Goal: Task Accomplishment & Management: Manage account settings

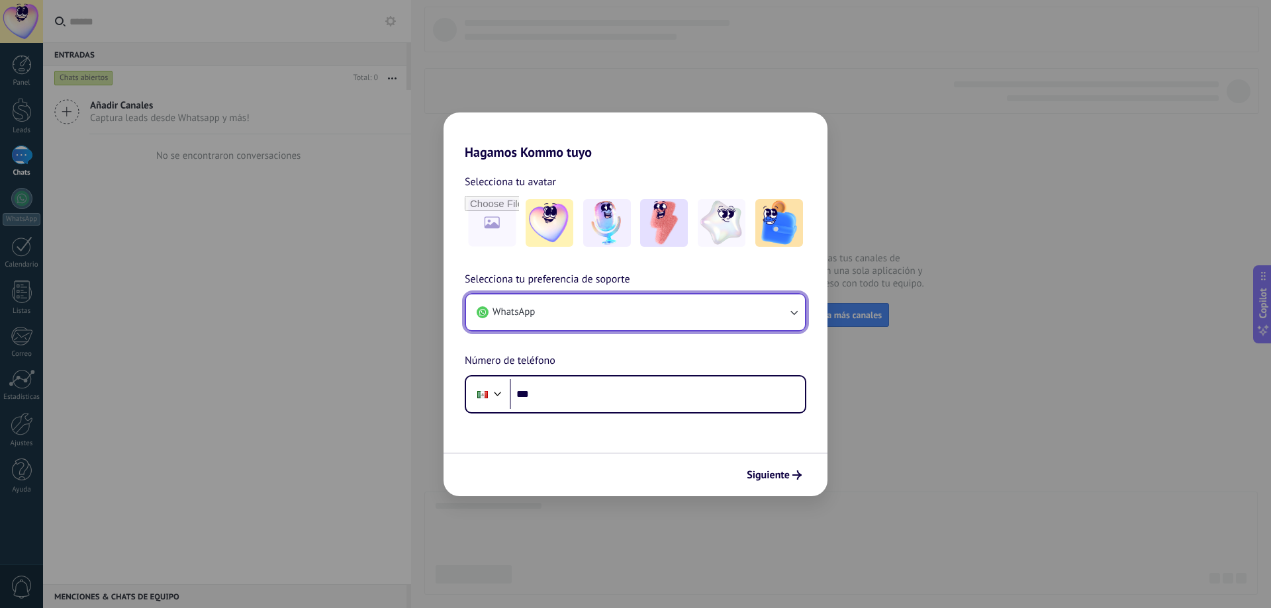
click at [795, 312] on icon "button" at bounding box center [793, 312] width 13 height 13
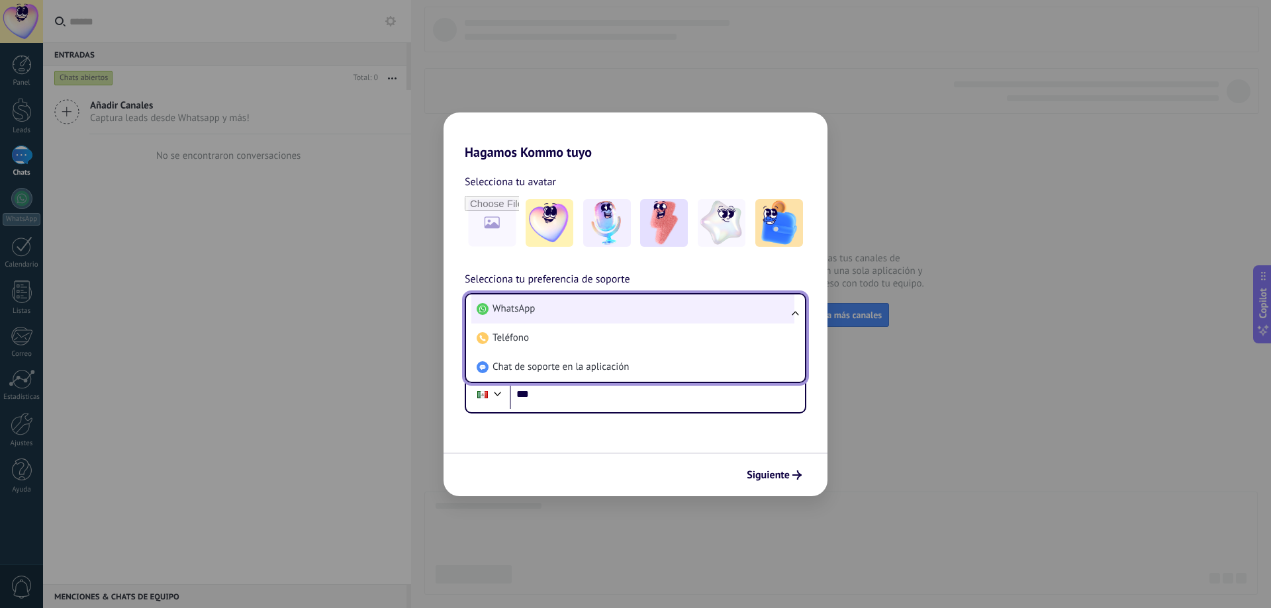
click at [548, 306] on li "WhatsApp" at bounding box center [632, 309] width 323 height 29
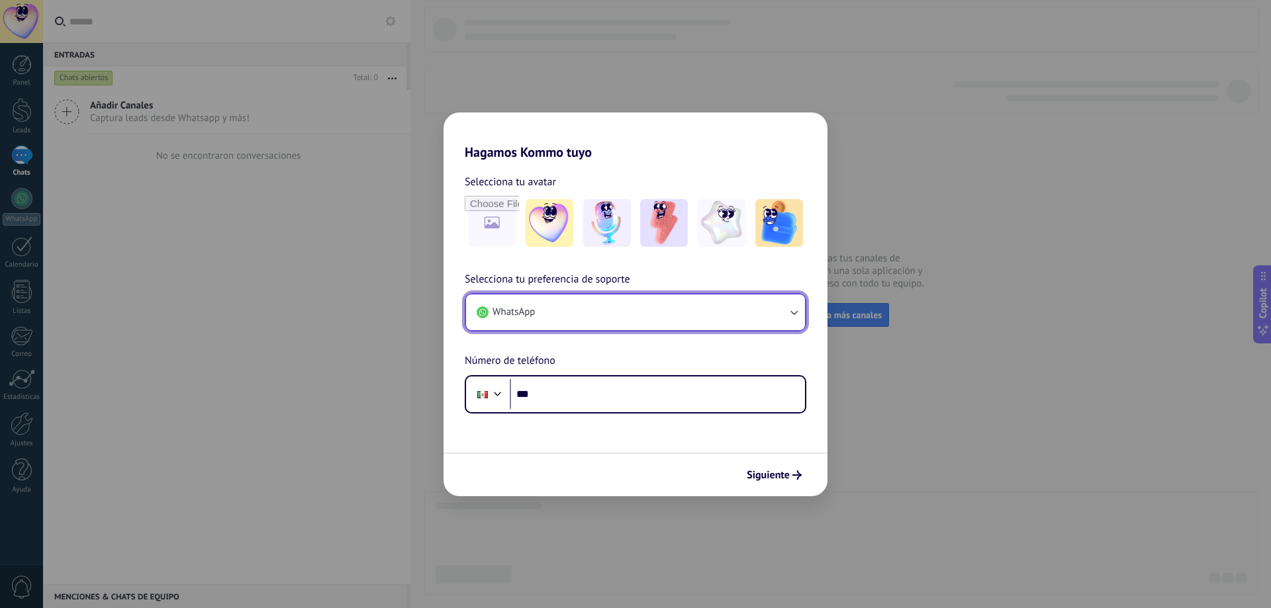
click at [548, 306] on button "WhatsApp" at bounding box center [635, 313] width 339 height 36
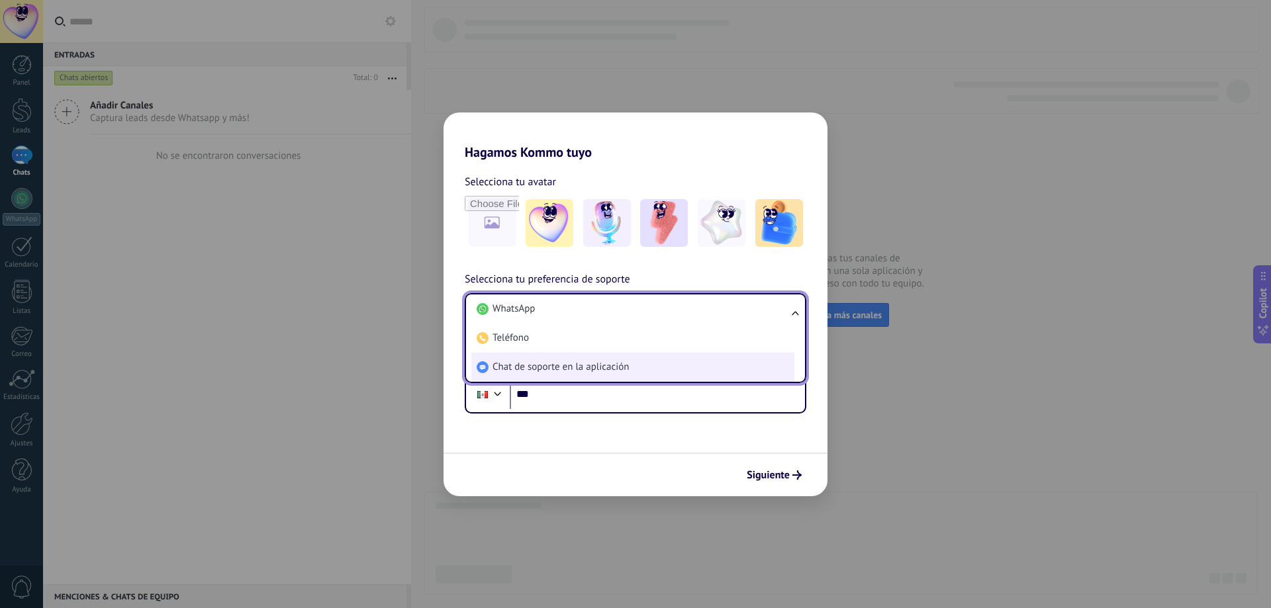
click at [578, 367] on span "Chat de soporte en la aplicación" at bounding box center [560, 367] width 136 height 13
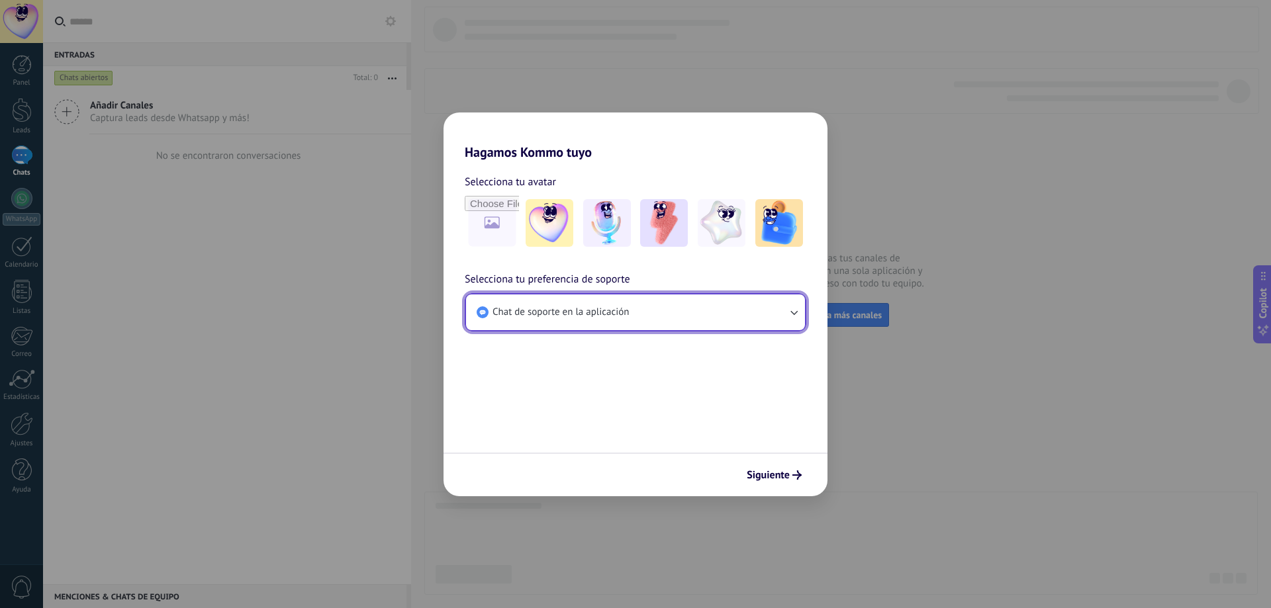
click at [758, 315] on button "Chat de soporte en la aplicación" at bounding box center [635, 313] width 339 height 36
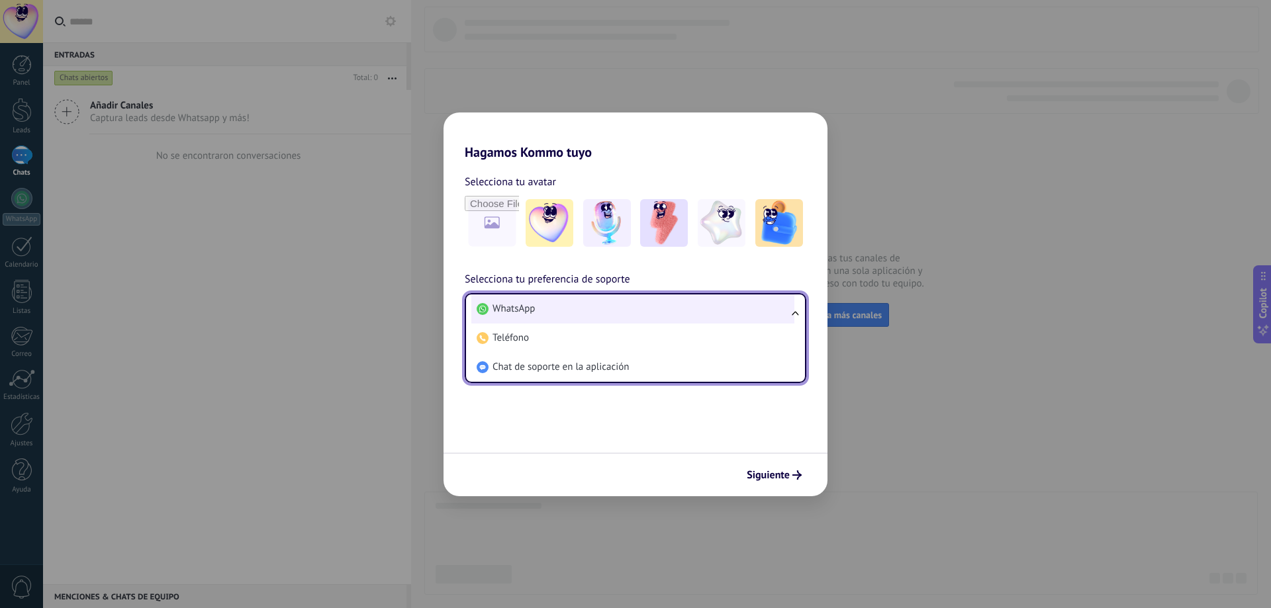
click at [525, 313] on span "WhatsApp" at bounding box center [513, 308] width 42 height 13
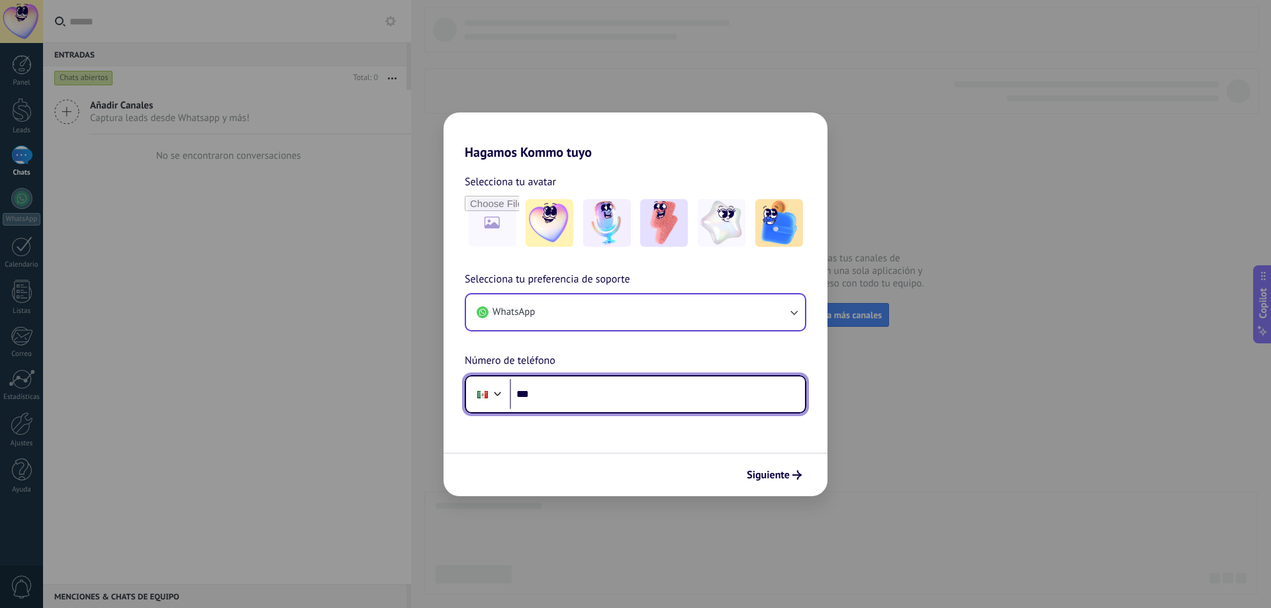
click at [553, 392] on input "***" at bounding box center [657, 394] width 295 height 30
type input "**********"
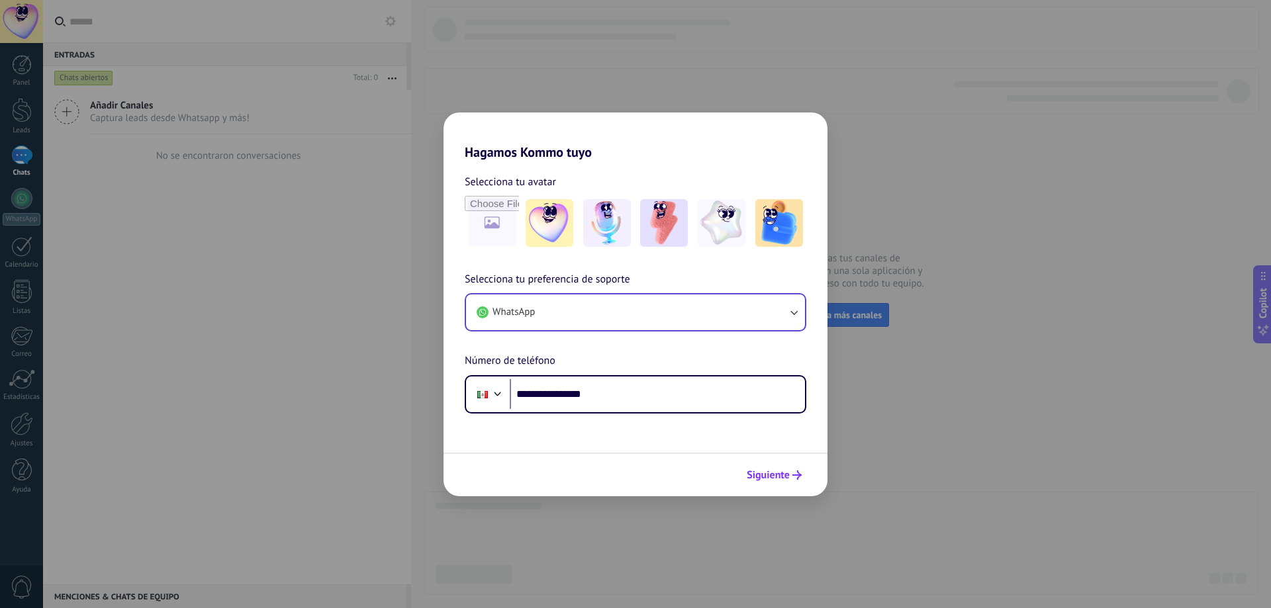
click at [777, 477] on span "Siguiente" at bounding box center [768, 475] width 43 height 9
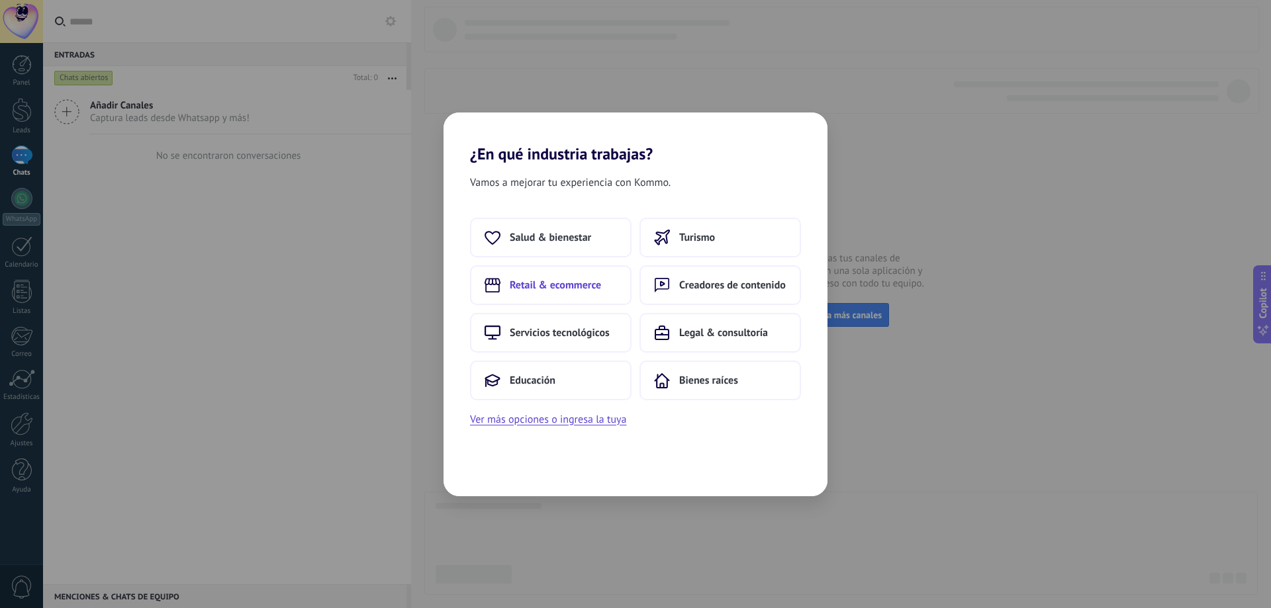
click at [583, 289] on span "Retail & ecommerce" at bounding box center [555, 285] width 91 height 13
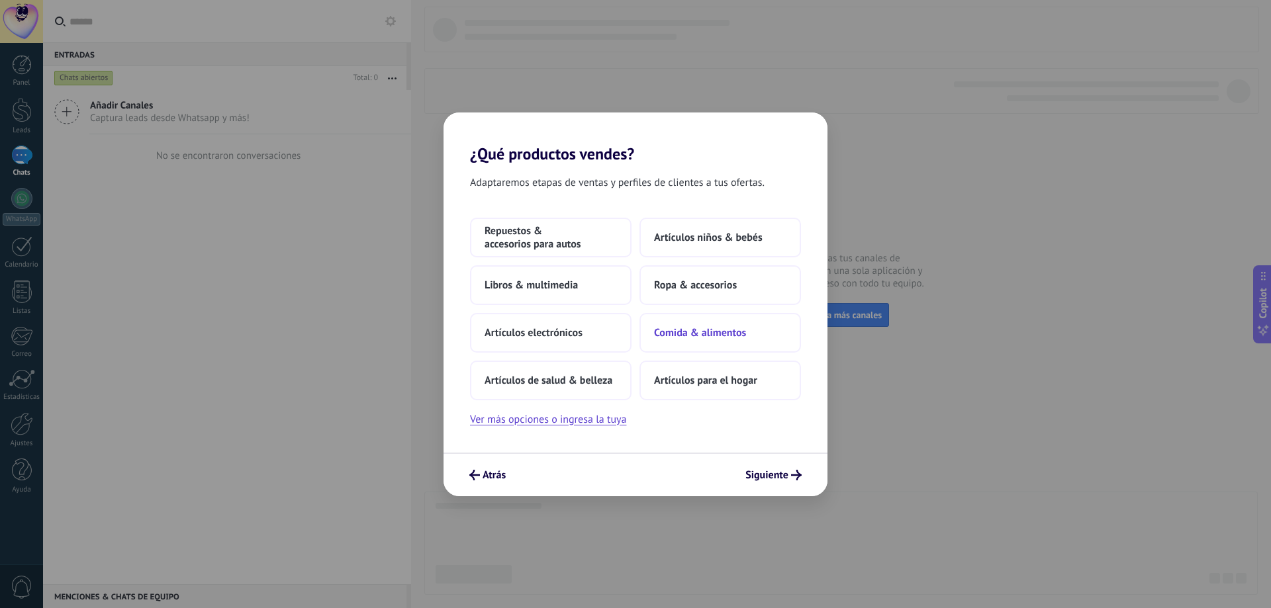
click at [734, 331] on span "Comida & alimentos" at bounding box center [700, 332] width 92 height 13
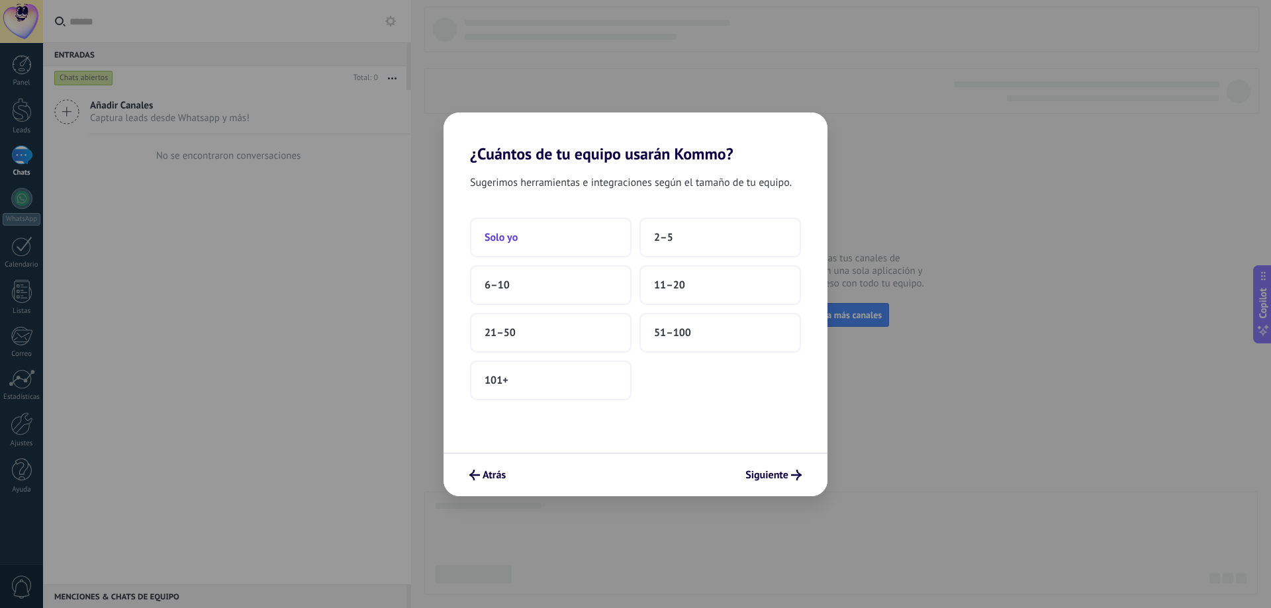
click at [511, 236] on span "Solo yo" at bounding box center [500, 237] width 33 height 13
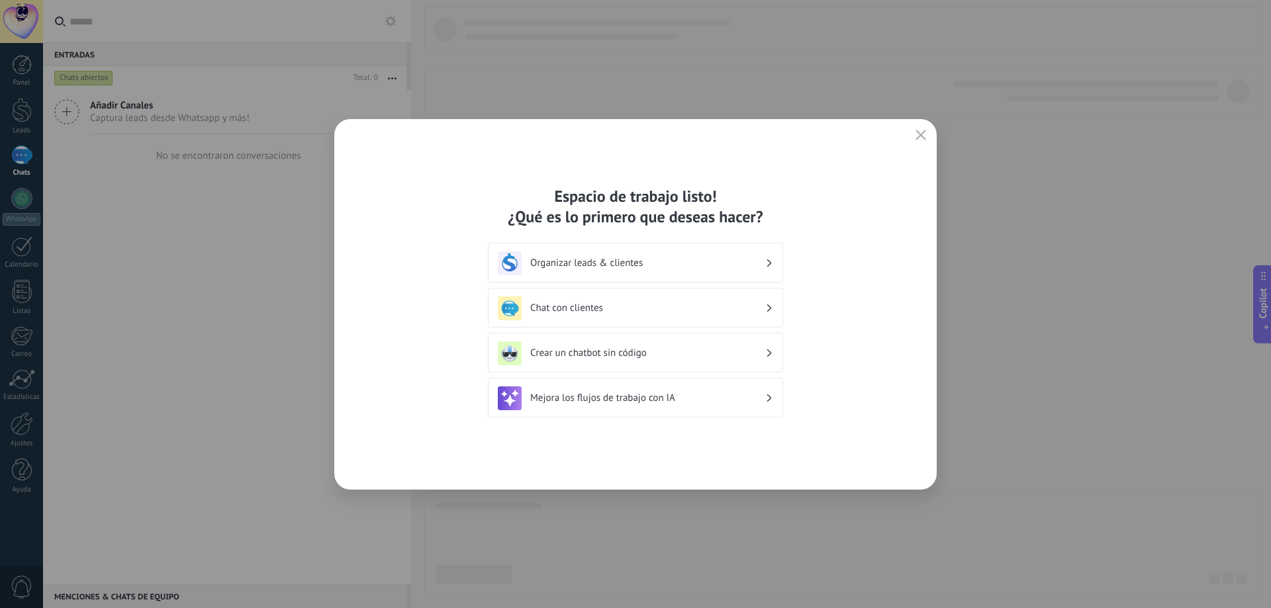
click at [768, 356] on icon at bounding box center [769, 353] width 5 height 8
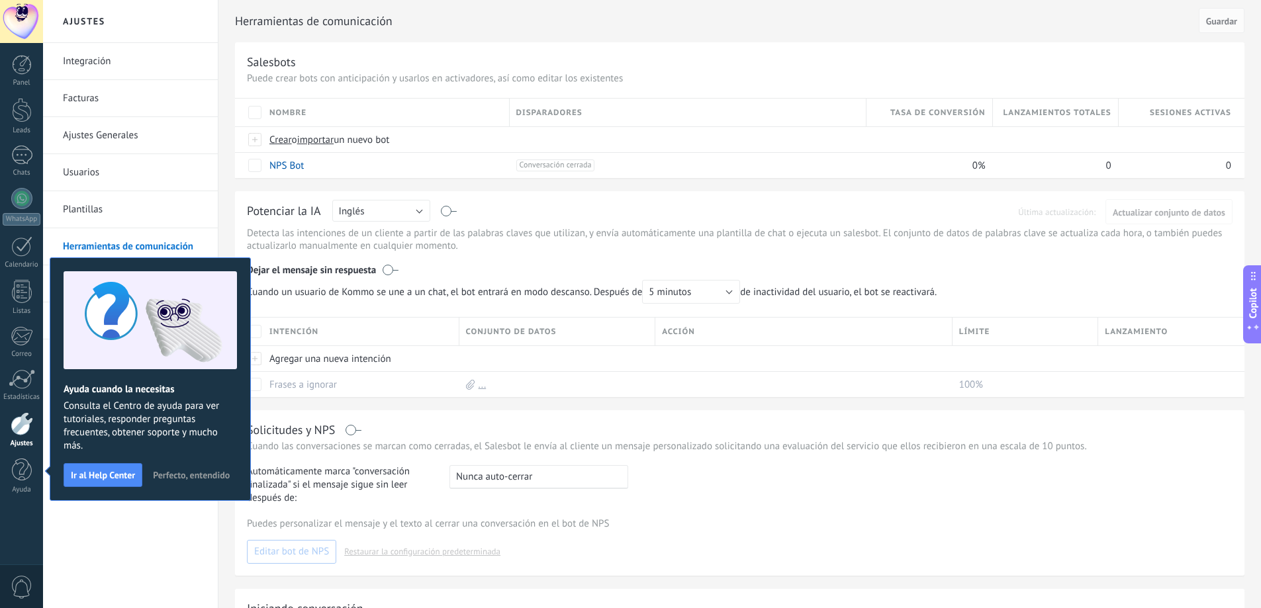
click at [224, 89] on div "Herramientas de comunicación Cancelar Guardar Salesbots Puede crear bots con an…" at bounding box center [739, 402] width 1042 height 804
click at [179, 474] on span "Perfecto, entendido" at bounding box center [191, 475] width 77 height 9
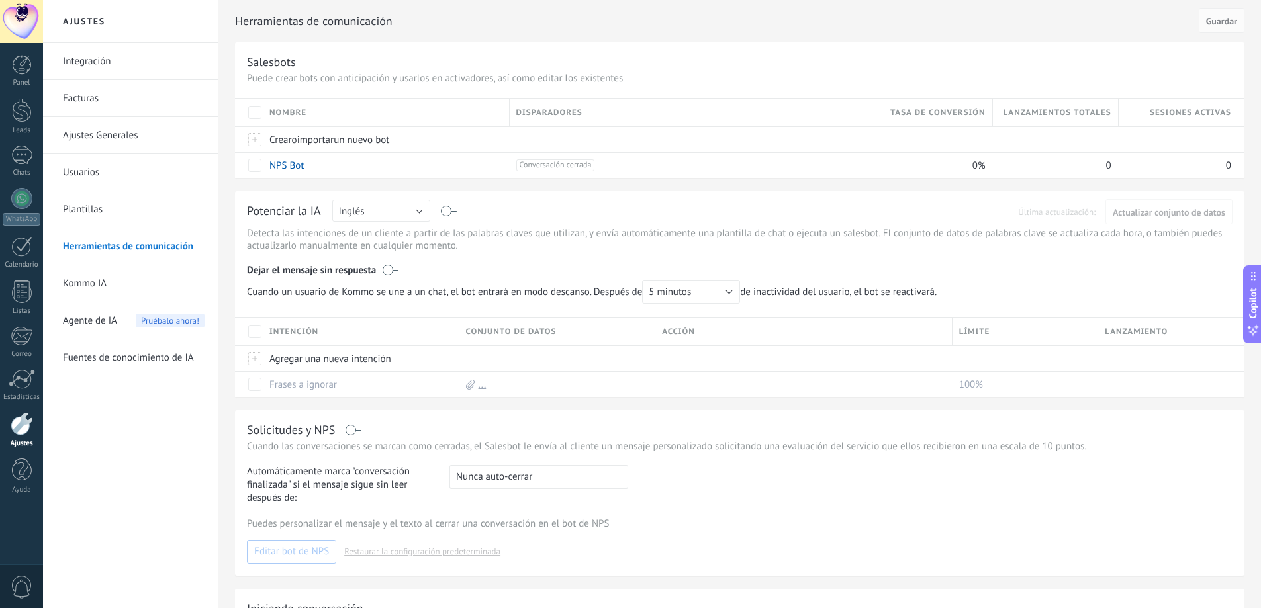
click at [179, 249] on link "Herramientas de comunicación" at bounding box center [134, 246] width 142 height 37
click at [23, 111] on div at bounding box center [22, 110] width 20 height 24
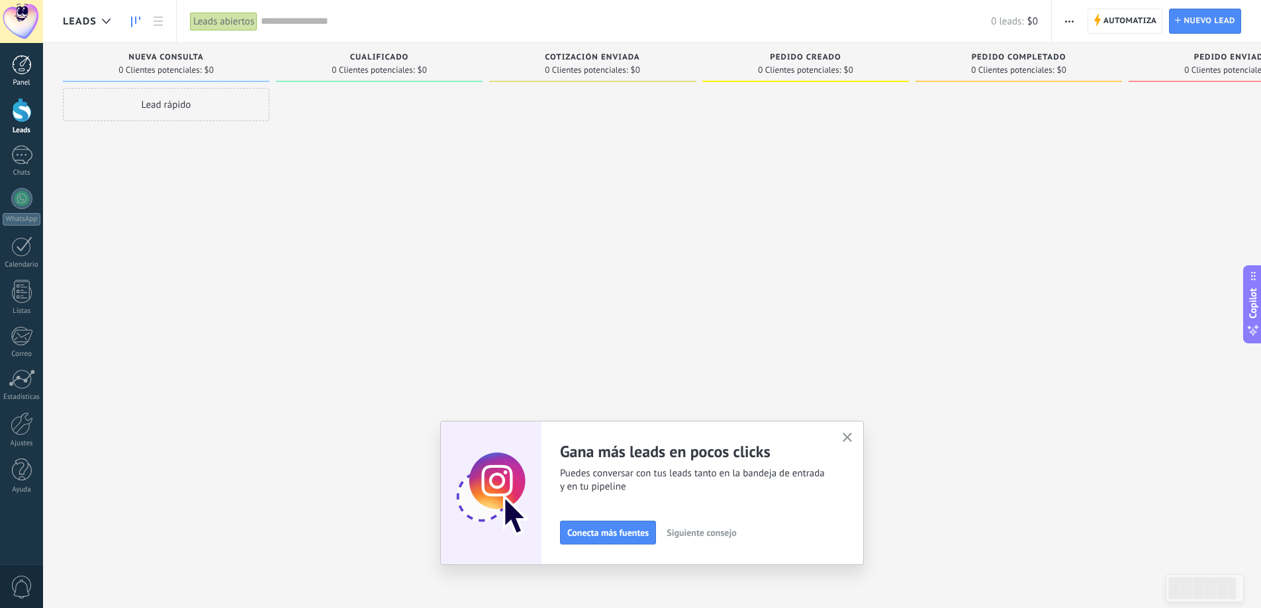
click at [21, 64] on div at bounding box center [22, 65] width 20 height 20
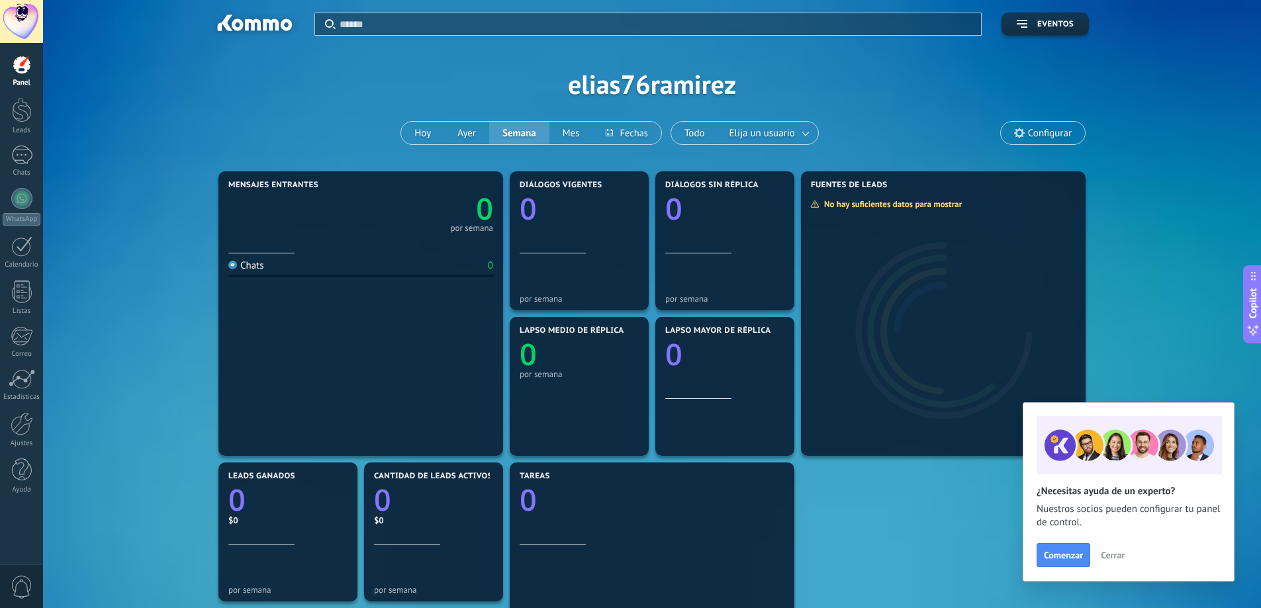
click at [22, 14] on div at bounding box center [21, 21] width 43 height 43
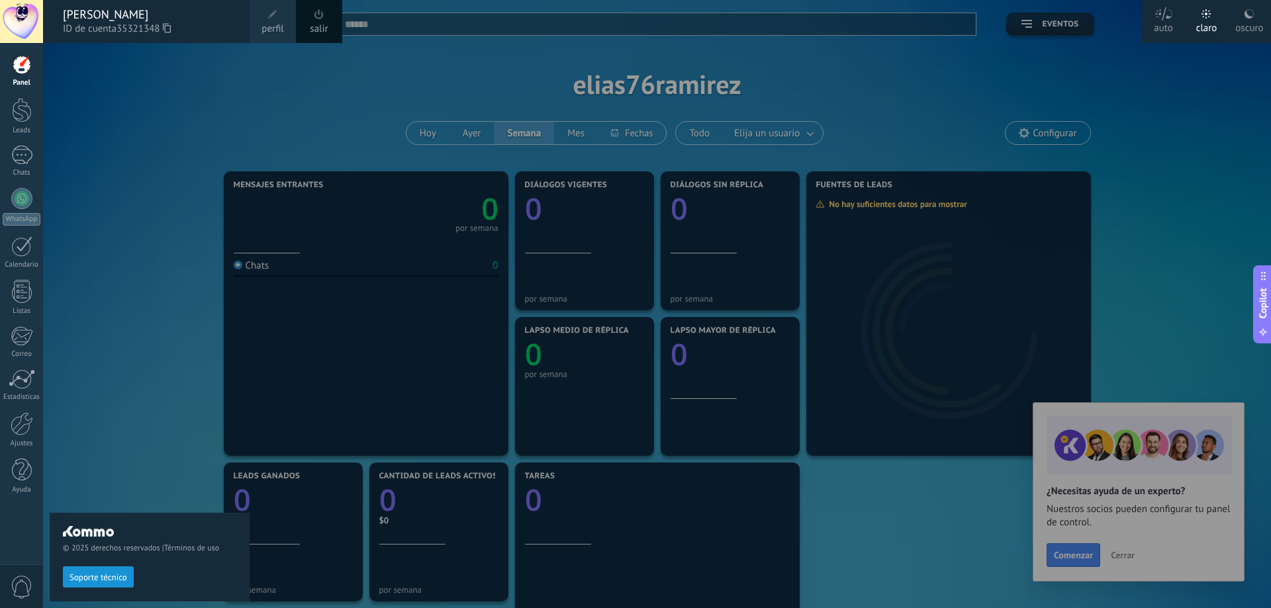
click at [277, 15] on span at bounding box center [272, 14] width 15 height 15
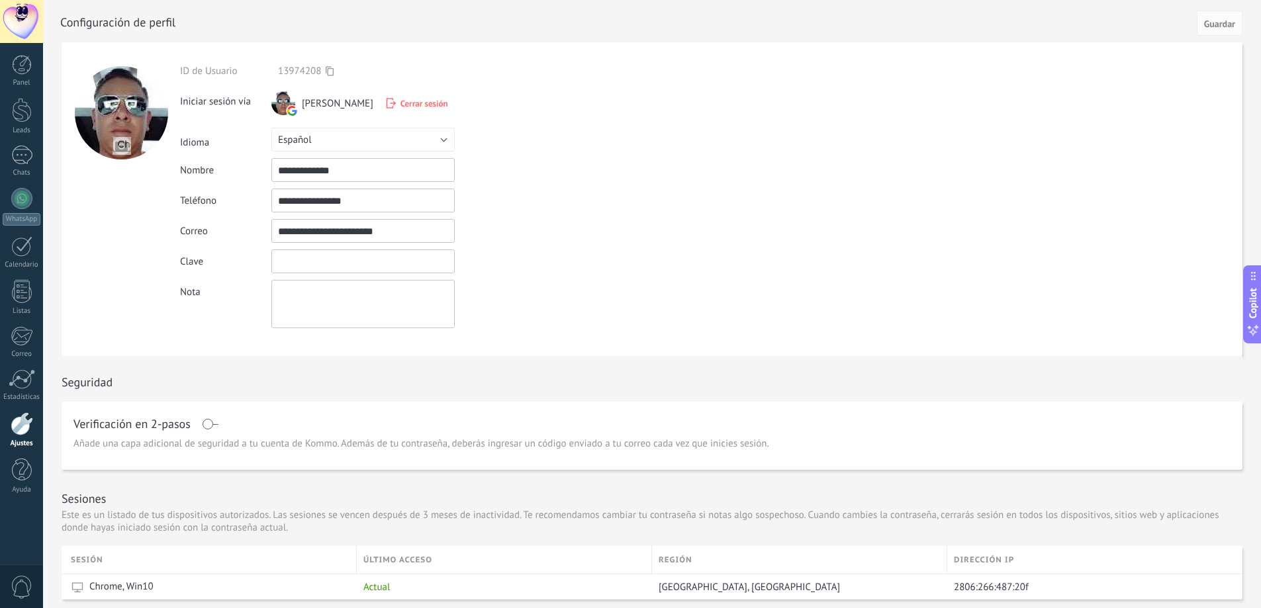
click at [305, 263] on input "textbox" at bounding box center [362, 262] width 183 height 24
click at [281, 263] on input "textbox" at bounding box center [362, 262] width 183 height 24
click at [530, 261] on div "Clave" at bounding box center [394, 262] width 428 height 24
drag, startPoint x: 275, startPoint y: 262, endPoint x: 295, endPoint y: 259, distance: 20.0
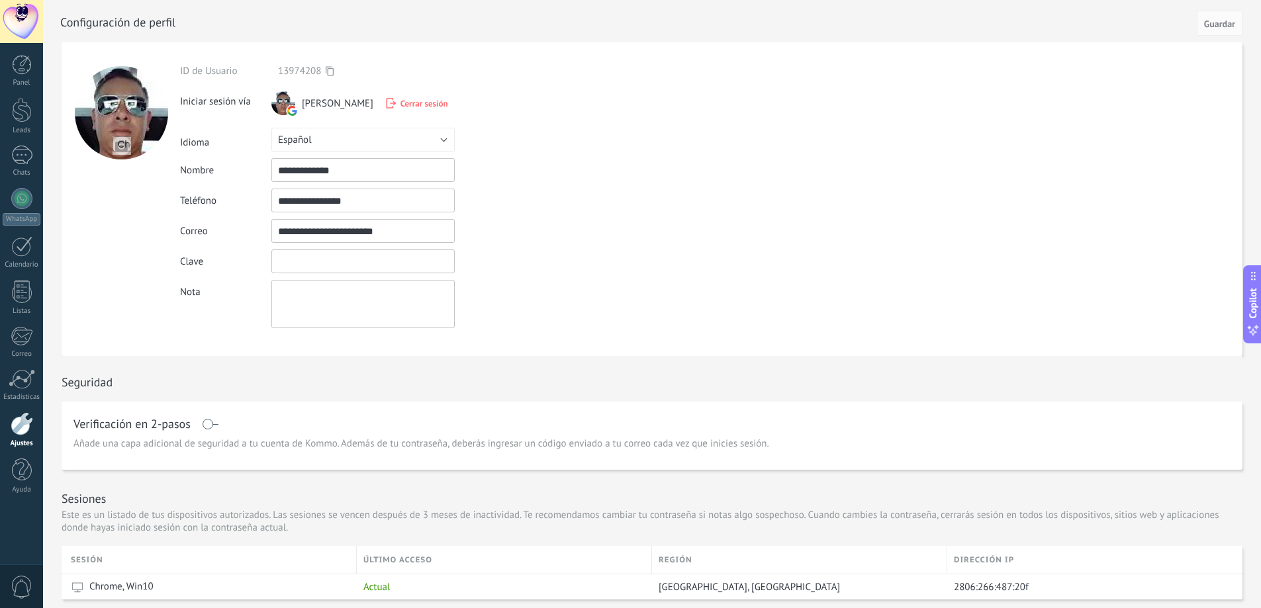
click at [295, 259] on input "textbox" at bounding box center [362, 262] width 183 height 24
click at [294, 259] on input "textbox" at bounding box center [362, 262] width 183 height 24
drag, startPoint x: 451, startPoint y: 264, endPoint x: 528, endPoint y: 264, distance: 76.8
click at [473, 264] on div "Clave" at bounding box center [394, 262] width 428 height 24
click at [530, 264] on div "Clave" at bounding box center [394, 262] width 428 height 24
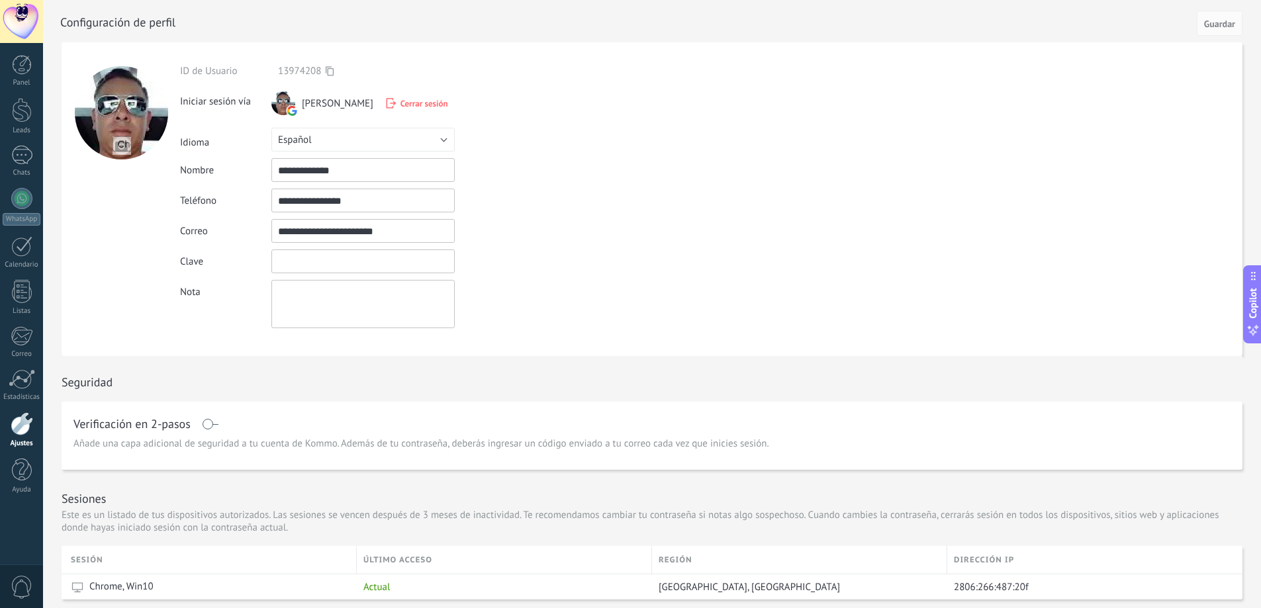
drag, startPoint x: 280, startPoint y: 257, endPoint x: 269, endPoint y: 257, distance: 10.6
click at [269, 257] on div "Clave" at bounding box center [394, 262] width 428 height 24
click at [293, 305] on textarea at bounding box center [362, 304] width 183 height 48
click at [13, 13] on div at bounding box center [21, 21] width 43 height 43
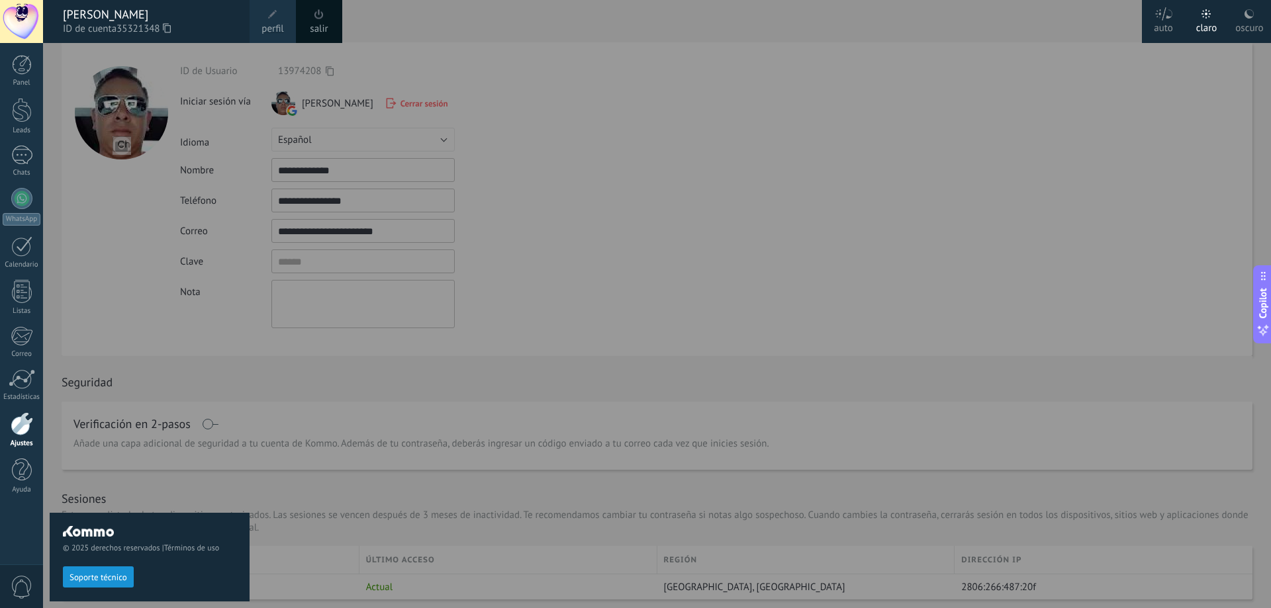
click at [876, 107] on div at bounding box center [678, 304] width 1271 height 608
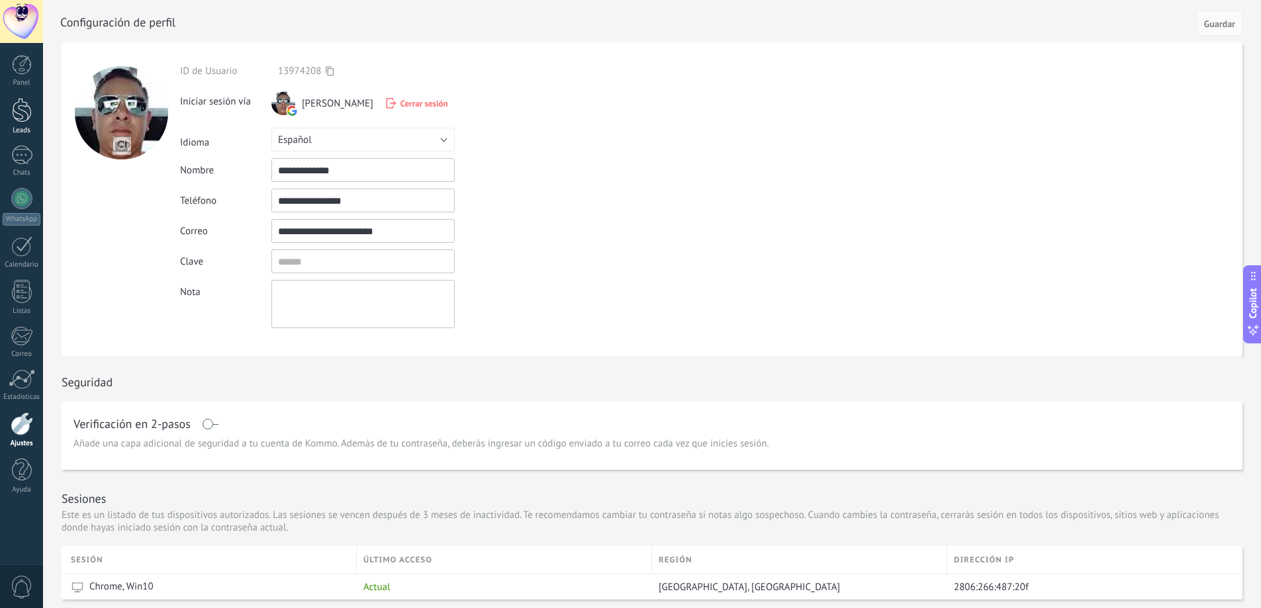
click at [18, 109] on div at bounding box center [22, 110] width 20 height 24
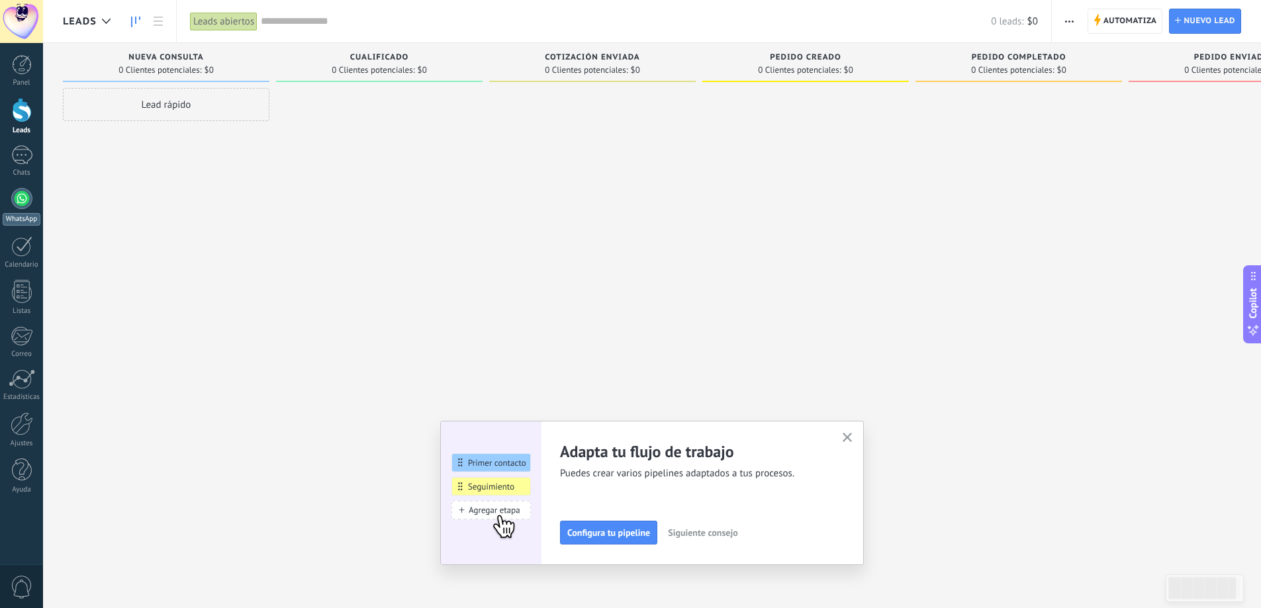
click at [23, 195] on div at bounding box center [21, 198] width 21 height 21
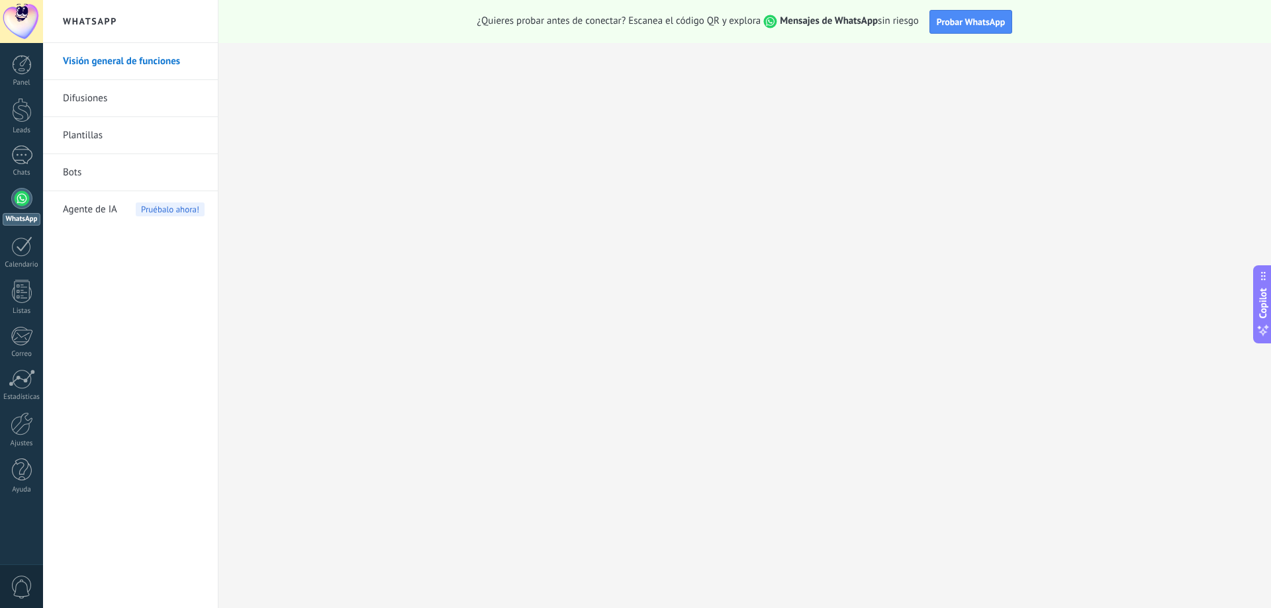
click at [154, 211] on span "Pruébalo ahora!" at bounding box center [170, 210] width 69 height 14
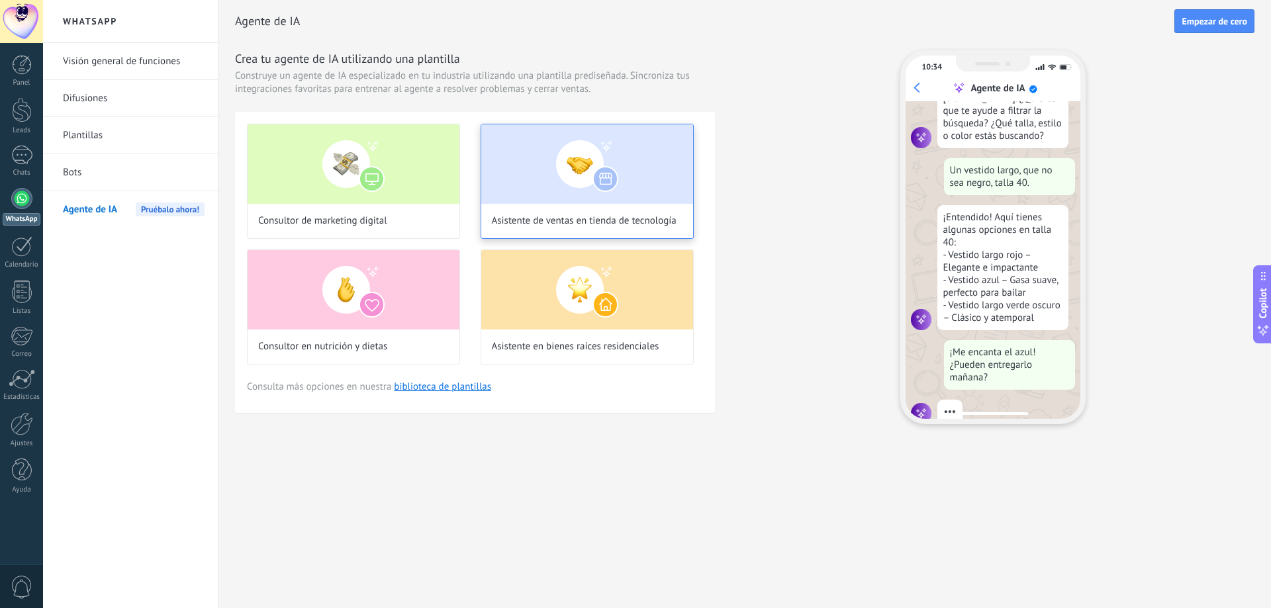
scroll to position [134, 0]
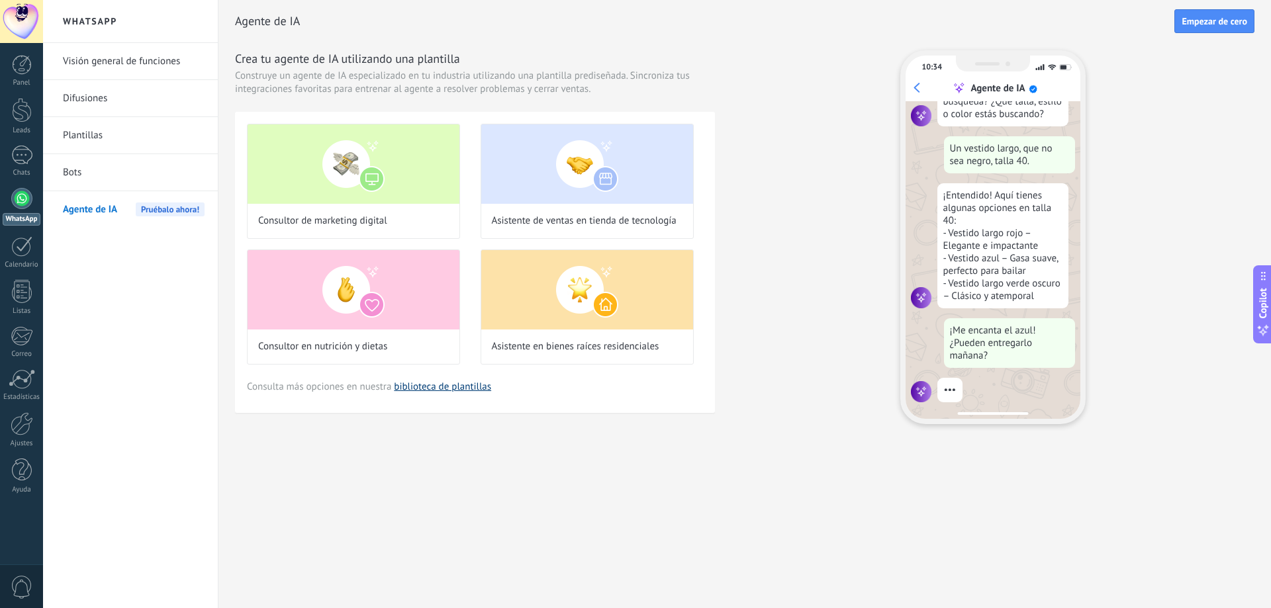
click at [461, 389] on link "biblioteca de plantillas" at bounding box center [442, 387] width 97 height 13
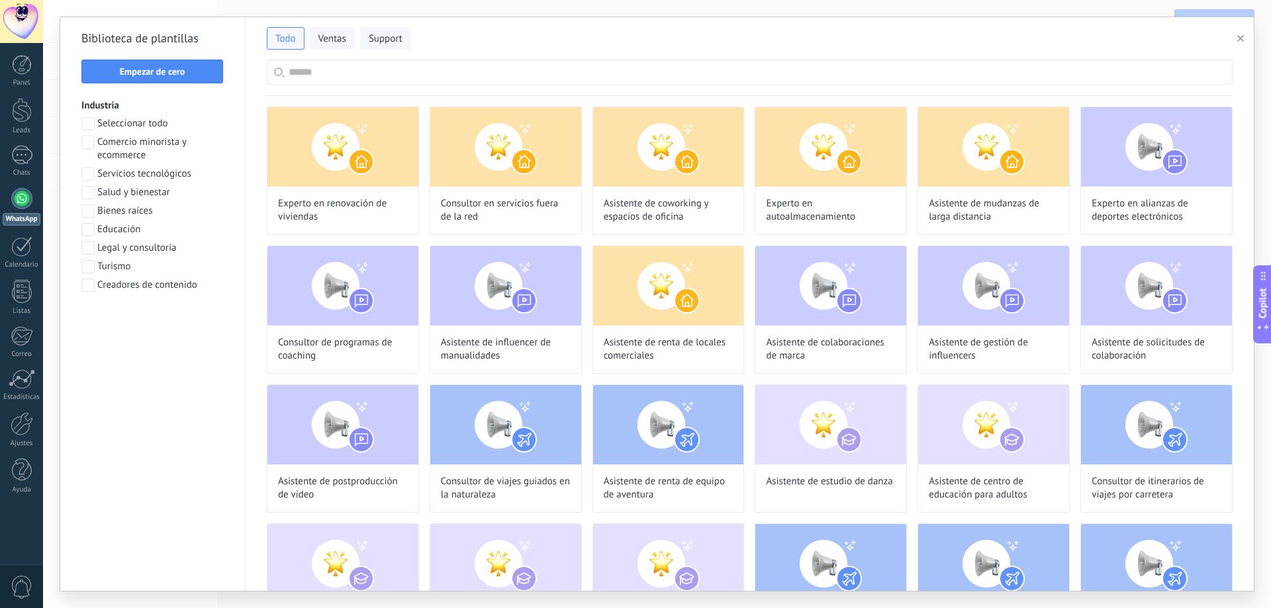
click at [325, 70] on input "text" at bounding box center [757, 72] width 936 height 24
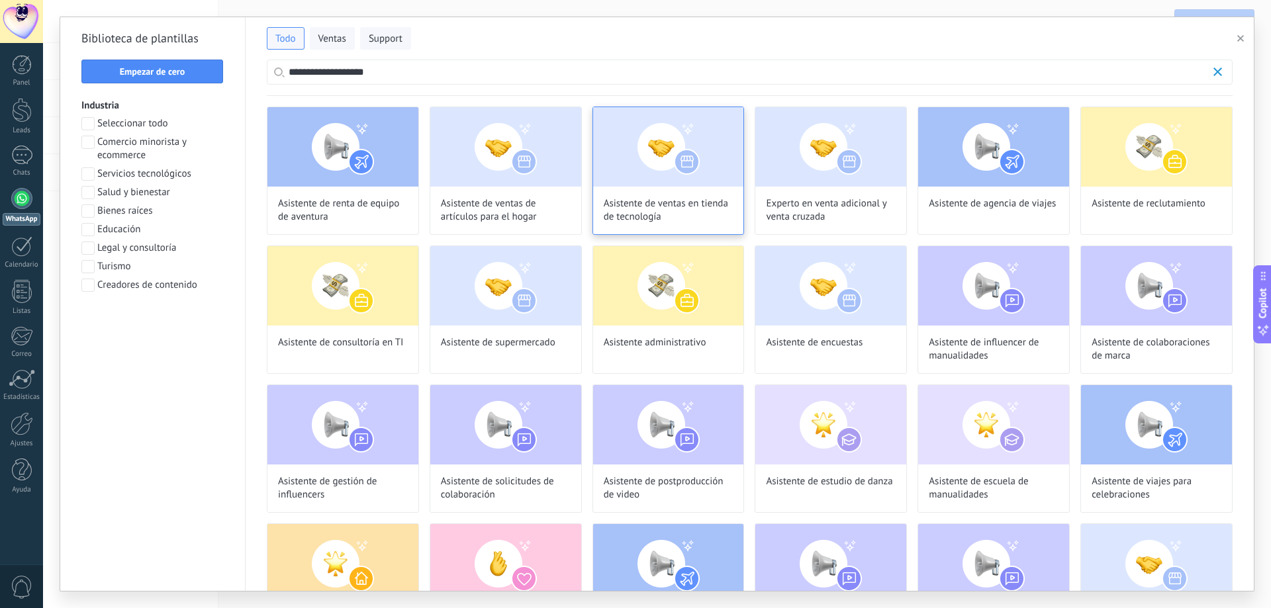
scroll to position [0, 0]
type input "**********"
click at [1146, 163] on img at bounding box center [1156, 146] width 151 height 79
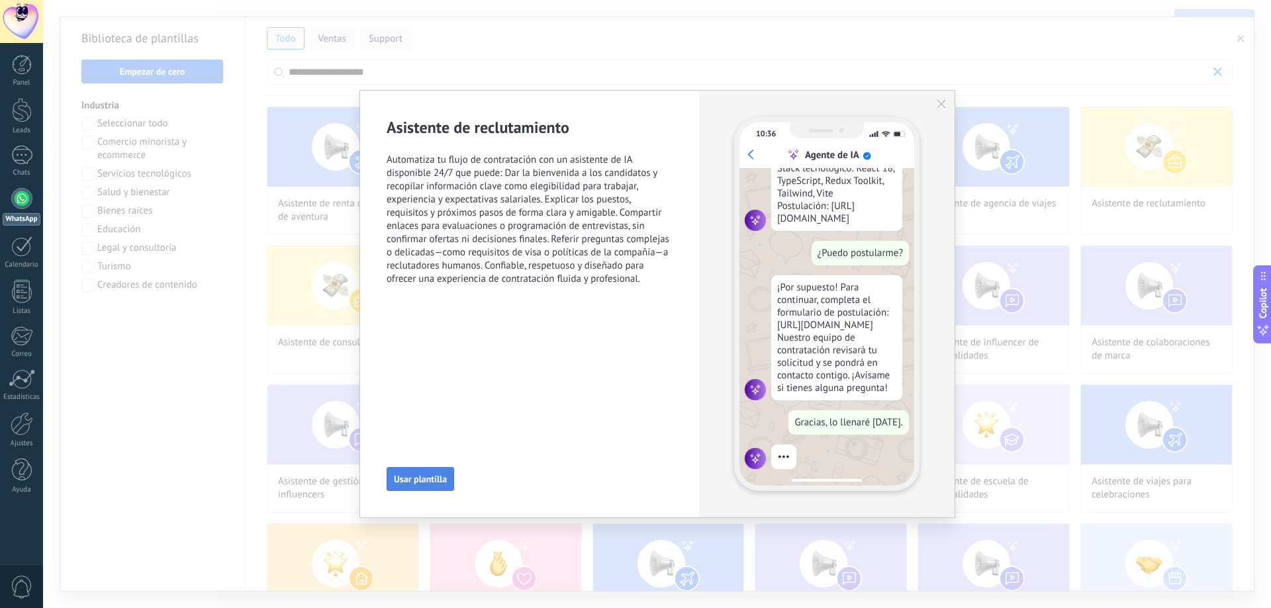
scroll to position [304, 0]
click at [430, 477] on span "Usar plantilla" at bounding box center [420, 479] width 53 height 9
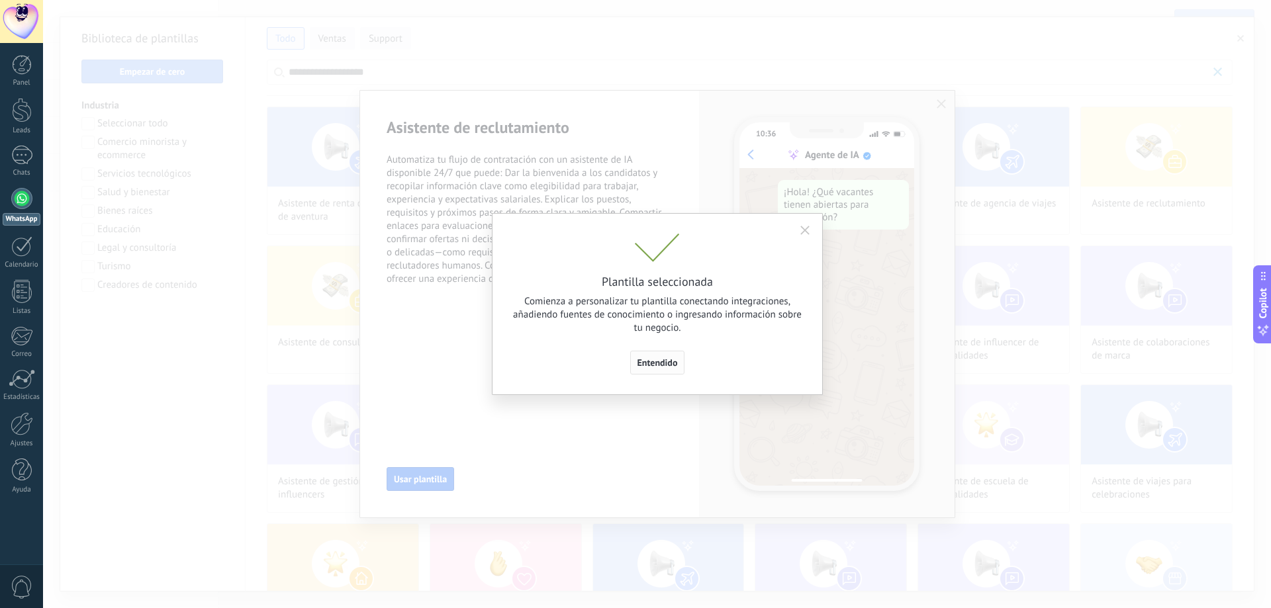
scroll to position [0, 0]
click at [655, 365] on span "Entendido" at bounding box center [657, 362] width 40 height 9
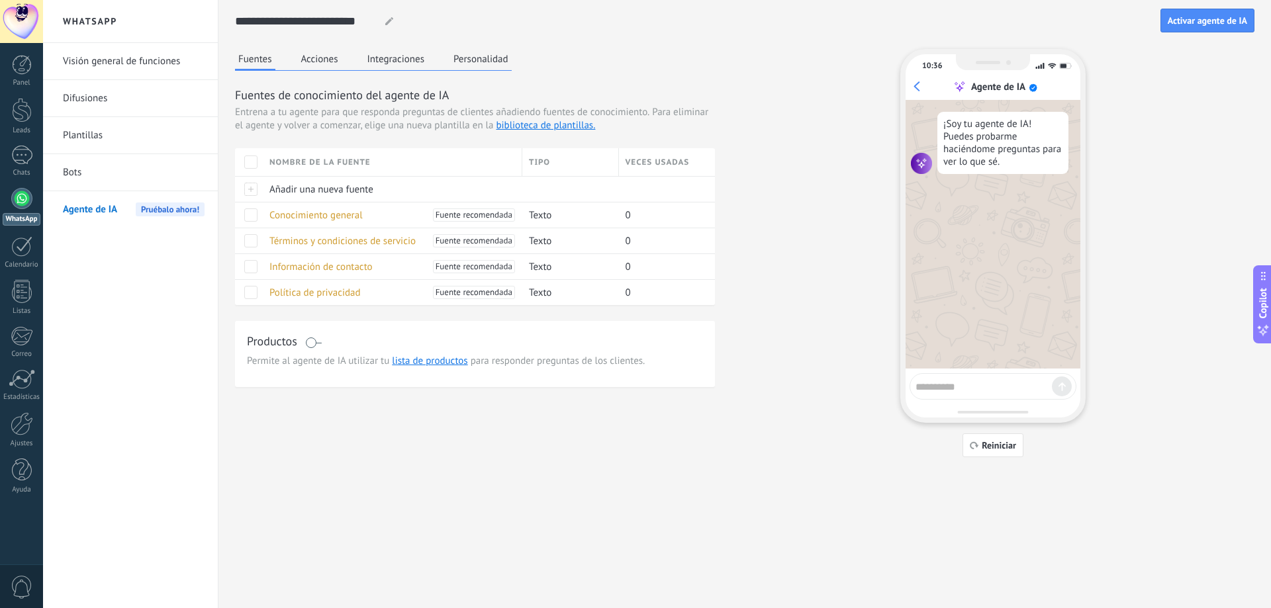
click at [251, 162] on span at bounding box center [250, 162] width 13 height 13
click at [252, 161] on span at bounding box center [250, 162] width 13 height 13
click at [314, 214] on span "Conocimiento general" at bounding box center [315, 215] width 93 height 13
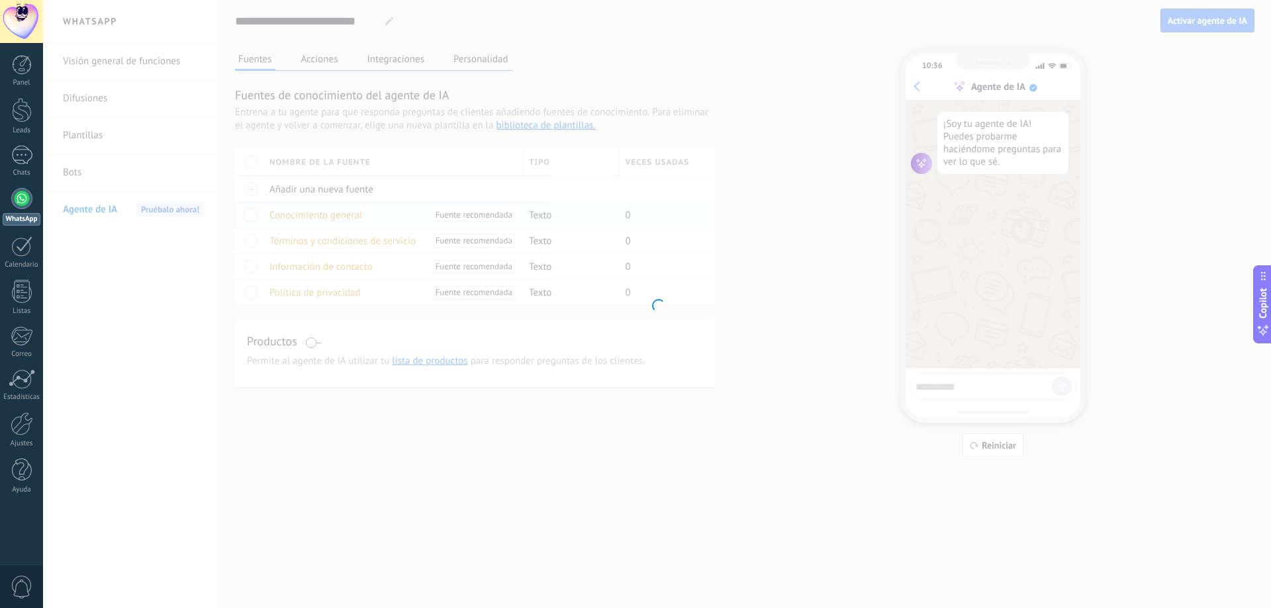
type input "**********"
type textarea "**********"
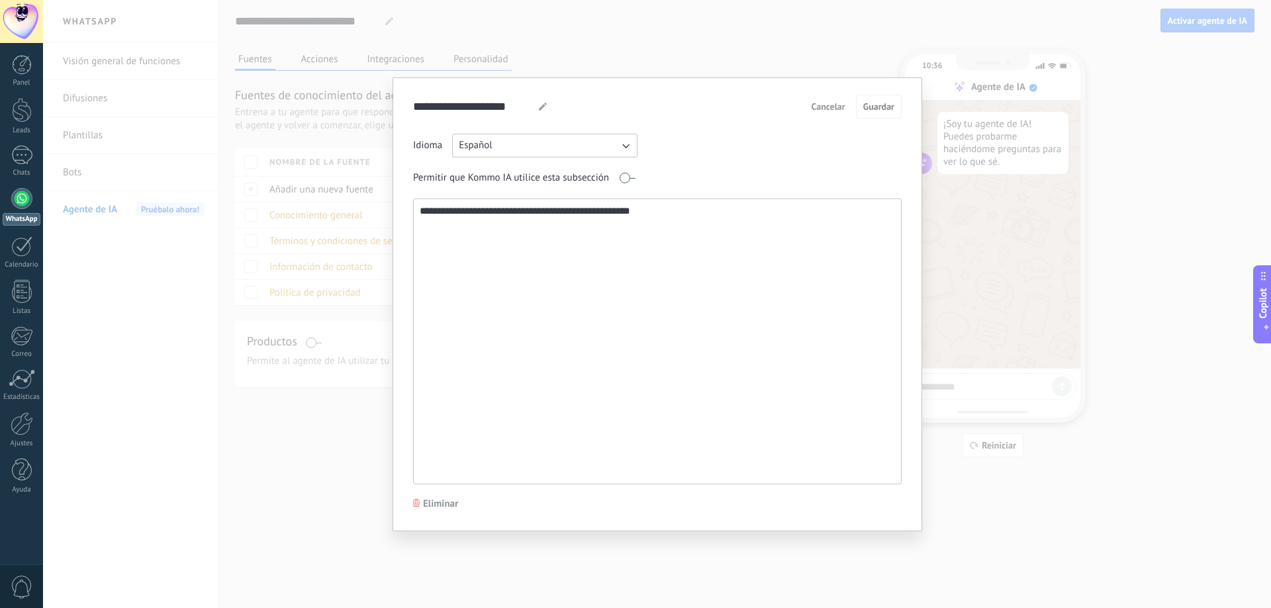
click at [482, 223] on textarea "**********" at bounding box center [656, 341] width 484 height 285
drag, startPoint x: 439, startPoint y: 210, endPoint x: 680, endPoint y: 214, distance: 240.9
click at [680, 214] on textarea "**********" at bounding box center [656, 341] width 484 height 285
paste textarea "**********"
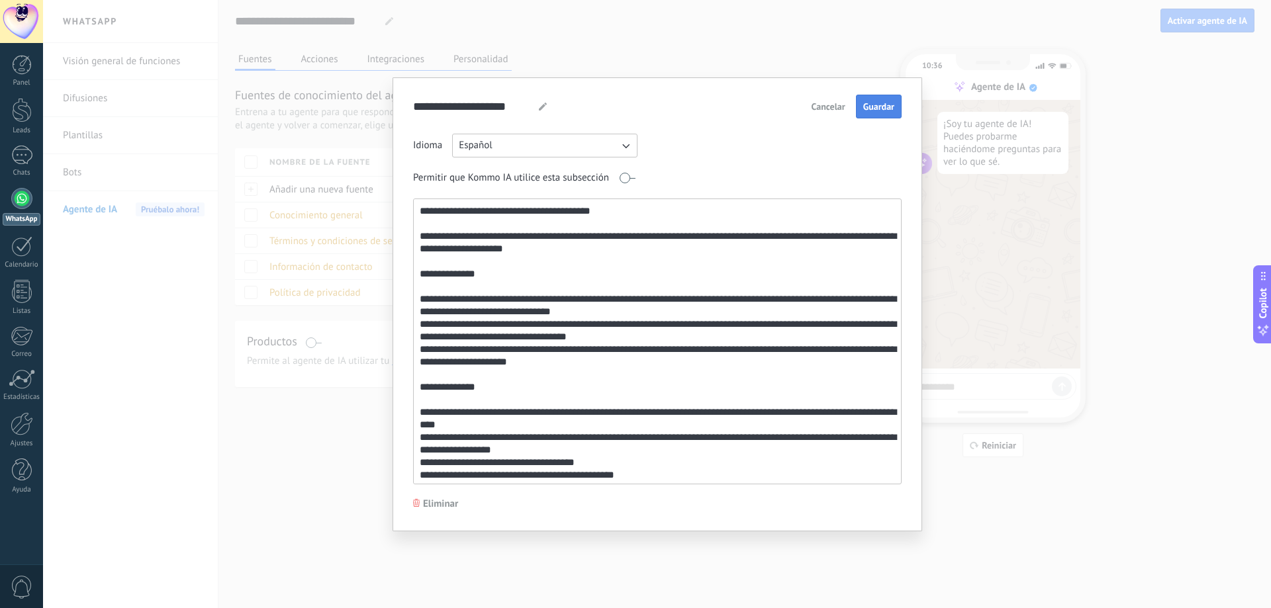
type textarea "**********"
click at [877, 108] on span "Guardar" at bounding box center [878, 106] width 31 height 9
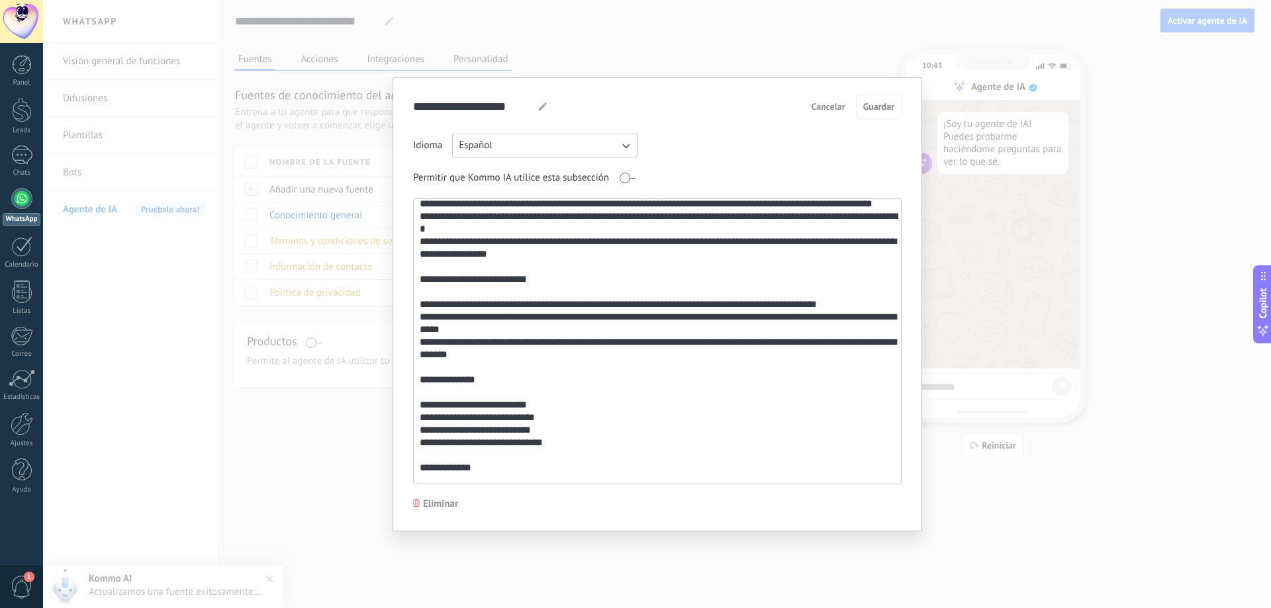
scroll to position [480, 0]
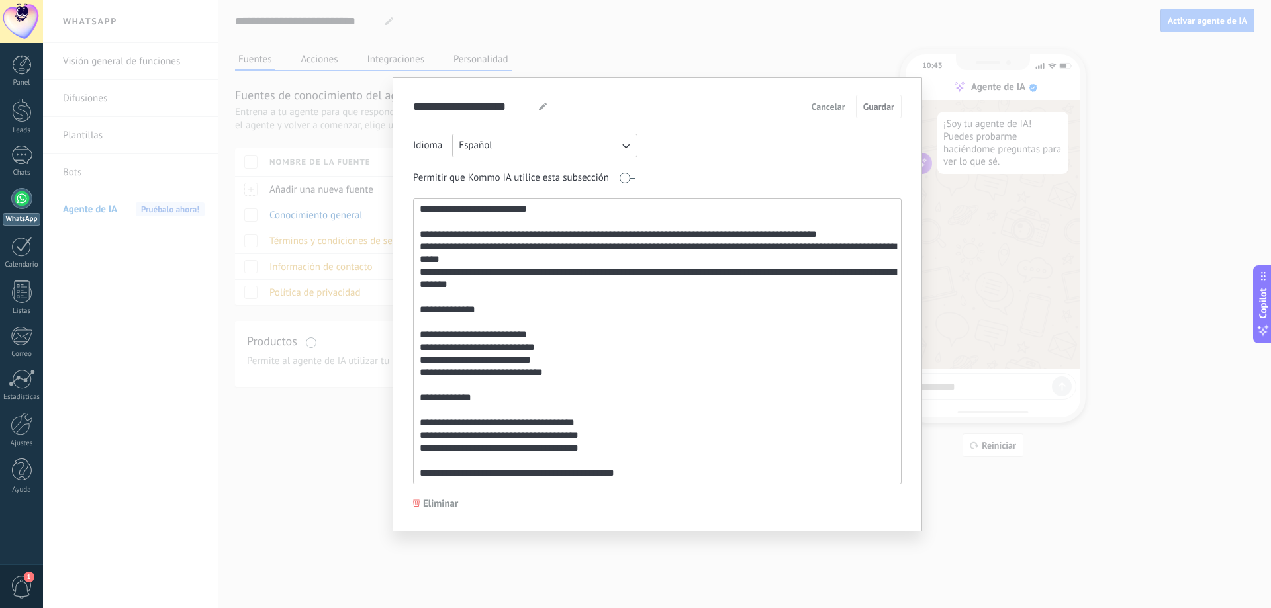
drag, startPoint x: 632, startPoint y: 473, endPoint x: 469, endPoint y: 463, distance: 163.7
click at [469, 463] on textarea at bounding box center [656, 341] width 484 height 285
click at [721, 406] on textarea at bounding box center [656, 341] width 484 height 285
click at [305, 218] on div "**********" at bounding box center [657, 304] width 1228 height 608
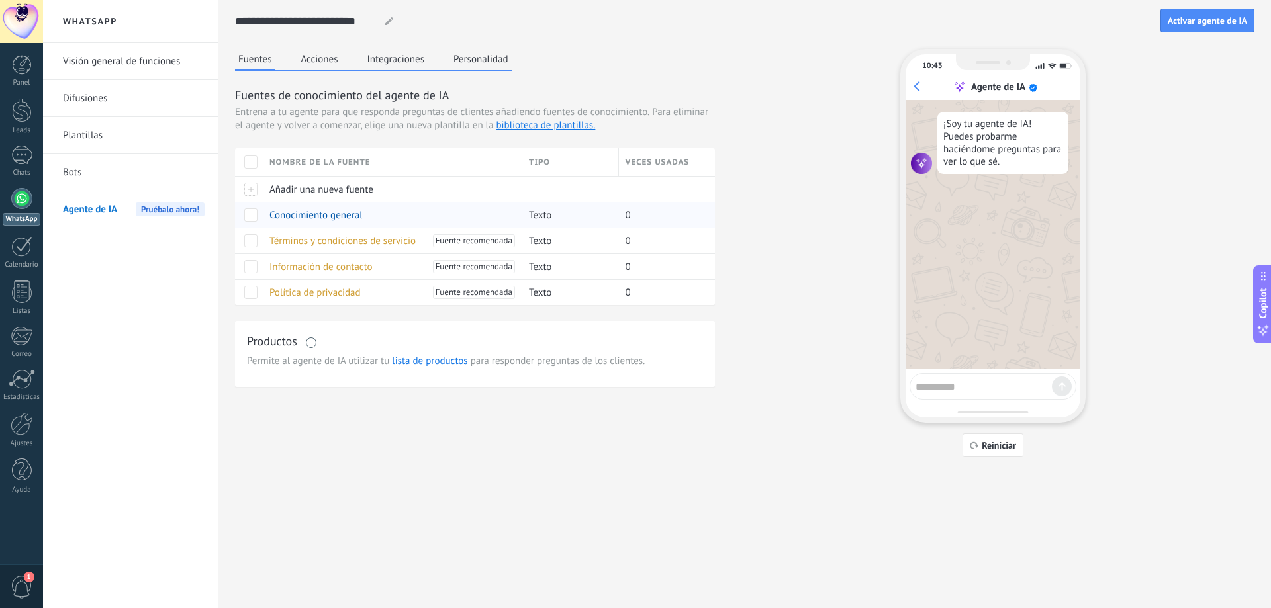
click at [305, 218] on span "Conocimiento general" at bounding box center [315, 215] width 93 height 13
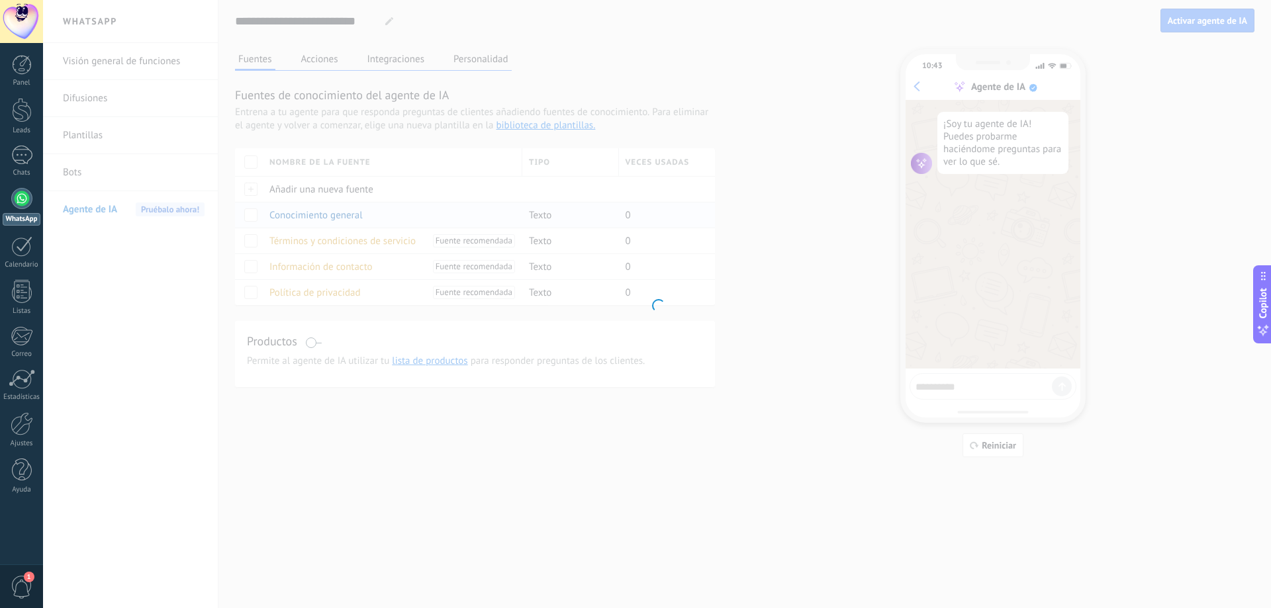
type input "**********"
type textarea "**********"
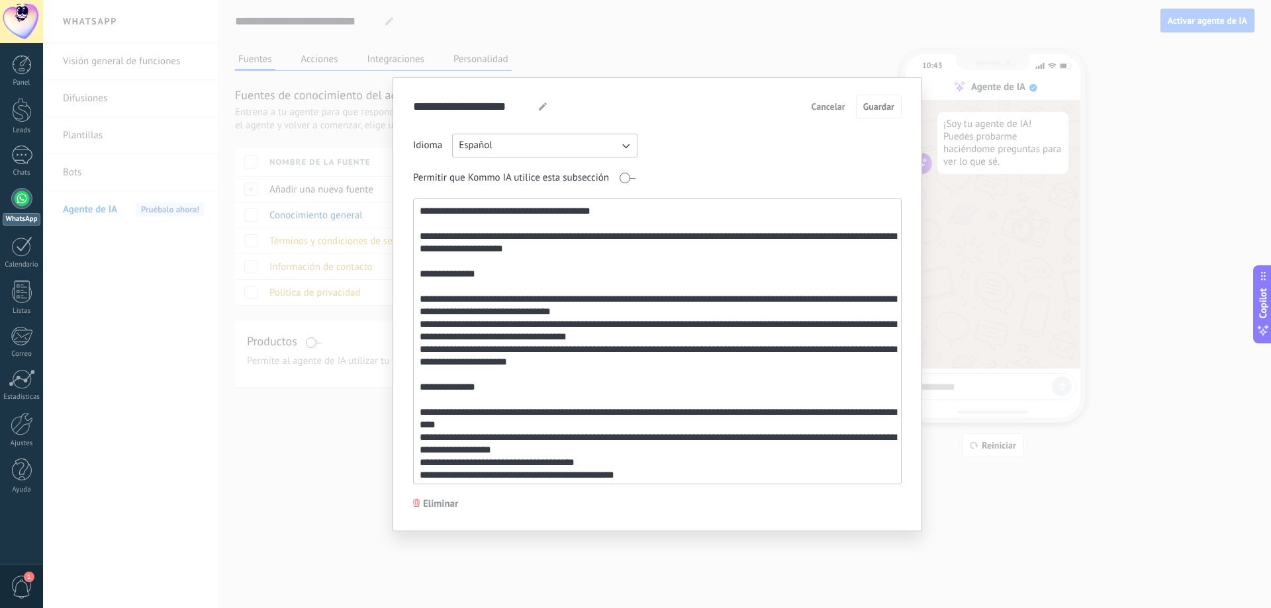
click at [314, 191] on div "**********" at bounding box center [657, 304] width 1228 height 608
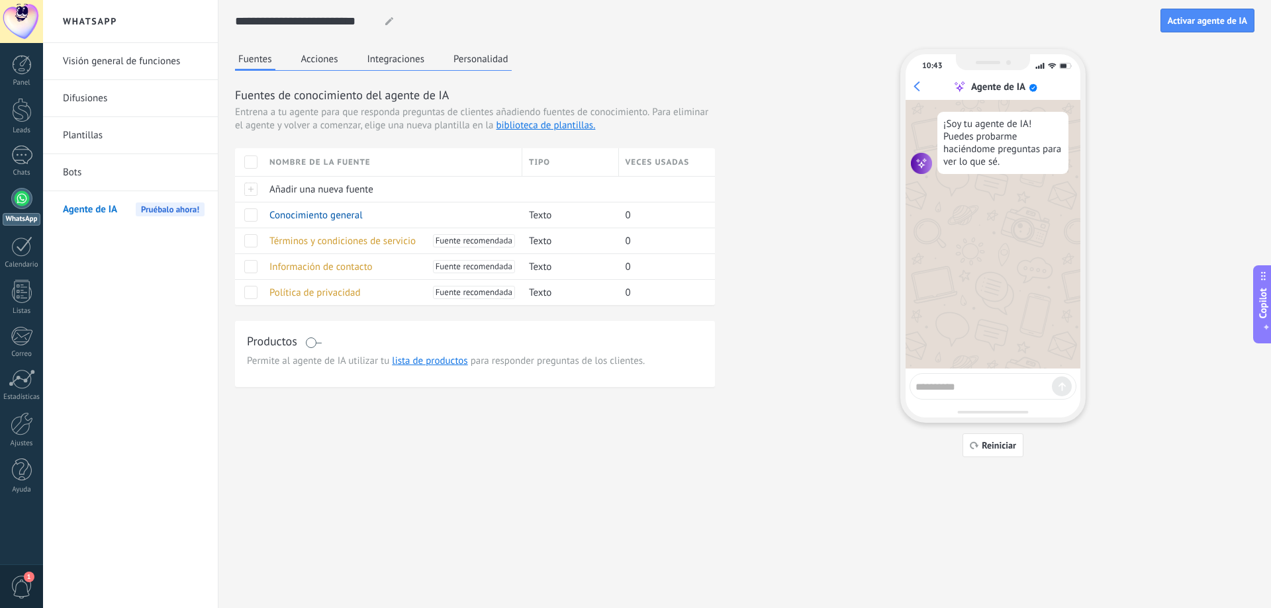
click at [314, 191] on span "Añadir una nueva fuente" at bounding box center [321, 189] width 104 height 13
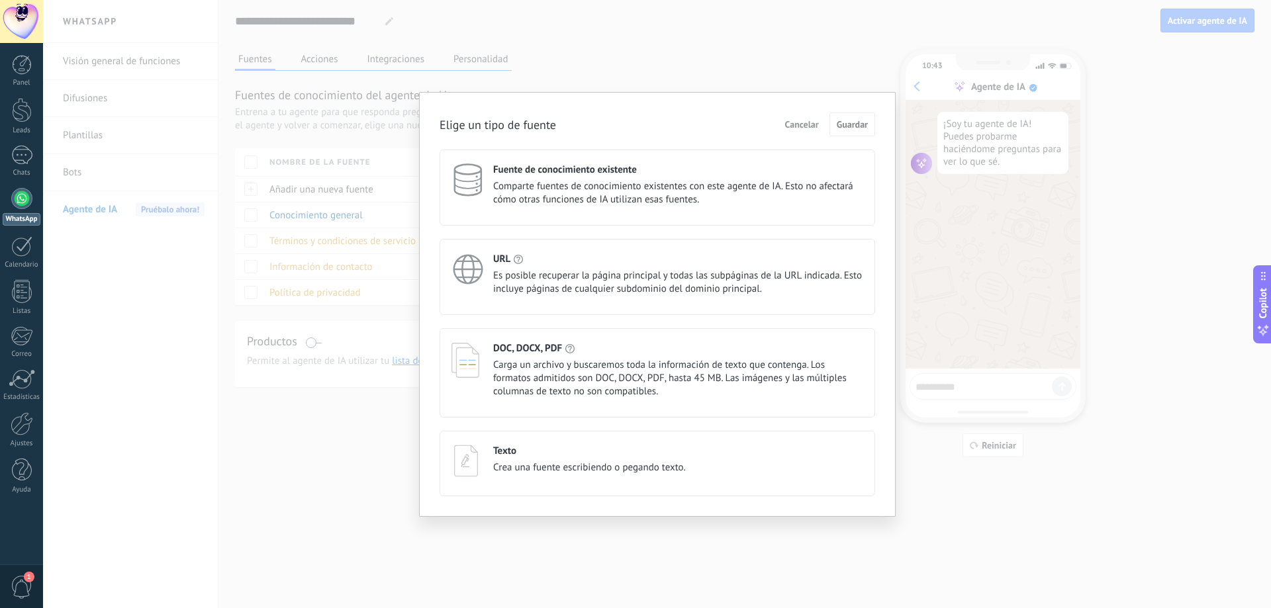
click at [643, 195] on span "Comparte fuentes de conocimiento existentes con este agente de IA. Esto no afec…" at bounding box center [678, 193] width 370 height 26
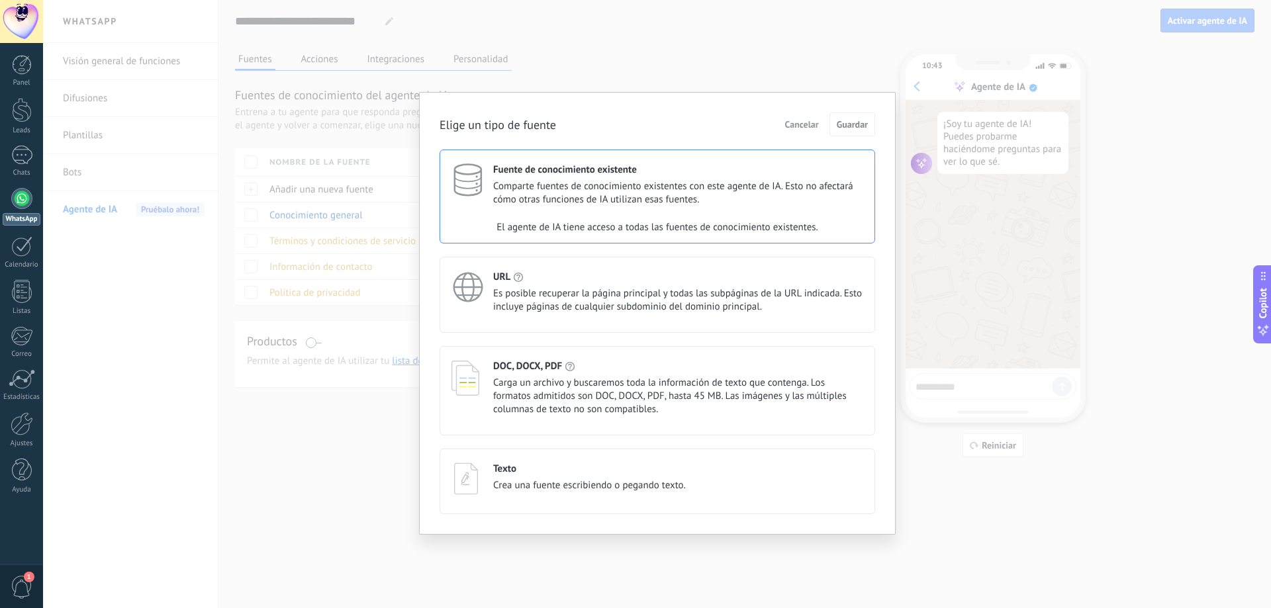
click at [651, 193] on span "Comparte fuentes de conocimiento existentes con este agente de IA. Esto no afec…" at bounding box center [678, 193] width 370 height 26
click at [819, 64] on div "Elige un tipo de fuente Cancelar Guardar Fuente de conocimiento existente Compa…" at bounding box center [657, 304] width 1228 height 608
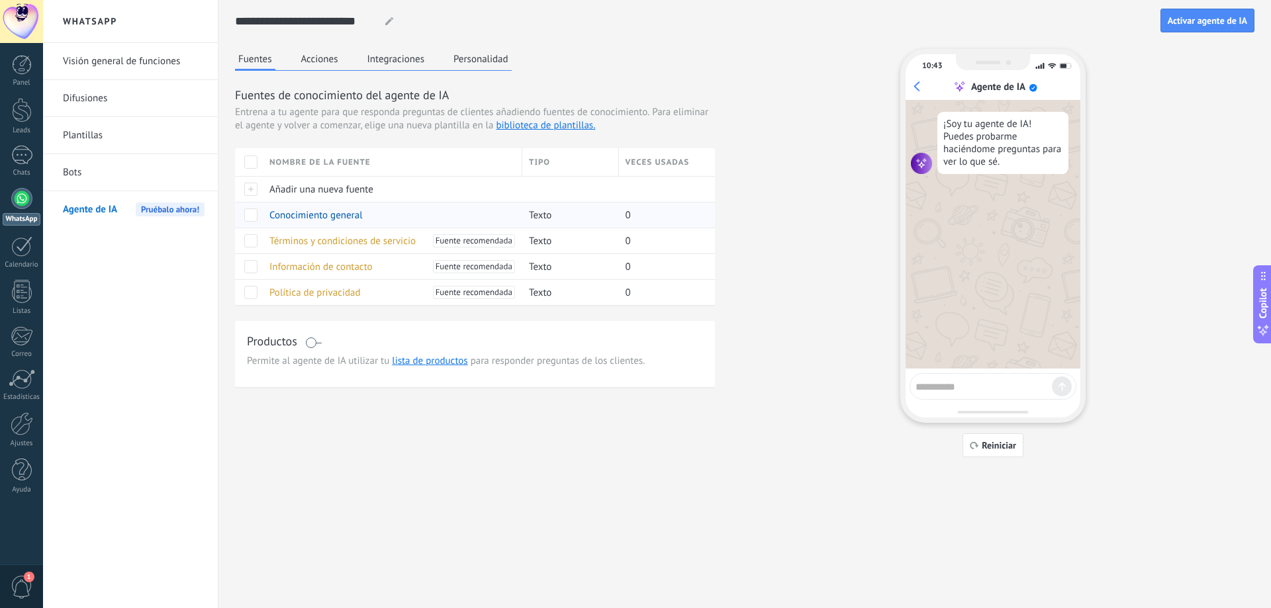
click at [404, 216] on div "Conocimiento general" at bounding box center [389, 215] width 253 height 25
click at [336, 214] on span "Conocimiento general" at bounding box center [315, 215] width 93 height 13
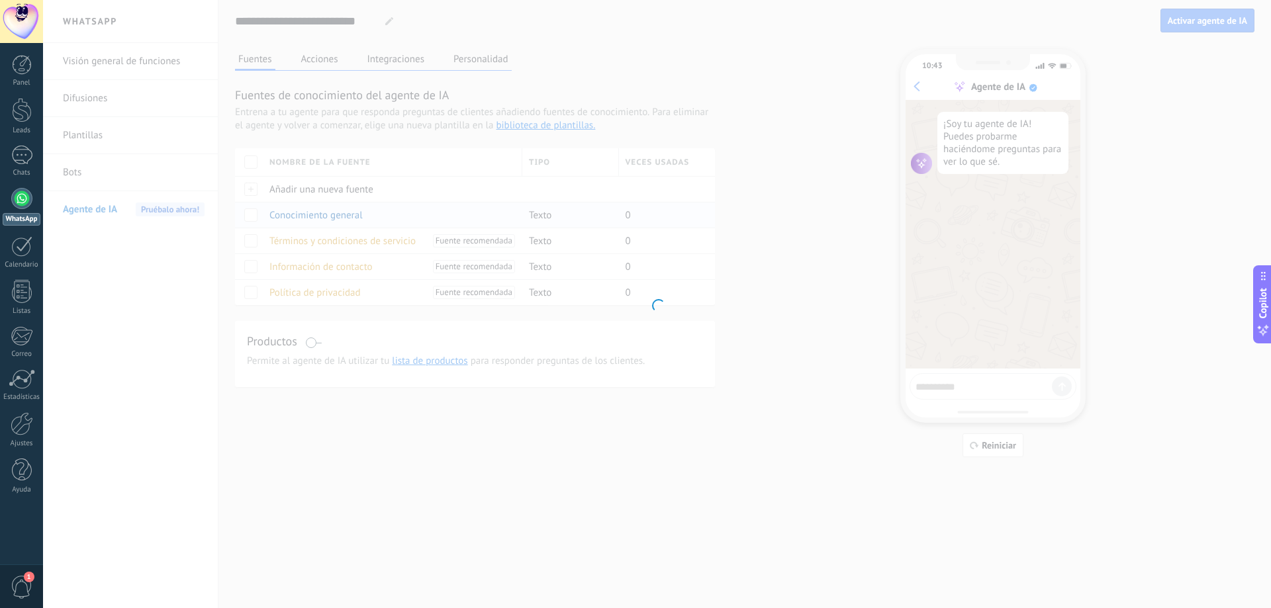
type input "**********"
type textarea "**********"
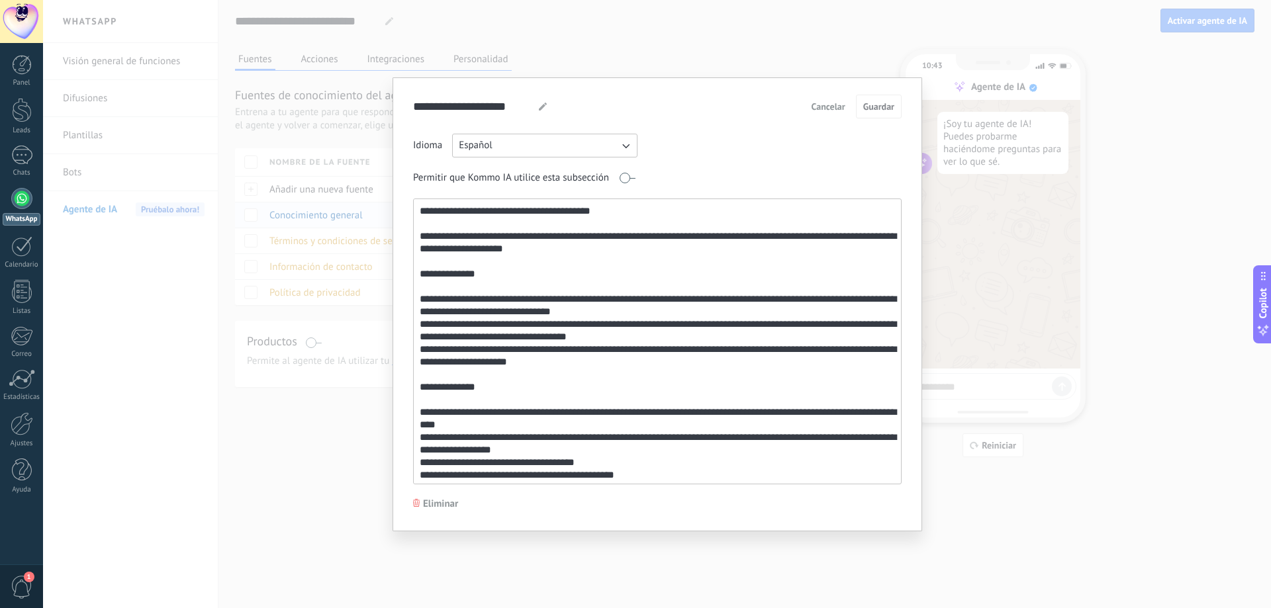
click at [336, 214] on div "**********" at bounding box center [657, 304] width 1228 height 608
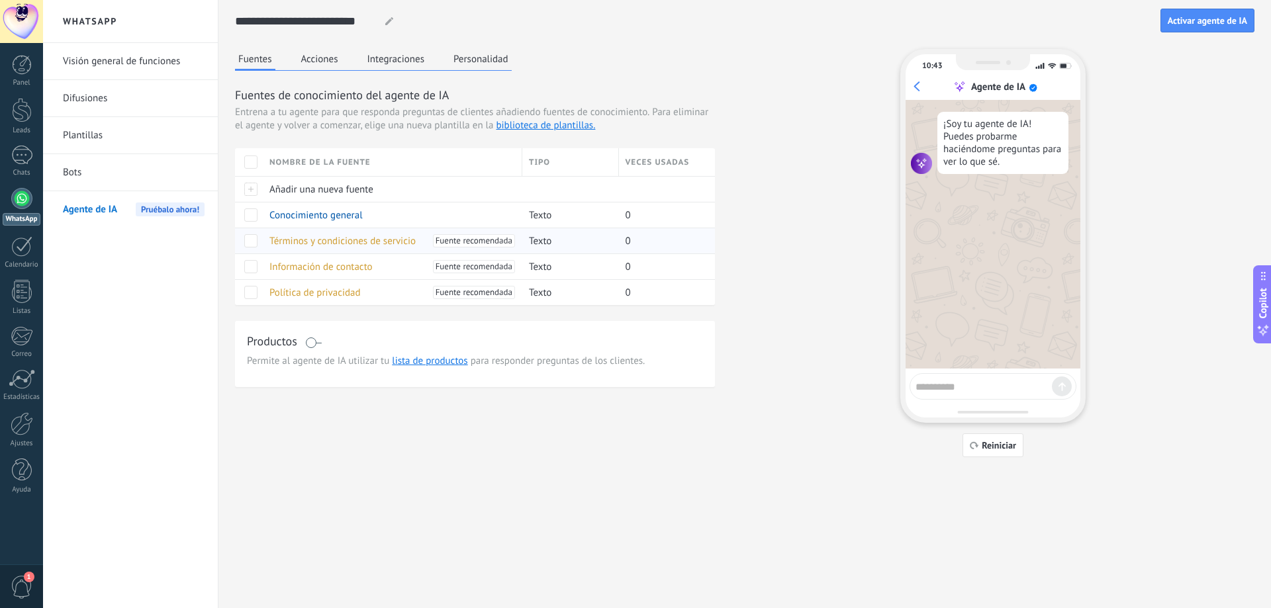
click at [295, 241] on span "Términos y condiciones de servicio" at bounding box center [342, 241] width 146 height 13
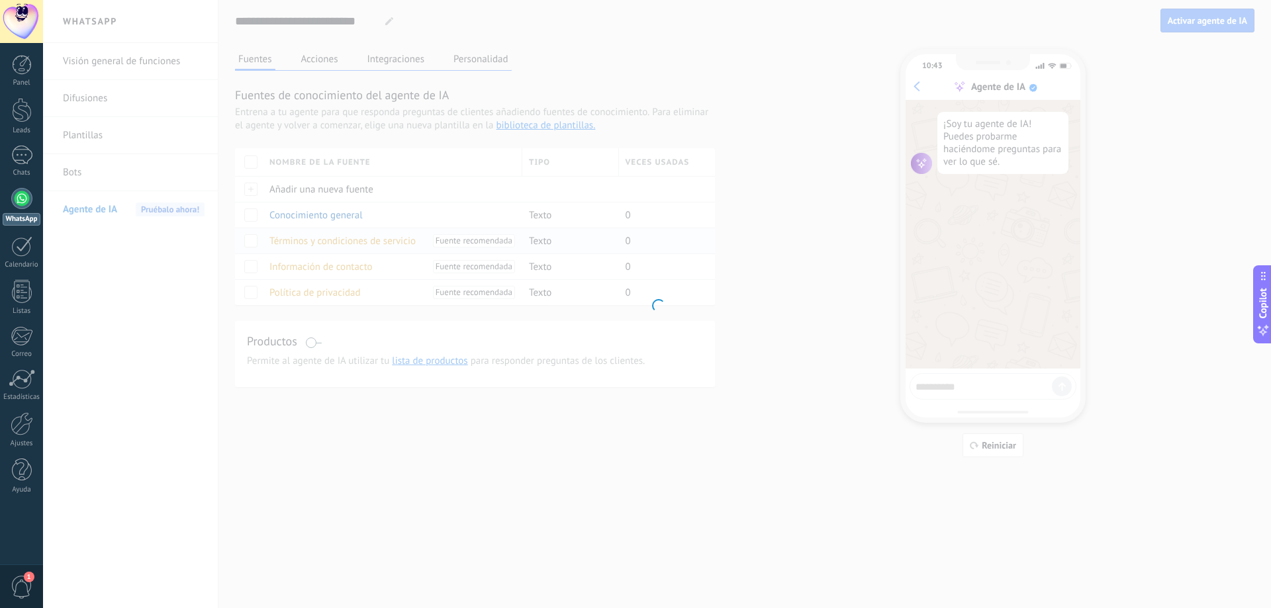
type textarea "**********"
type input "**********"
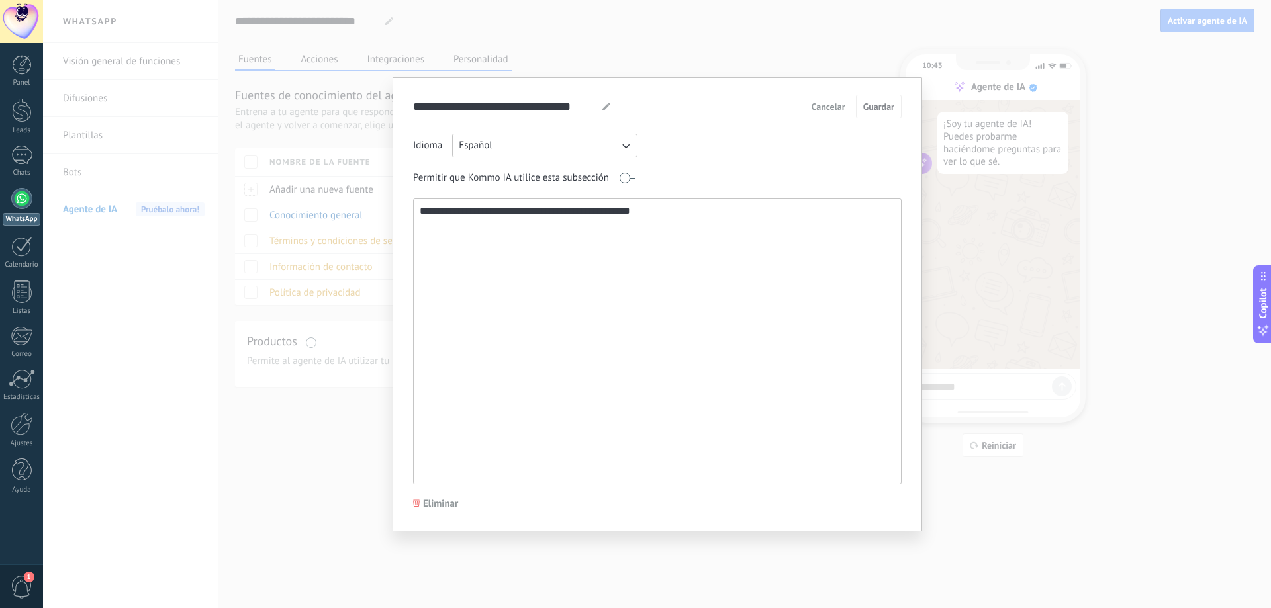
click at [306, 241] on div "**********" at bounding box center [657, 304] width 1228 height 608
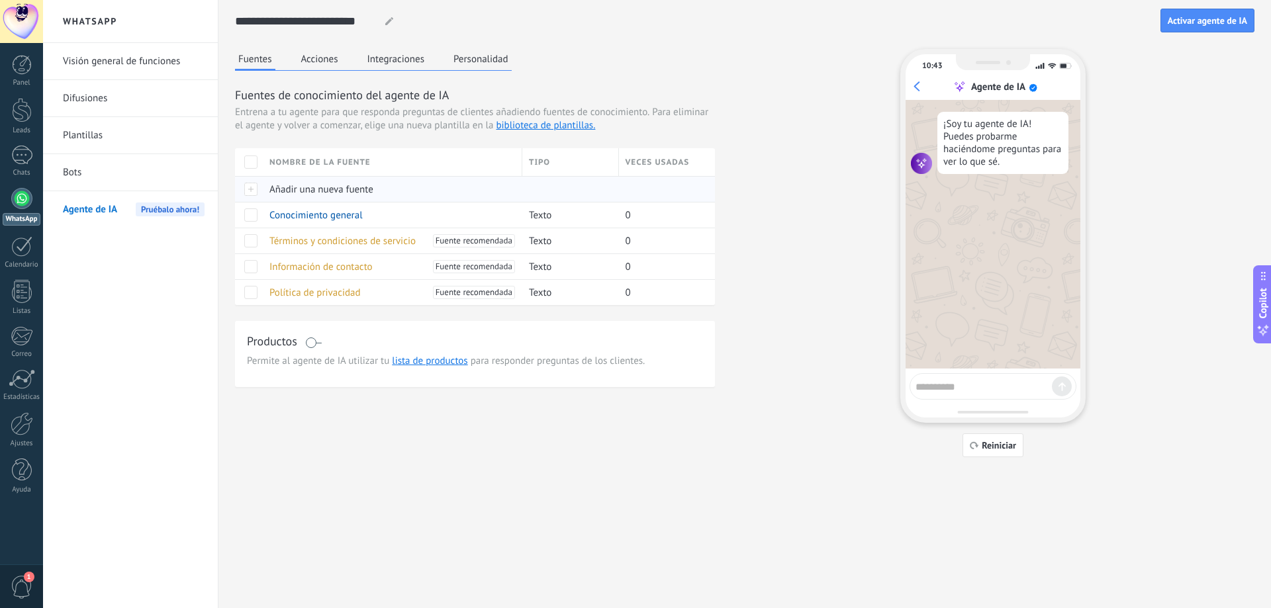
click at [374, 193] on div "Añadir una nueva fuente" at bounding box center [389, 189] width 253 height 25
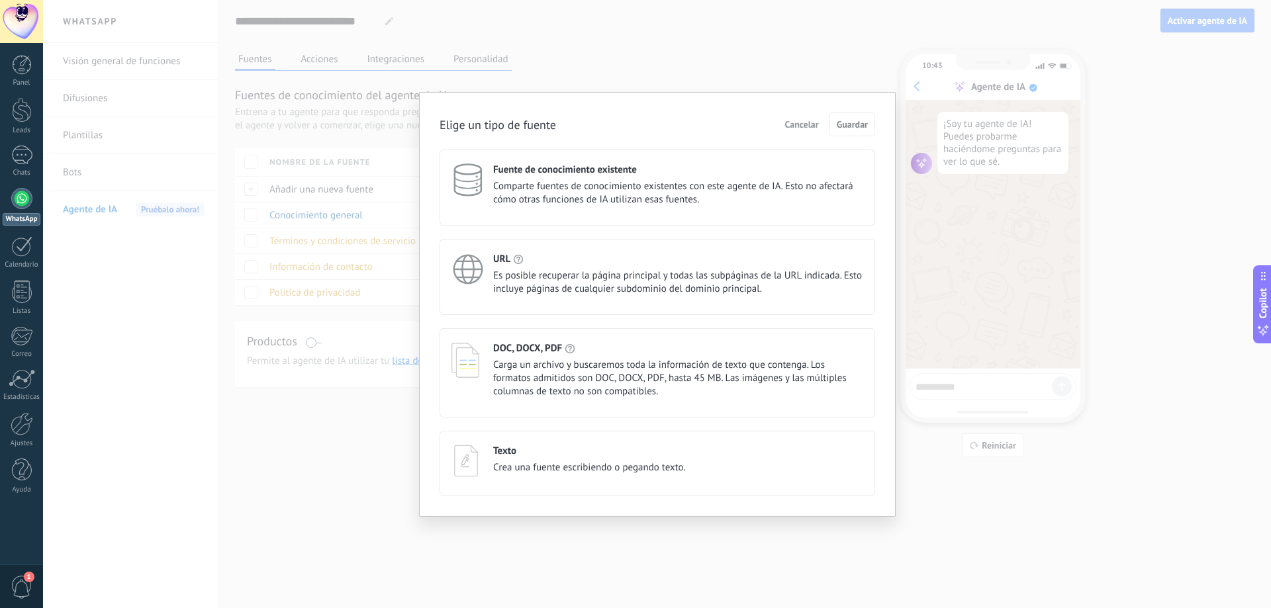
click at [637, 381] on span "Carga un archivo y buscaremos toda la información de texto que contenga. Los fo…" at bounding box center [678, 379] width 370 height 40
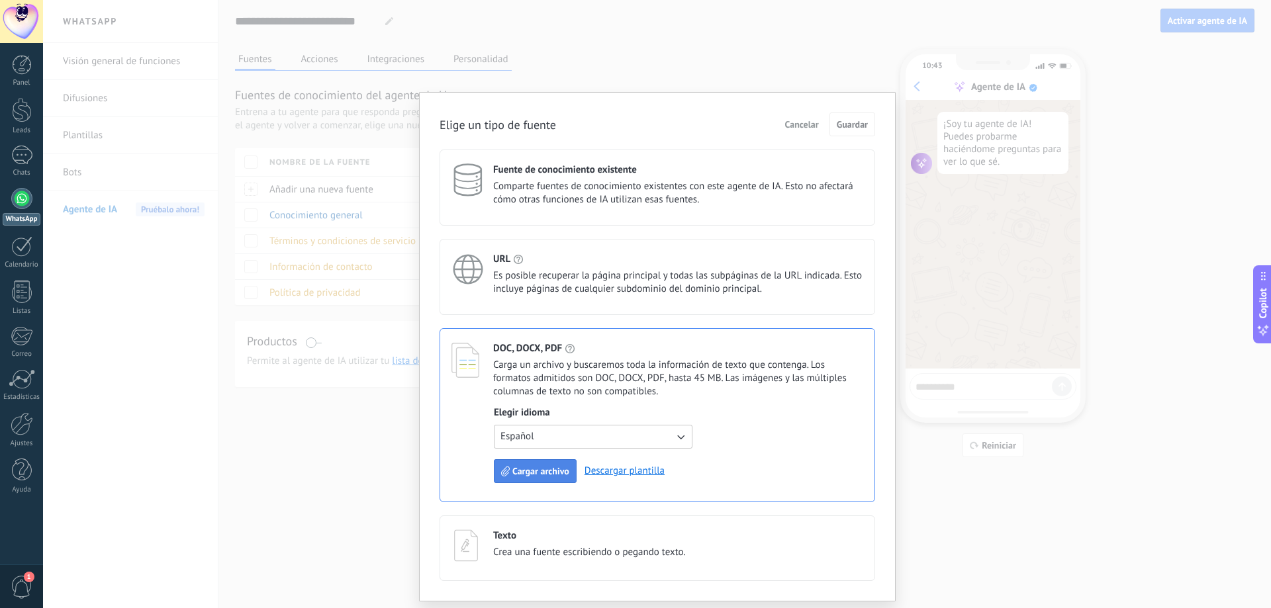
click at [557, 472] on span "Cargar archivo" at bounding box center [540, 471] width 57 height 9
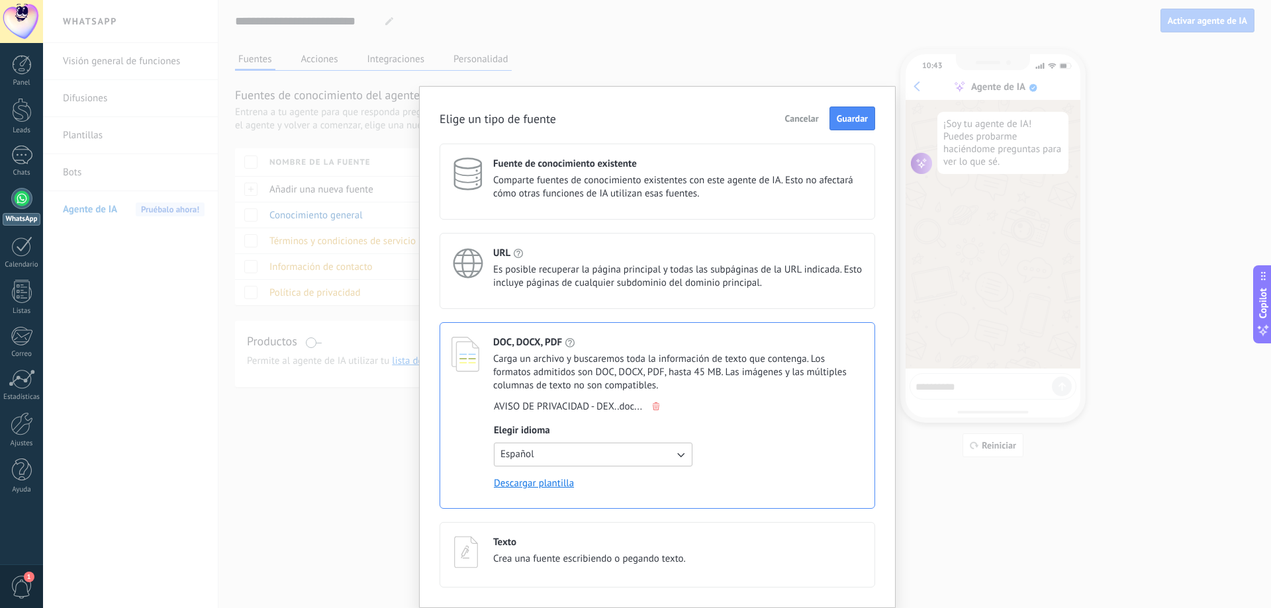
scroll to position [0, 0]
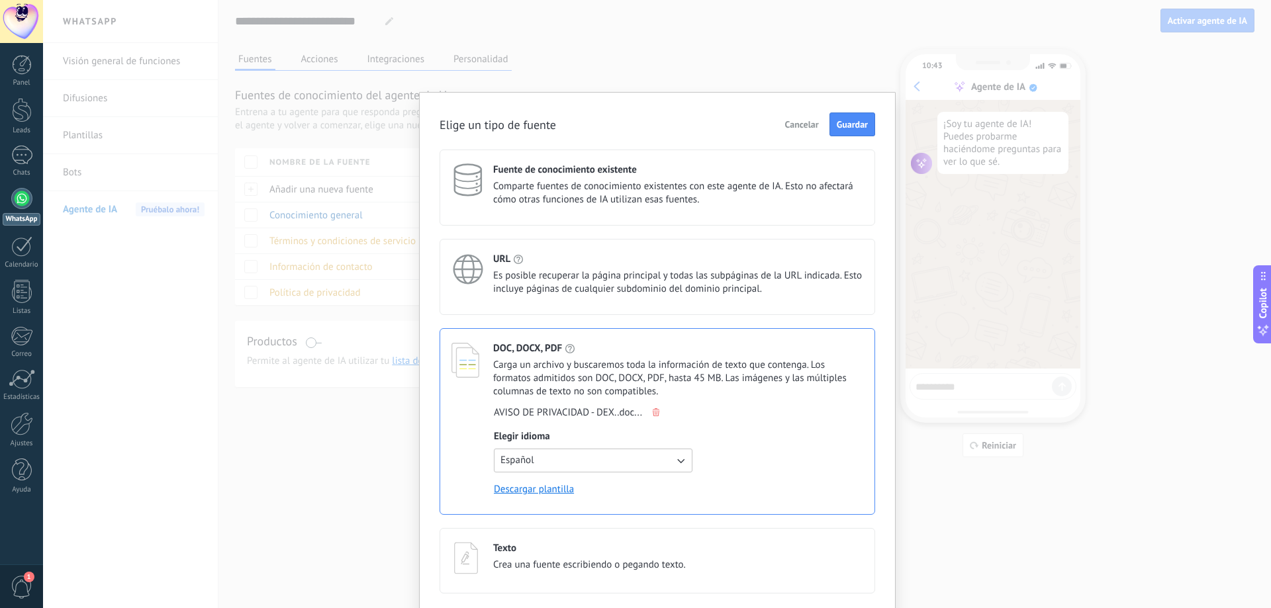
click at [226, 244] on div "Elige un tipo de fuente Cancelar Guardar Fuente de conocimiento existente Compa…" at bounding box center [657, 304] width 1228 height 608
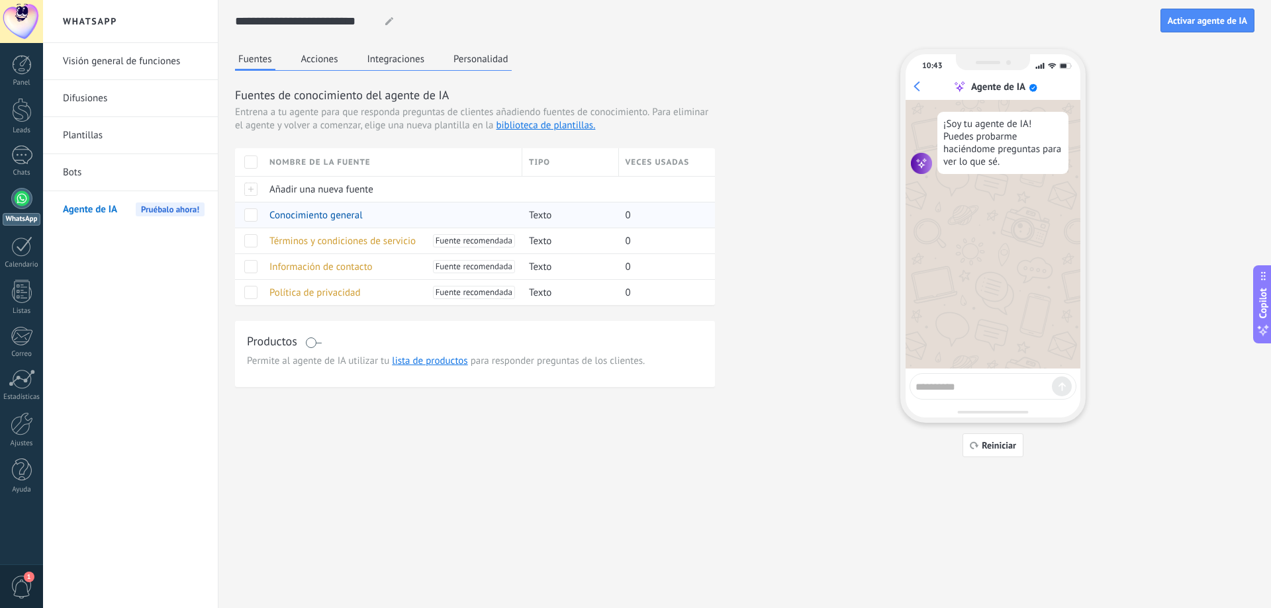
click at [367, 212] on div "Conocimiento general" at bounding box center [389, 215] width 253 height 25
click at [369, 242] on span "Términos y condiciones de servicio" at bounding box center [342, 241] width 146 height 13
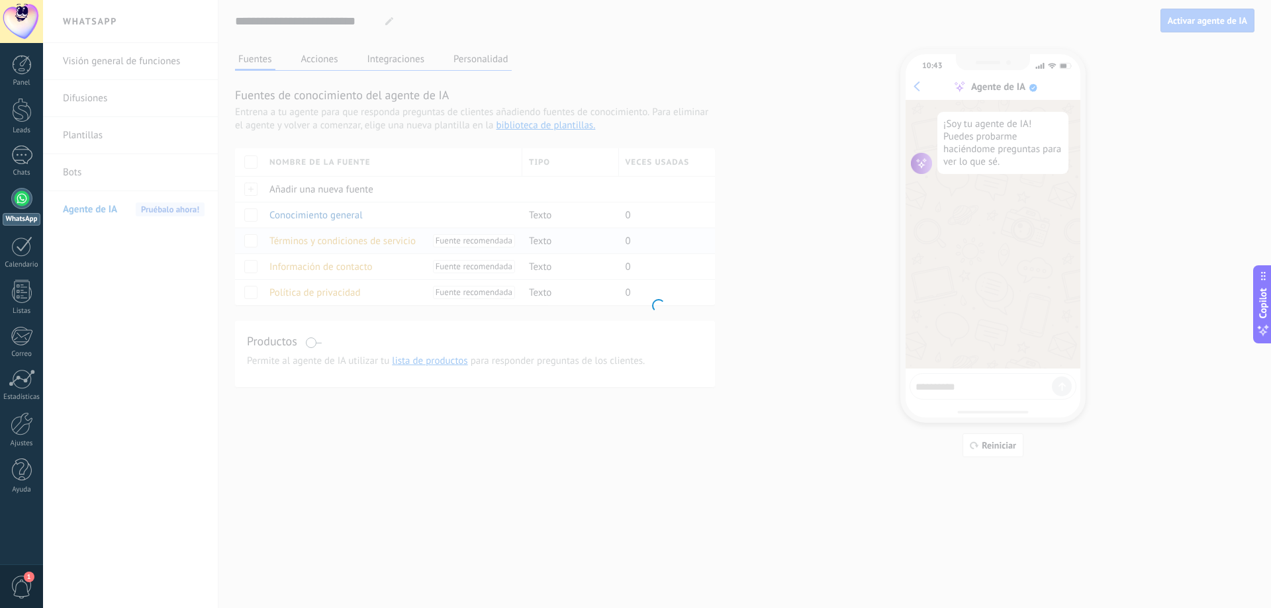
type input "**********"
type textarea "**********"
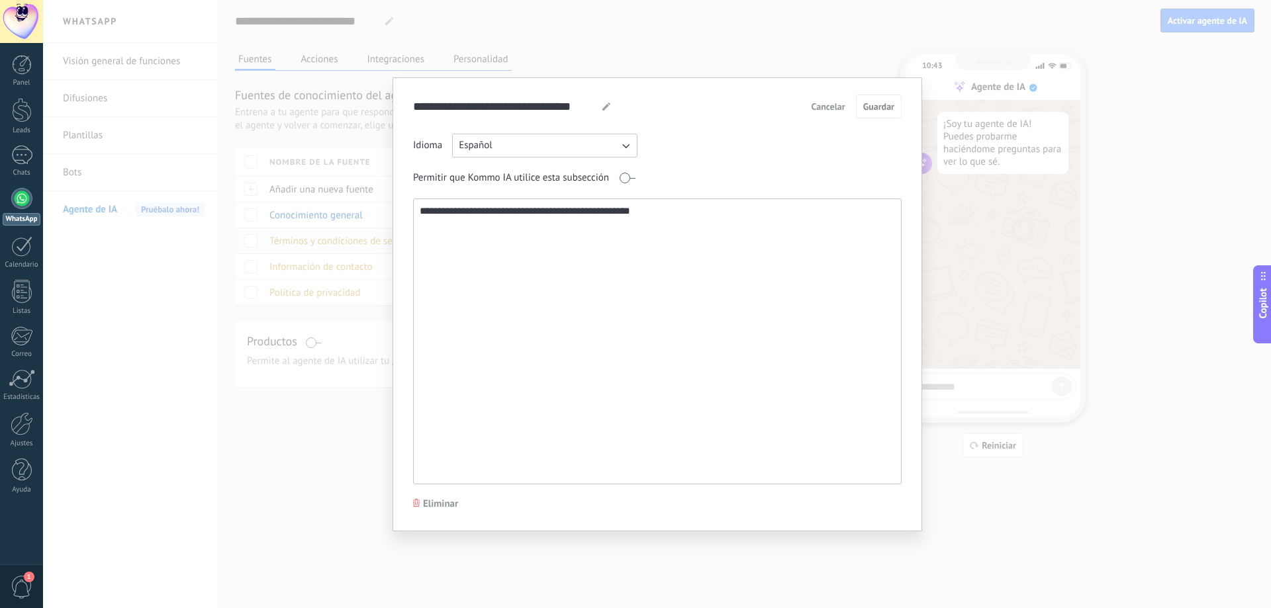
click at [369, 242] on div "**********" at bounding box center [657, 304] width 1228 height 608
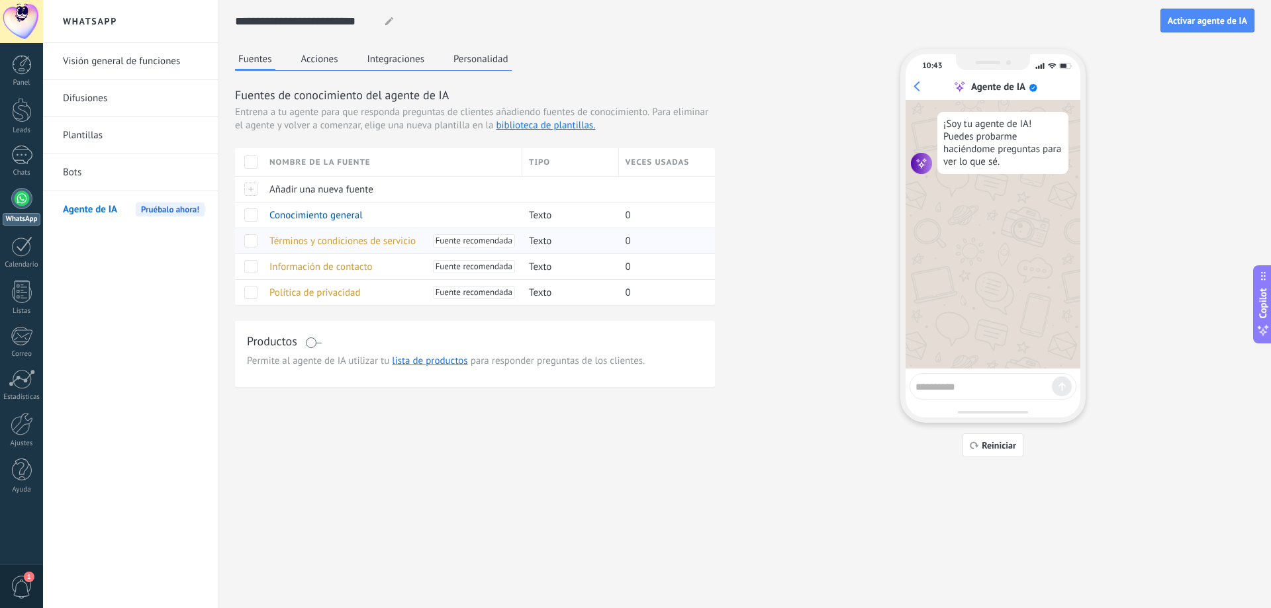
click at [369, 242] on div at bounding box center [657, 304] width 1228 height 608
click at [373, 218] on div "Conocimiento general" at bounding box center [389, 215] width 253 height 25
click at [370, 195] on span "Añadir una nueva fuente" at bounding box center [321, 189] width 104 height 13
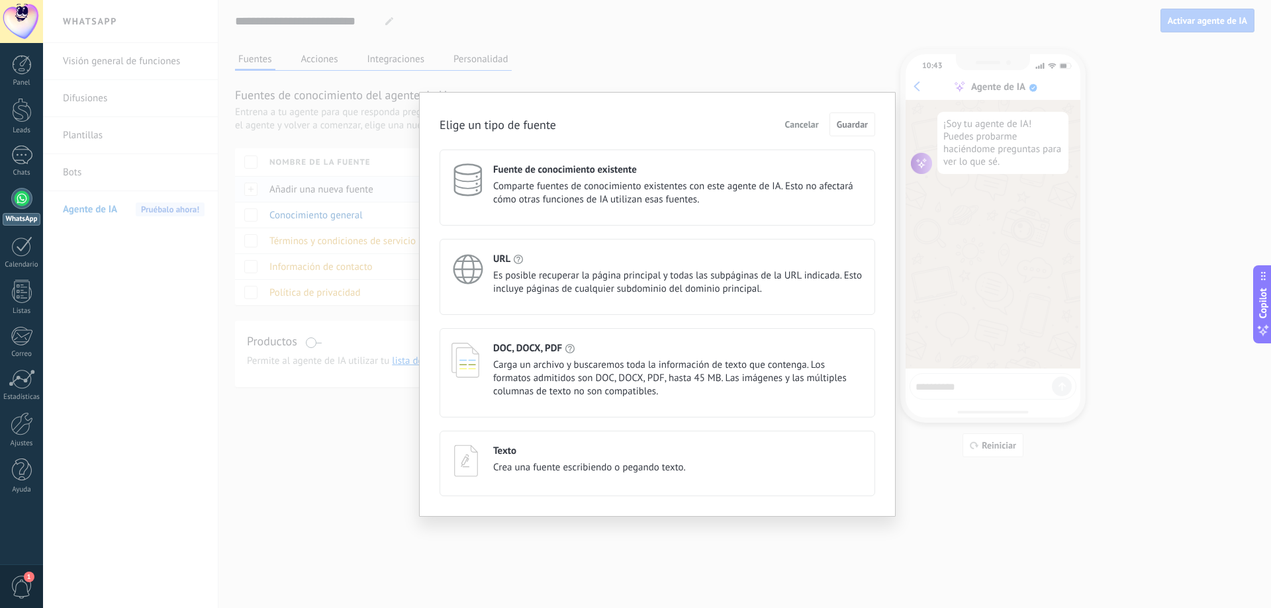
click at [370, 195] on div "Elige un tipo de fuente Cancelar Guardar Fuente de conocimiento existente Compa…" at bounding box center [657, 304] width 1228 height 608
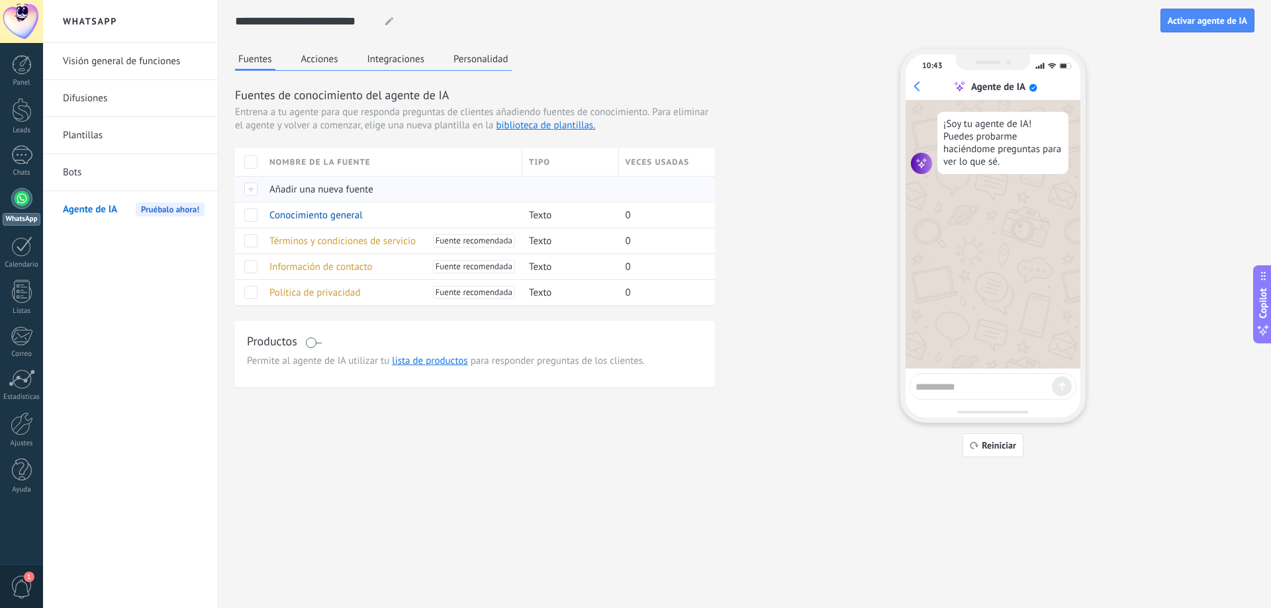
click at [370, 195] on span "Añadir una nueva fuente" at bounding box center [321, 189] width 104 height 13
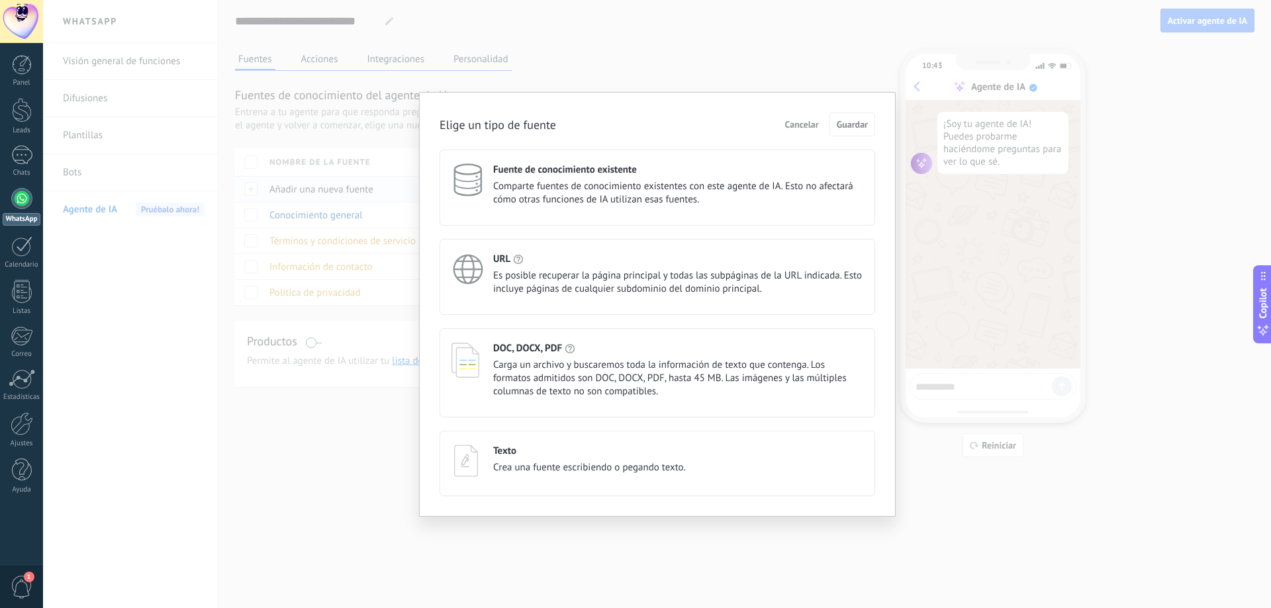
click at [370, 195] on div "Elige un tipo de fuente Cancelar Guardar Fuente de conocimiento existente Compa…" at bounding box center [657, 304] width 1228 height 608
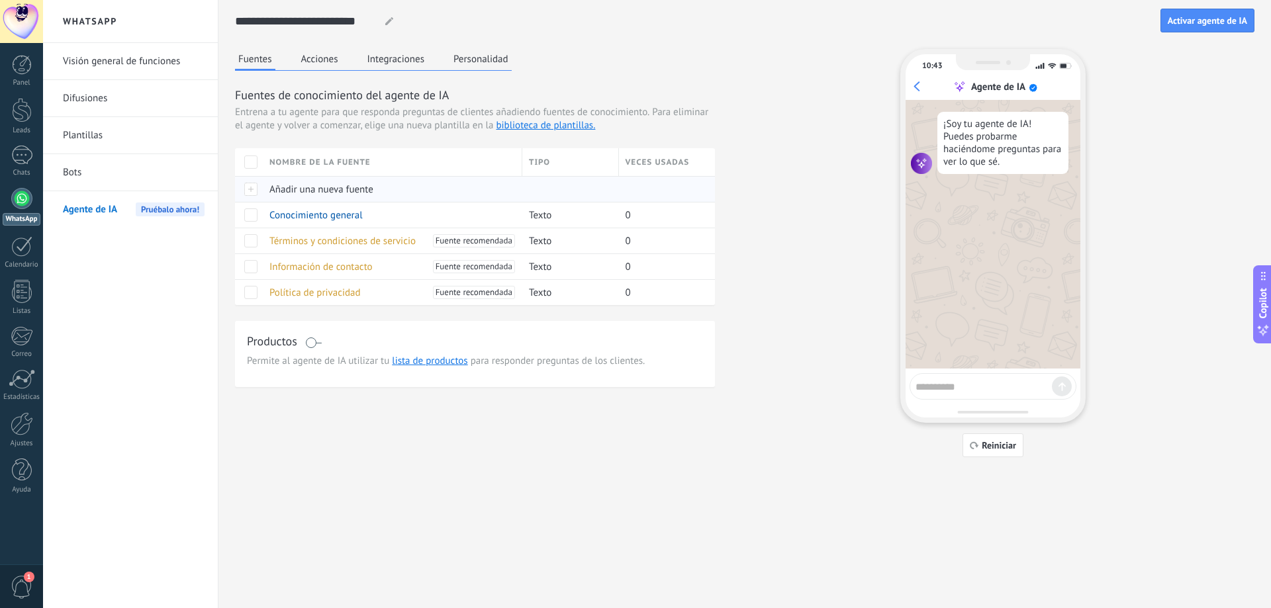
click at [370, 195] on span "Añadir una nueva fuente" at bounding box center [321, 189] width 104 height 13
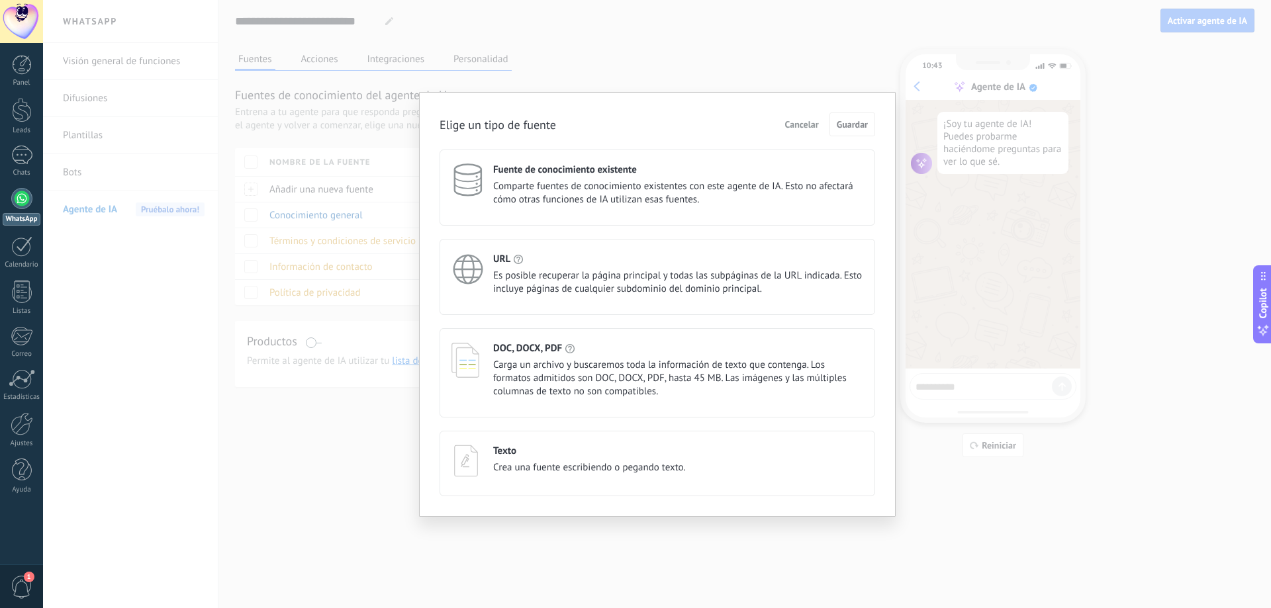
click at [543, 378] on span "Carga un archivo y buscaremos toda la información de texto que contenga. Los fo…" at bounding box center [678, 379] width 370 height 40
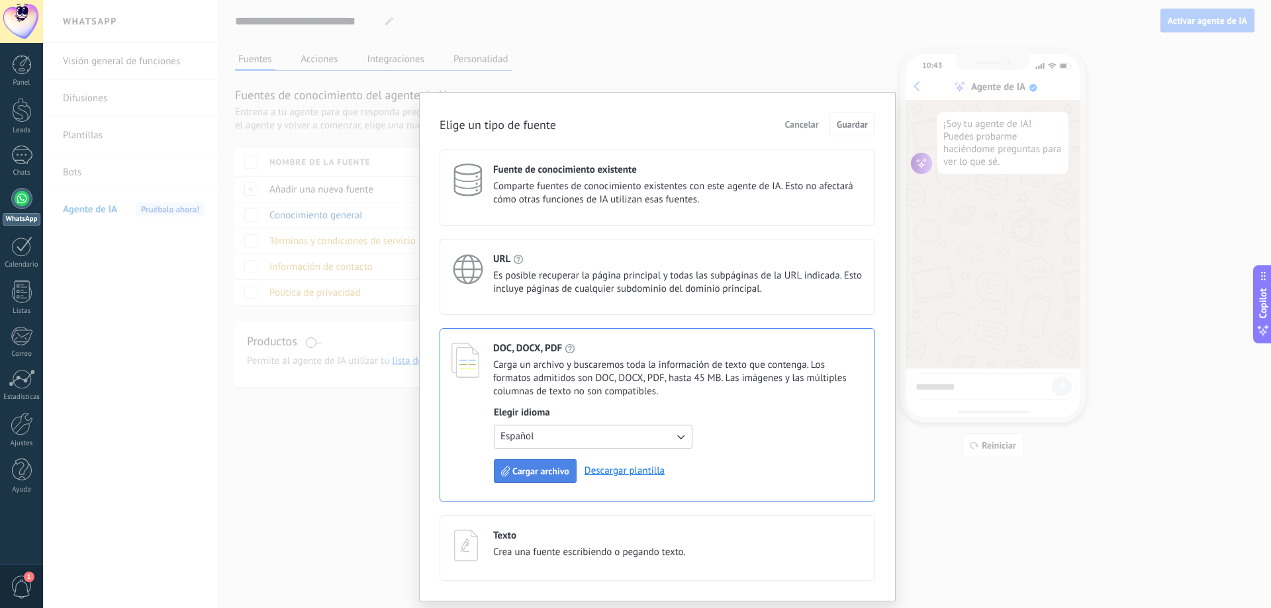
click at [548, 472] on span "Cargar archivo" at bounding box center [540, 471] width 57 height 9
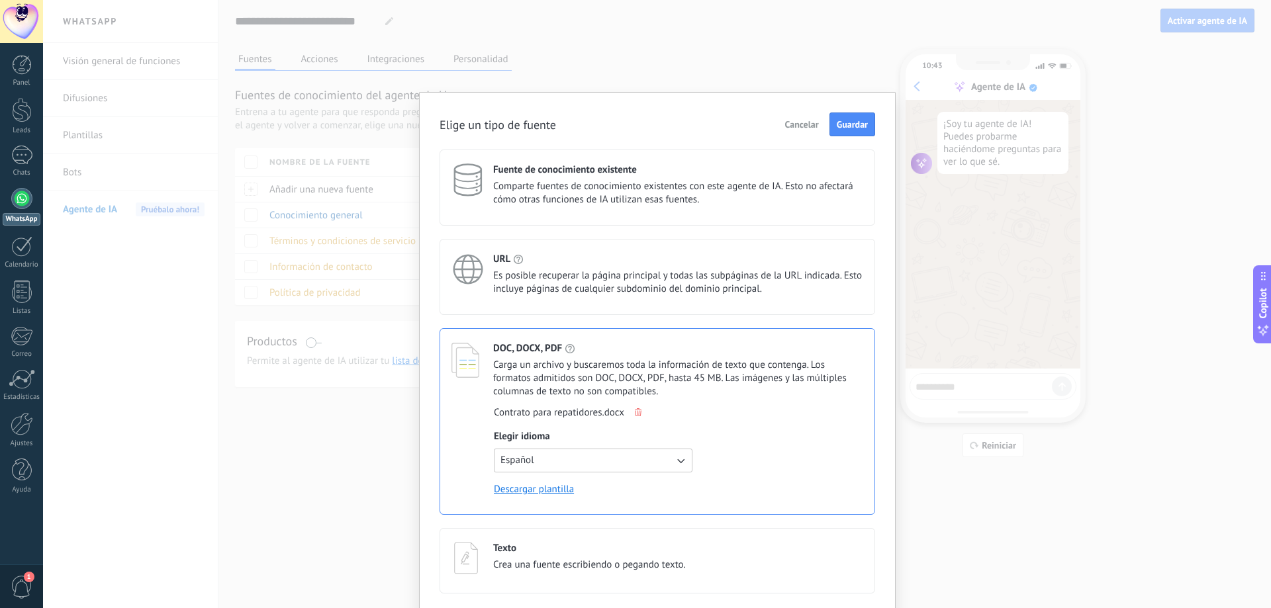
scroll to position [6, 0]
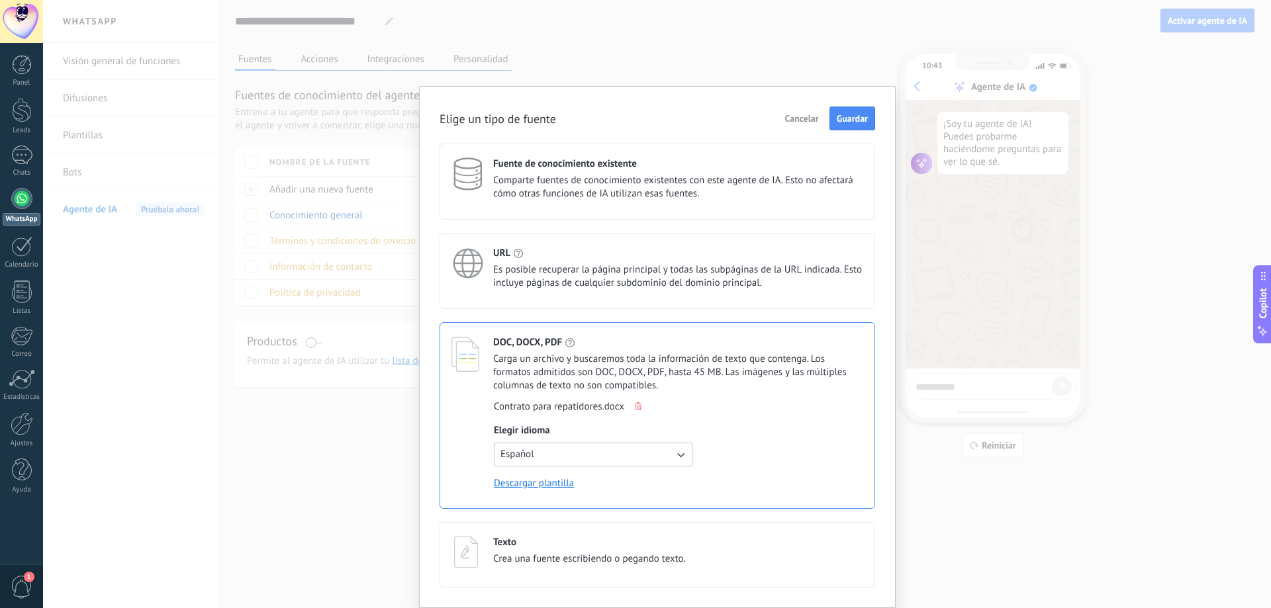
click at [558, 386] on span "Carga un archivo y buscaremos toda la información de texto que contenga. Los fo…" at bounding box center [678, 373] width 370 height 40
click at [850, 122] on span "Guardar" at bounding box center [852, 118] width 31 height 9
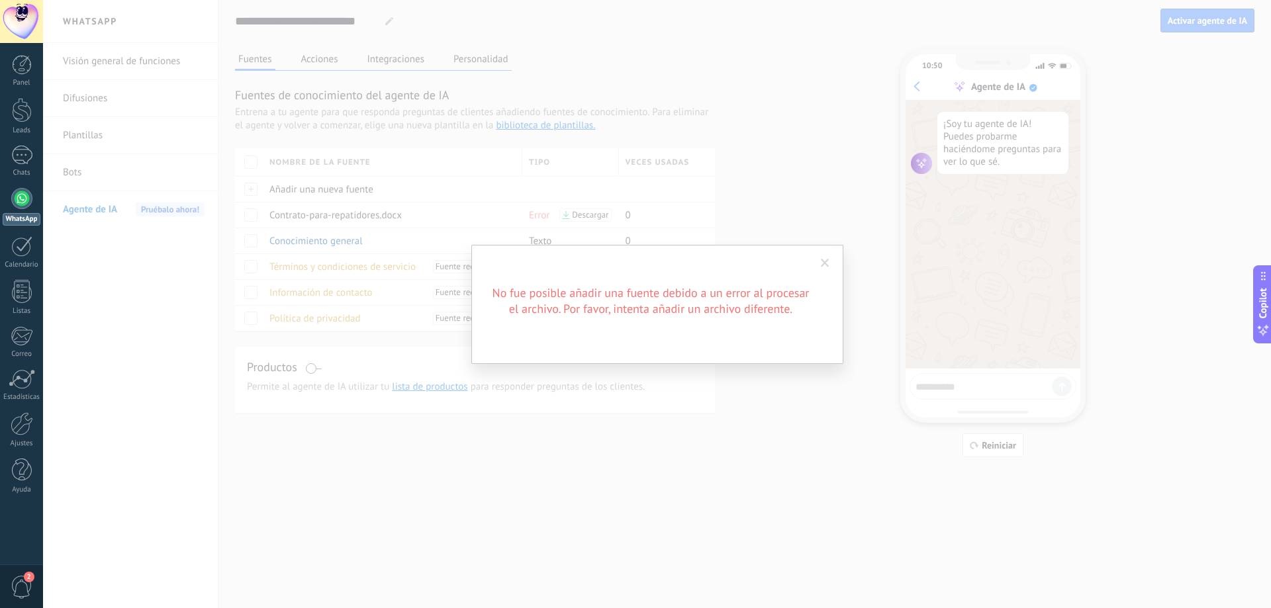
click at [826, 265] on span at bounding box center [825, 263] width 9 height 9
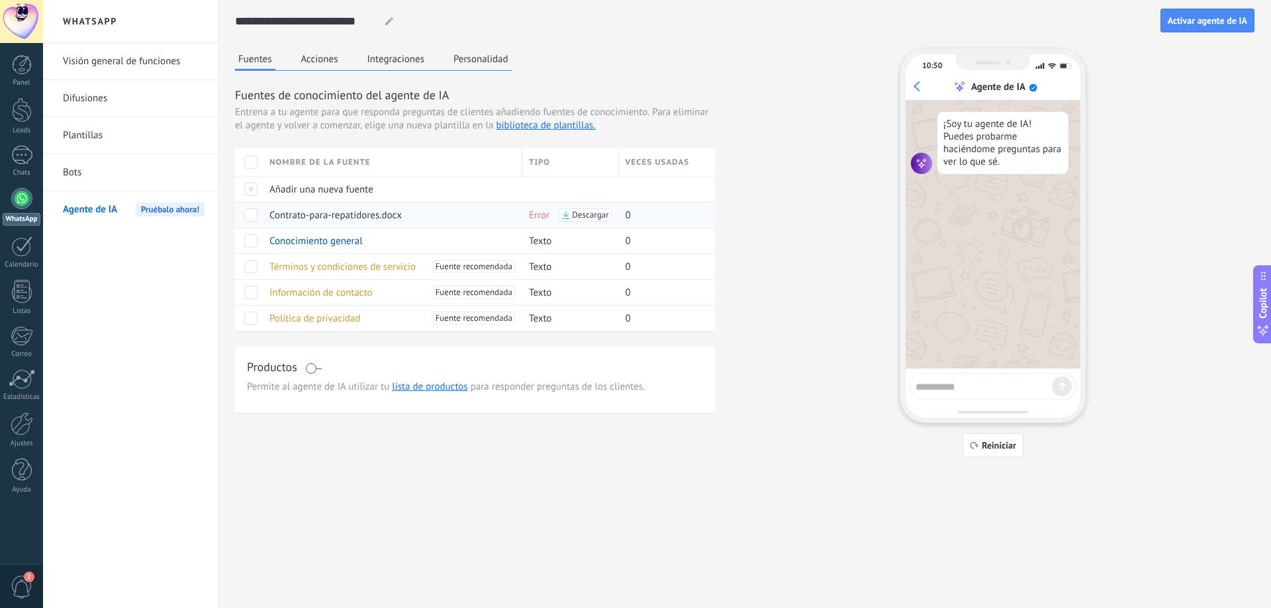
click at [583, 214] on span "Descargar" at bounding box center [590, 214] width 36 height 9
click at [359, 244] on span "Conocimiento general" at bounding box center [315, 241] width 93 height 13
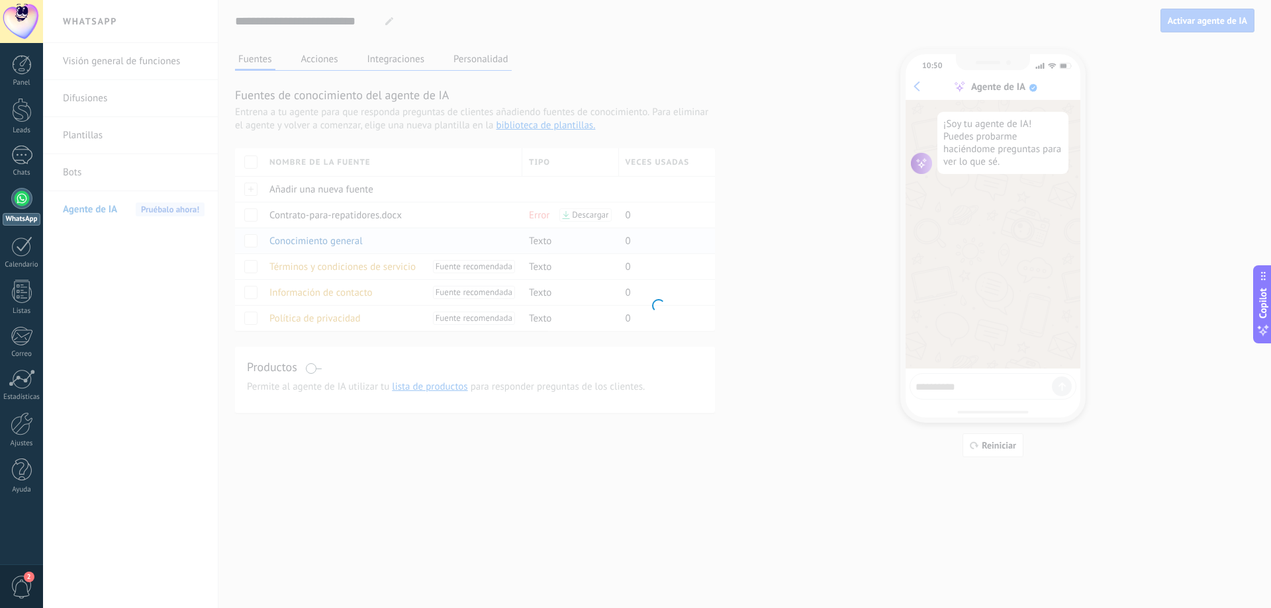
type textarea "**********"
type input "**********"
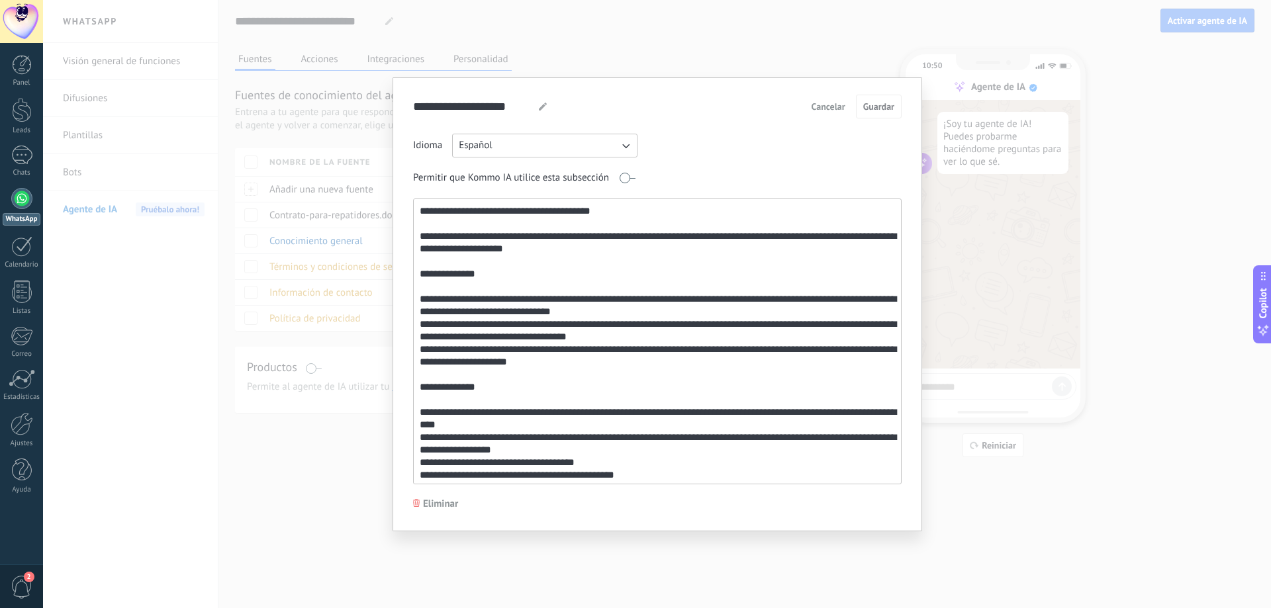
click at [359, 244] on div "**********" at bounding box center [657, 304] width 1228 height 608
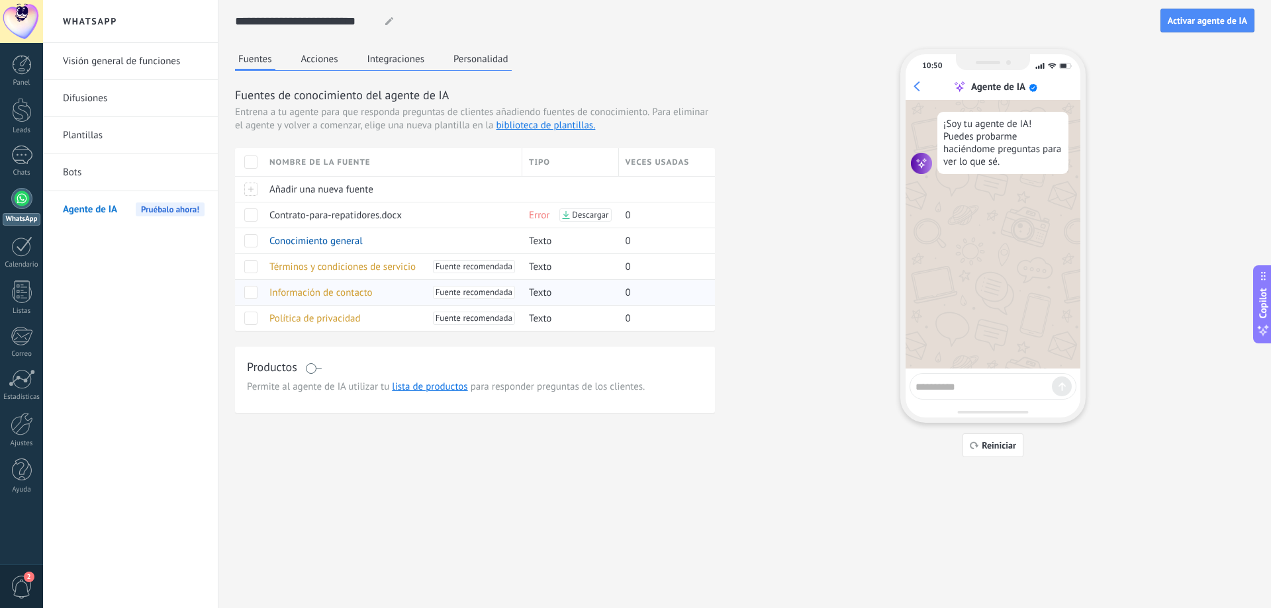
click at [328, 295] on span "Información de contacto" at bounding box center [320, 293] width 103 height 13
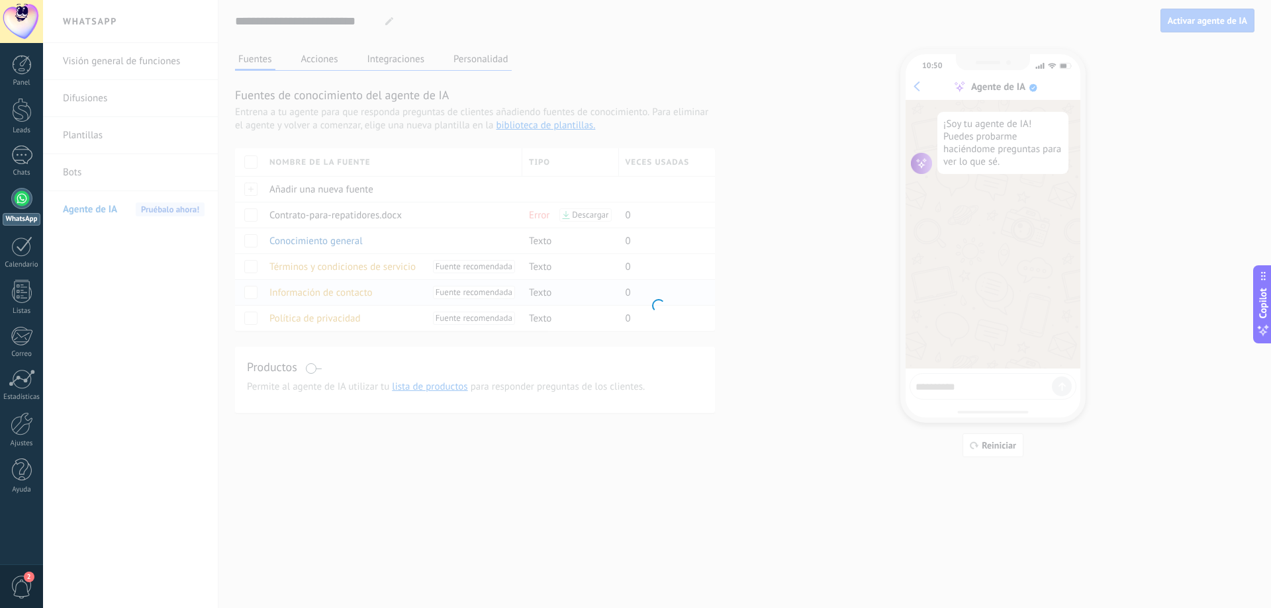
type input "**********"
type textarea "**********"
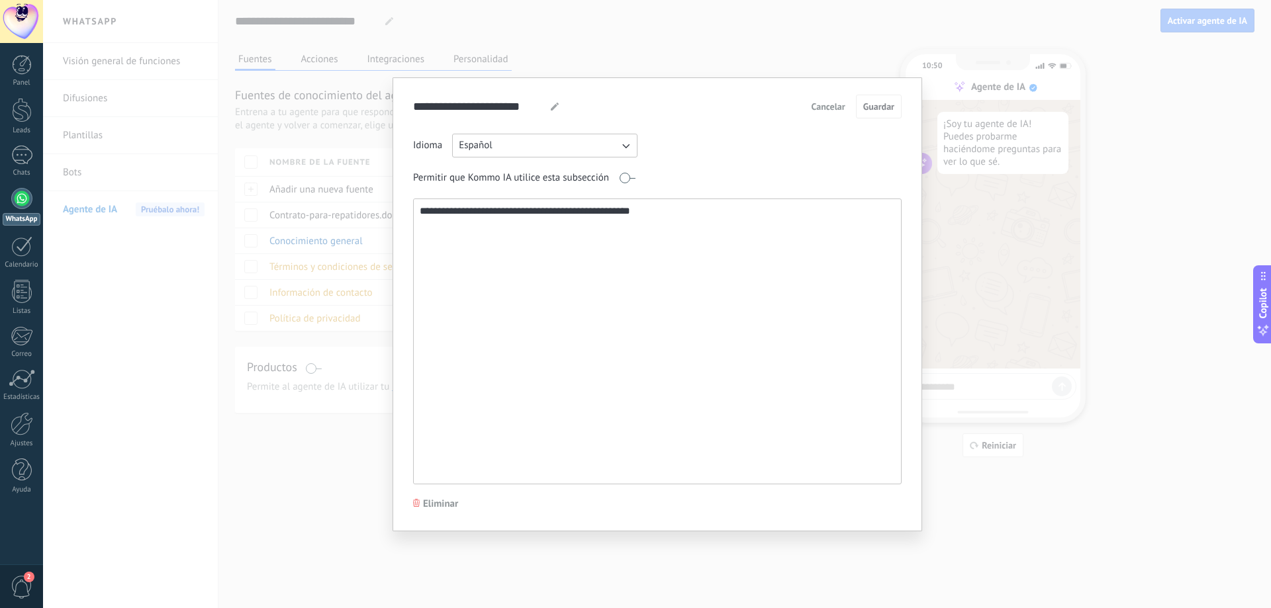
drag, startPoint x: 653, startPoint y: 212, endPoint x: 406, endPoint y: 225, distance: 246.5
click at [406, 225] on div "**********" at bounding box center [656, 304] width 529 height 454
type textarea "**********"
click at [876, 102] on span "Guardar" at bounding box center [878, 106] width 31 height 9
click at [332, 349] on div "**********" at bounding box center [657, 304] width 1228 height 608
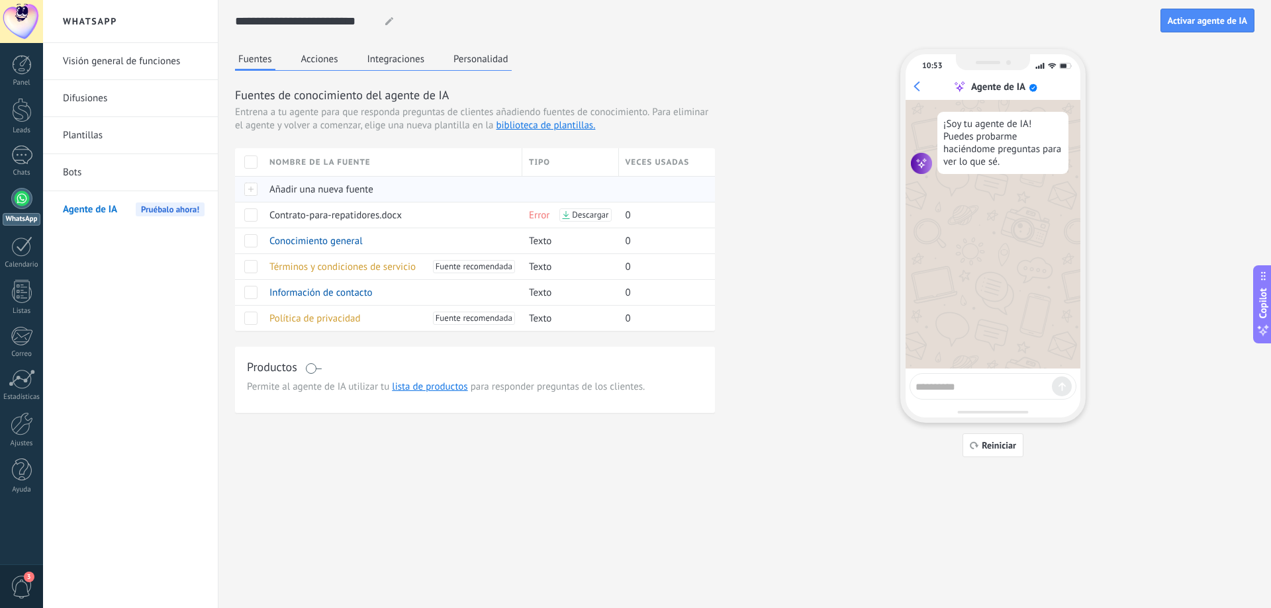
click at [345, 191] on span "Añadir una nueva fuente" at bounding box center [321, 189] width 104 height 13
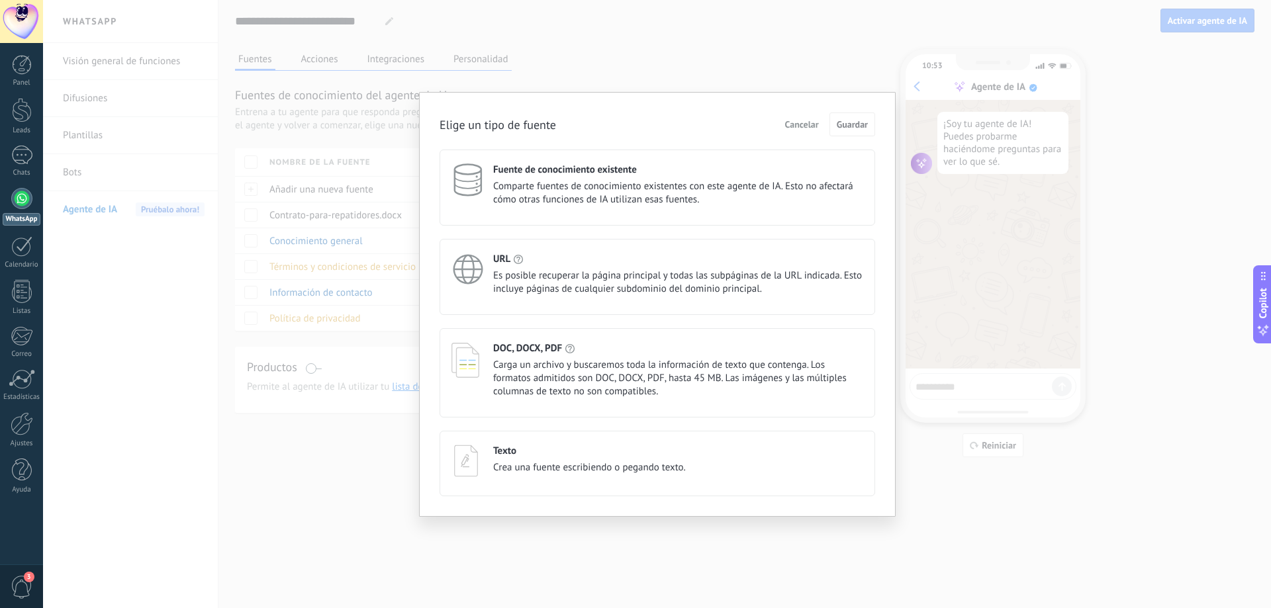
click at [553, 197] on span "Comparte fuentes de conocimiento existentes con este agente de IA. Esto no afec…" at bounding box center [678, 193] width 370 height 26
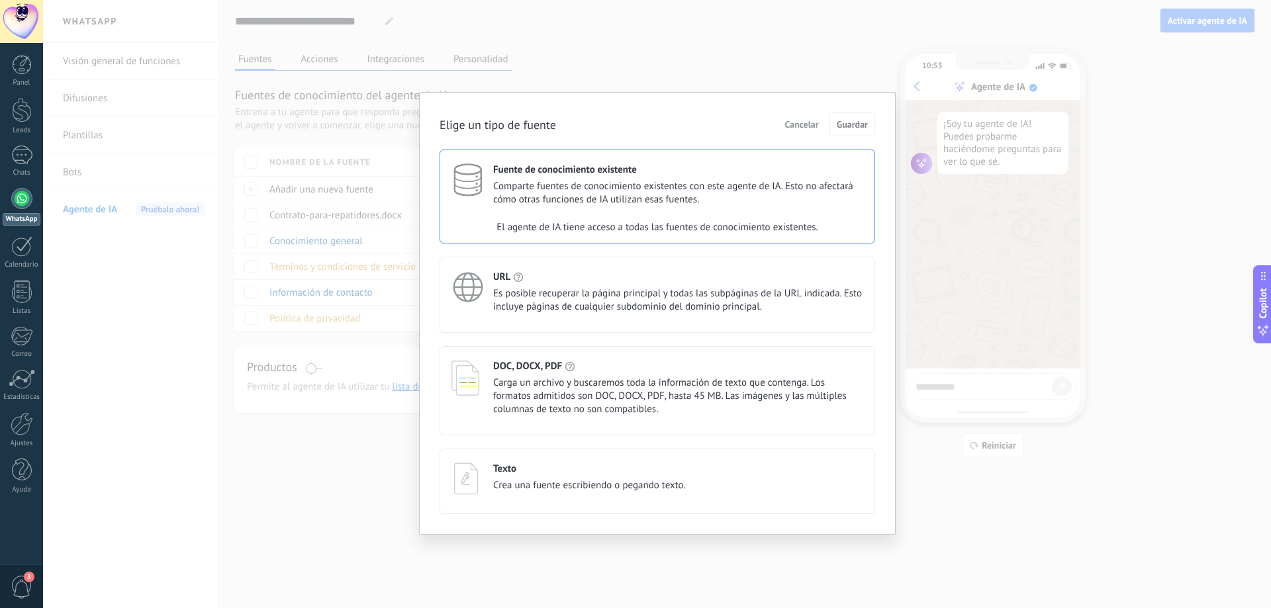
click at [591, 208] on div "Fuente de conocimiento existente Comparte fuentes de conocimiento existentes co…" at bounding box center [656, 197] width 435 height 94
click at [809, 197] on span "Comparte fuentes de conocimiento existentes con este agente de IA. Esto no afec…" at bounding box center [678, 193] width 370 height 26
click at [991, 522] on div "Elige un tipo de fuente Cancelar Guardar Fuente de conocimiento existente Compa…" at bounding box center [657, 304] width 1228 height 608
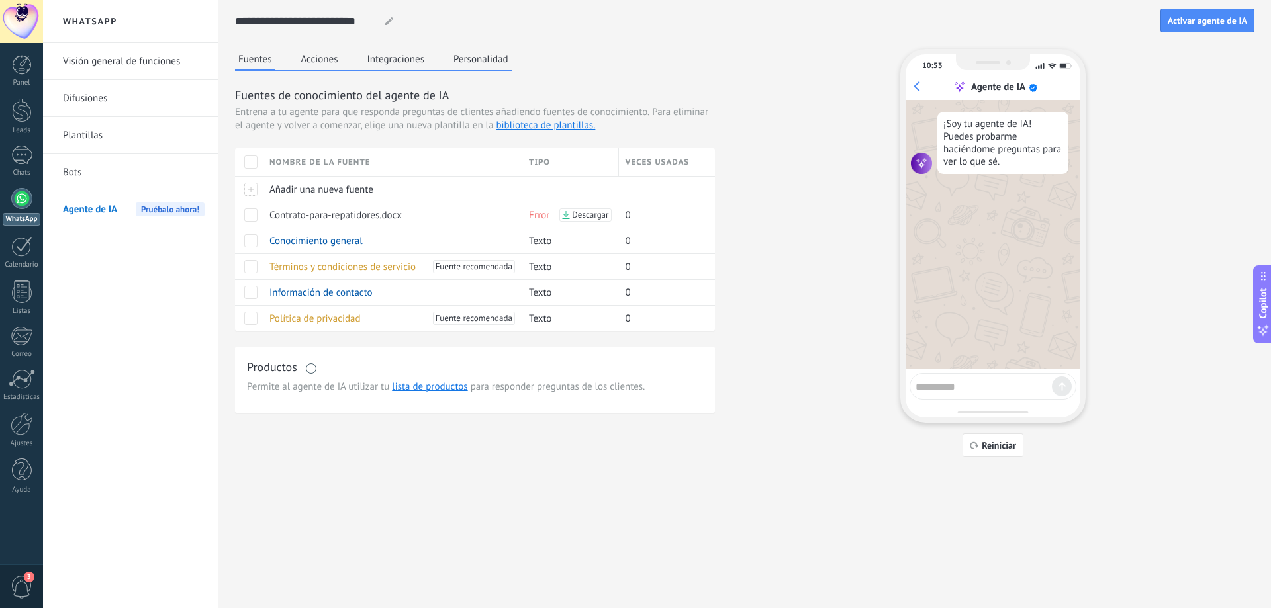
click at [359, 167] on div "Nombre de la fuente" at bounding box center [392, 162] width 259 height 28
click at [325, 208] on div "Ascendiente" at bounding box center [392, 209] width 259 height 19
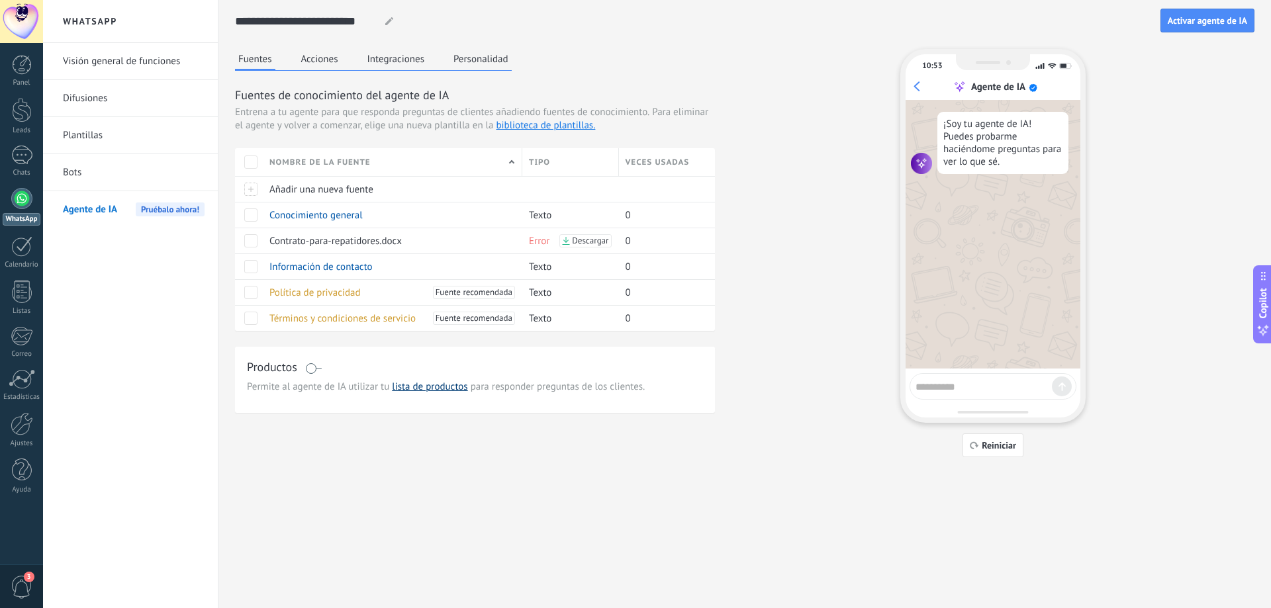
click at [431, 386] on link "lista de productos" at bounding box center [429, 387] width 75 height 13
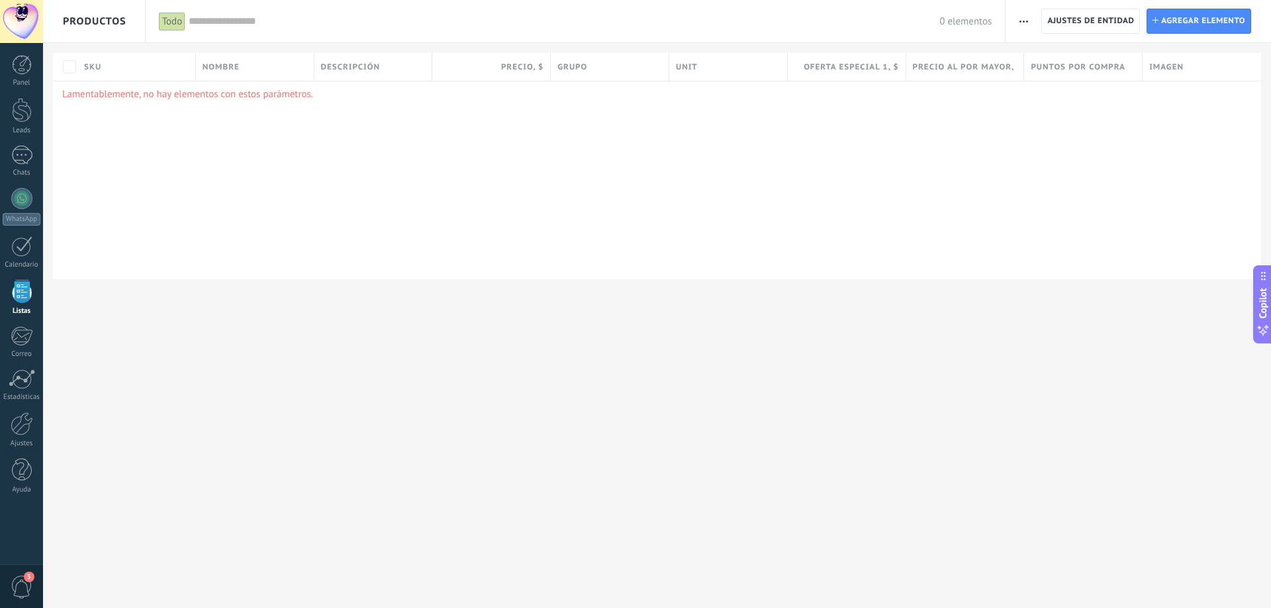
click at [164, 98] on p "Lamentablemente, no hay elementos con estos parámetros." at bounding box center [656, 94] width 1189 height 13
click at [1194, 24] on span "Agregar elemento" at bounding box center [1203, 21] width 84 height 24
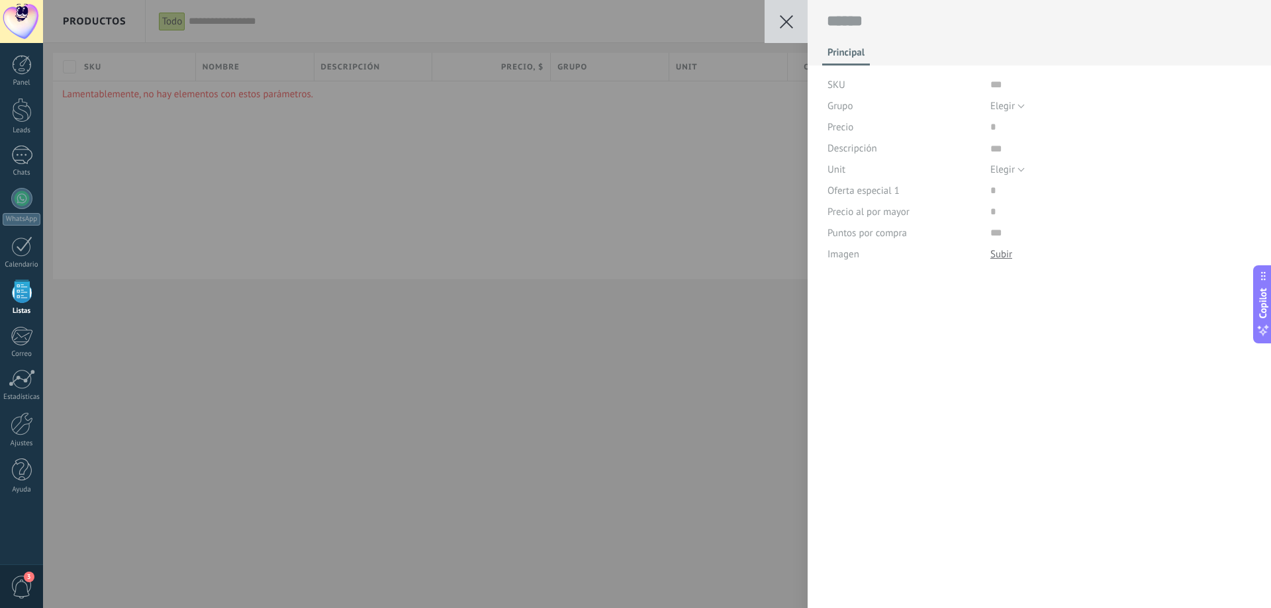
scroll to position [13, 0]
click at [849, 88] on div "SKU" at bounding box center [903, 84] width 153 height 21
click at [1021, 106] on button "Elegir" at bounding box center [1007, 105] width 34 height 21
click at [870, 101] on div "Grupo" at bounding box center [903, 105] width 153 height 21
click at [854, 124] on div "Precio" at bounding box center [903, 126] width 153 height 21
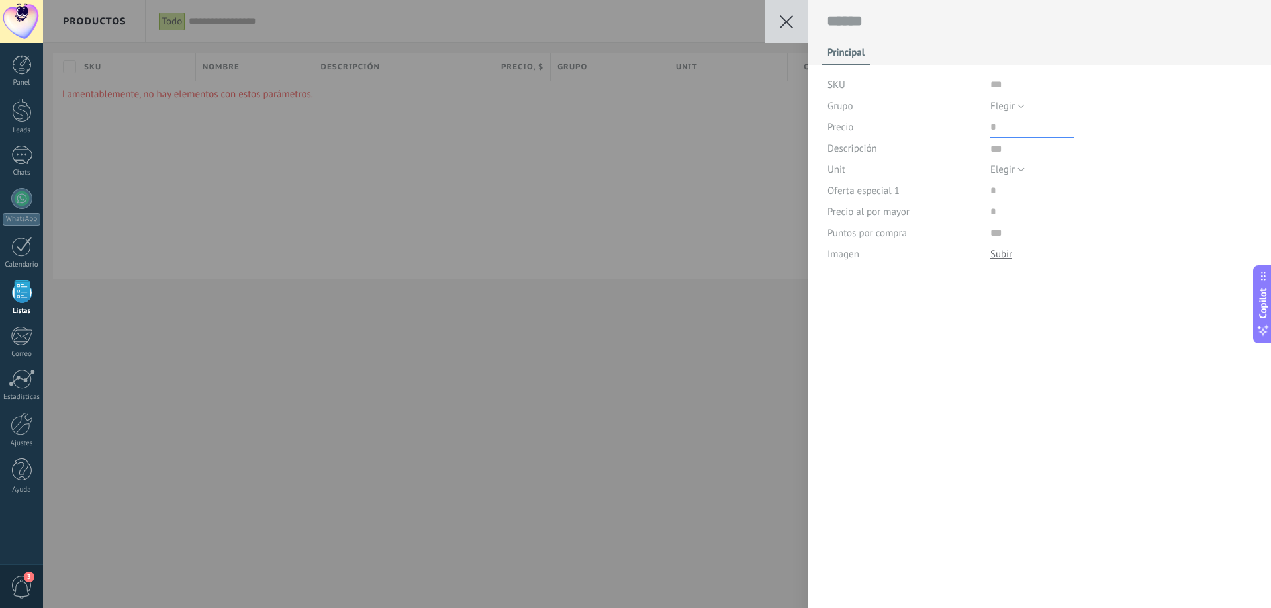
click at [1009, 124] on input "price" at bounding box center [1032, 126] width 84 height 21
click at [1019, 106] on button "Elegir" at bounding box center [1007, 105] width 34 height 21
click at [754, 156] on div "Guardar Cancelar Principal SKU Grupo Elegir Todos los productos Elegir Precio D…" at bounding box center [657, 304] width 1228 height 608
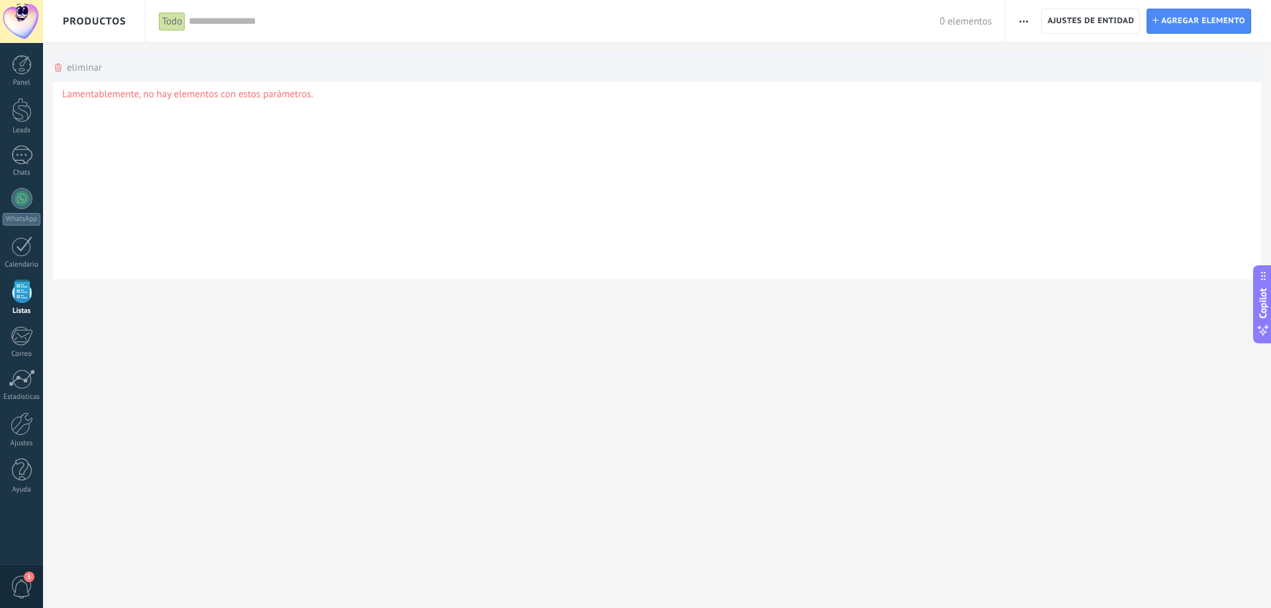
click at [79, 71] on div "eliminar màs" at bounding box center [77, 67] width 49 height 29
click at [83, 67] on div "eliminar màs" at bounding box center [77, 67] width 49 height 29
click at [57, 68] on icon at bounding box center [58, 68] width 7 height 8
click at [131, 99] on p "Lamentablemente, no hay elementos con estos parámetros." at bounding box center [656, 94] width 1189 height 13
click at [134, 98] on p "Lamentablemente, no hay elementos con estos parámetros." at bounding box center [656, 94] width 1189 height 13
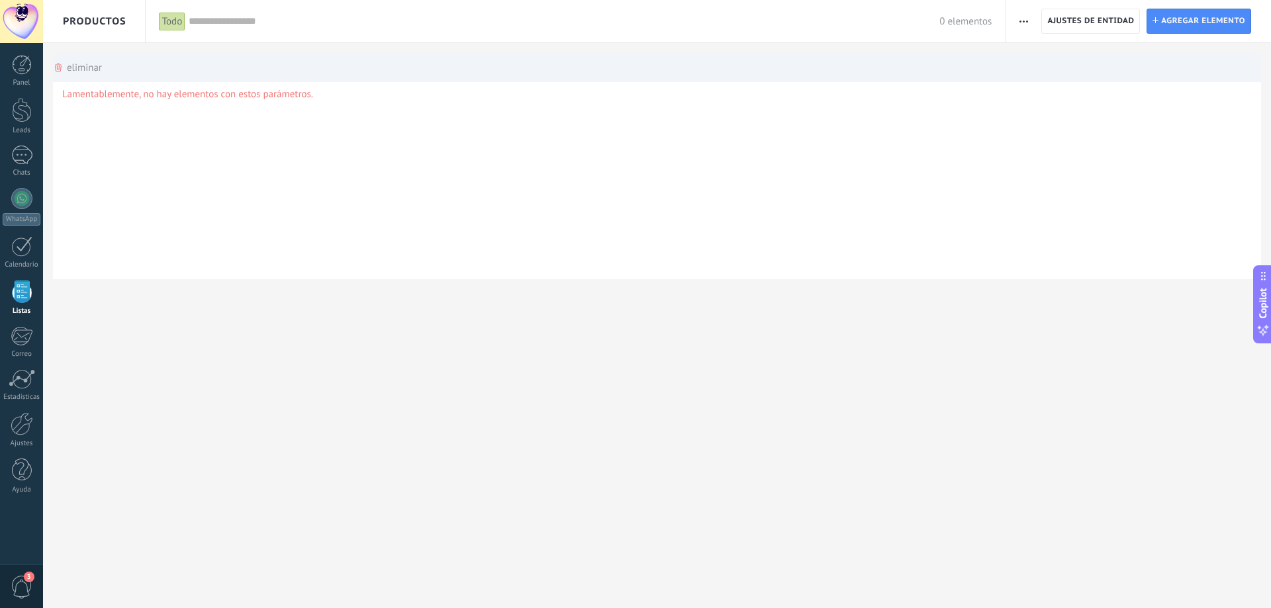
click at [137, 98] on p "Lamentablemente, no hay elementos con estos parámetros." at bounding box center [656, 94] width 1189 height 13
click at [139, 79] on div "eliminar màs" at bounding box center [657, 67] width 1208 height 29
click at [1068, 24] on span "Ajustes de entidad" at bounding box center [1090, 21] width 87 height 24
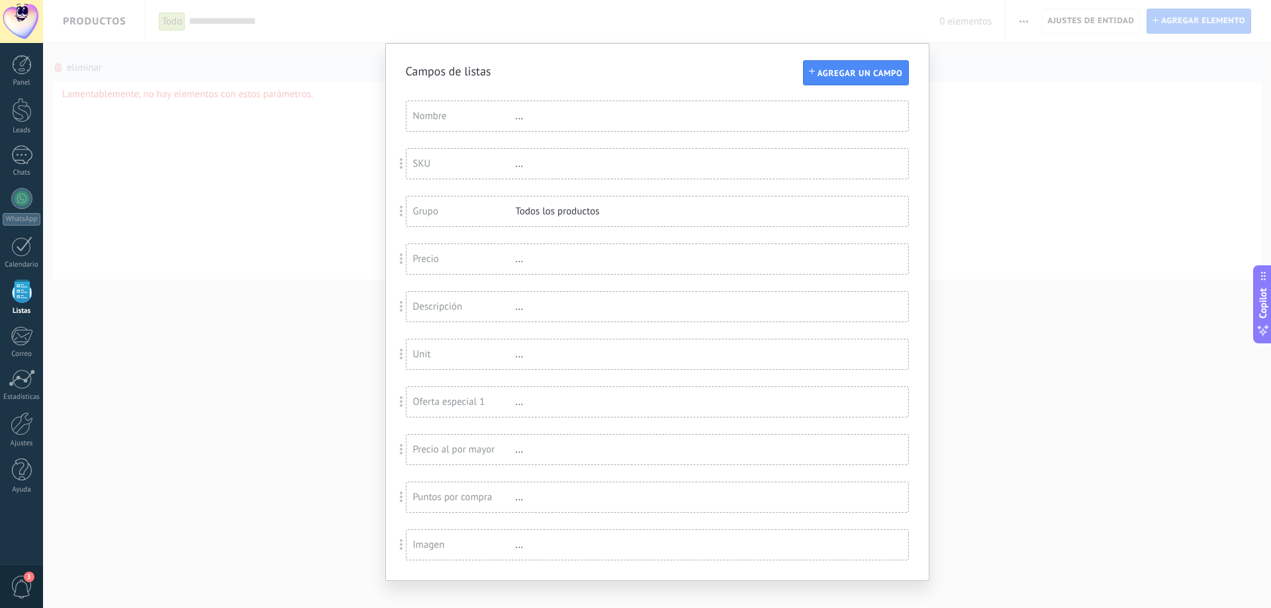
click at [1022, 73] on div "Campos de listas Agregar un campo Usted ha alcanzado la cantidad máxima de los …" at bounding box center [657, 304] width 1228 height 608
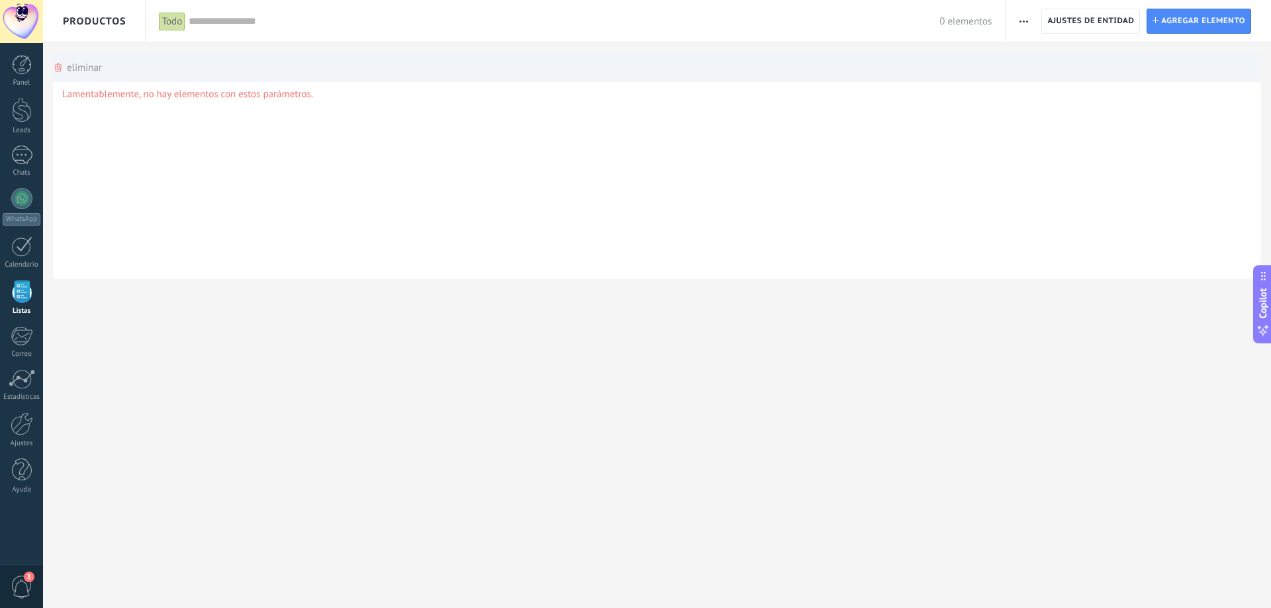
click at [77, 23] on span "Productos" at bounding box center [95, 21] width 64 height 42
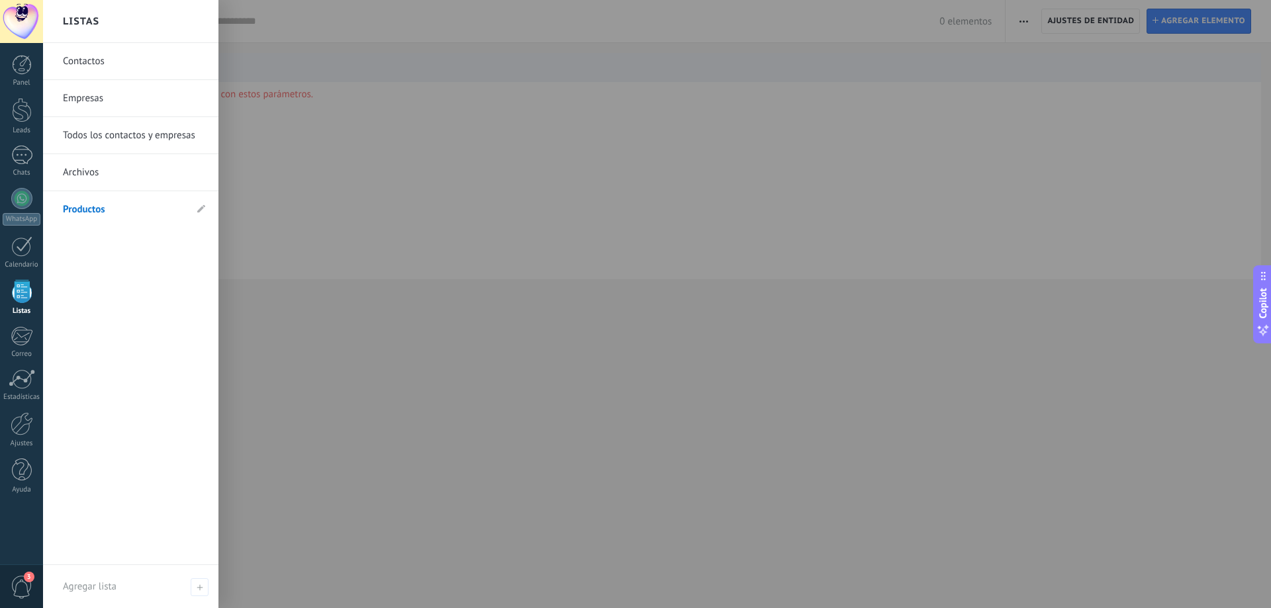
click at [149, 174] on link "Archivos" at bounding box center [134, 172] width 142 height 37
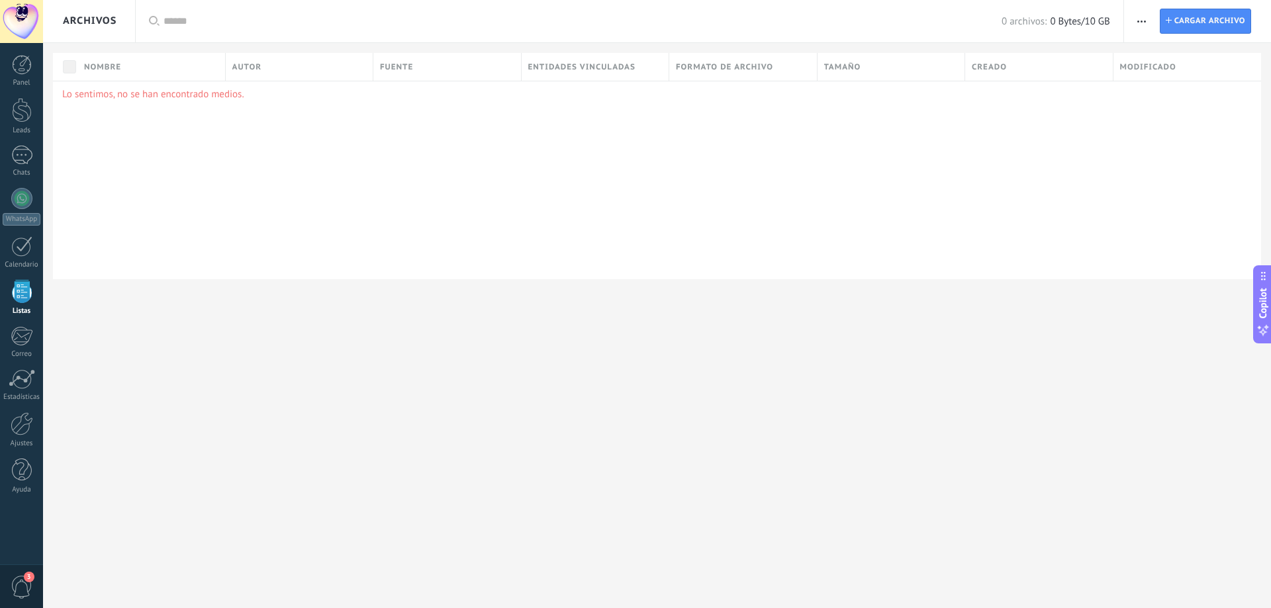
click at [1138, 21] on use "button" at bounding box center [1141, 22] width 9 height 2
click at [1061, 25] on span "0 Bytes/10 GB" at bounding box center [1080, 21] width 60 height 13
click at [576, 73] on div "Entidades vinculadas" at bounding box center [596, 67] width 148 height 28
click at [694, 66] on span "Formato de archivo" at bounding box center [724, 67] width 97 height 13
click at [816, 118] on div "Formato de archivo" at bounding box center [751, 119] width 145 height 20
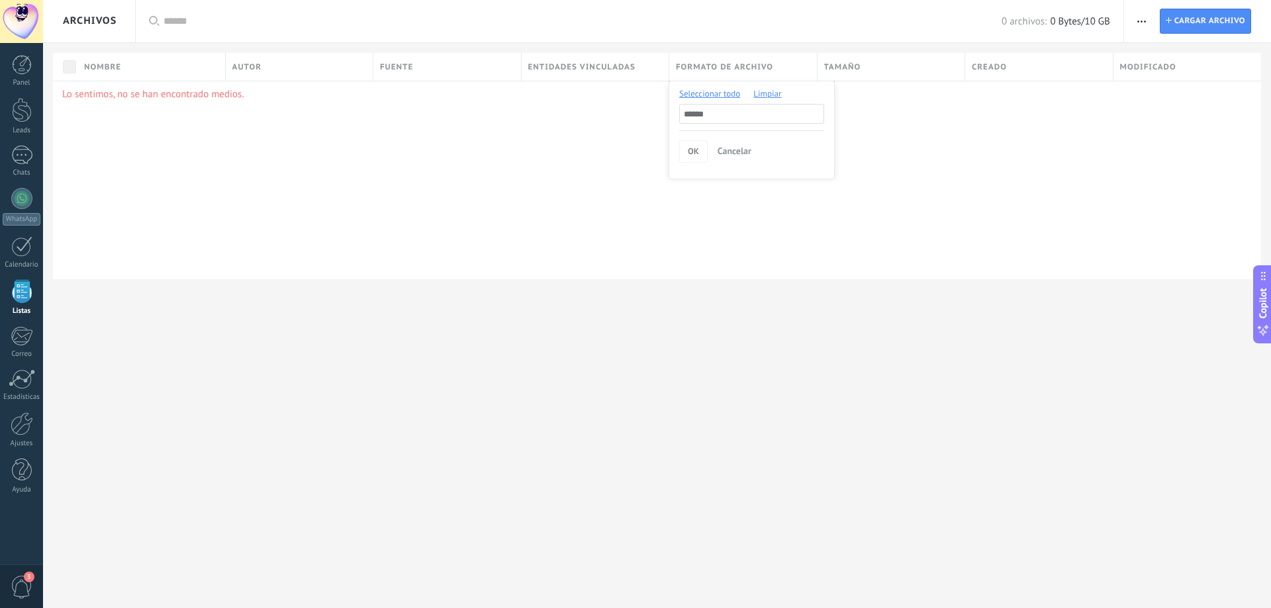
click at [816, 118] on input "text" at bounding box center [751, 114] width 145 height 20
click at [868, 116] on div at bounding box center [635, 304] width 1271 height 608
click at [865, 71] on div "Tamaño" at bounding box center [891, 67] width 148 height 28
click at [1046, 143] on div "Lo sentimos, no se han encontrado medios." at bounding box center [657, 180] width 1208 height 199
click at [1016, 68] on div "Creado" at bounding box center [1039, 67] width 148 height 28
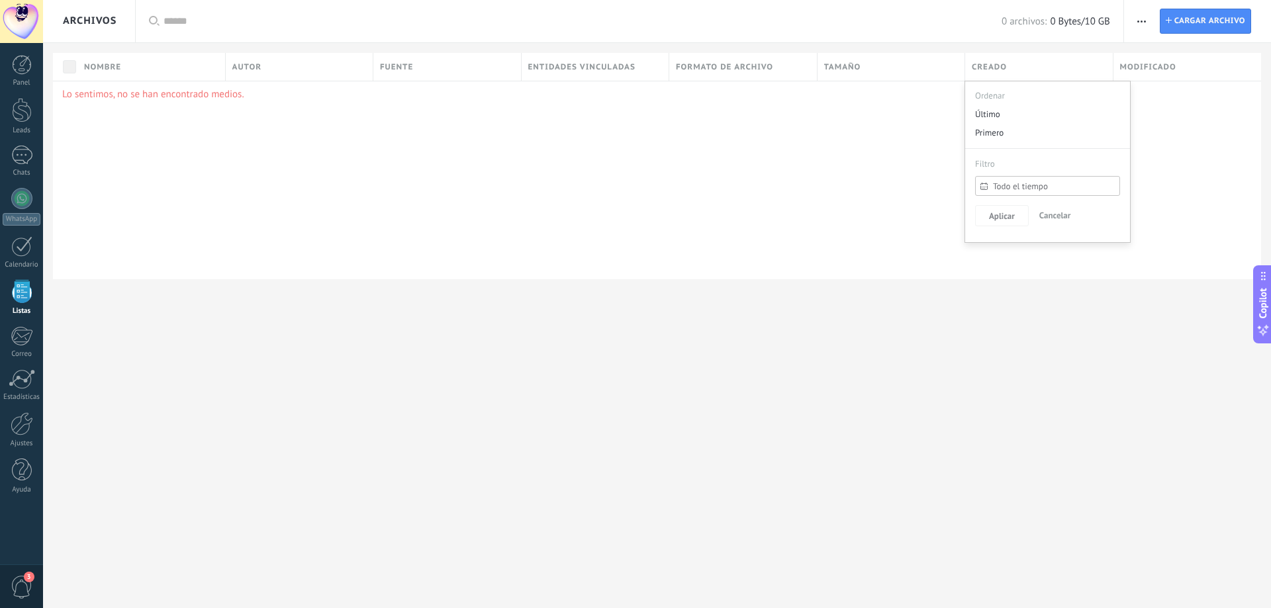
click at [915, 159] on div "Lo sentimos, no se han encontrado medios." at bounding box center [657, 180] width 1208 height 199
click at [21, 197] on div at bounding box center [21, 198] width 21 height 21
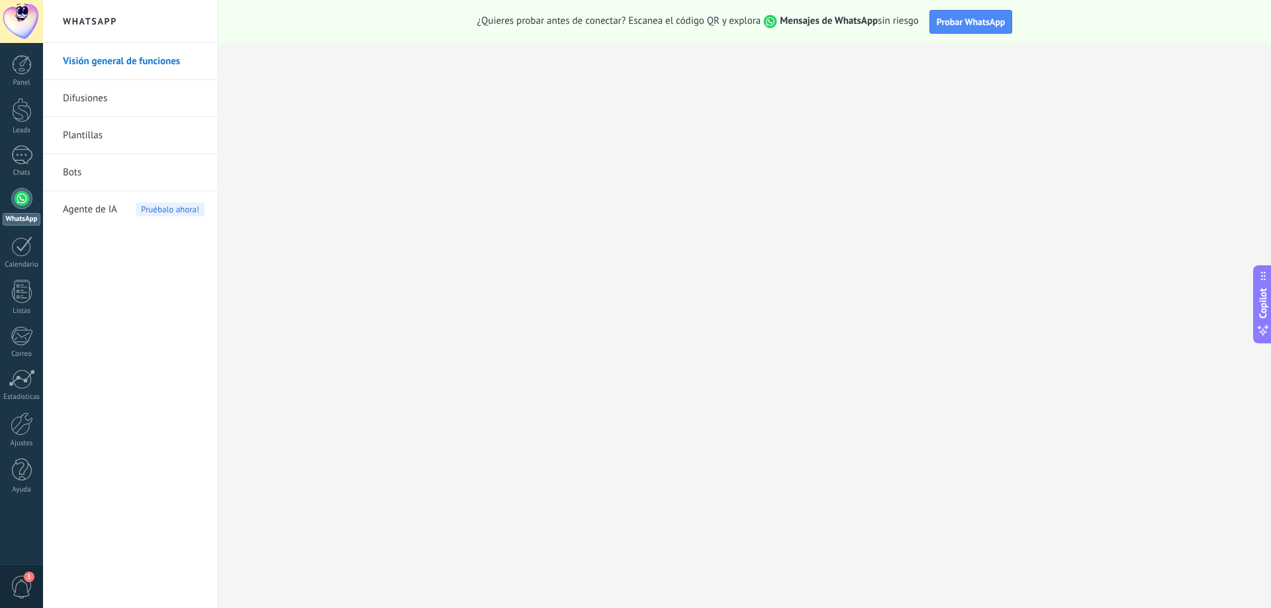
click at [109, 208] on span "Agente de IA" at bounding box center [90, 209] width 54 height 37
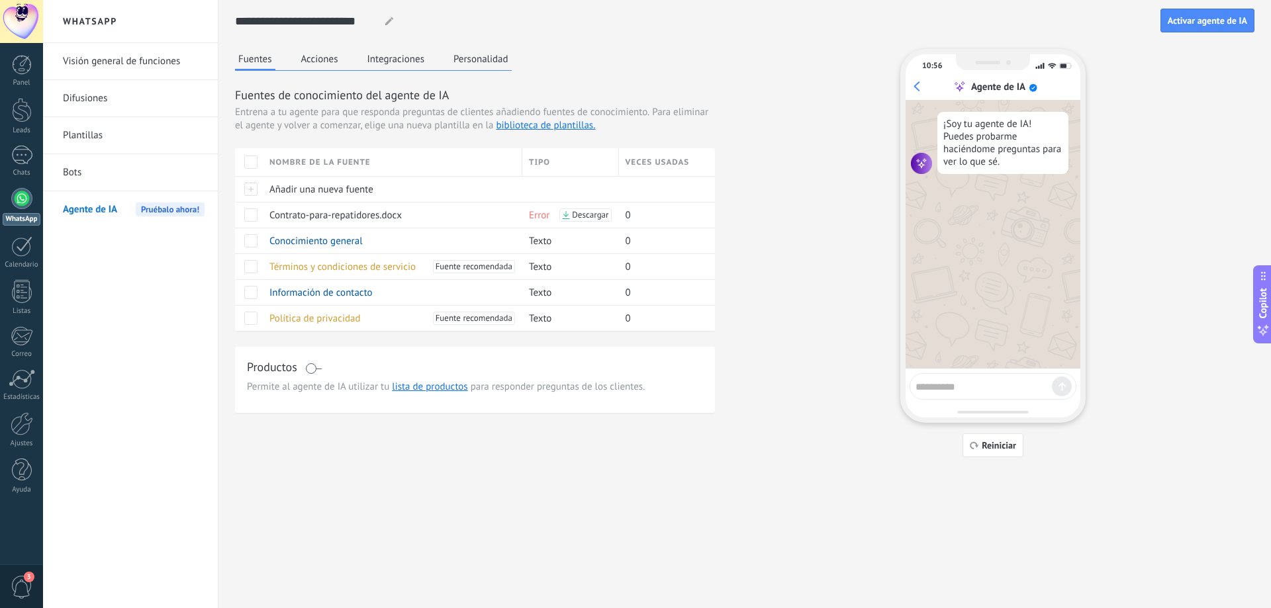
click at [315, 60] on button "Acciones" at bounding box center [320, 59] width 44 height 20
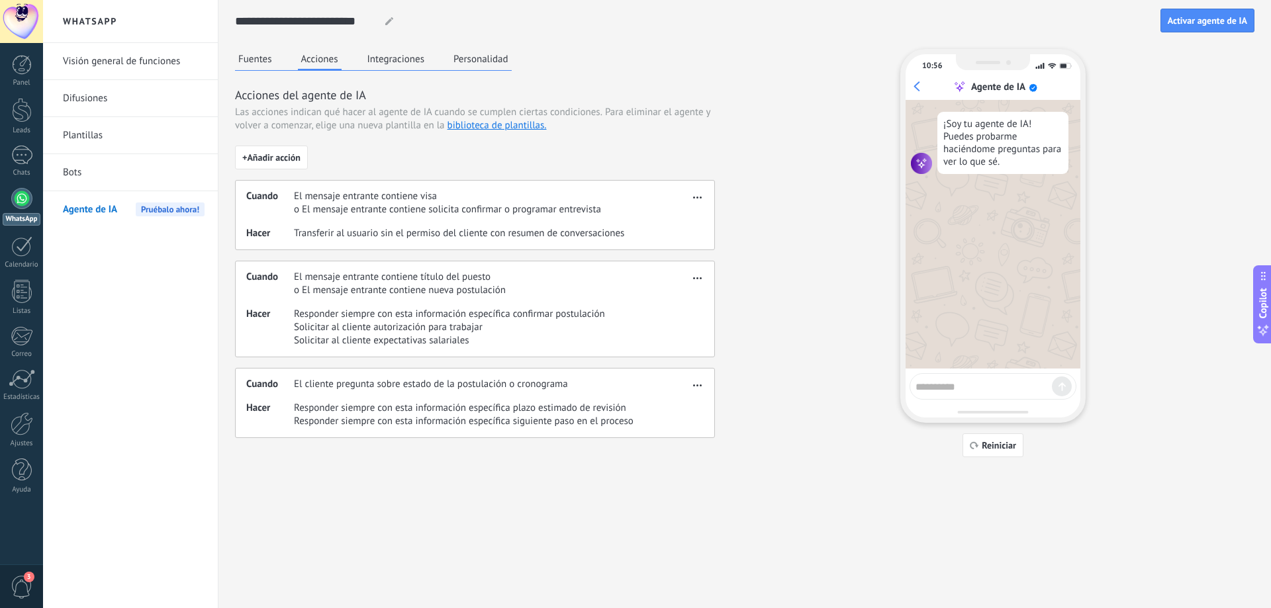
click at [697, 195] on span "button" at bounding box center [697, 195] width 9 height 9
click at [678, 215] on span "Editar" at bounding box center [670, 216] width 25 height 13
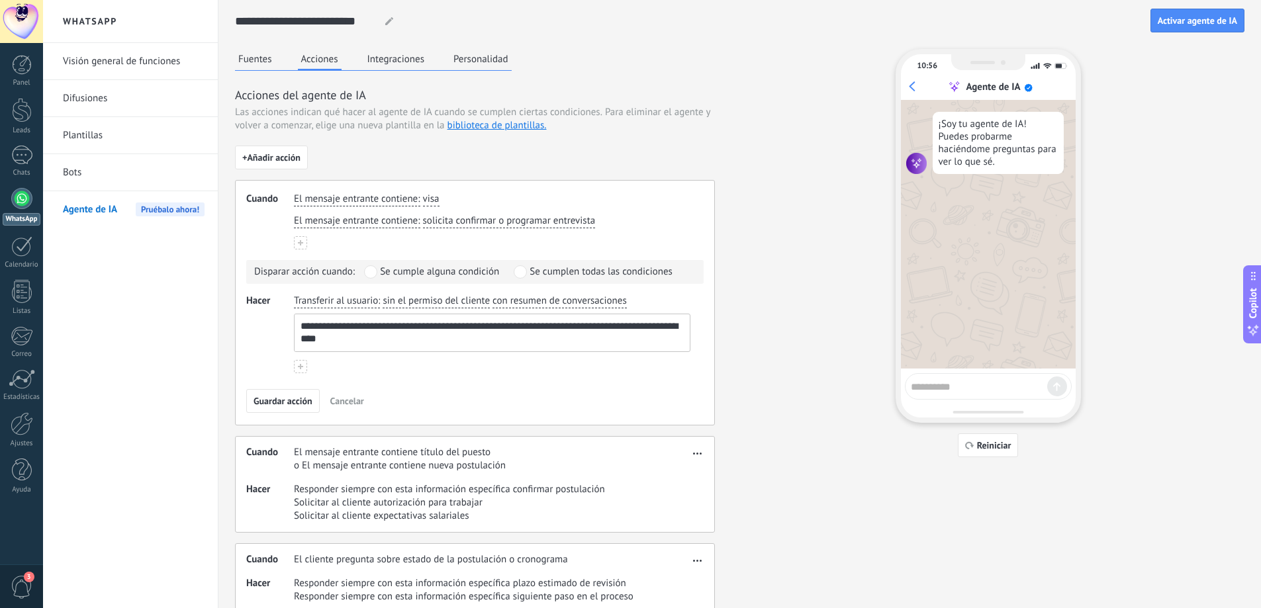
click at [349, 163] on div "**********" at bounding box center [475, 380] width 480 height 468
click at [341, 400] on span "Cancelar" at bounding box center [347, 400] width 34 height 9
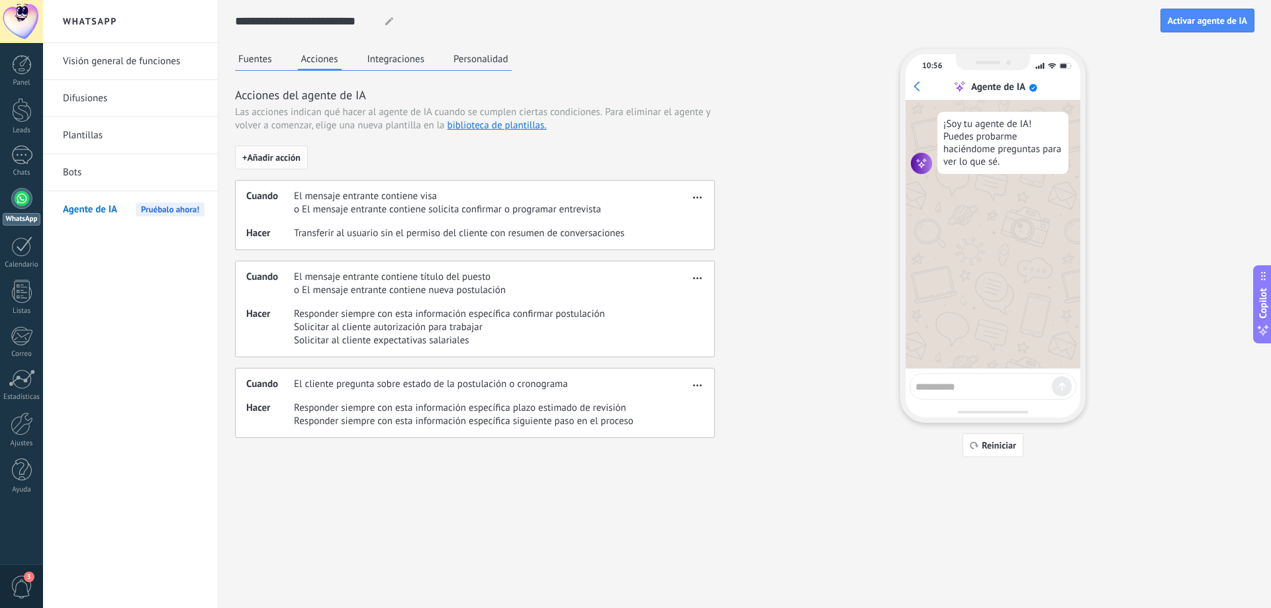
click at [284, 161] on span "+ Añadir acción" at bounding box center [271, 157] width 58 height 9
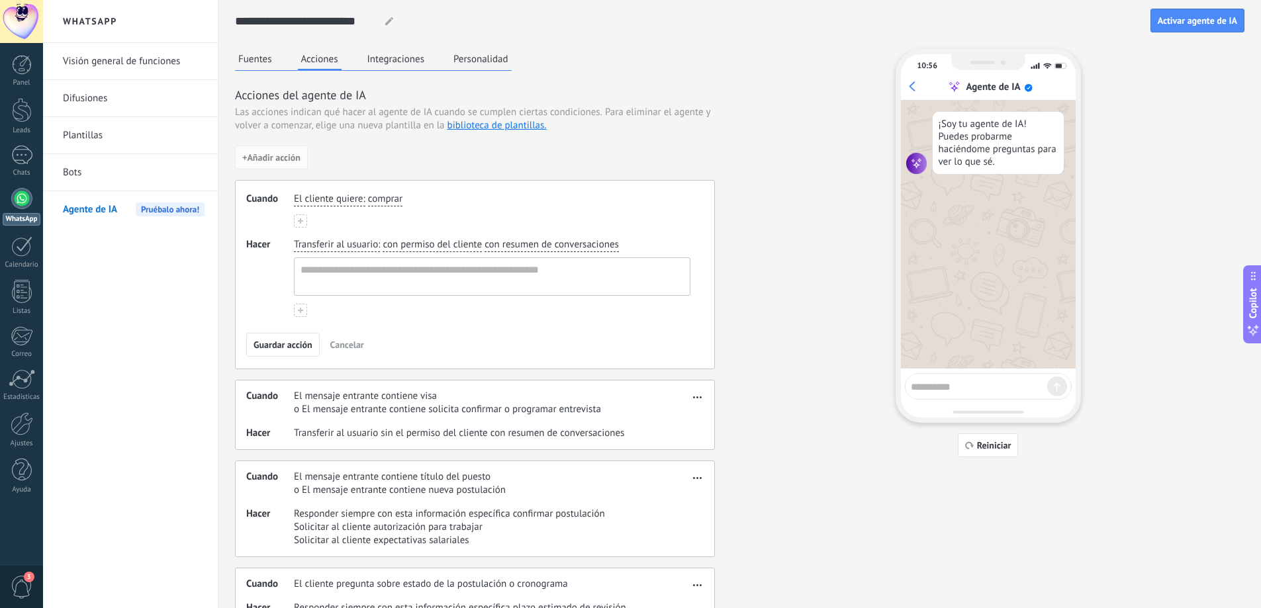
click at [338, 203] on span "El cliente quiere" at bounding box center [328, 199] width 69 height 13
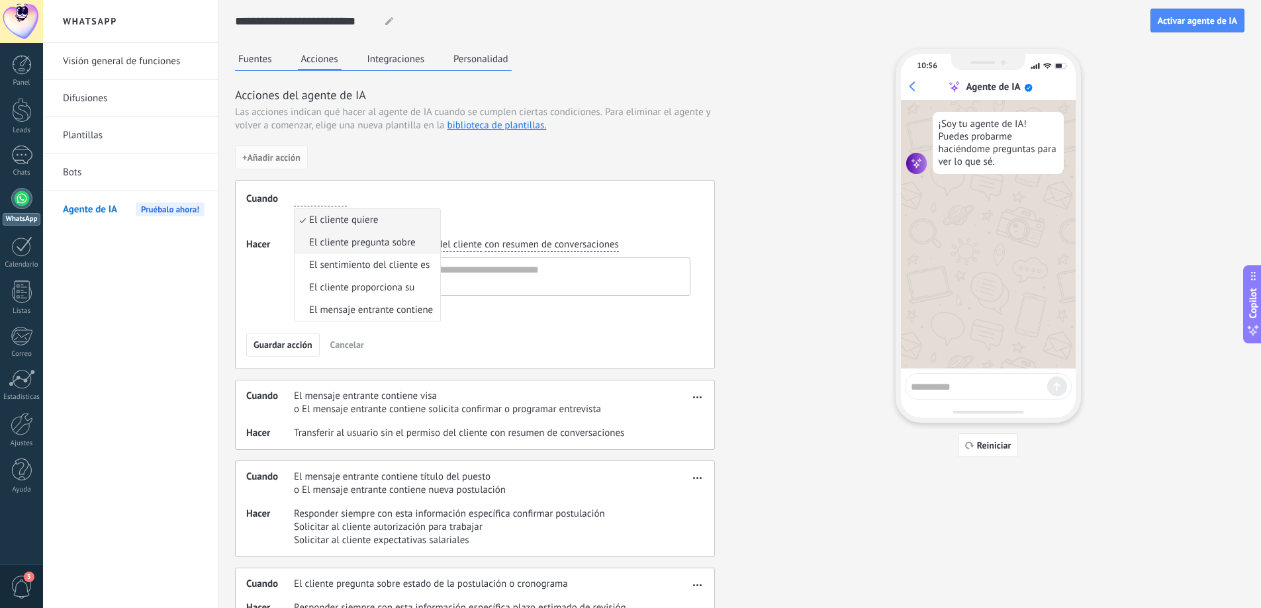
click at [417, 244] on li "El cliente pregunta sobre" at bounding box center [368, 243] width 146 height 23
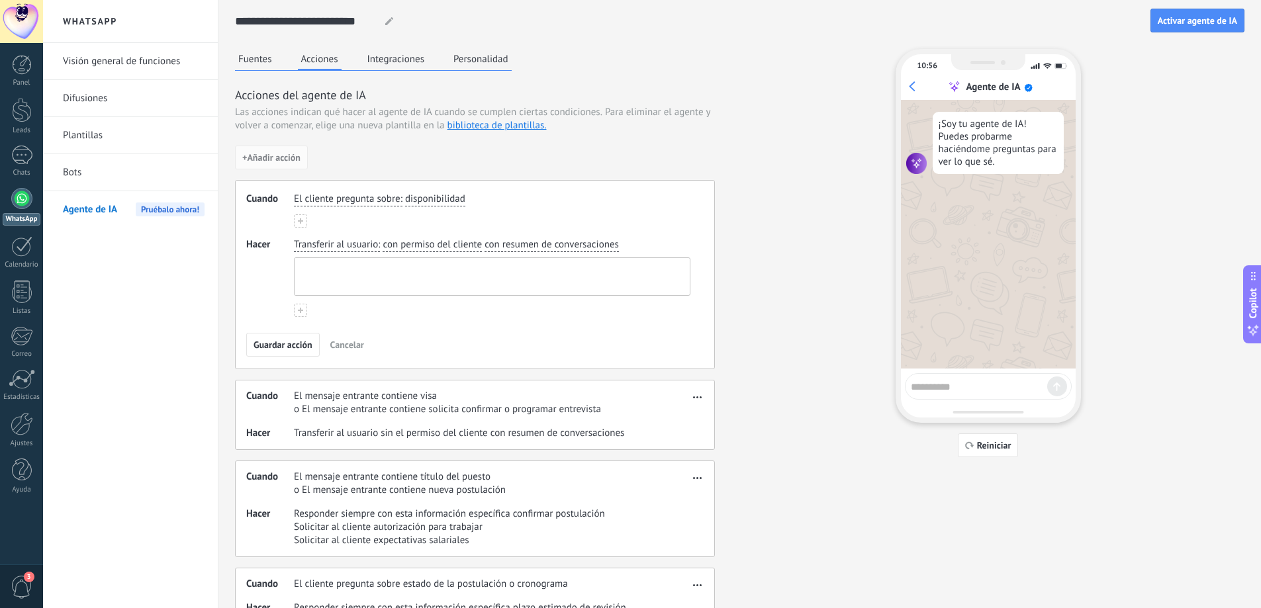
click at [389, 271] on textarea at bounding box center [491, 276] width 392 height 37
type textarea "*"
click at [132, 60] on link "Visión general de funciones" at bounding box center [134, 61] width 142 height 37
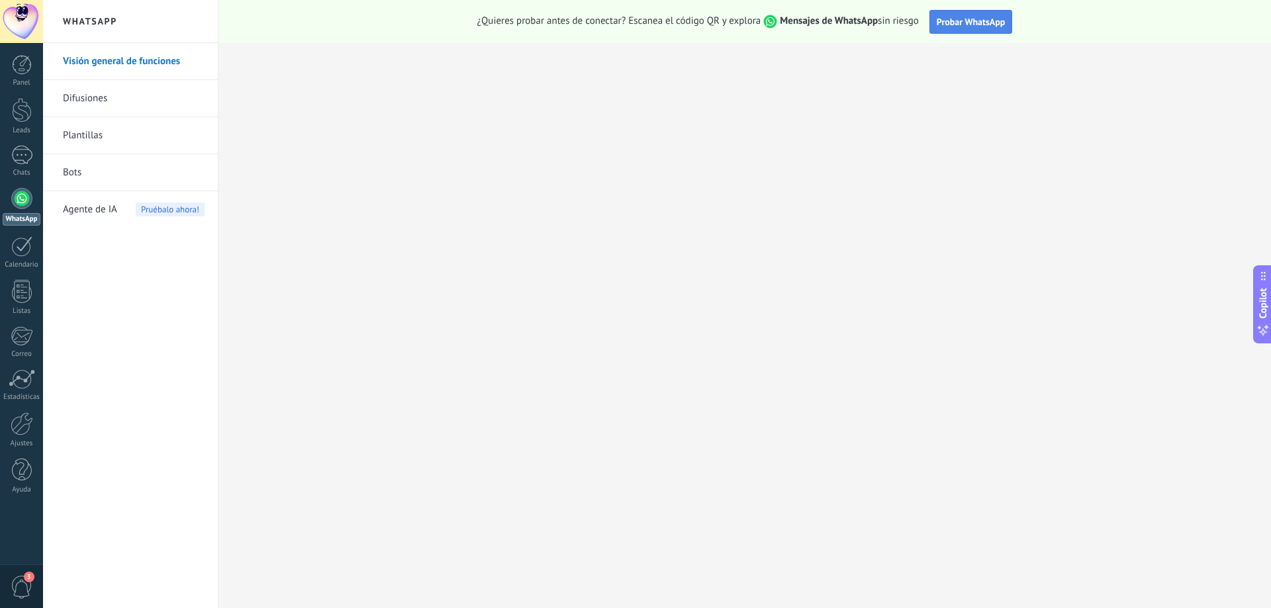
click at [952, 27] on span "Probar WhatsApp" at bounding box center [970, 22] width 69 height 12
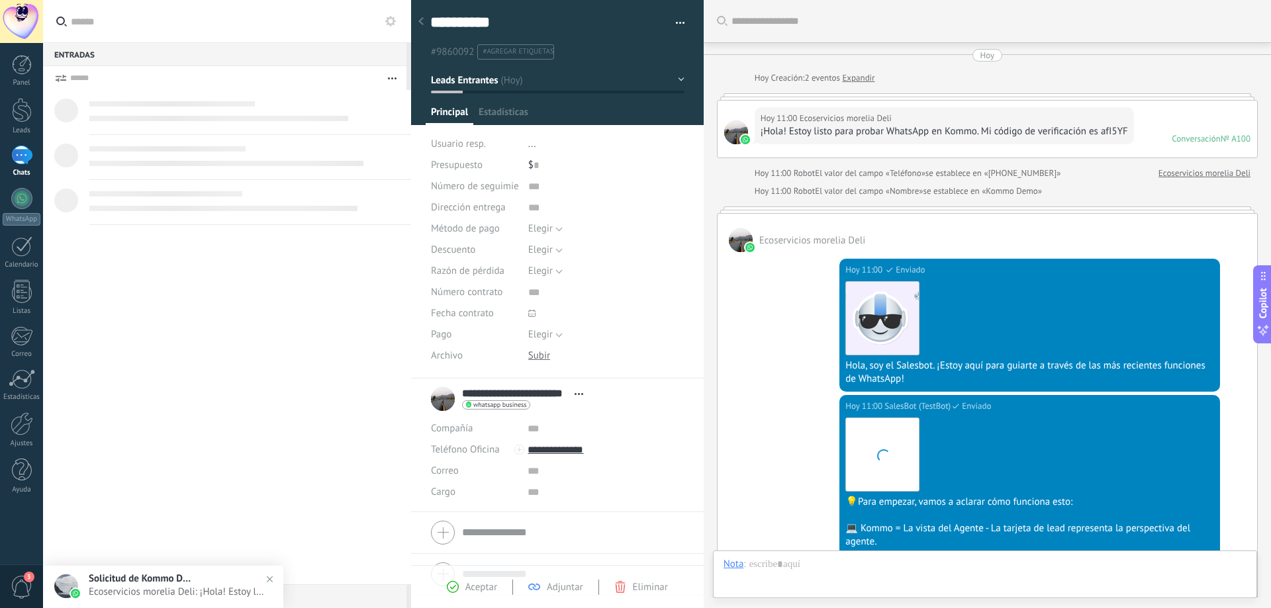
type textarea "**********"
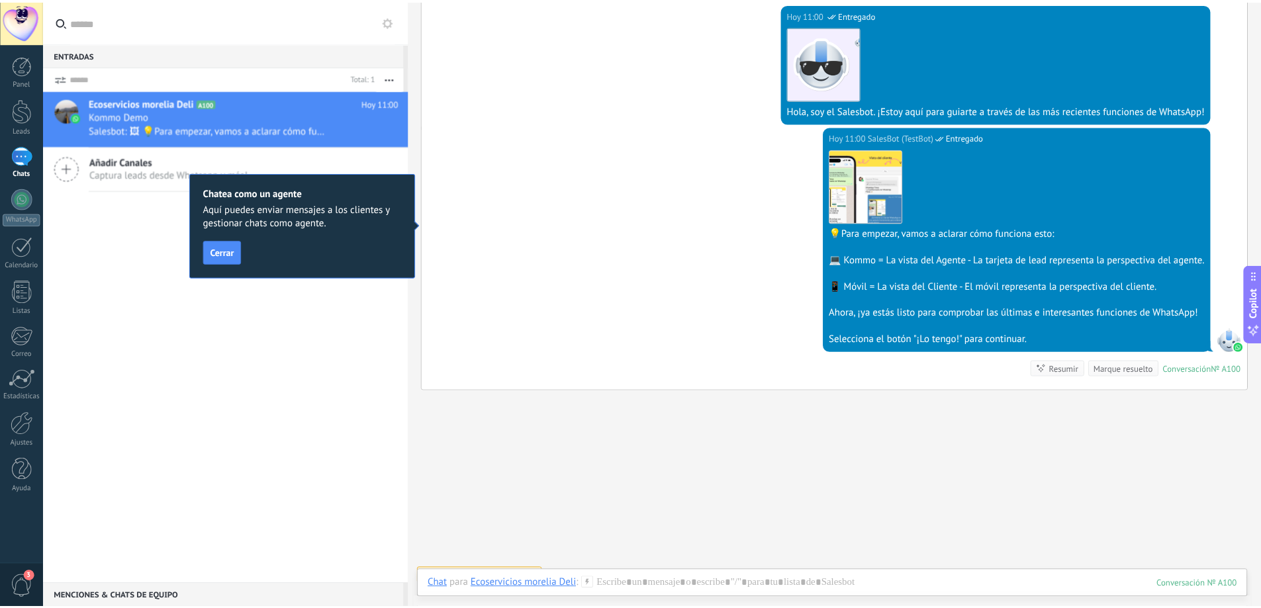
scroll to position [123, 0]
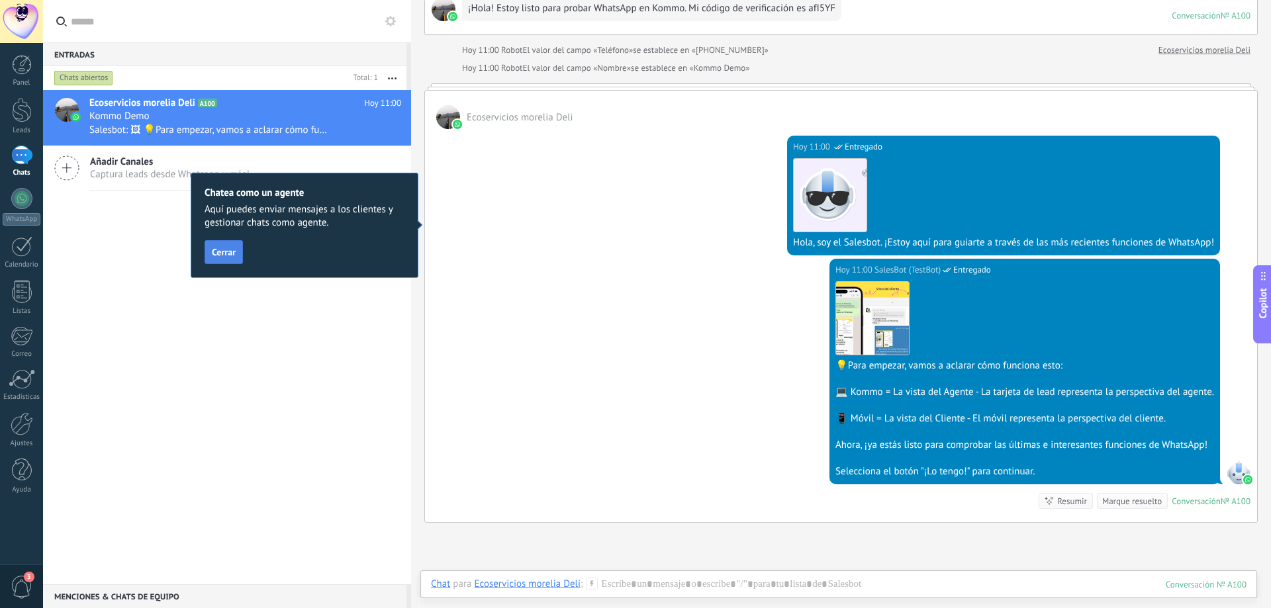
click at [220, 253] on span "Cerrar" at bounding box center [224, 252] width 24 height 9
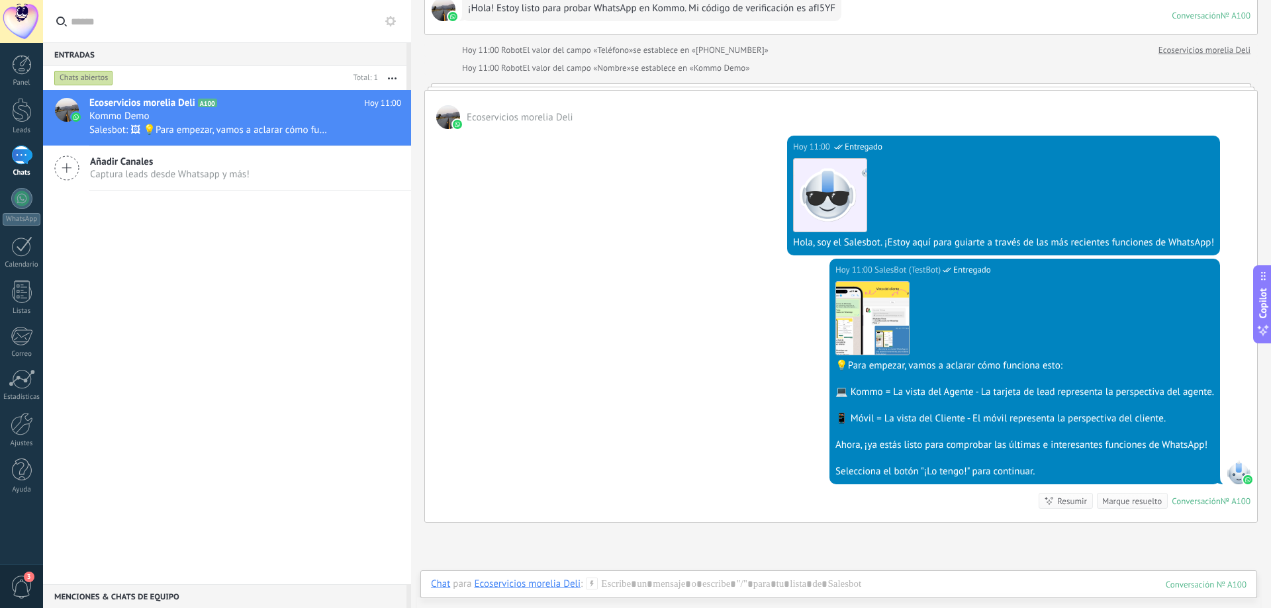
click at [116, 175] on span "Captura leads desde Whatsapp y más!" at bounding box center [169, 174] width 159 height 13
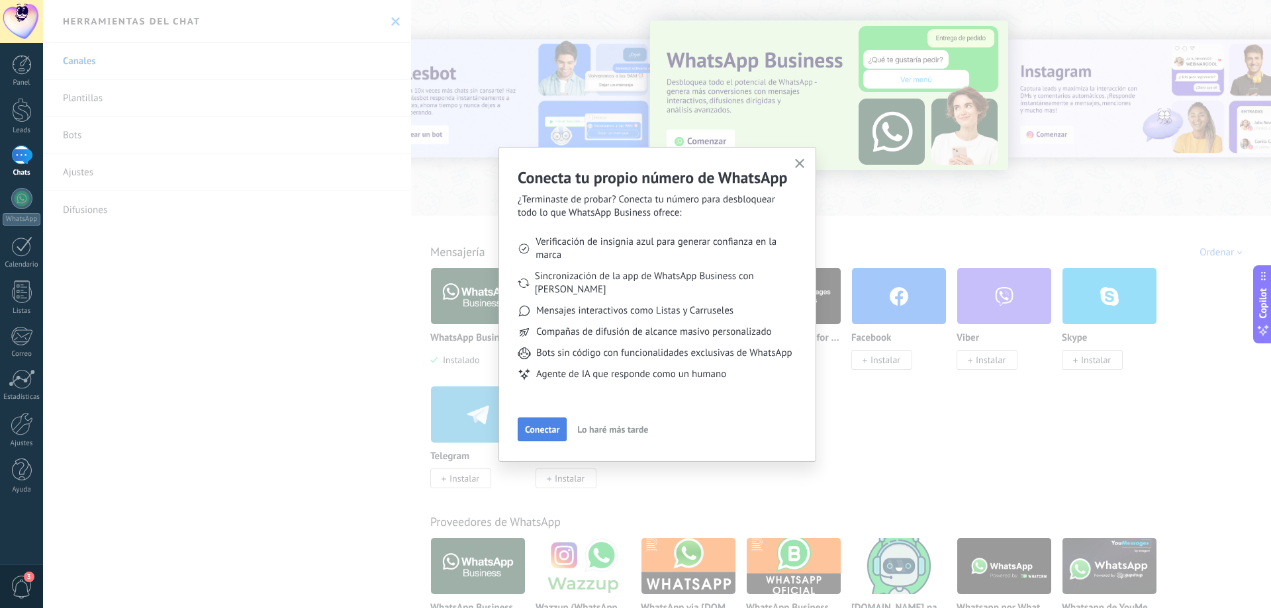
click at [547, 429] on span "Conectar" at bounding box center [542, 429] width 34 height 9
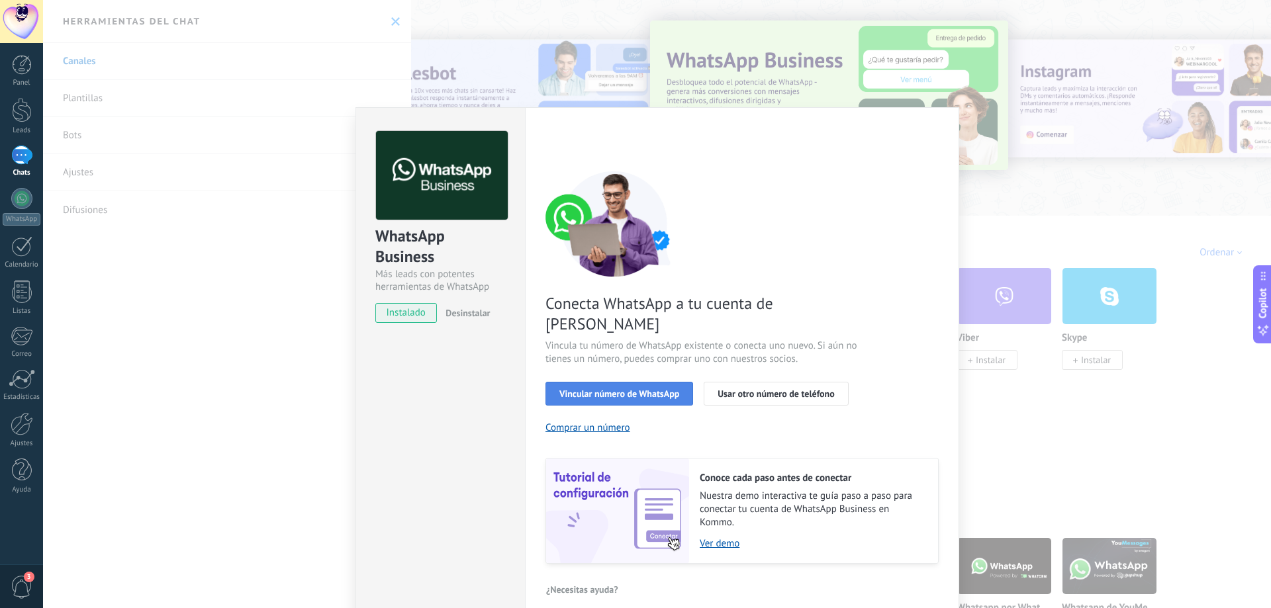
click at [645, 389] on span "Vincular número de WhatsApp" at bounding box center [619, 393] width 120 height 9
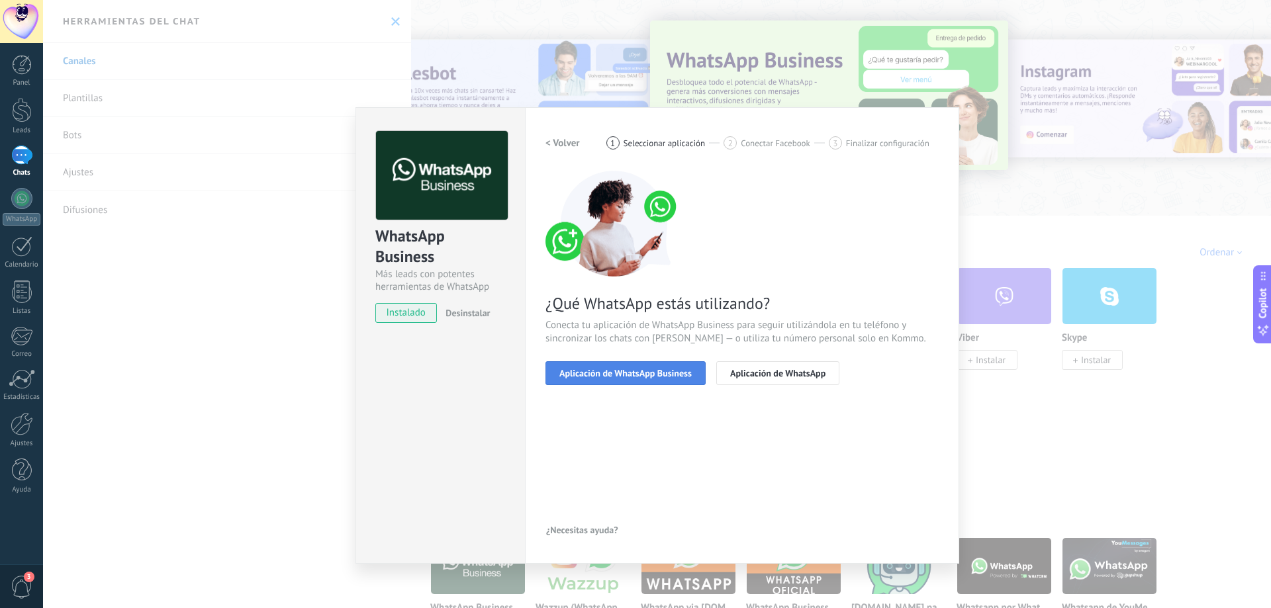
click at [654, 379] on button "Aplicación de WhatsApp Business" at bounding box center [625, 373] width 160 height 24
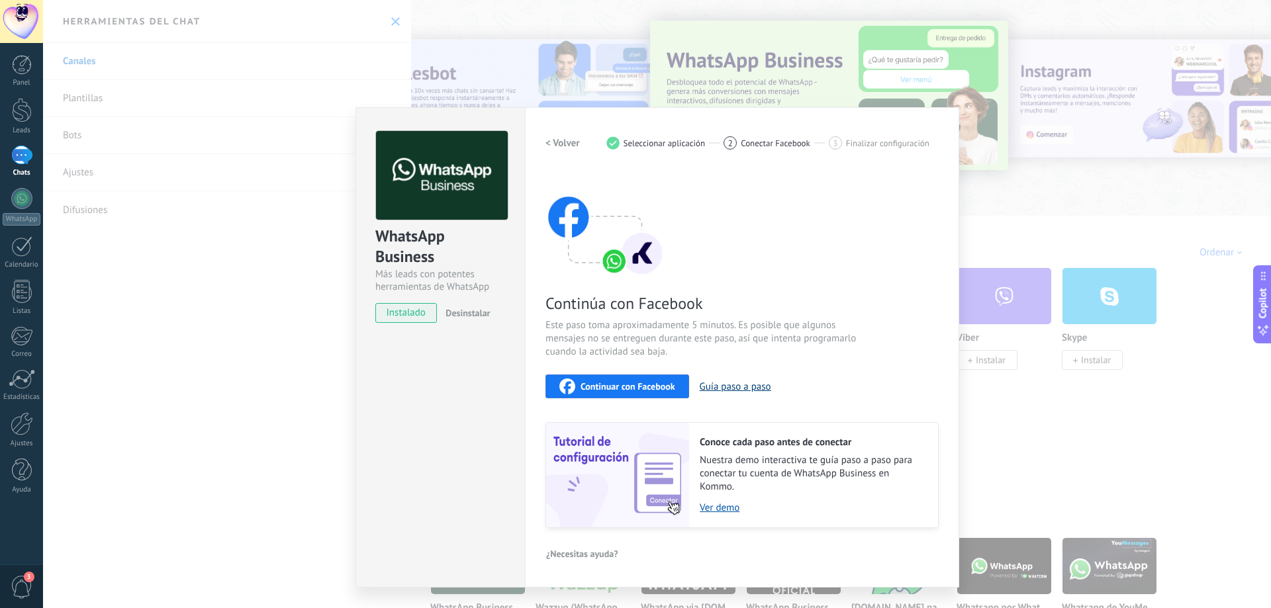
click at [705, 385] on button "Guía paso a paso" at bounding box center [735, 387] width 71 height 13
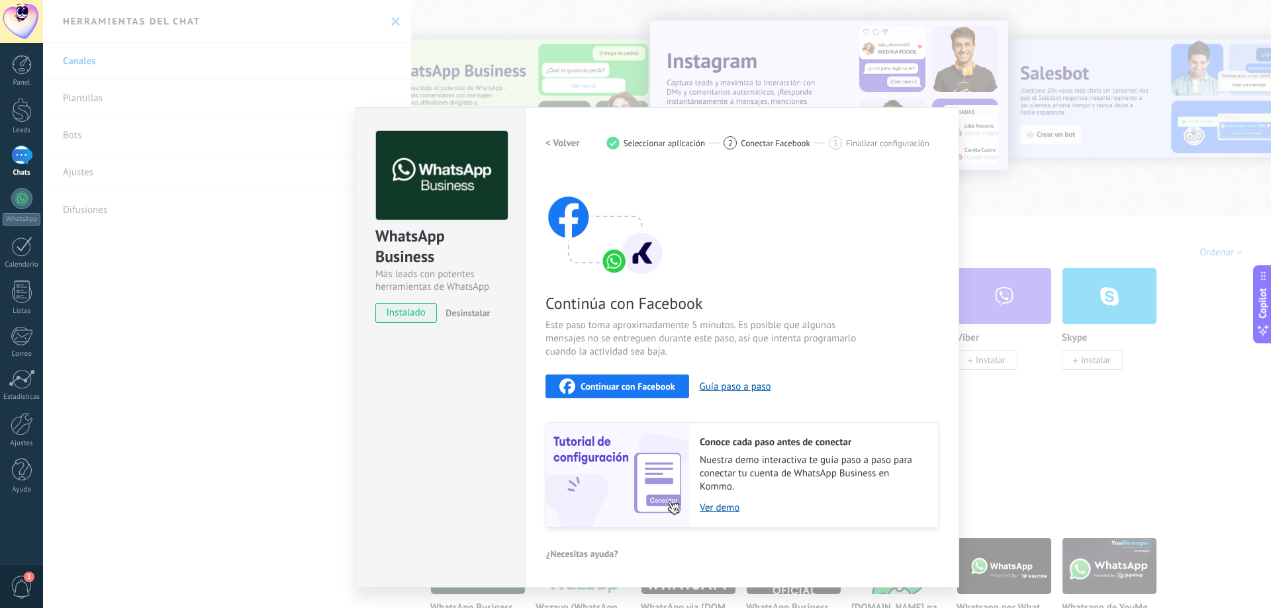
click at [606, 386] on span "Continuar con Facebook" at bounding box center [627, 386] width 95 height 9
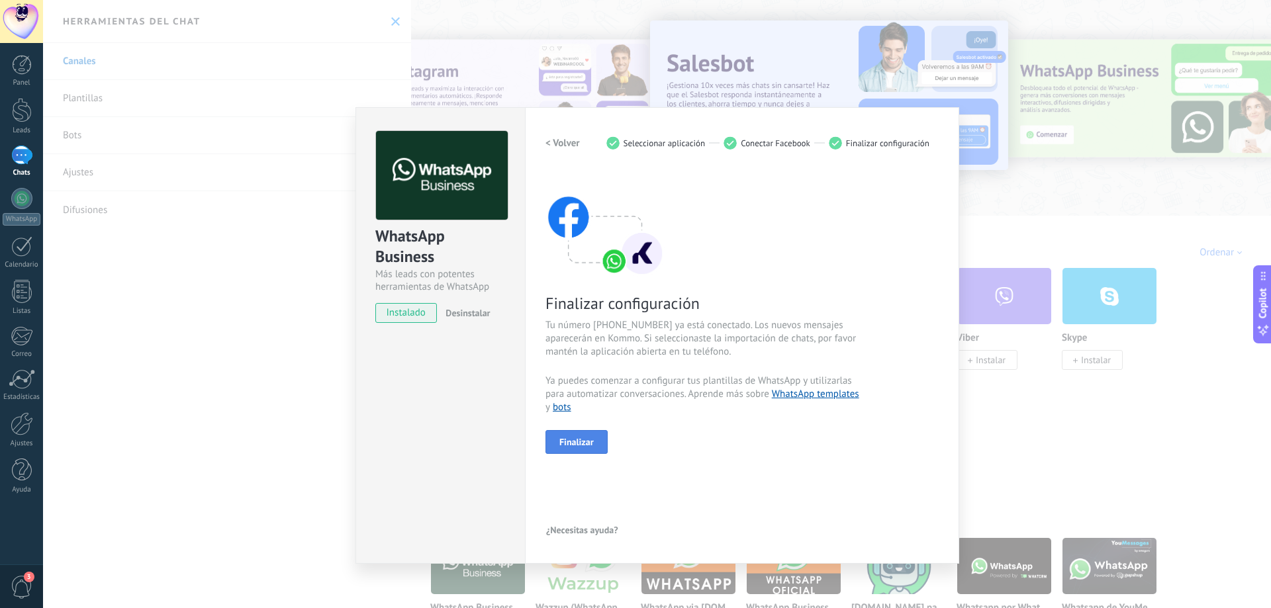
click at [592, 445] on span "Finalizar" at bounding box center [576, 441] width 34 height 9
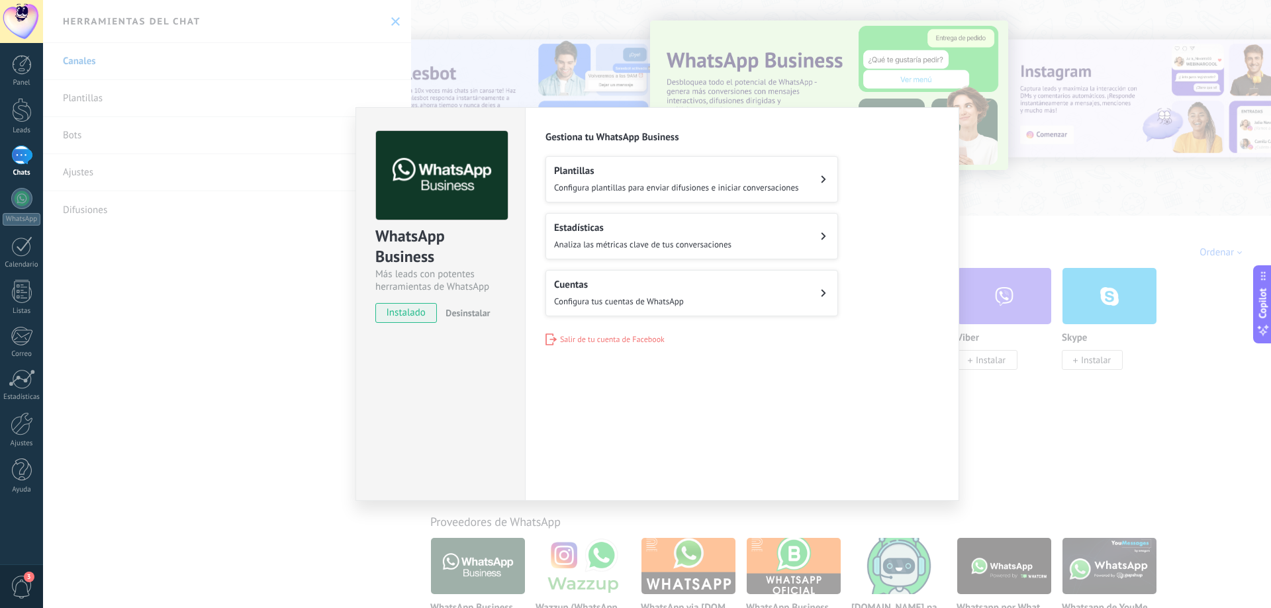
click at [807, 185] on button "Plantillas Configura plantillas para enviar difusiones e iniciar conversaciones" at bounding box center [691, 179] width 293 height 46
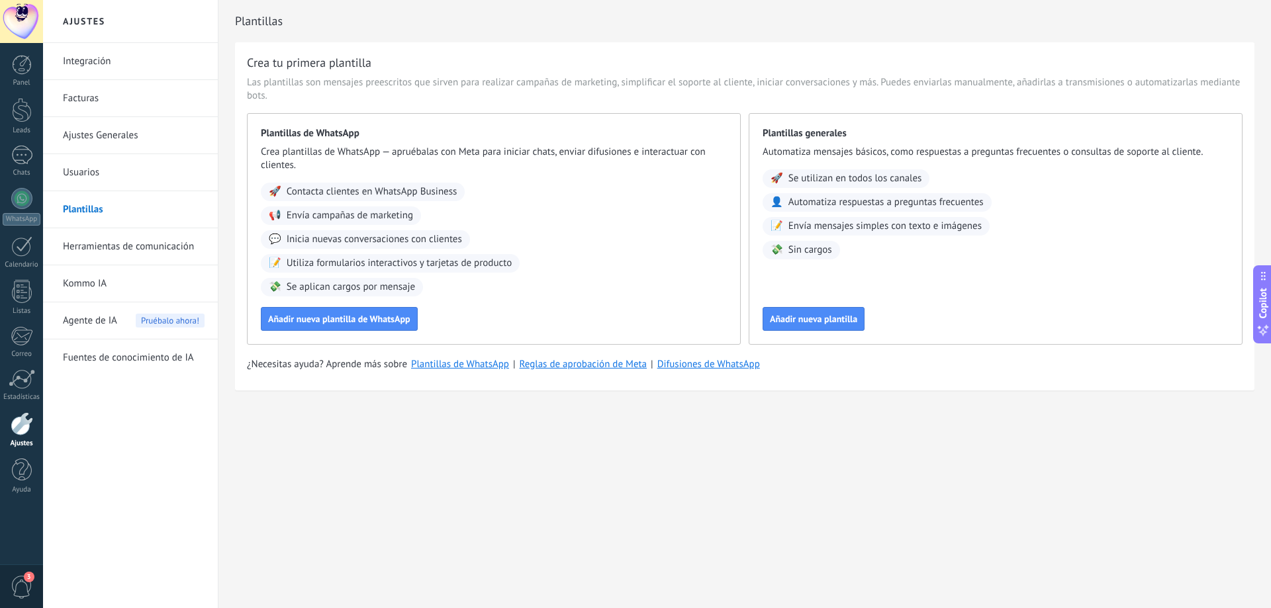
click at [163, 318] on span "Pruébalo ahora!" at bounding box center [170, 321] width 69 height 14
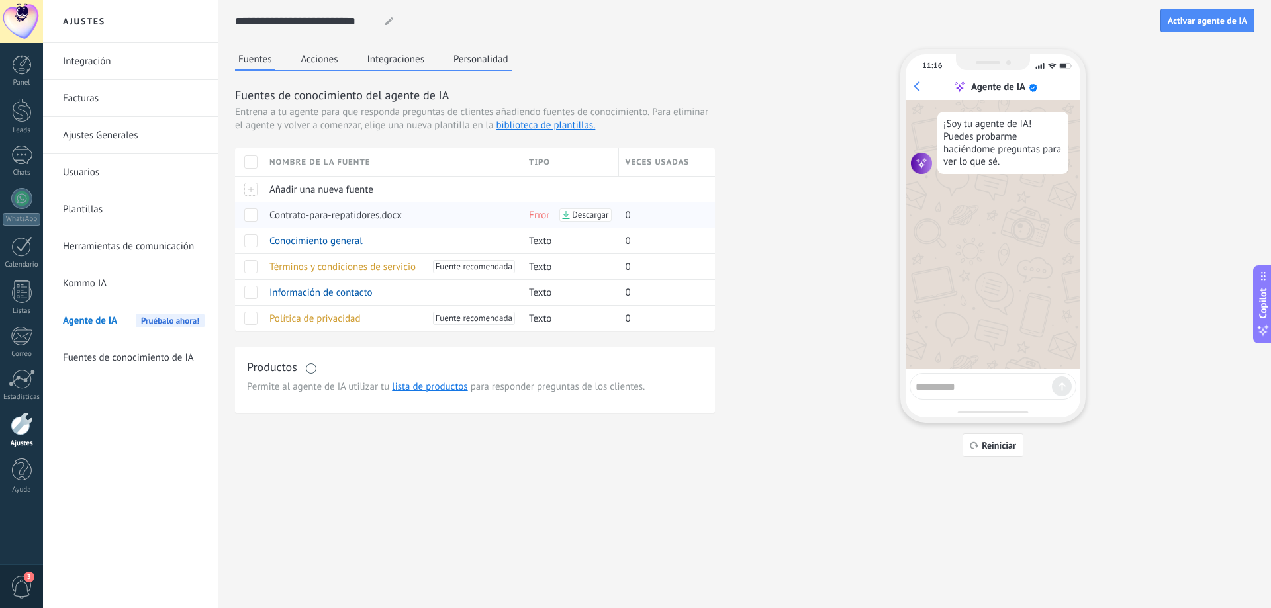
click at [582, 216] on span "Descargar" at bounding box center [590, 214] width 36 height 9
click at [1196, 101] on div "Fuentes Acciones Integraciones Personalidad Fuentes de conocimiento del agente …" at bounding box center [744, 253] width 1019 height 408
click at [310, 60] on button "Acciones" at bounding box center [320, 59] width 44 height 20
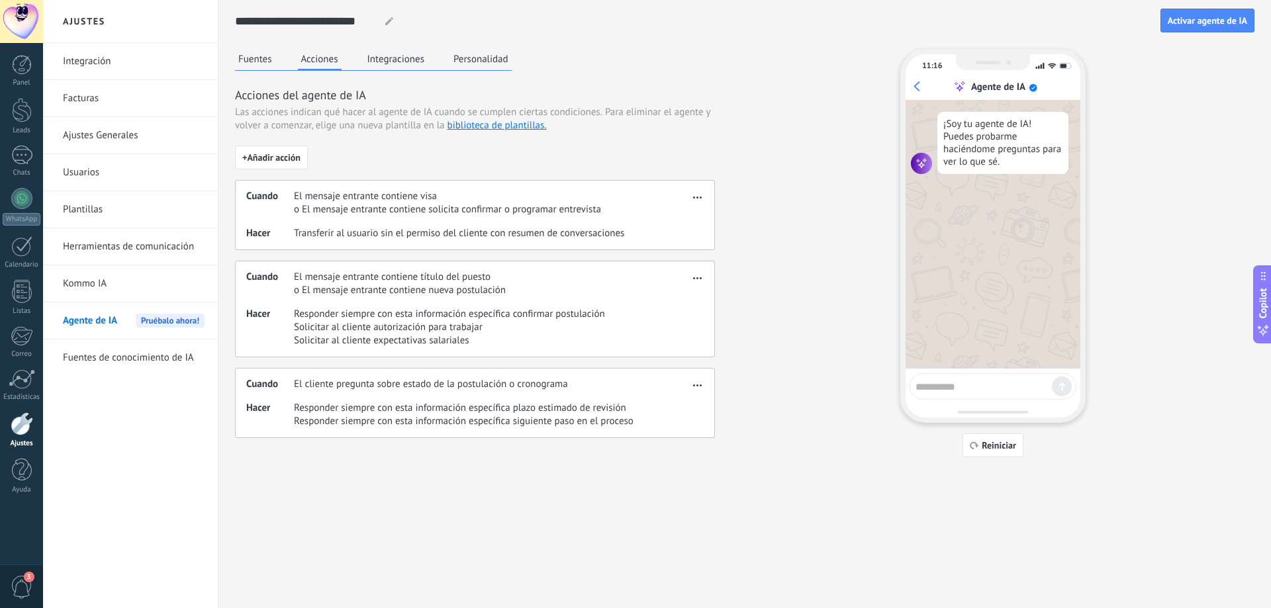
click at [698, 280] on span "button" at bounding box center [697, 275] width 9 height 9
click at [678, 296] on span "Editar" at bounding box center [670, 297] width 25 height 13
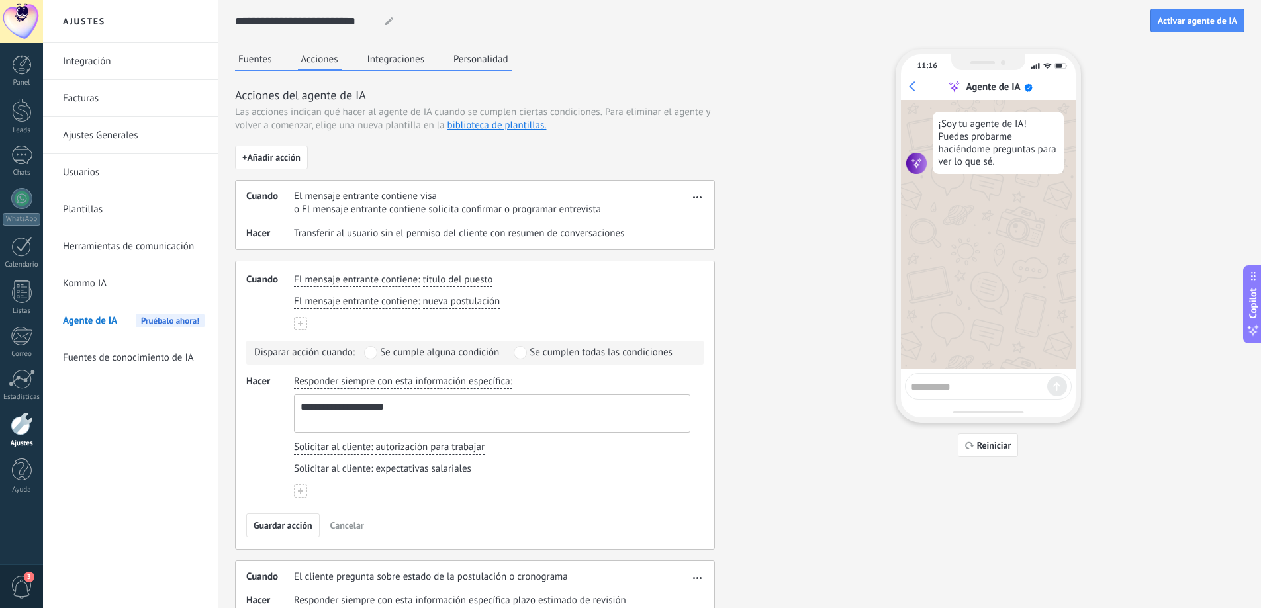
click at [700, 199] on span "button" at bounding box center [697, 195] width 9 height 9
click at [672, 217] on span "Editar" at bounding box center [670, 216] width 25 height 13
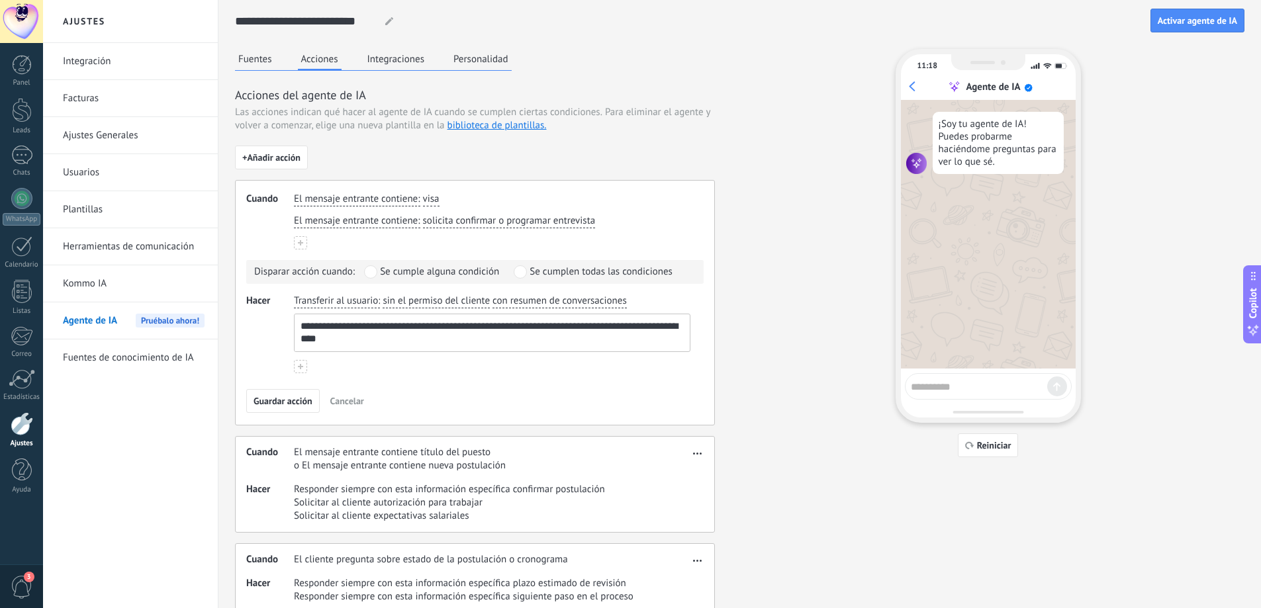
click at [570, 150] on div "**********" at bounding box center [475, 380] width 480 height 468
click at [390, 61] on button "Integraciones" at bounding box center [396, 59] width 64 height 20
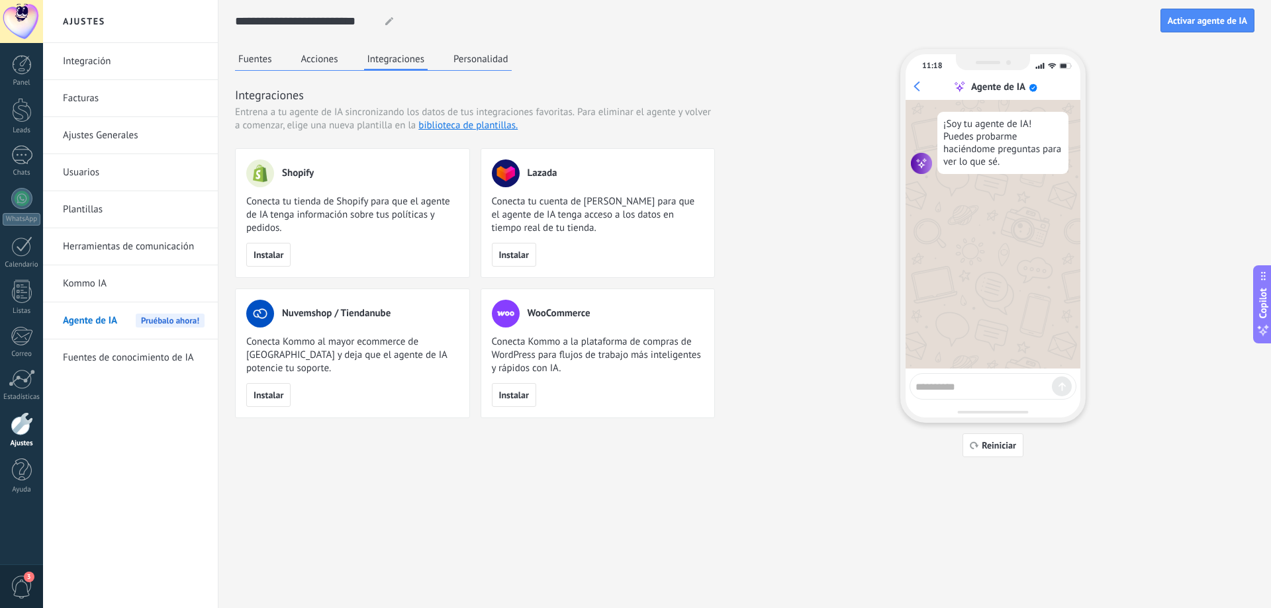
click at [482, 60] on button "Personalidad" at bounding box center [481, 59] width 62 height 20
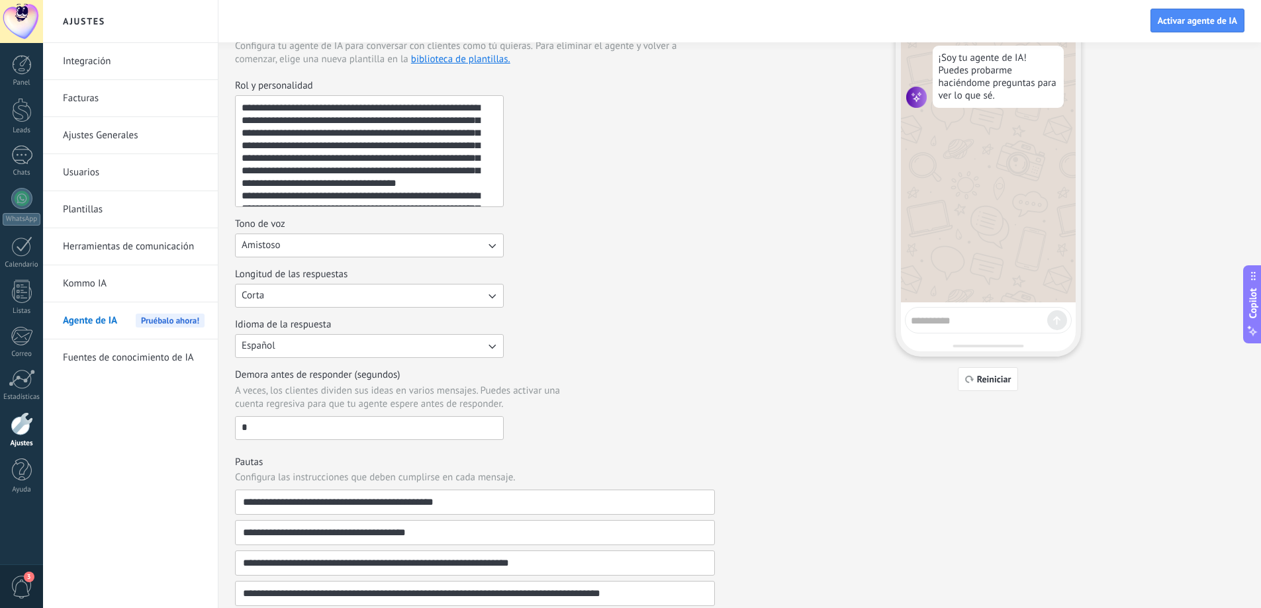
scroll to position [197, 0]
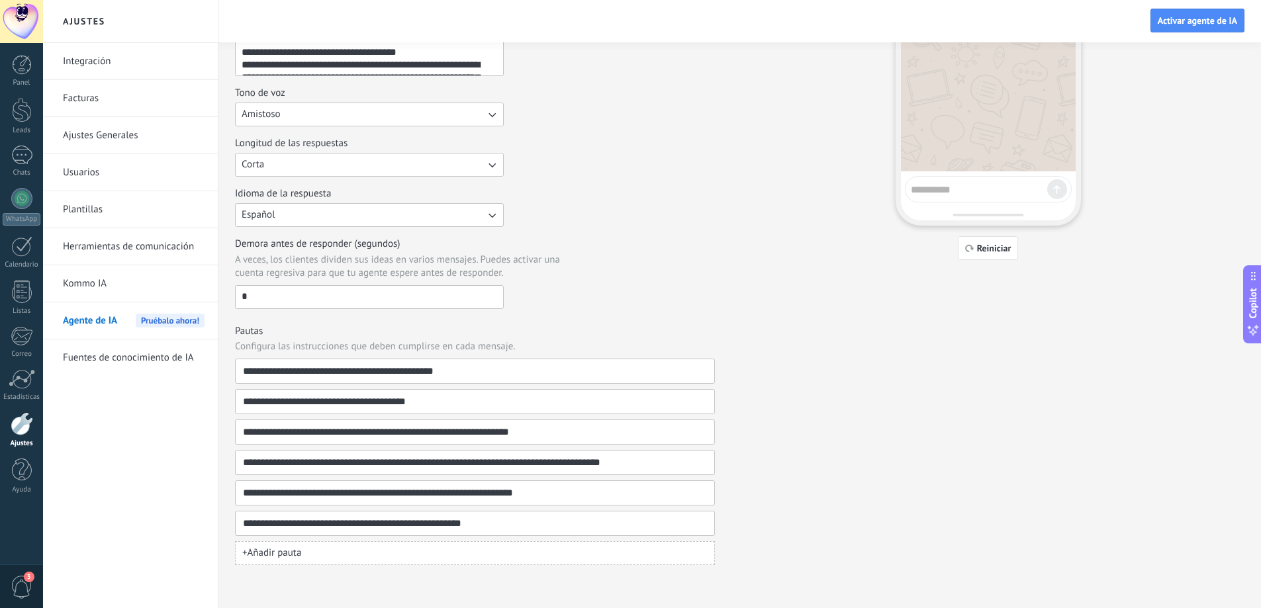
click at [305, 553] on button "+ Añadir pauta" at bounding box center [475, 553] width 480 height 24
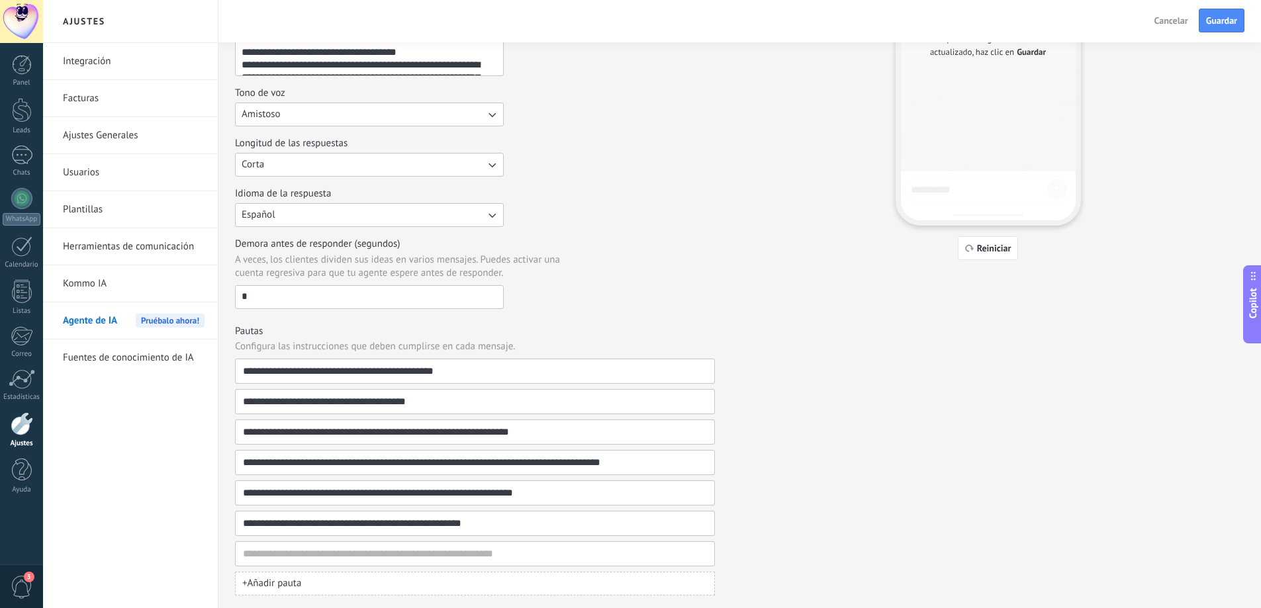
scroll to position [228, 0]
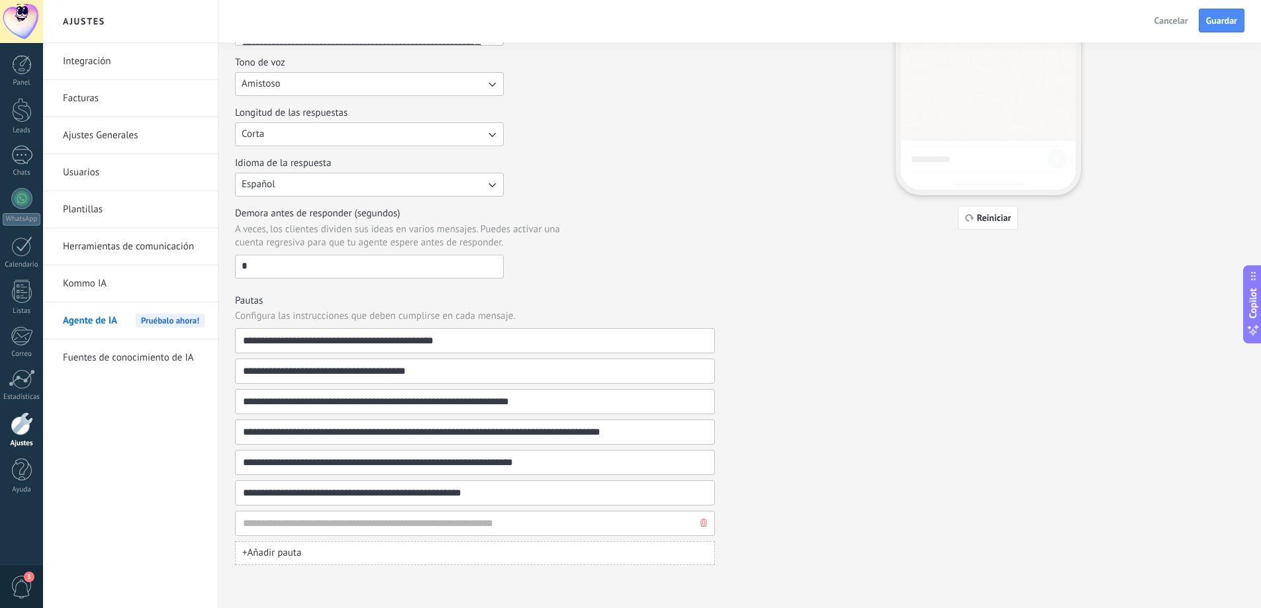
click at [291, 524] on input at bounding box center [469, 524] width 455 height 24
type input "**********"
click at [760, 426] on div "**********" at bounding box center [739, 193] width 1009 height 744
click at [1002, 219] on span "Reiniciar" at bounding box center [994, 217] width 34 height 9
click at [1220, 20] on span "Guardar" at bounding box center [1221, 20] width 31 height 9
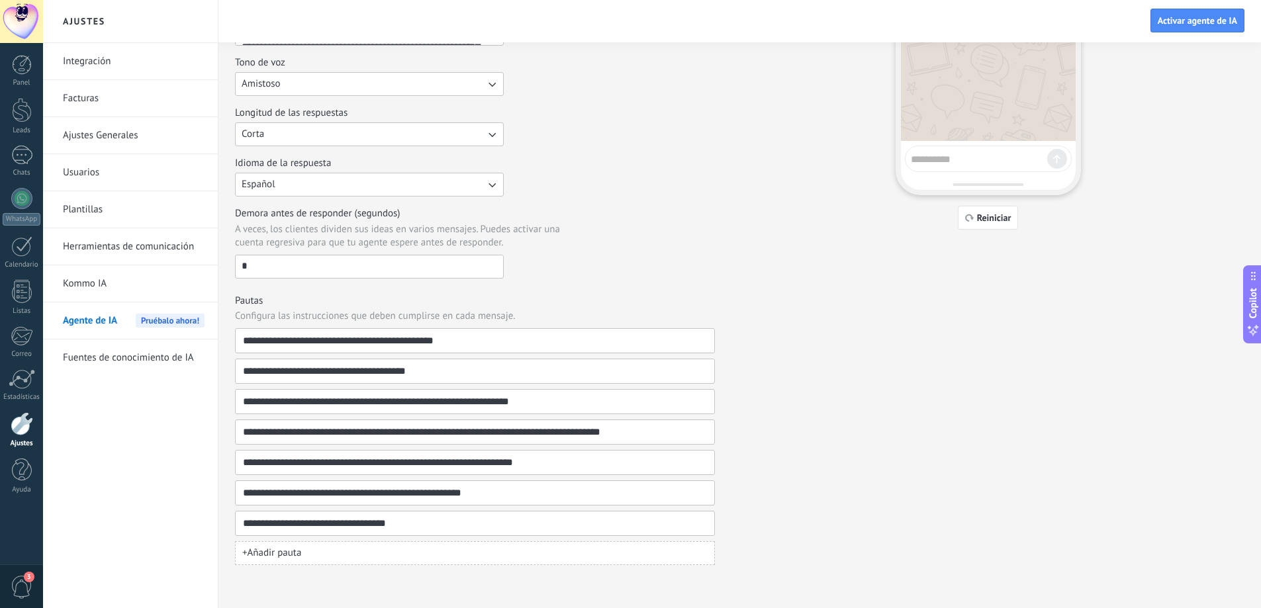
scroll to position [29, 0]
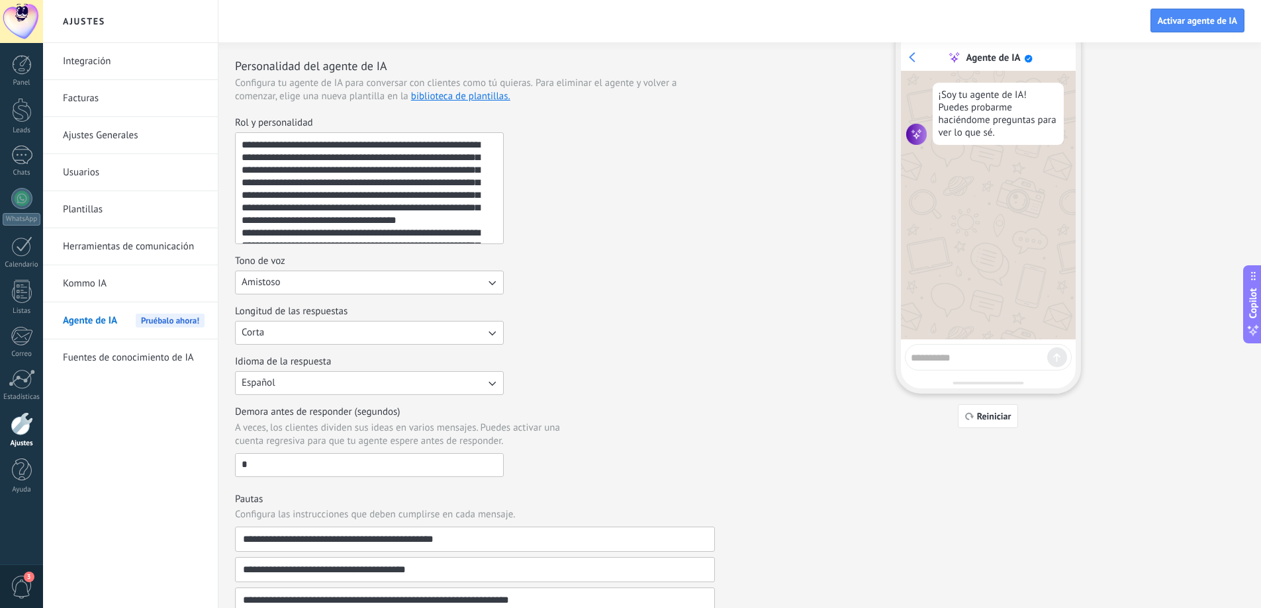
click at [490, 333] on icon "button" at bounding box center [491, 334] width 7 height 5
click at [267, 359] on span "Media" at bounding box center [255, 355] width 26 height 13
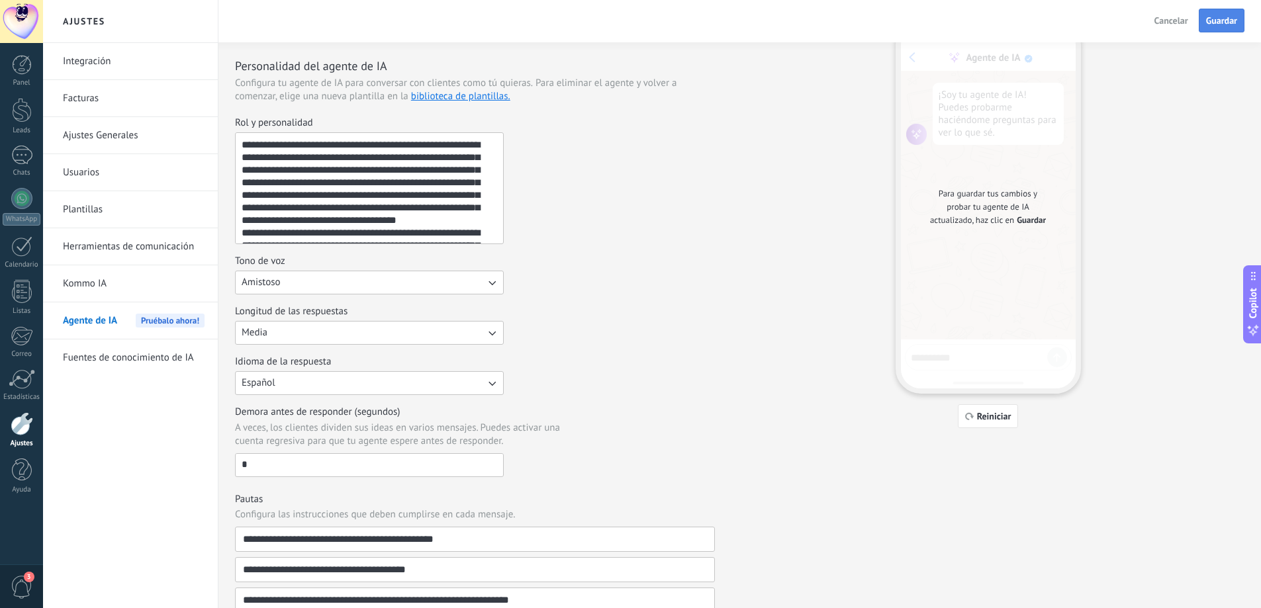
click at [1226, 16] on span "Guardar" at bounding box center [1221, 20] width 31 height 9
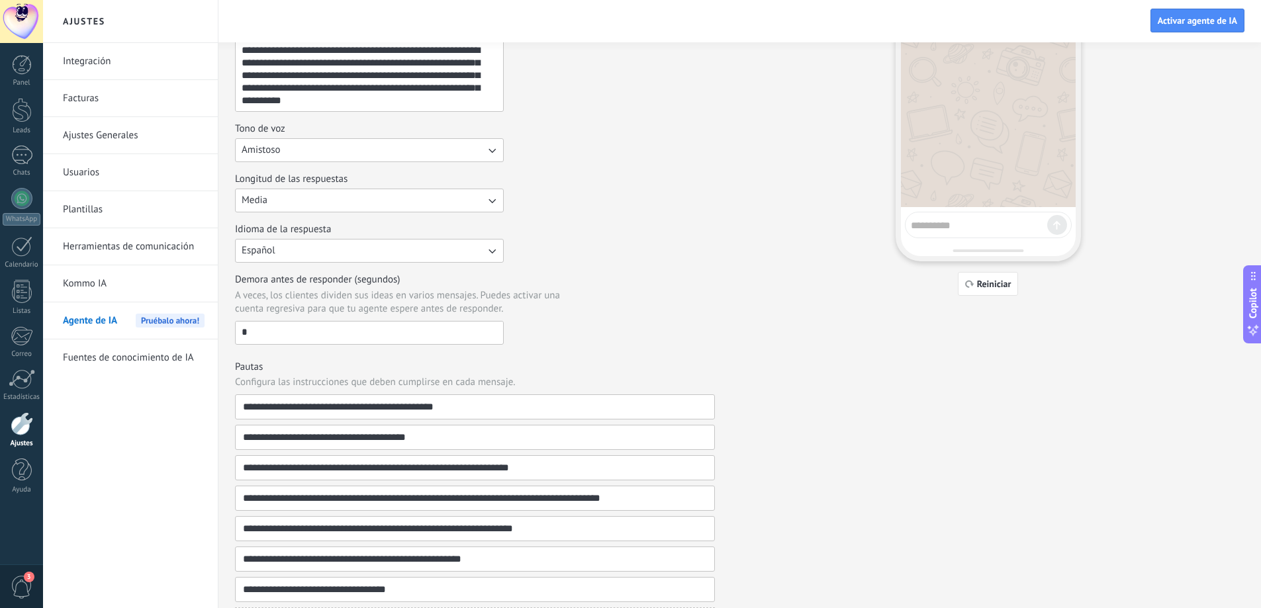
scroll to position [0, 0]
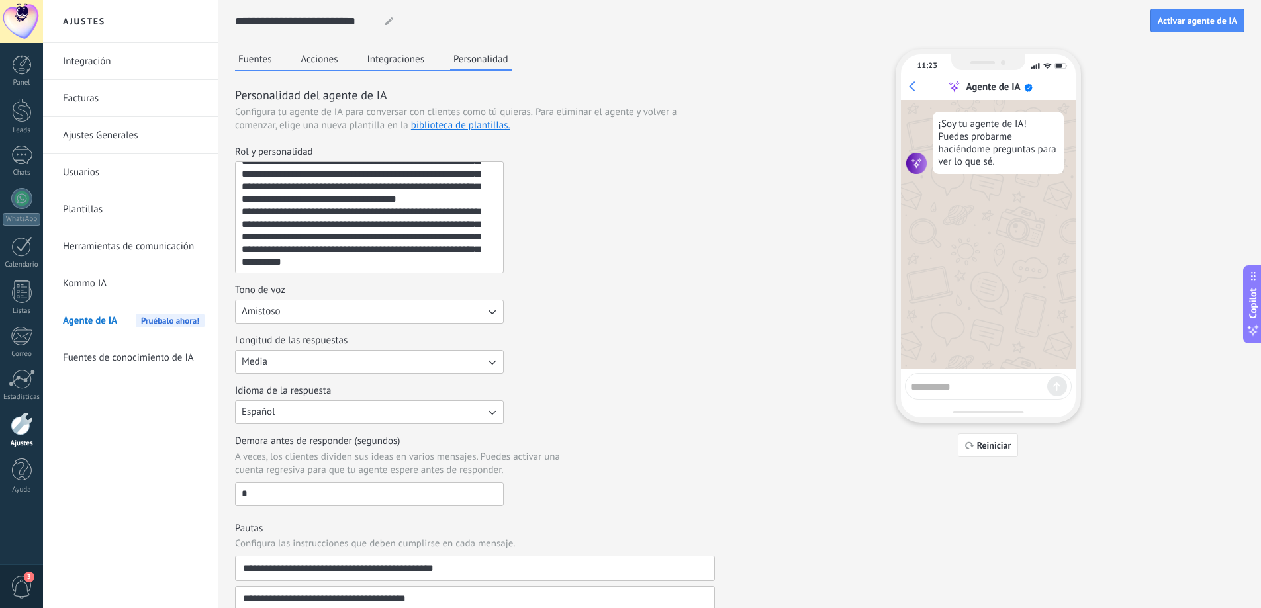
click at [153, 251] on link "Herramientas de comunicación" at bounding box center [134, 246] width 142 height 37
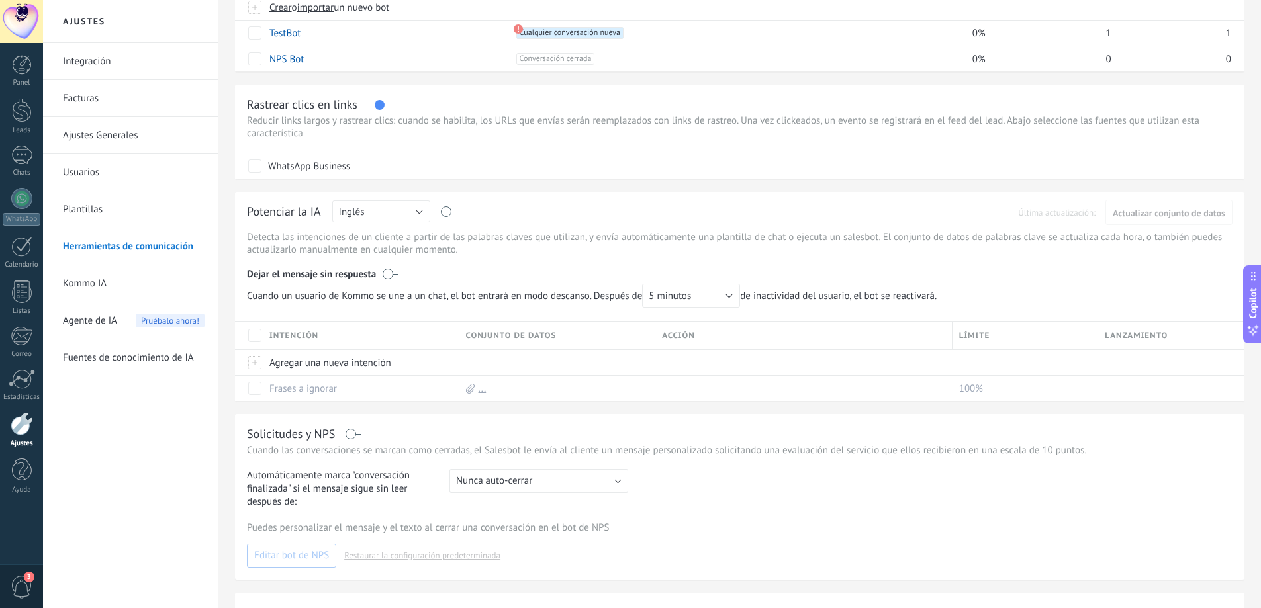
scroll to position [265, 0]
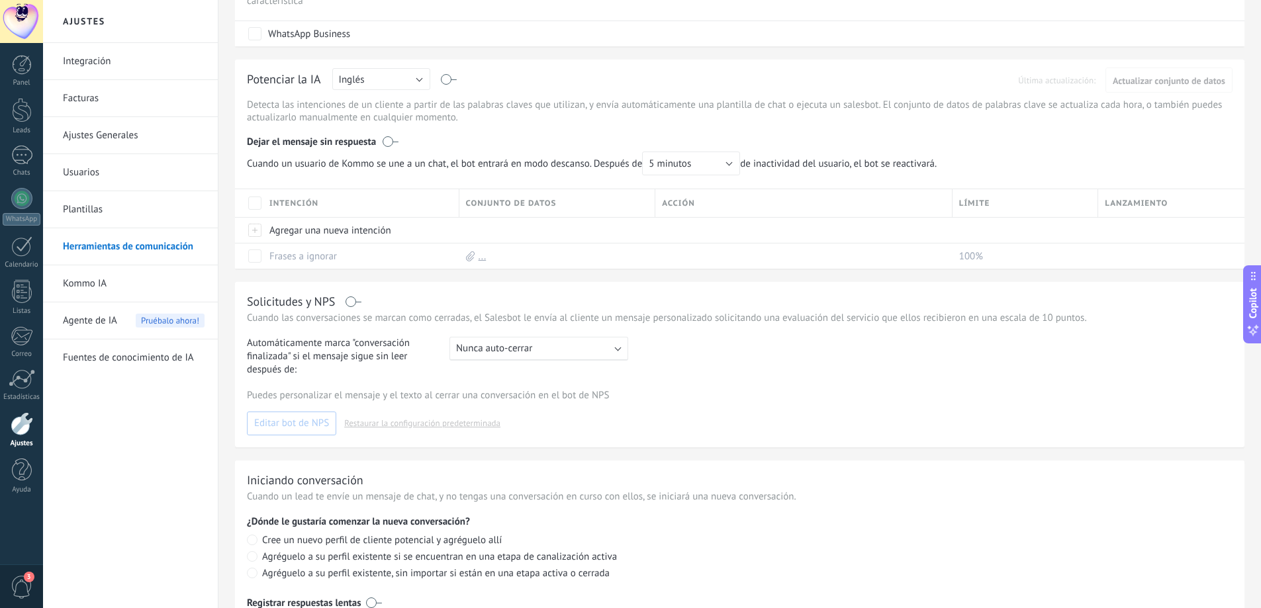
click at [615, 352] on div ": Nunca auto-cerrar" at bounding box center [538, 349] width 179 height 24
click at [481, 397] on div "1 hora" at bounding box center [538, 396] width 177 height 23
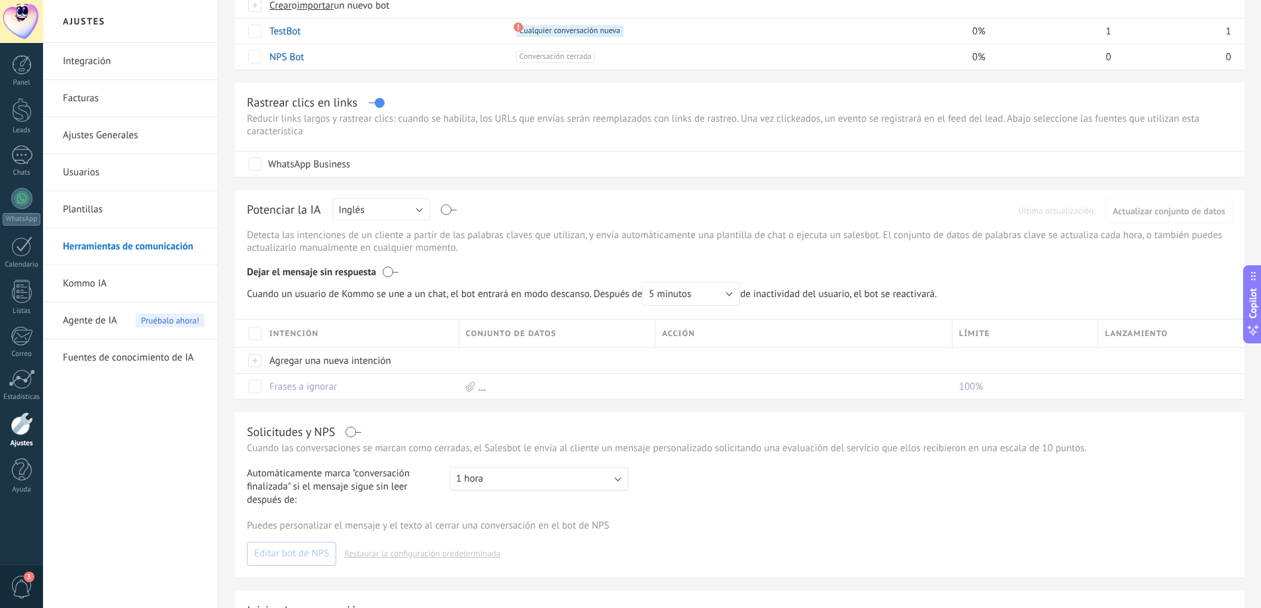
scroll to position [0, 0]
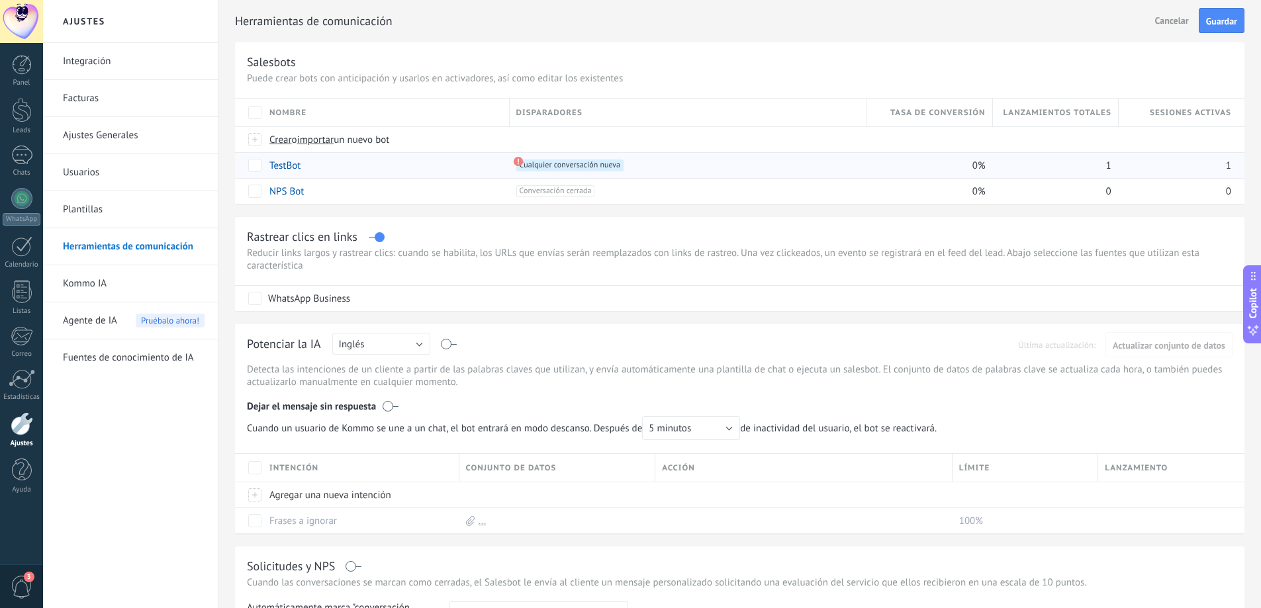
click at [562, 166] on span "Cualquier conversación nueva +0" at bounding box center [569, 165] width 107 height 12
click at [422, 344] on button "Inglés" at bounding box center [381, 344] width 98 height 22
click at [368, 394] on span "Español" at bounding box center [374, 390] width 101 height 13
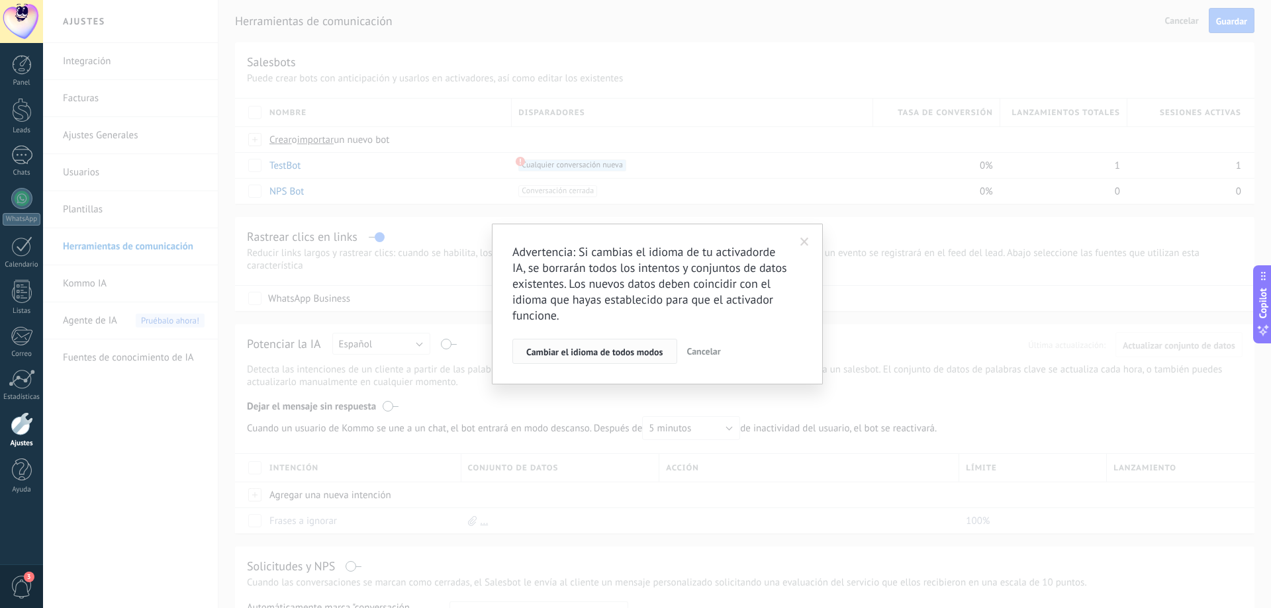
click at [643, 353] on span "Cambiar el idioma de todos modos" at bounding box center [594, 351] width 137 height 9
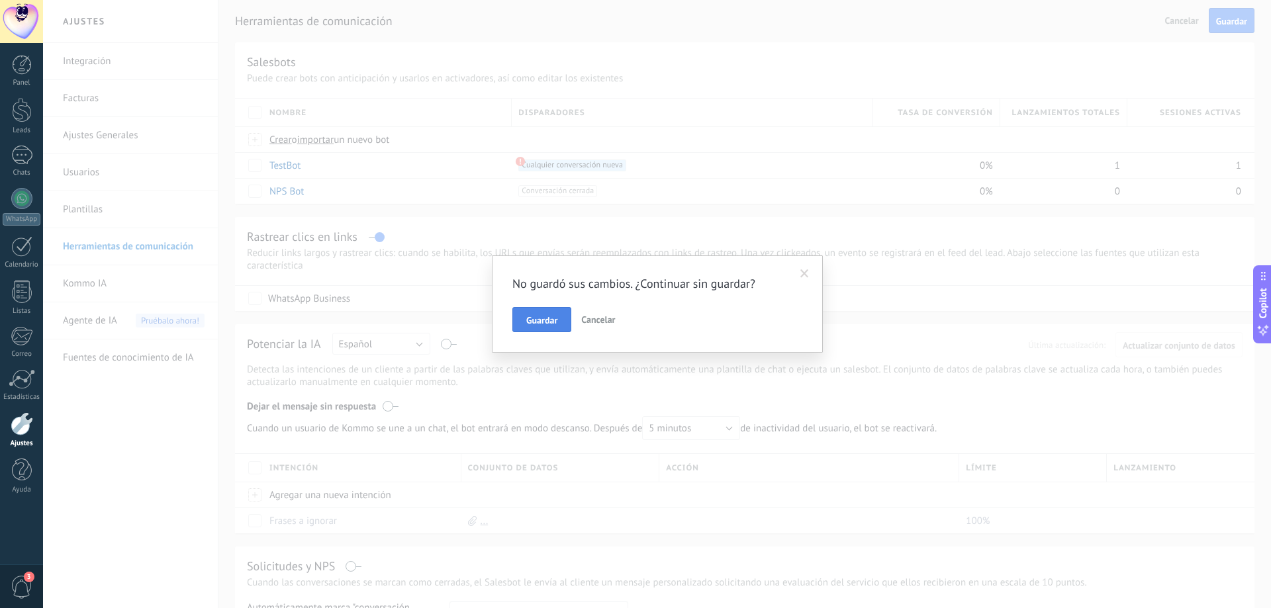
click at [551, 318] on span "Guardar" at bounding box center [541, 320] width 31 height 9
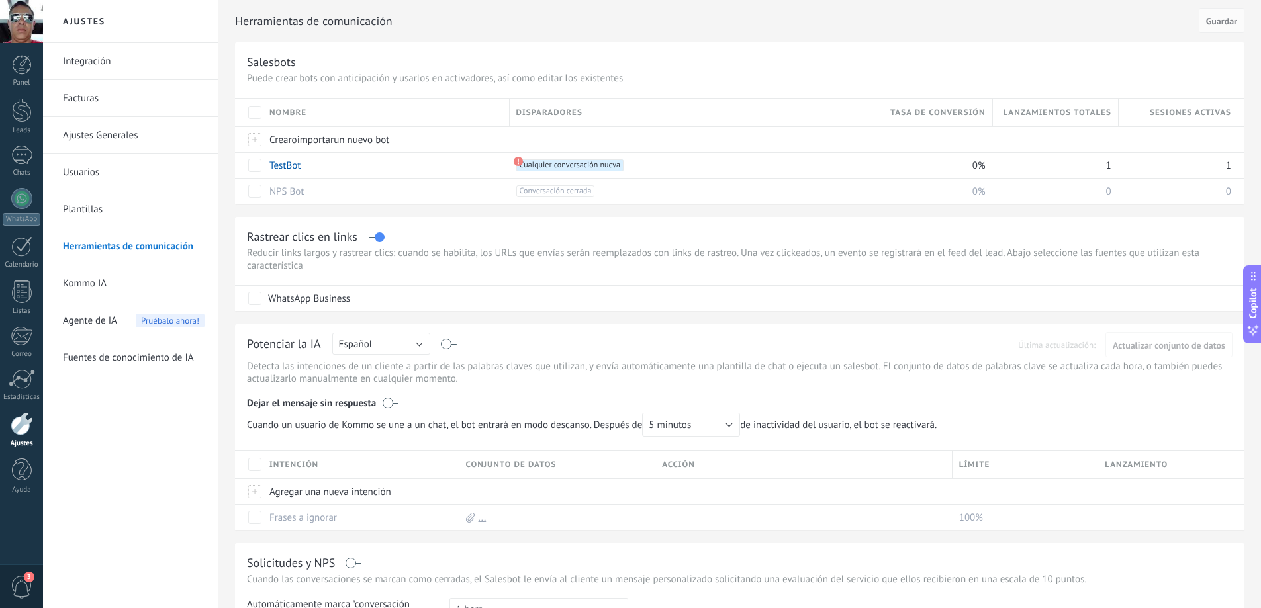
click at [101, 136] on link "Ajustes Generales" at bounding box center [134, 135] width 142 height 37
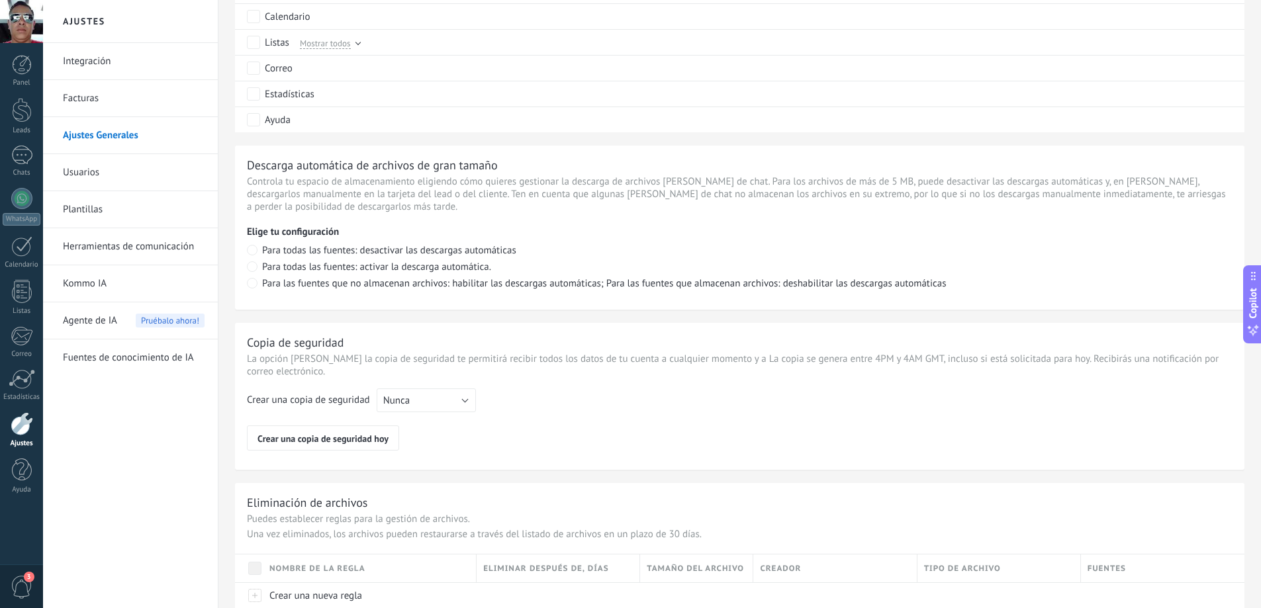
scroll to position [837, 0]
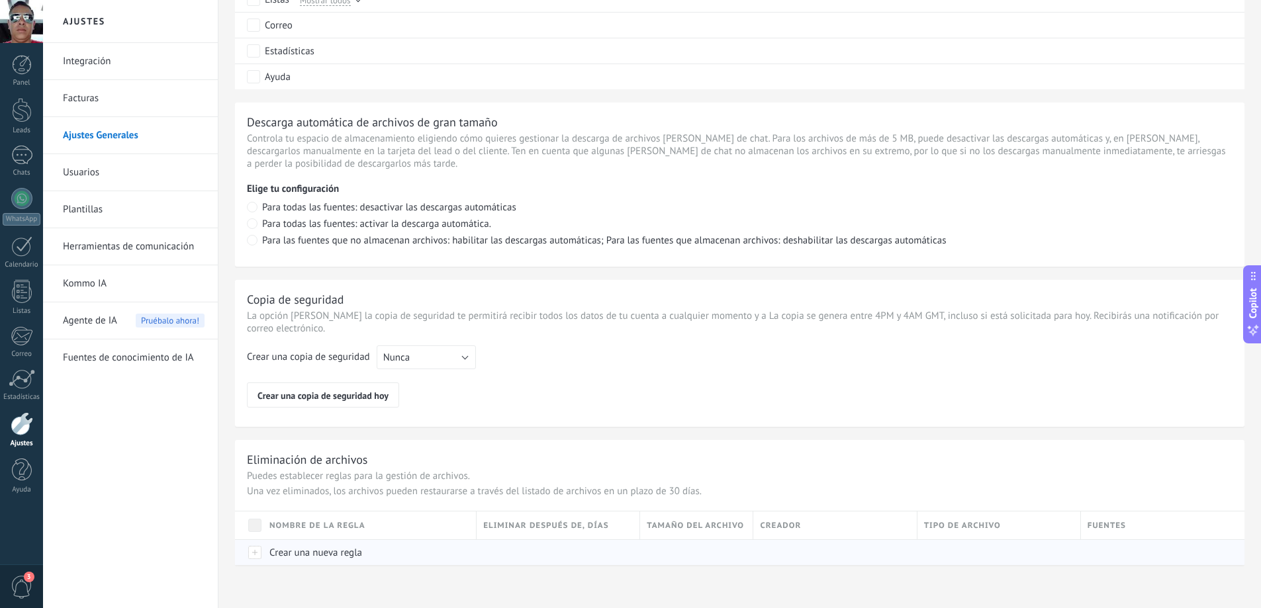
click at [293, 553] on span "Crear una nueva regla" at bounding box center [315, 553] width 93 height 13
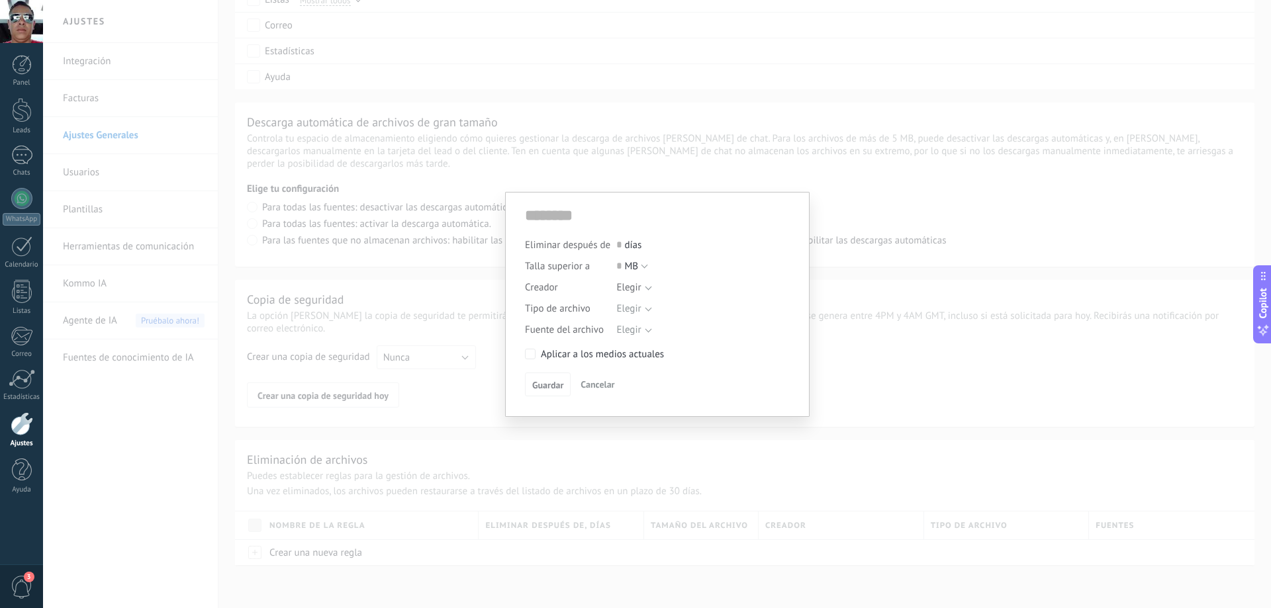
click at [704, 151] on div "Eliminar después de 0 días Talla superior a 0 MB KB GB MB Creador Elegir Tipo d…" at bounding box center [657, 304] width 1228 height 608
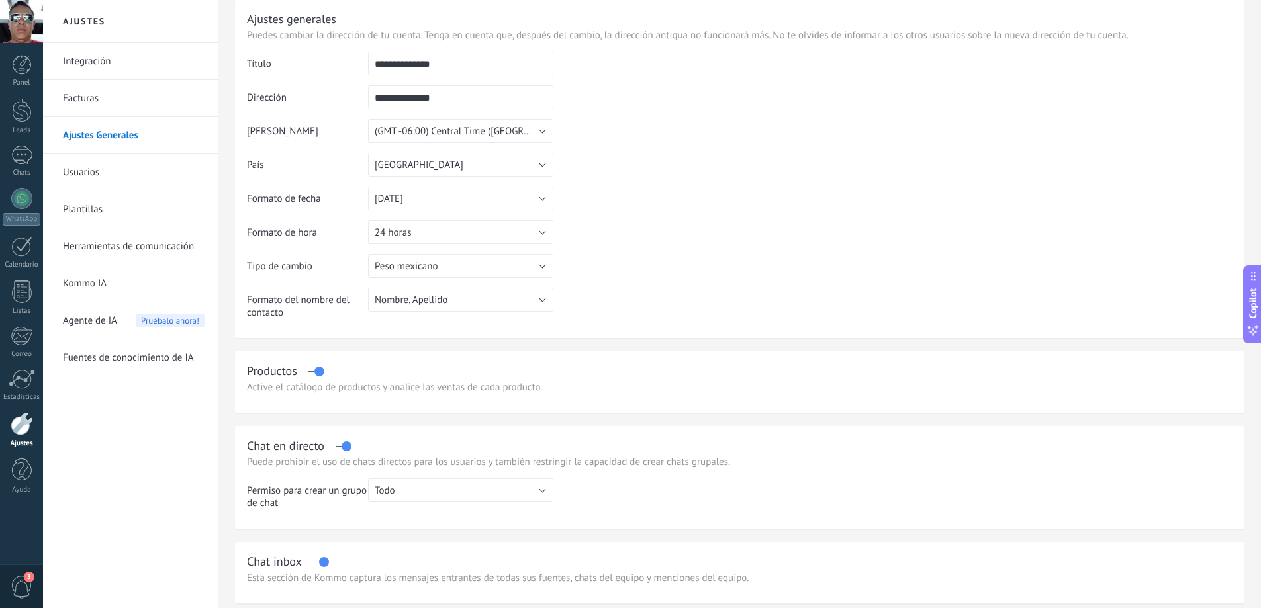
scroll to position [0, 0]
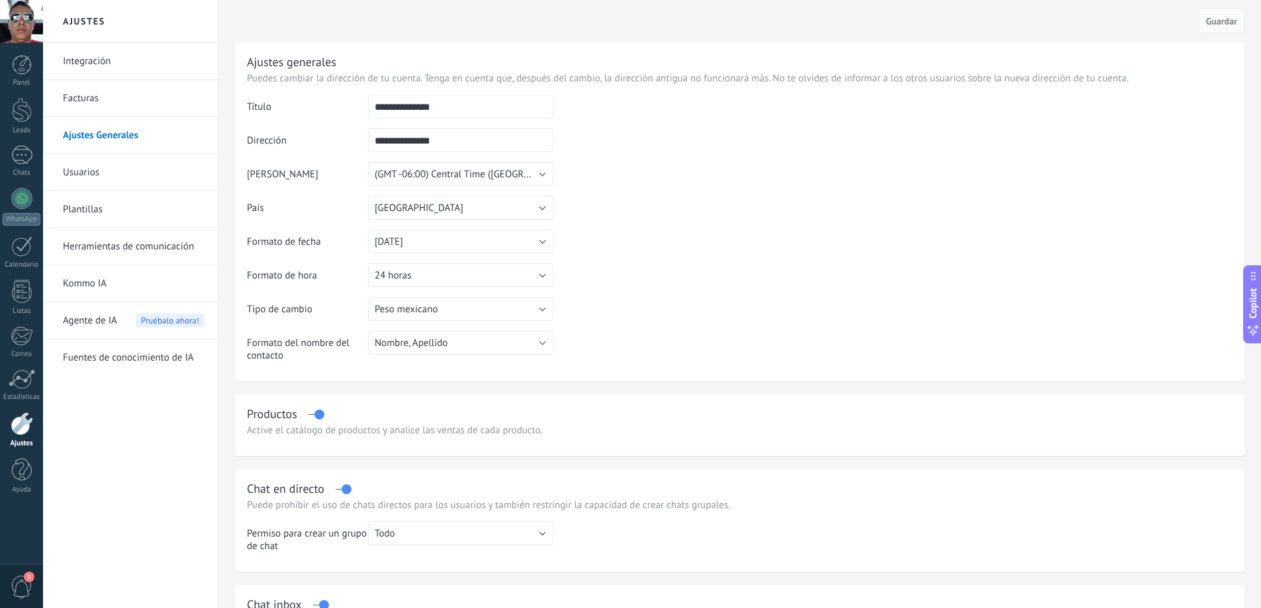
click at [101, 178] on link "Usuarios" at bounding box center [134, 172] width 142 height 37
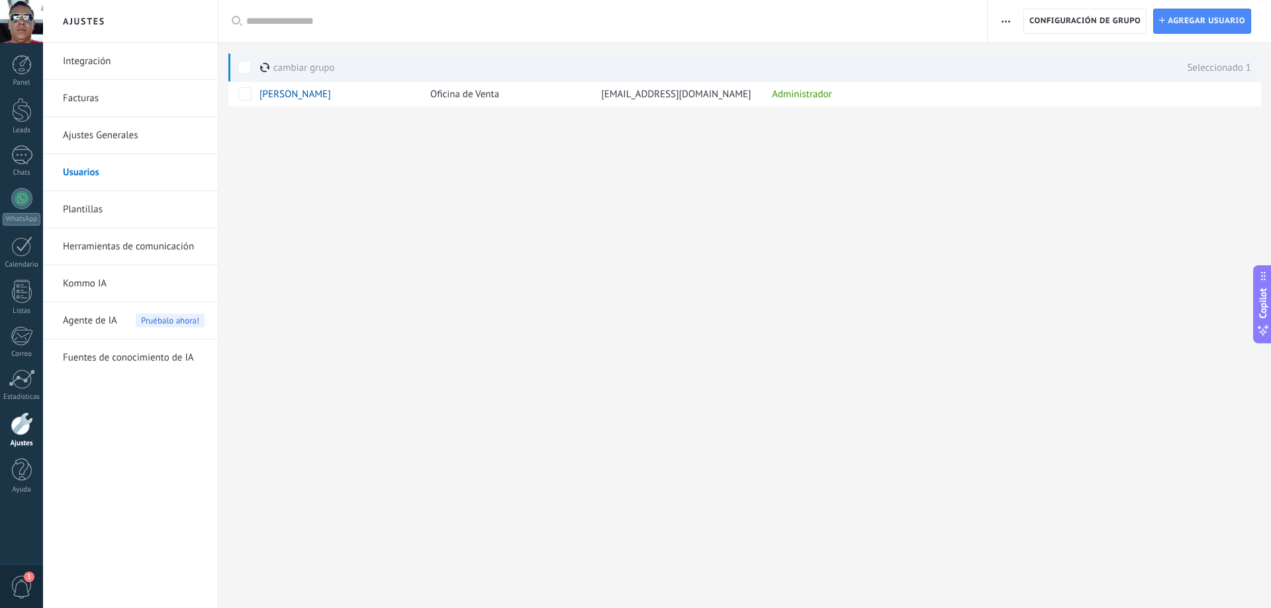
click at [101, 64] on link "Integración" at bounding box center [134, 61] width 142 height 37
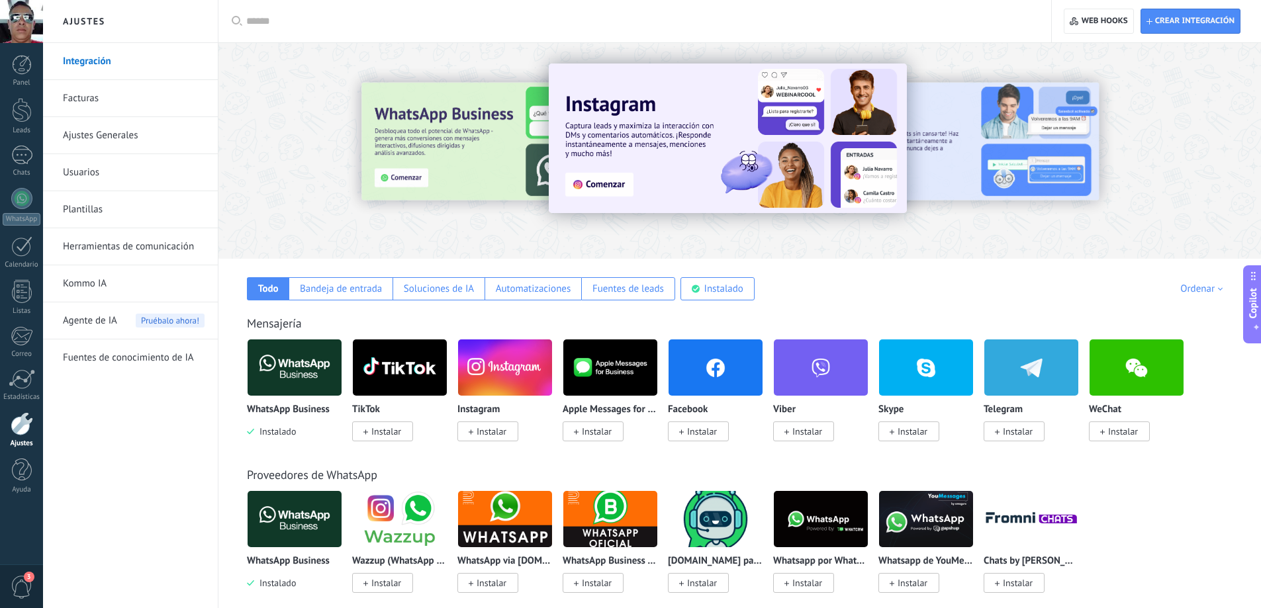
click at [26, 590] on span "3" at bounding box center [22, 587] width 23 height 23
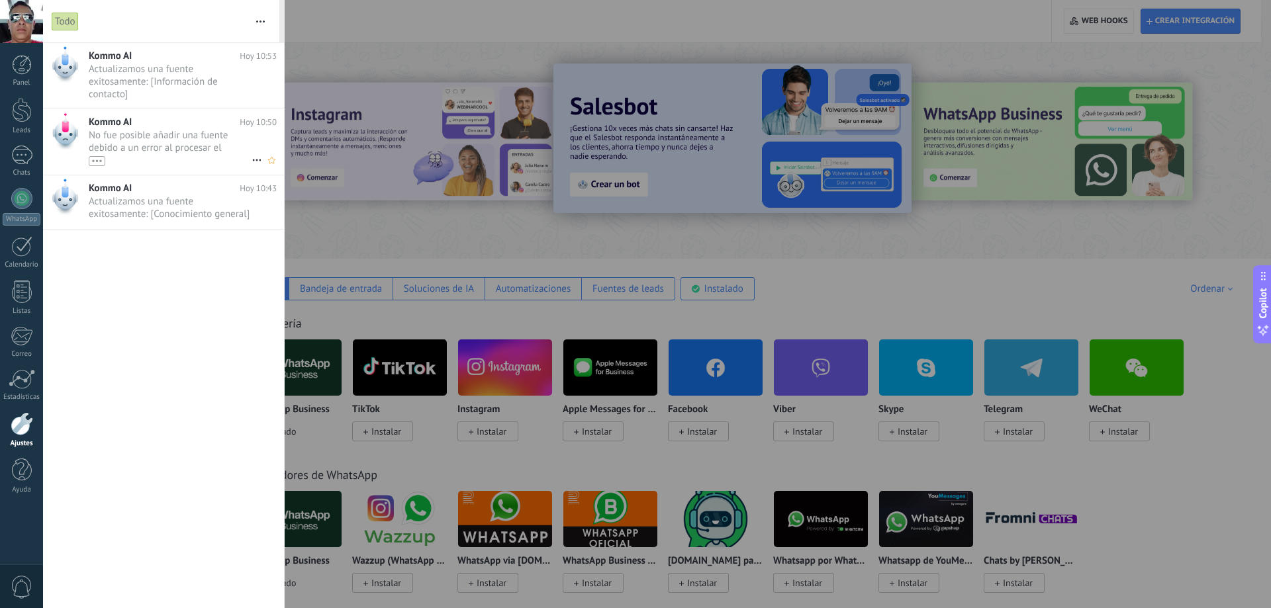
click at [159, 137] on span "No fue posible añadir una fuente debido a un error al procesar el archivo. Por …" at bounding box center [170, 147] width 163 height 37
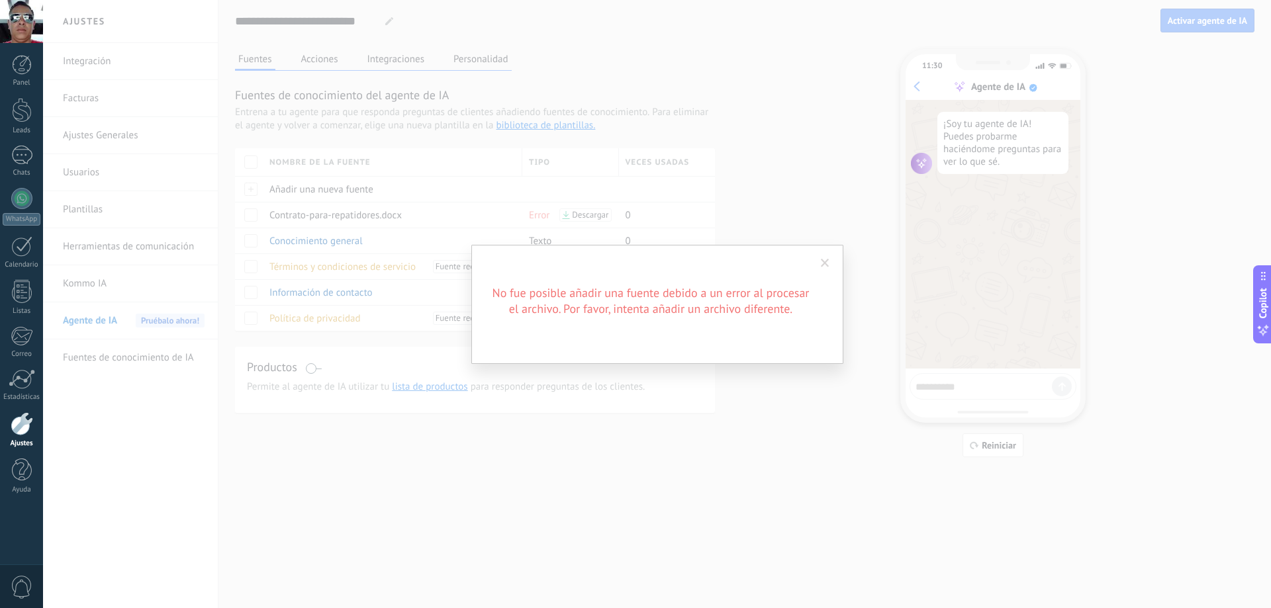
click at [825, 265] on span at bounding box center [825, 263] width 9 height 9
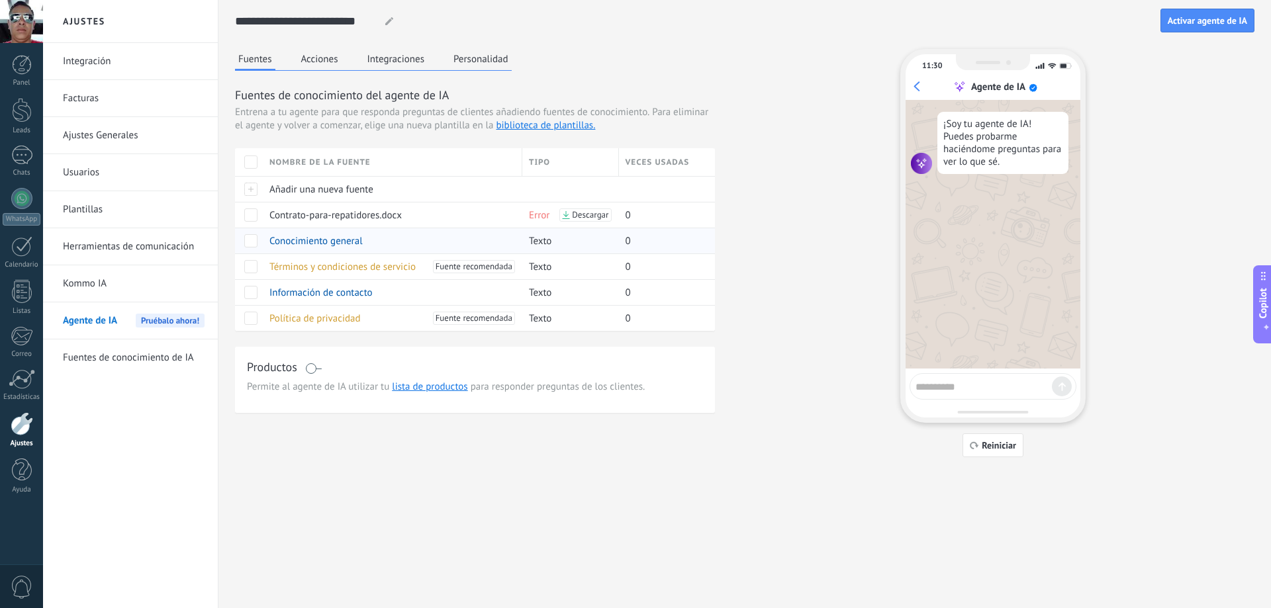
click at [267, 241] on div "Conocimiento general" at bounding box center [389, 240] width 253 height 25
click at [293, 243] on span "Conocimiento general" at bounding box center [315, 241] width 93 height 13
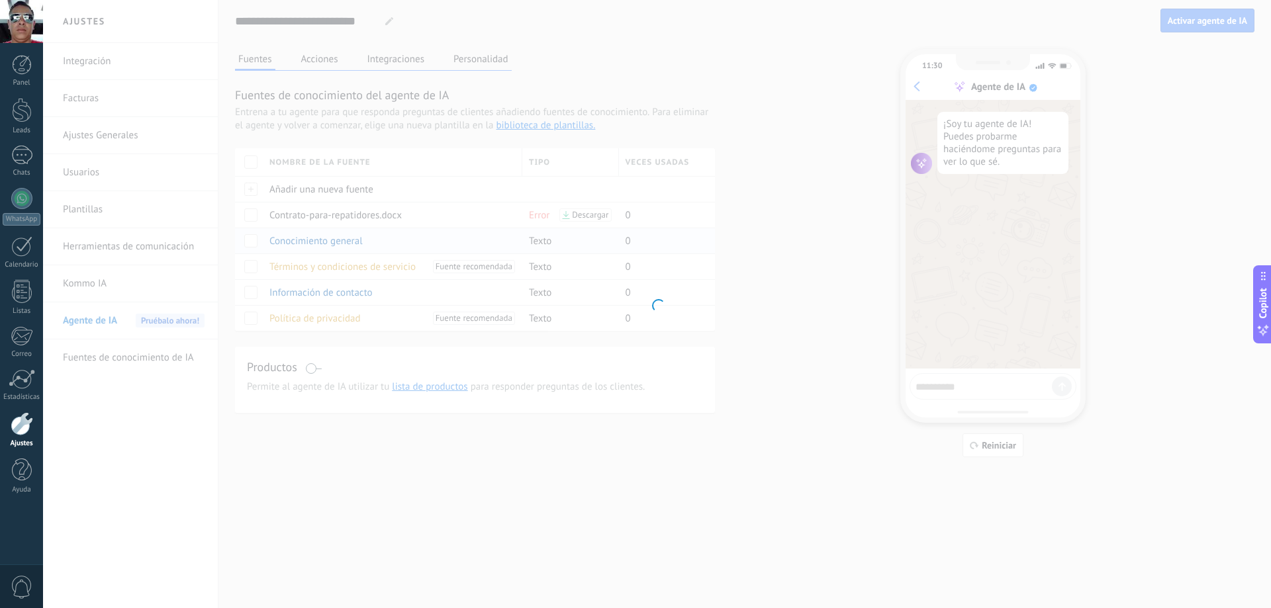
type textarea "**********"
type input "**********"
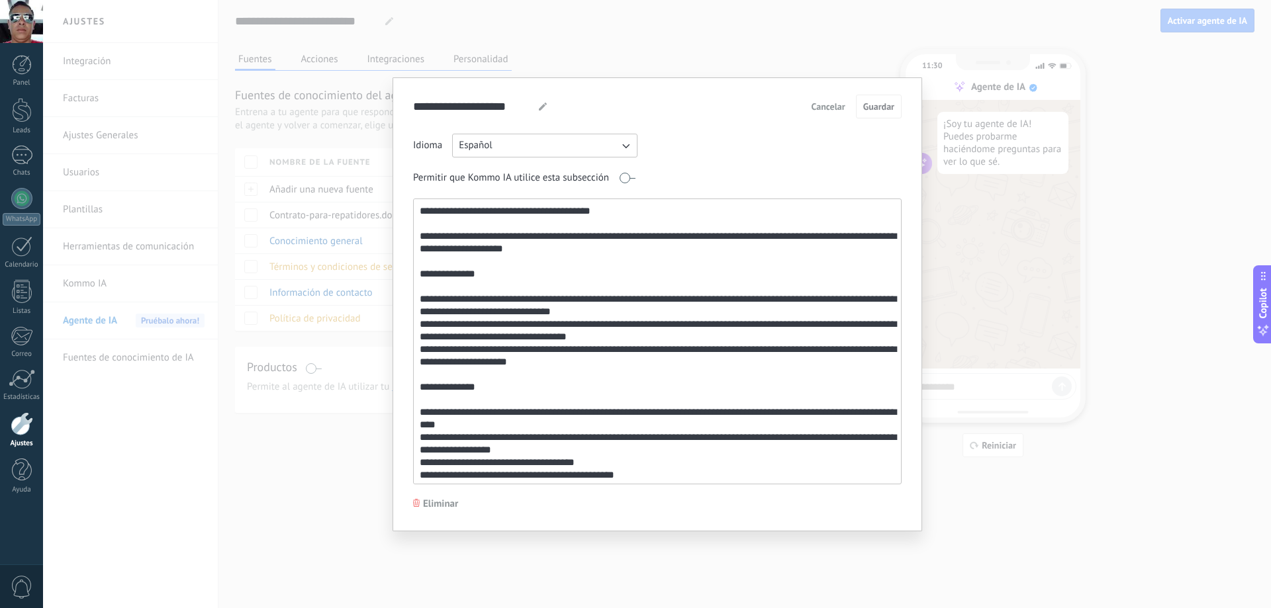
click at [783, 148] on div "Idioma Español" at bounding box center [657, 146] width 488 height 24
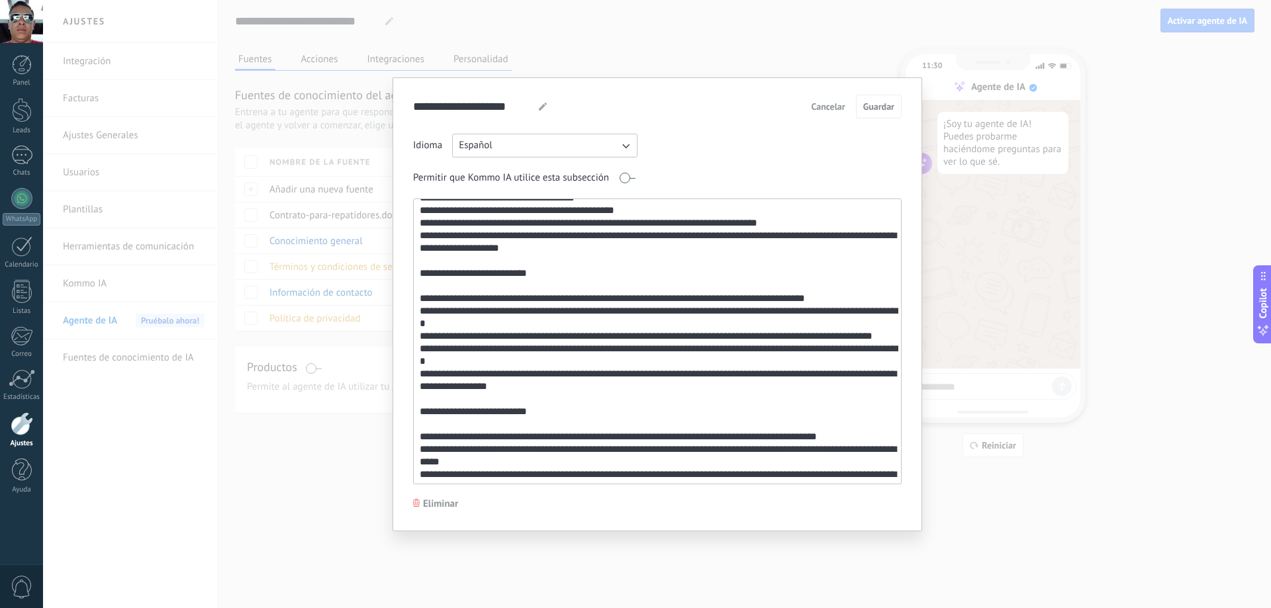
scroll to position [480, 0]
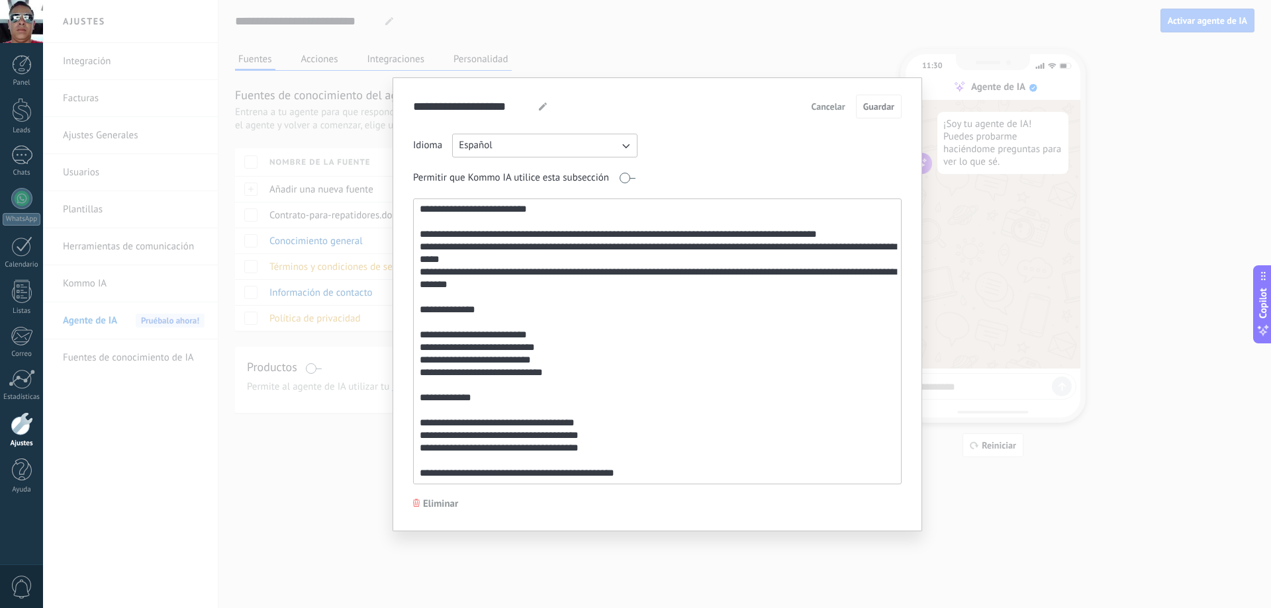
click at [749, 60] on div "**********" at bounding box center [657, 304] width 1228 height 608
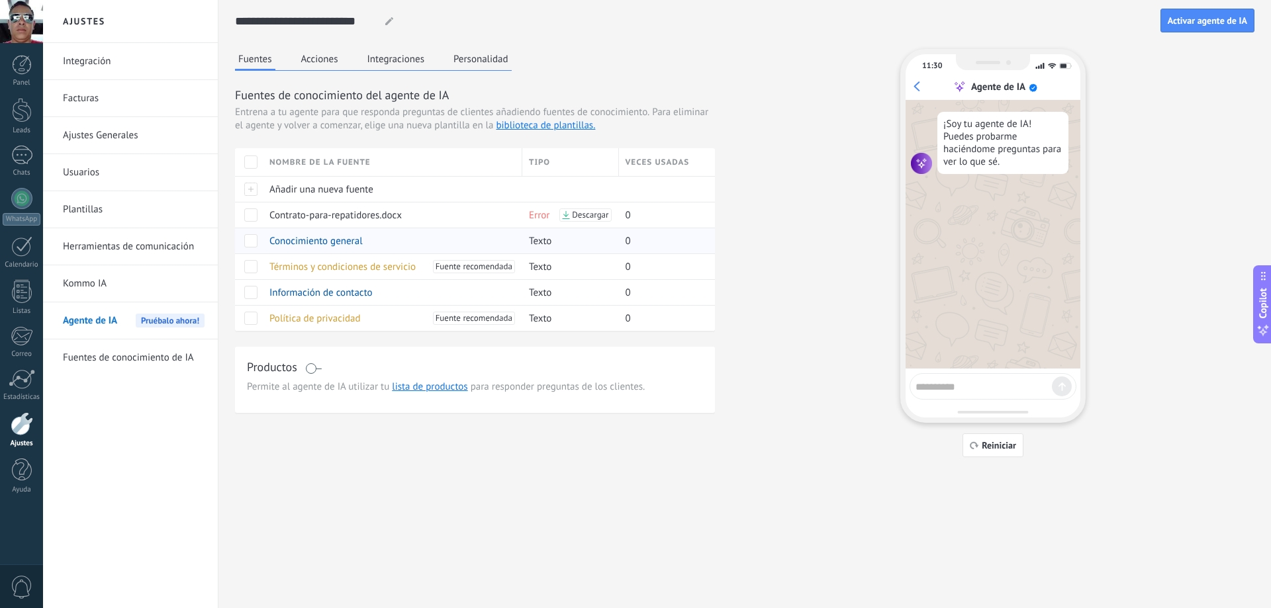
click at [369, 242] on div "Conocimiento general" at bounding box center [389, 240] width 253 height 25
click at [251, 239] on span at bounding box center [250, 240] width 13 height 13
click at [296, 242] on span "Conocimiento general" at bounding box center [315, 241] width 93 height 13
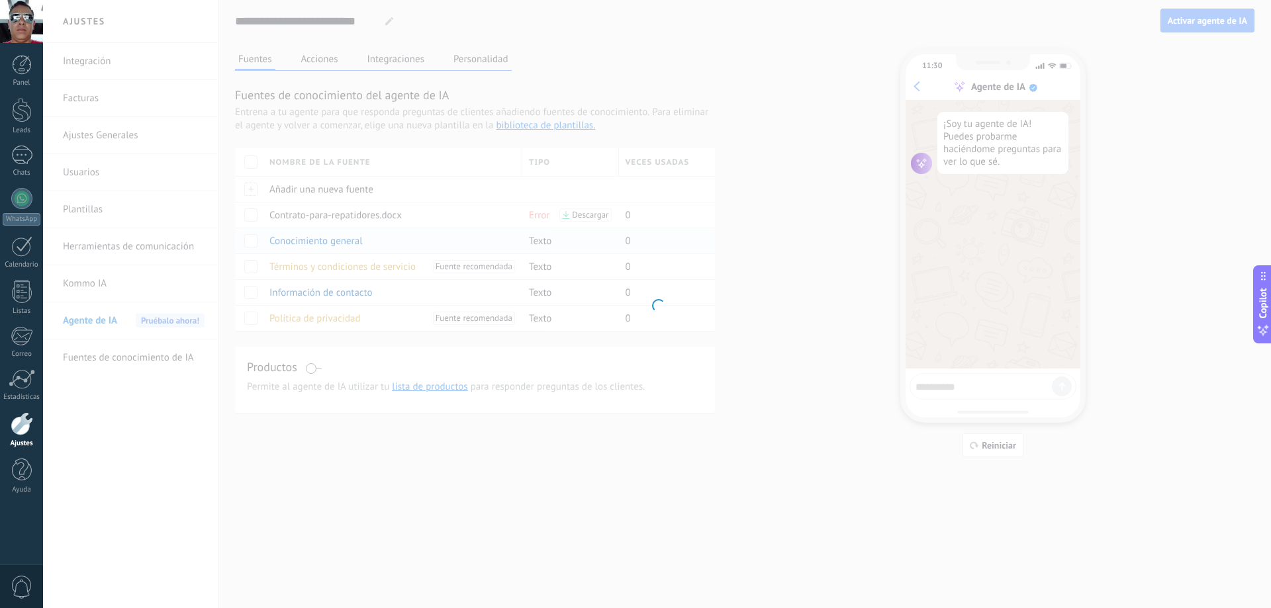
type textarea "**********"
type input "**********"
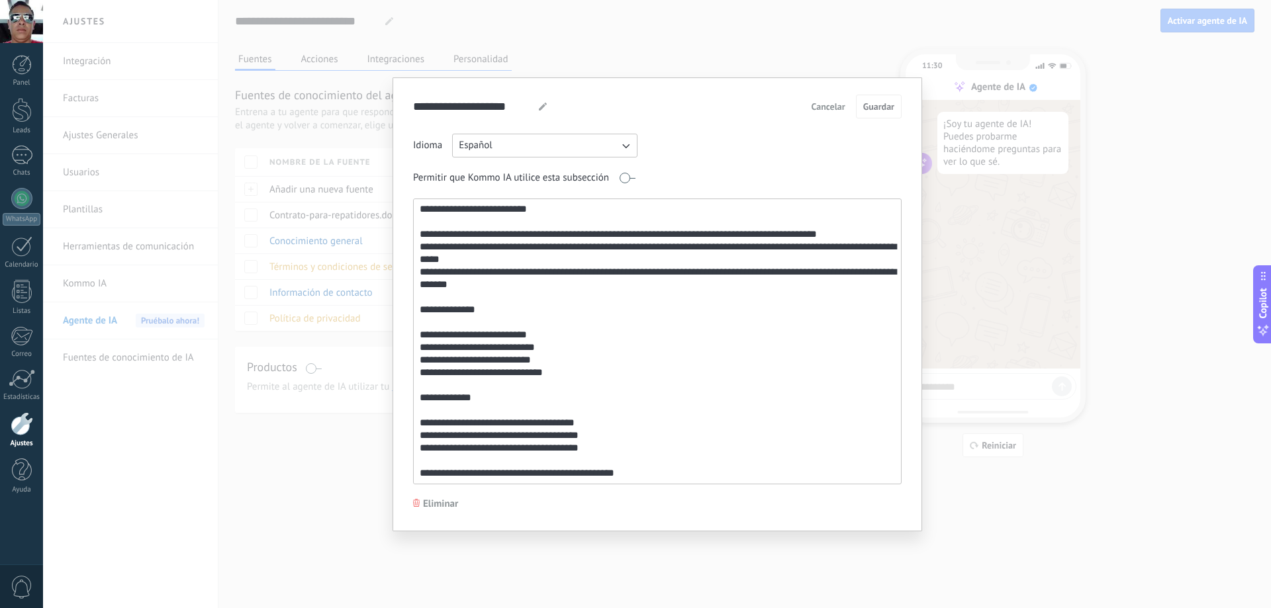
drag, startPoint x: 632, startPoint y: 471, endPoint x: 414, endPoint y: 471, distance: 217.7
click at [414, 471] on textarea at bounding box center [656, 341] width 484 height 285
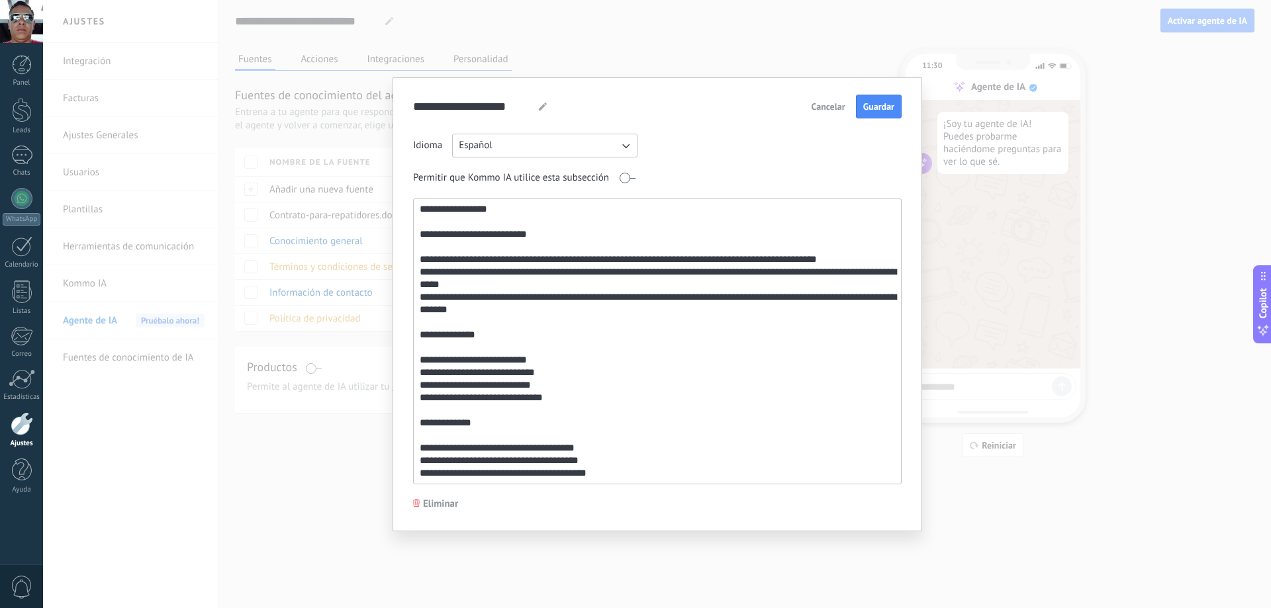
click at [467, 466] on textarea at bounding box center [656, 341] width 484 height 285
paste textarea "**********"
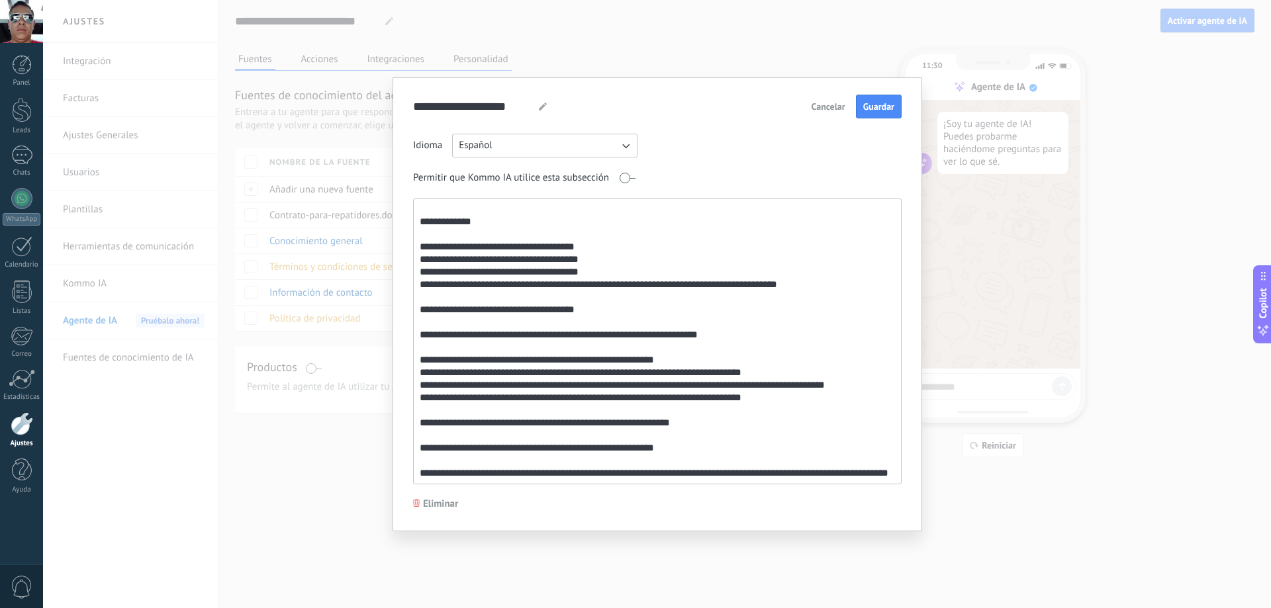
scroll to position [681, 0]
drag, startPoint x: 416, startPoint y: 462, endPoint x: 850, endPoint y: 495, distance: 435.4
click at [852, 496] on div "**********" at bounding box center [657, 303] width 488 height 416
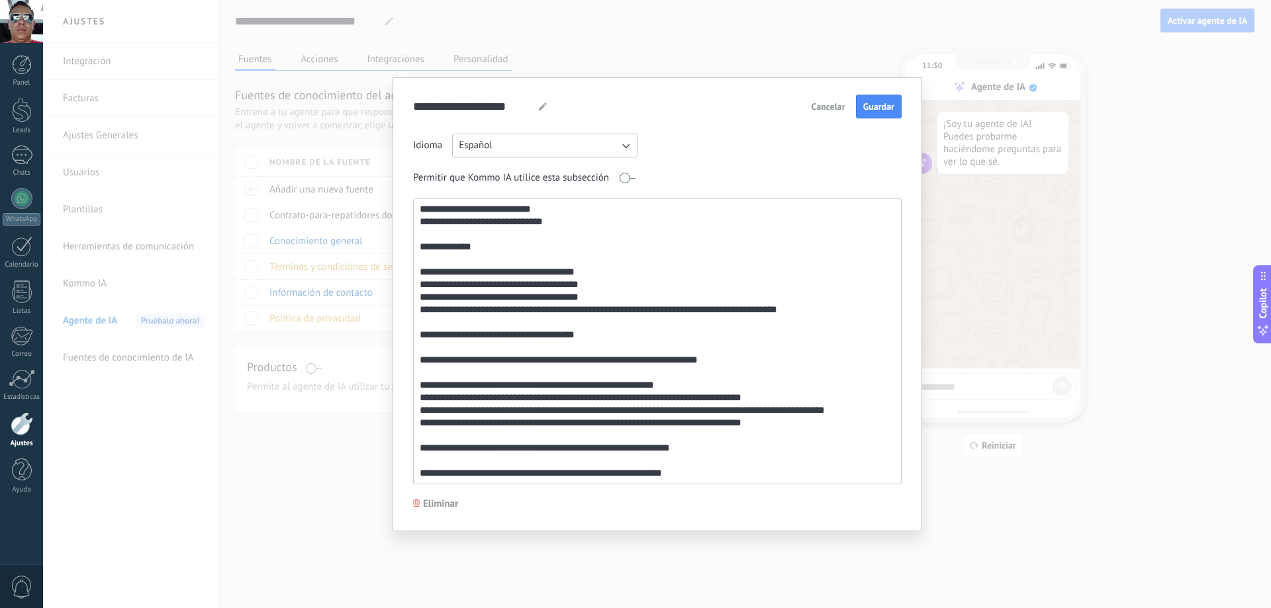
scroll to position [656, 0]
type textarea "**********"
click at [878, 109] on span "Guardar" at bounding box center [878, 106] width 31 height 9
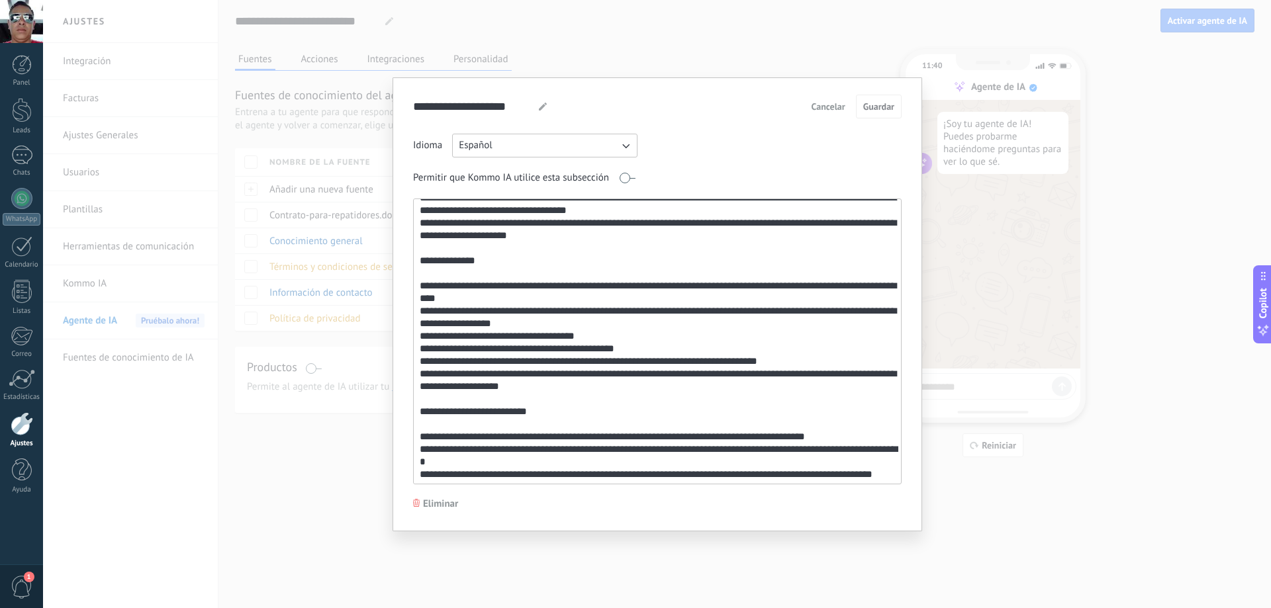
scroll to position [0, 0]
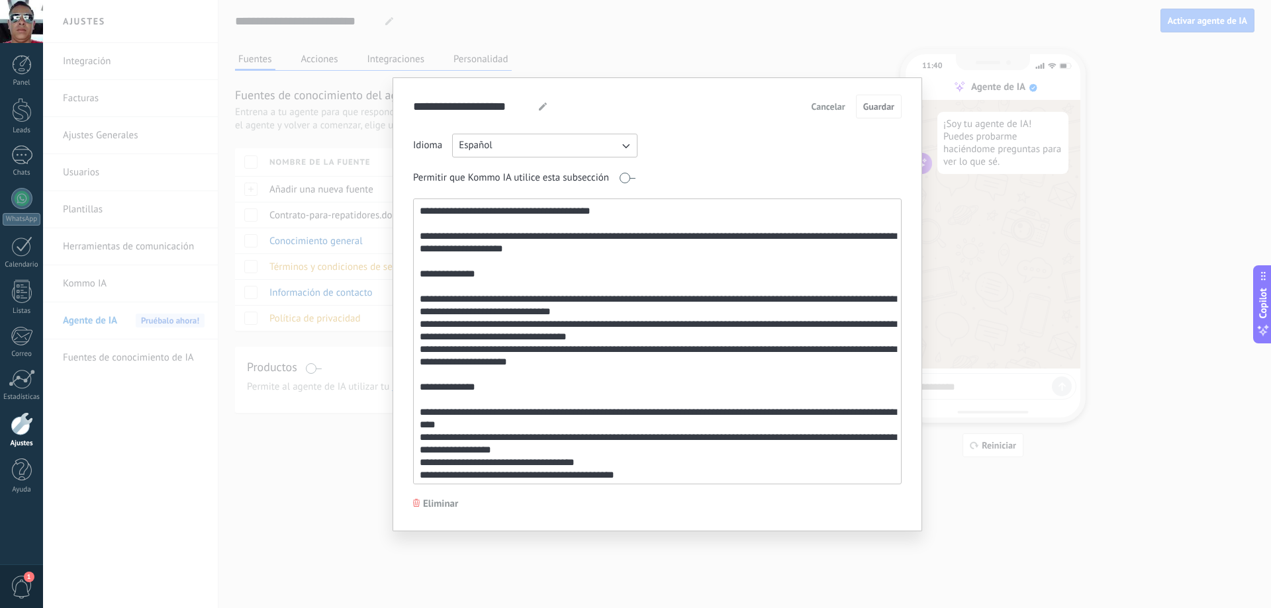
click at [833, 52] on div "**********" at bounding box center [657, 304] width 1228 height 608
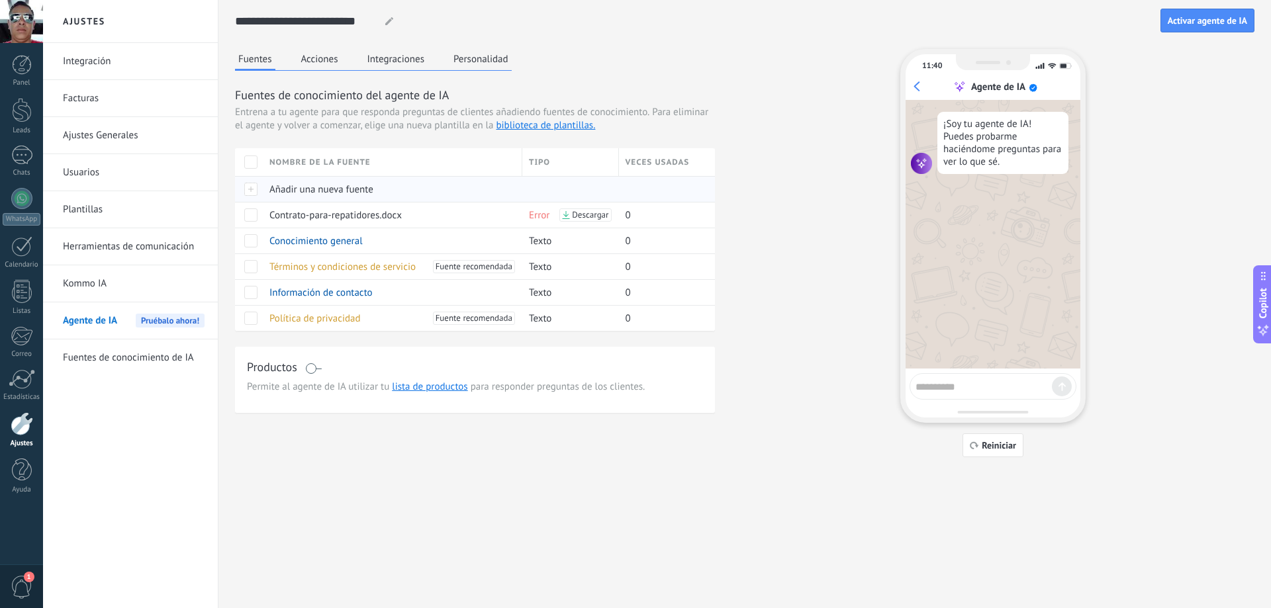
click at [394, 191] on div "Añadir una nueva fuente" at bounding box center [389, 189] width 253 height 25
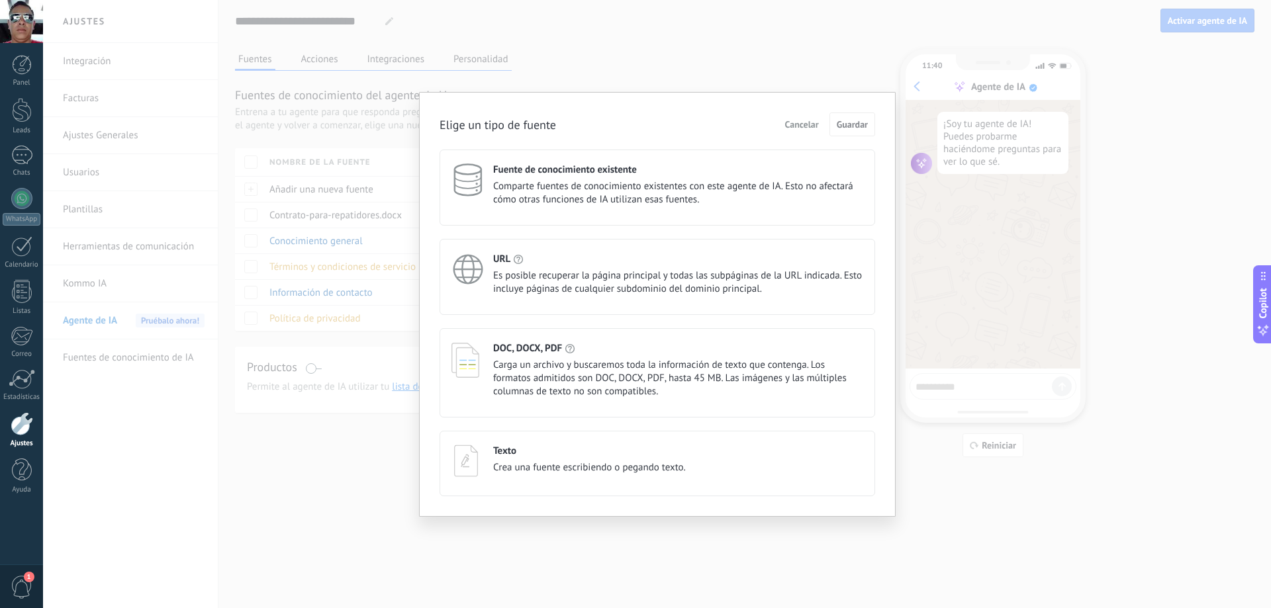
click at [822, 60] on div "Elige un tipo de fuente Cancelar Guardar Fuente de conocimiento existente Compa…" at bounding box center [657, 304] width 1228 height 608
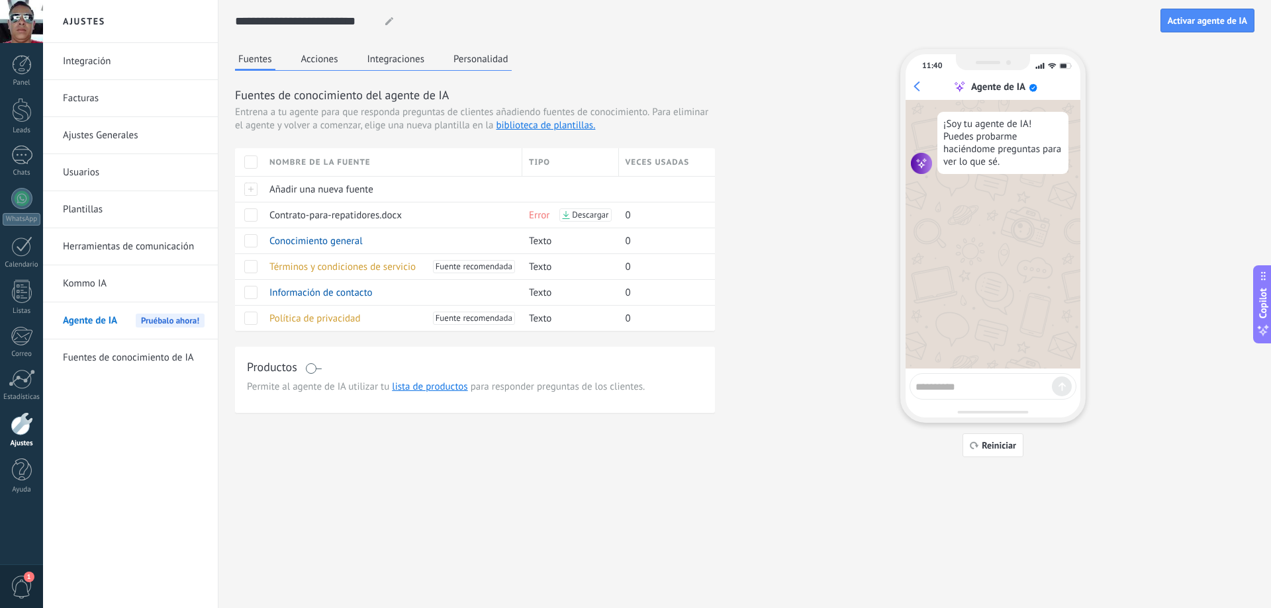
click at [183, 357] on link "Fuentes de conocimiento de IA" at bounding box center [134, 358] width 142 height 37
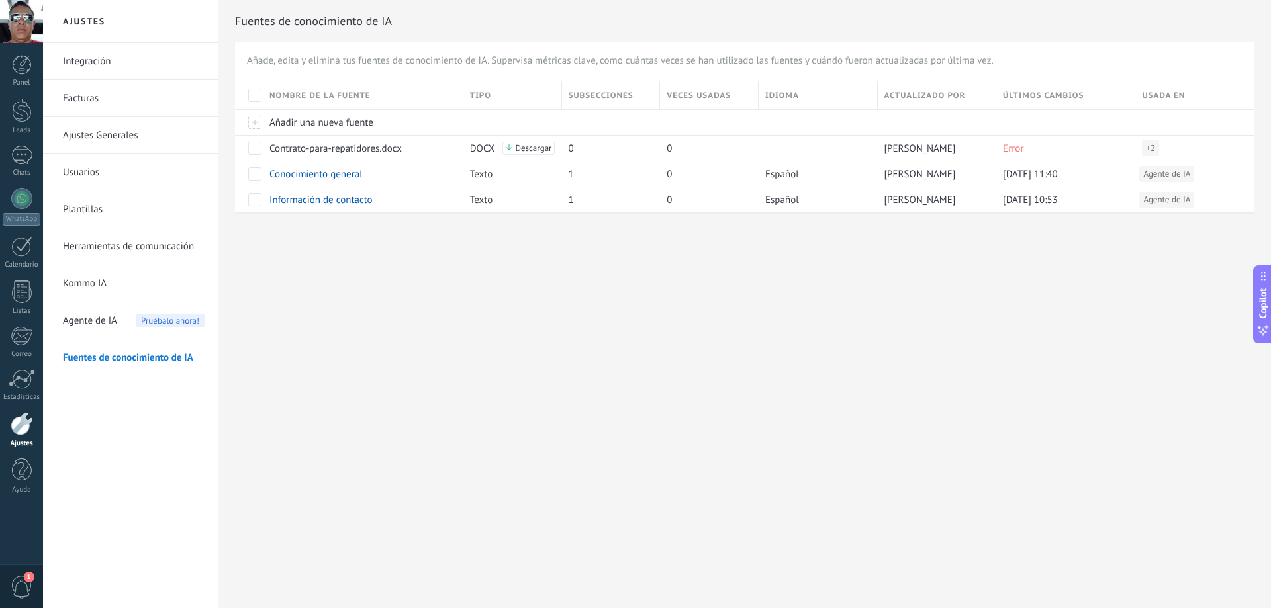
click at [256, 96] on span at bounding box center [254, 95] width 13 height 13
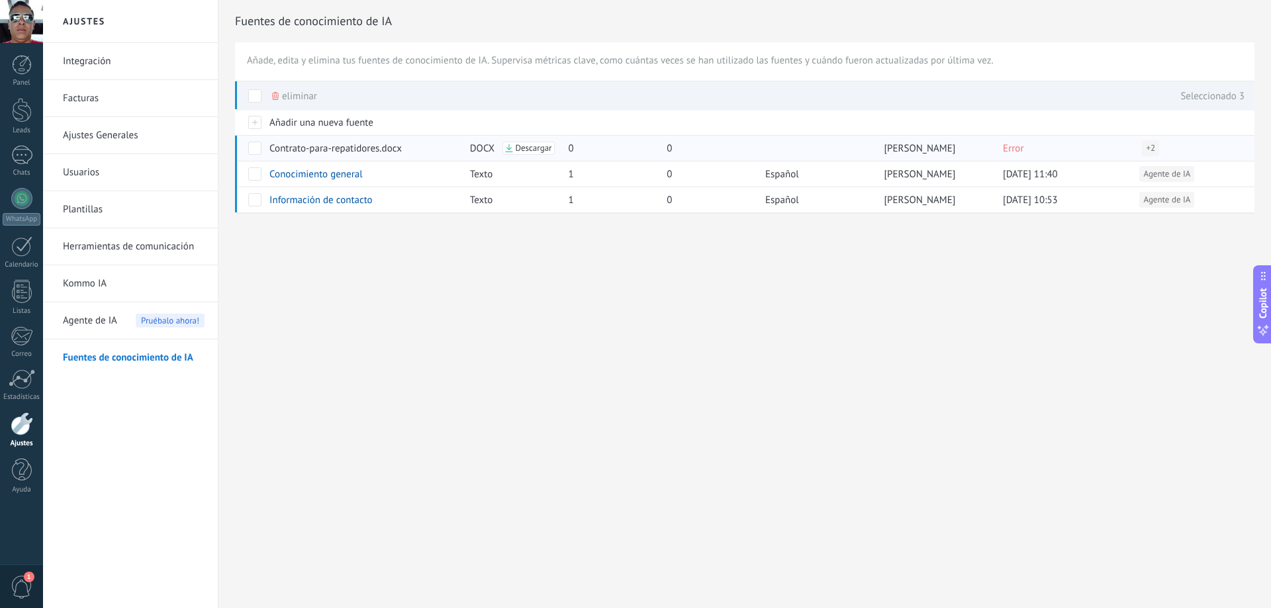
click at [1147, 150] on span "+ 2" at bounding box center [1150, 148] width 9 height 13
click at [1121, 151] on span "La Respuesta sugerida" at bounding box center [1104, 147] width 81 height 13
click at [1126, 119] on div at bounding box center [1062, 122] width 132 height 25
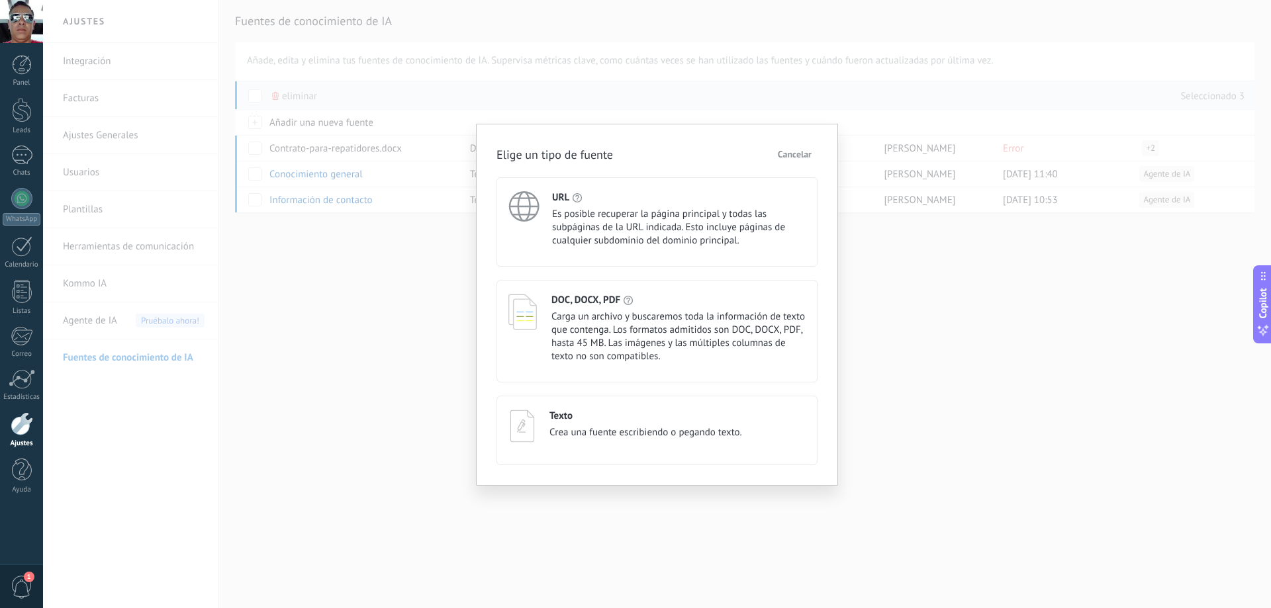
click at [801, 155] on span "Cancelar" at bounding box center [795, 154] width 34 height 9
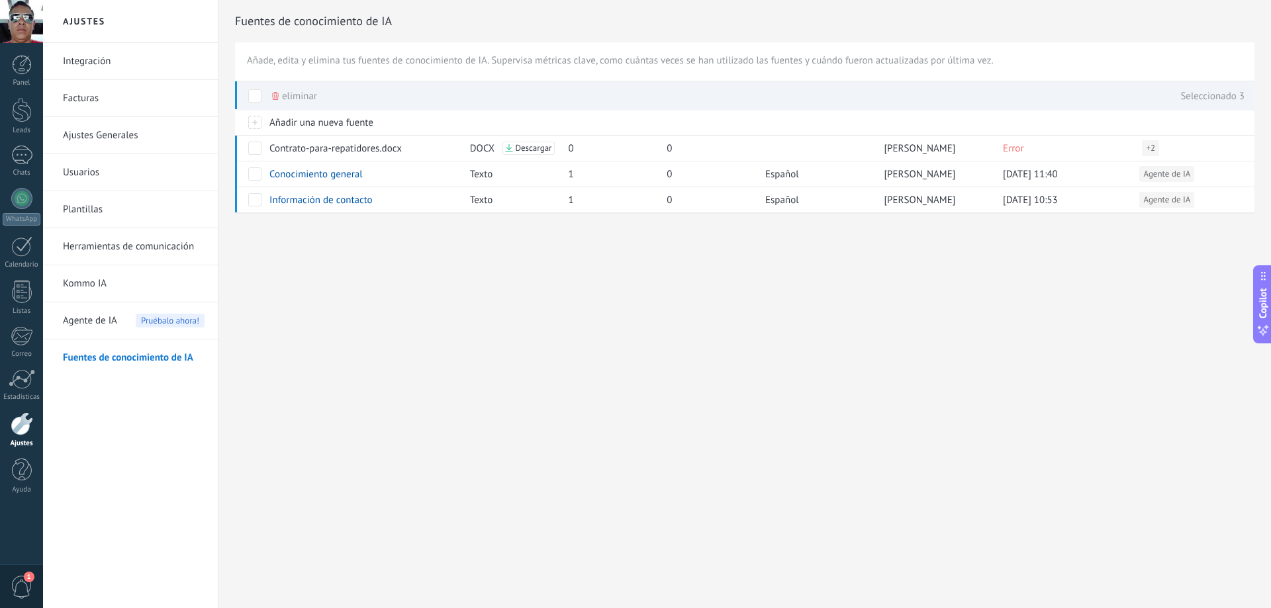
click at [255, 91] on span at bounding box center [254, 95] width 13 height 13
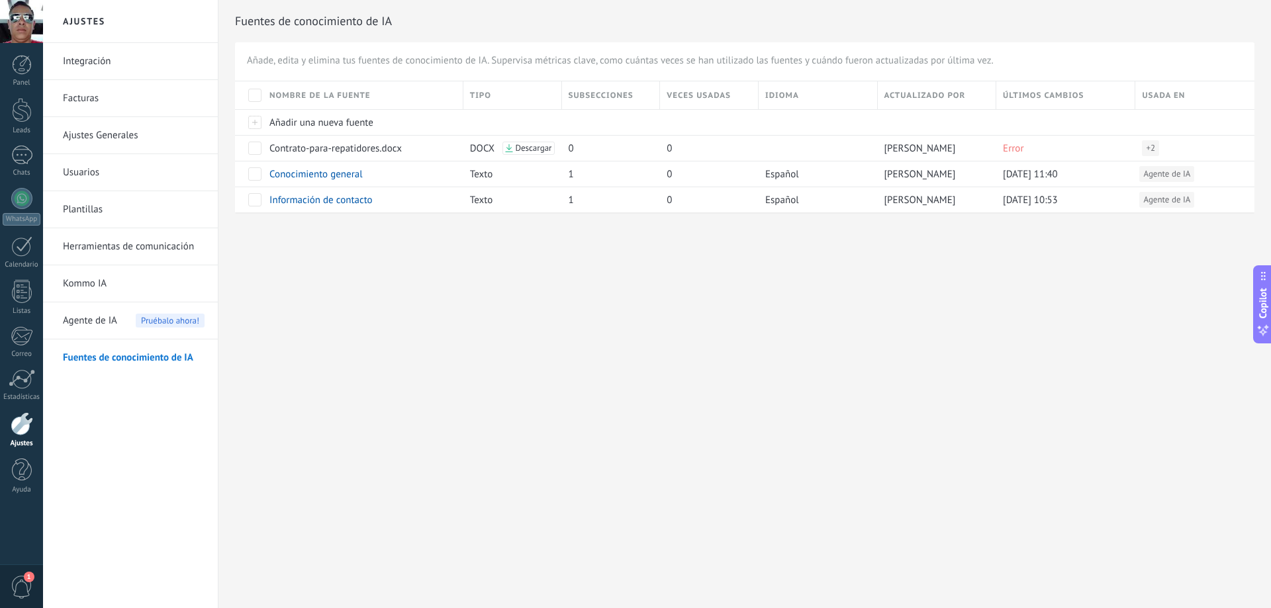
click at [103, 173] on link "Usuarios" at bounding box center [134, 172] width 142 height 37
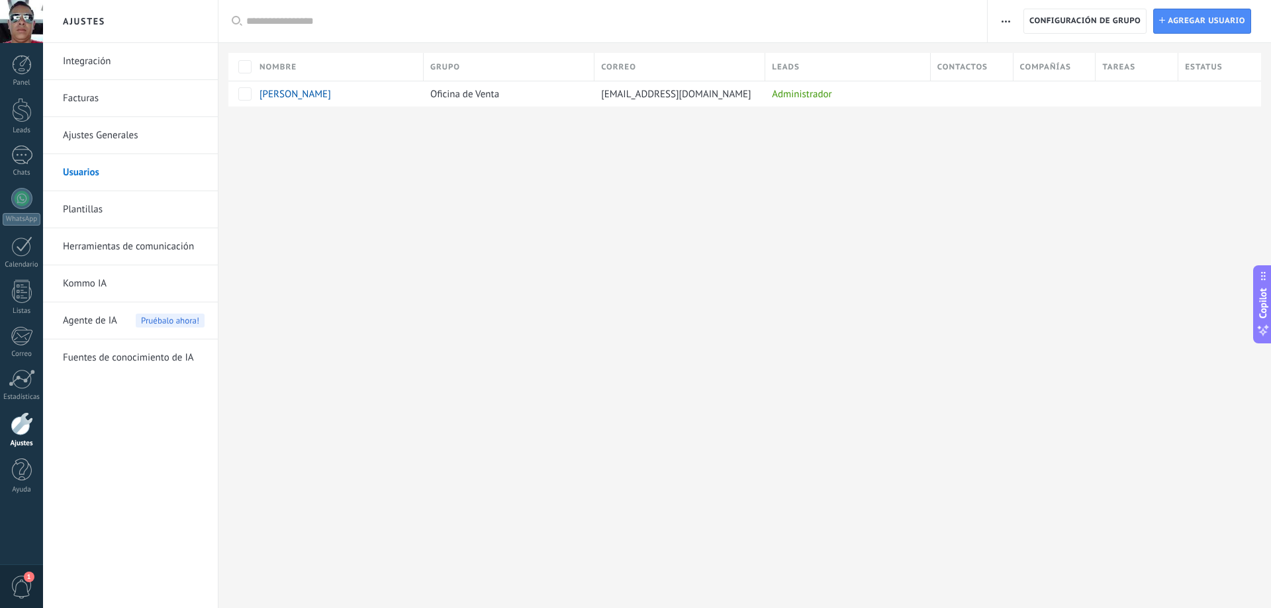
click at [99, 99] on link "Facturas" at bounding box center [134, 98] width 142 height 37
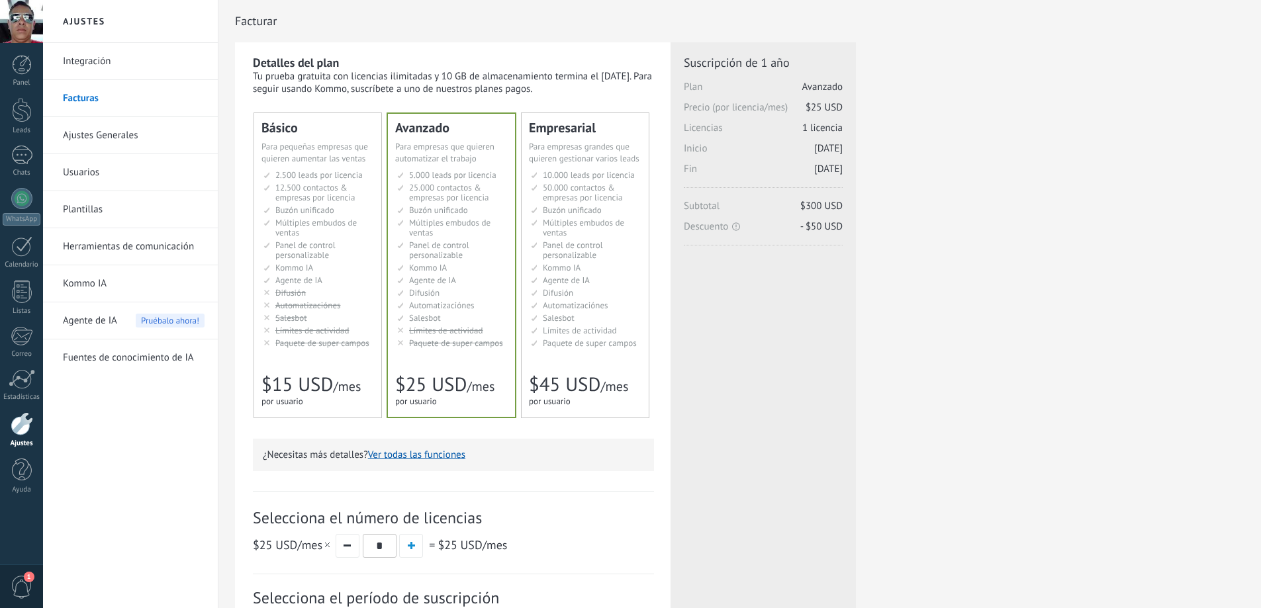
click at [82, 284] on link "Kommo IA" at bounding box center [134, 283] width 142 height 37
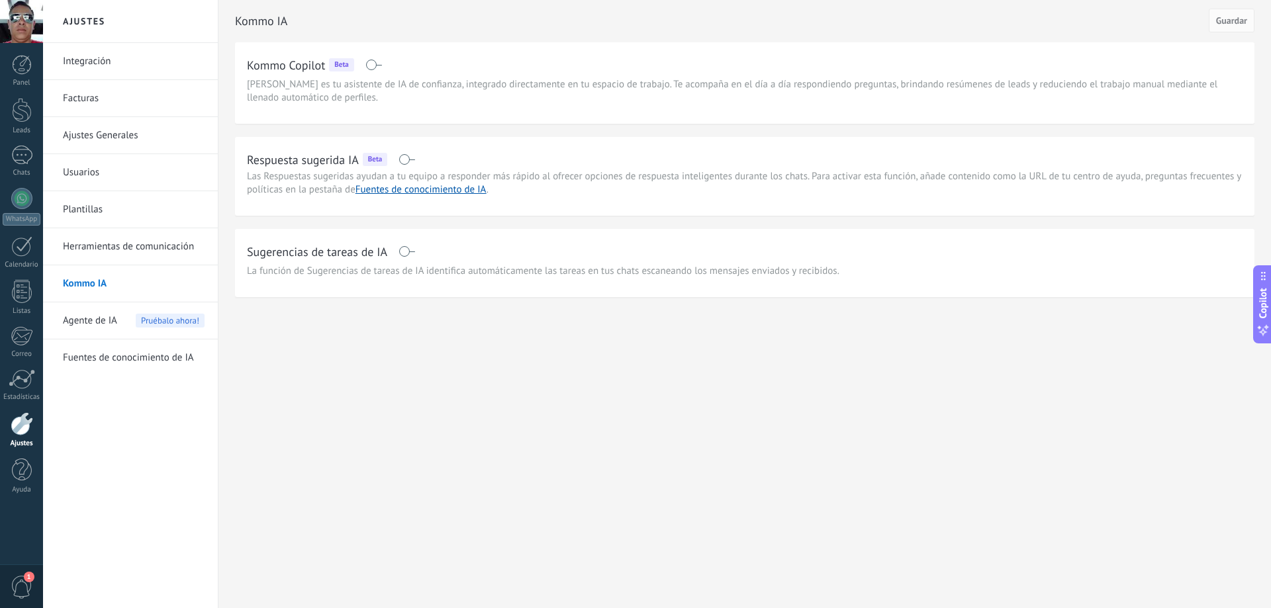
click at [406, 160] on span at bounding box center [406, 159] width 17 height 11
click at [404, 250] on span at bounding box center [406, 251] width 17 height 11
click at [1234, 19] on span "Guardar" at bounding box center [1231, 20] width 31 height 9
click at [24, 202] on div at bounding box center [21, 198] width 21 height 21
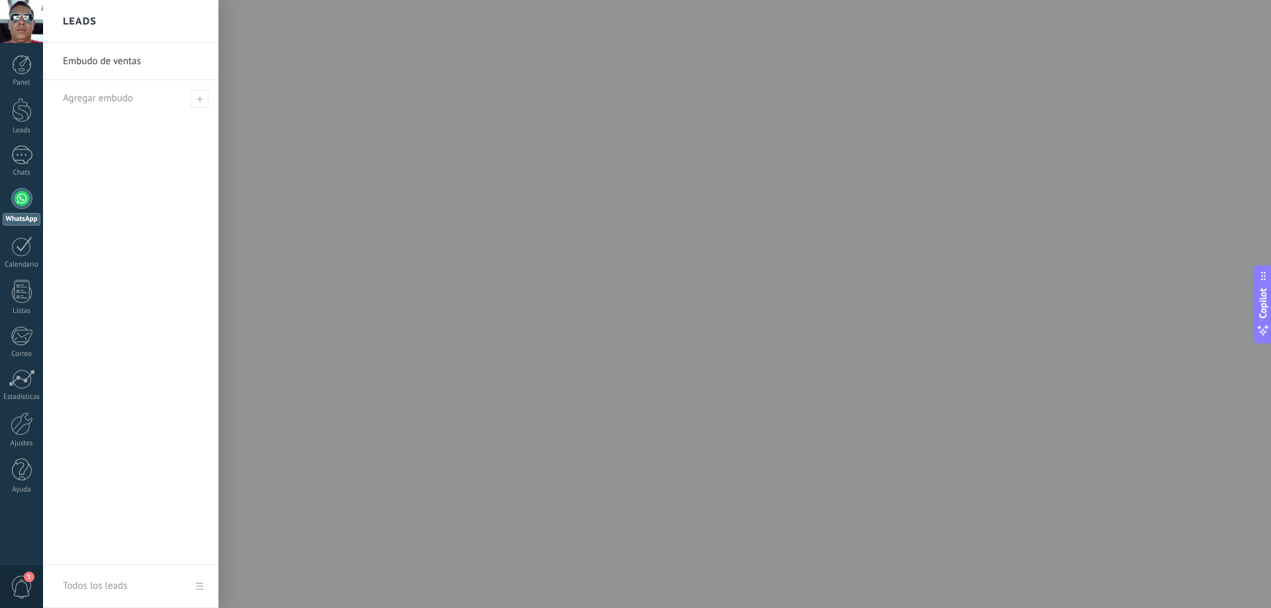
click at [130, 62] on link "Embudo de ventas" at bounding box center [134, 61] width 142 height 37
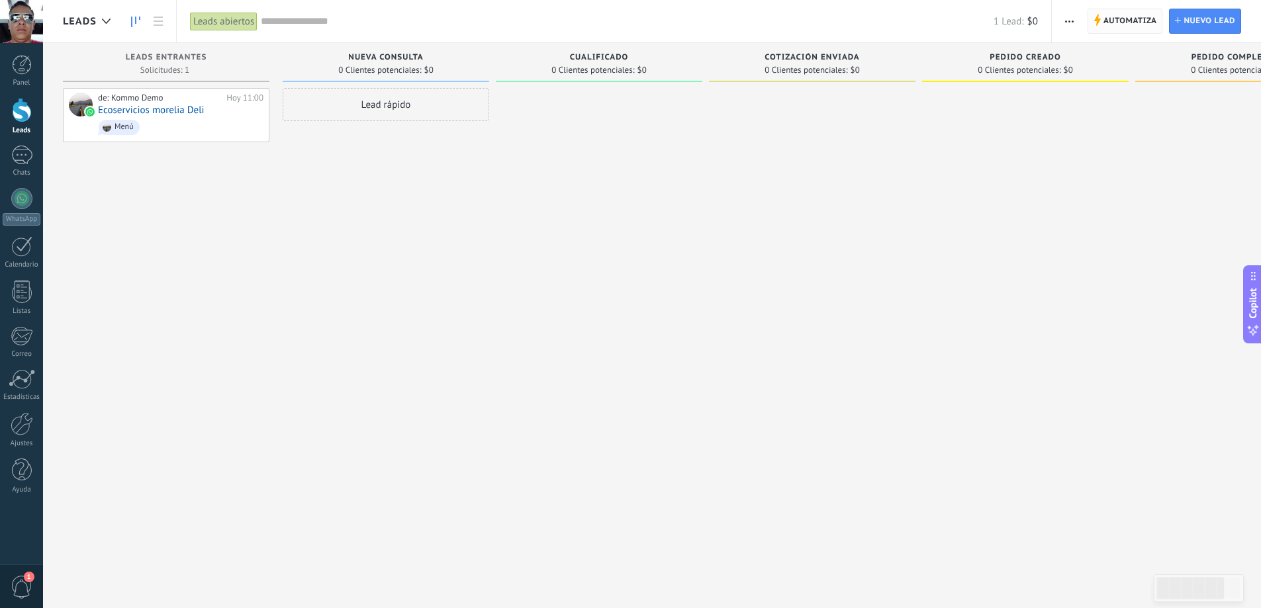
click at [1133, 21] on span "Automatiza" at bounding box center [1130, 21] width 54 height 24
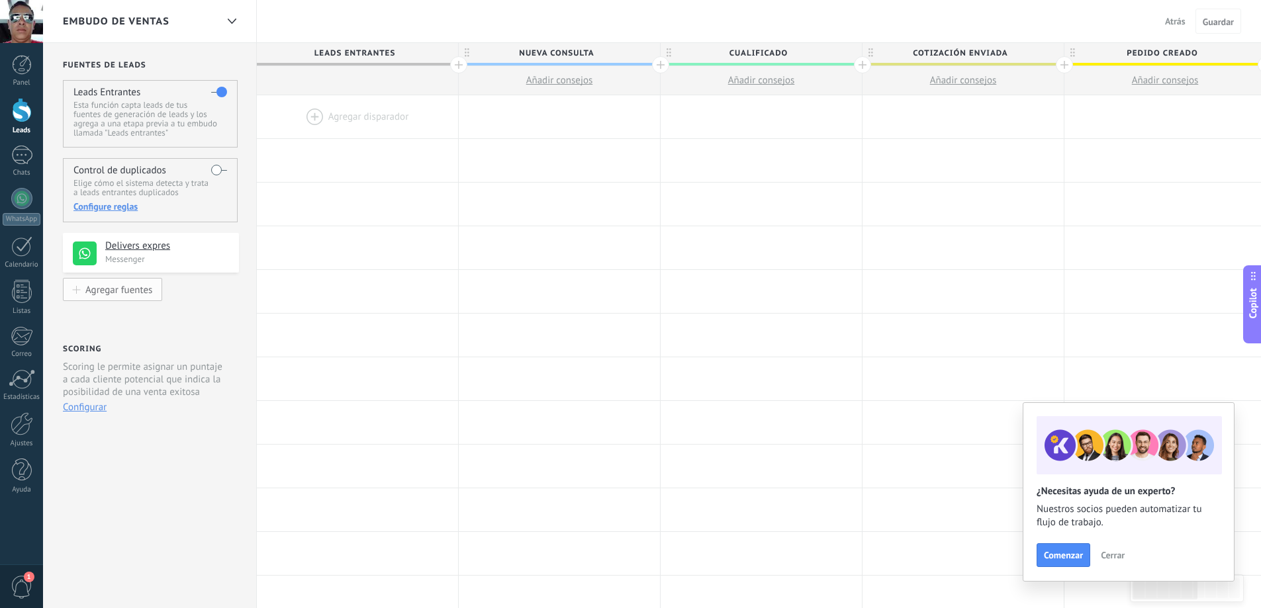
click at [140, 294] on div "Agregar fuentes" at bounding box center [118, 289] width 67 height 11
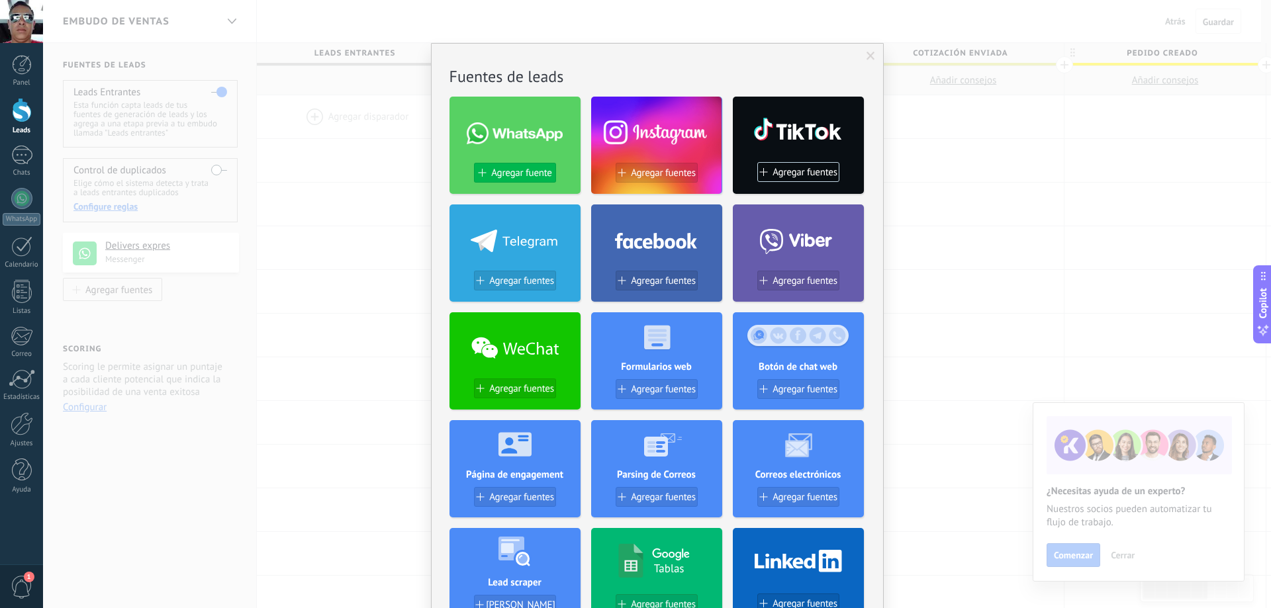
click at [526, 175] on span "Agregar fuente" at bounding box center [521, 172] width 60 height 11
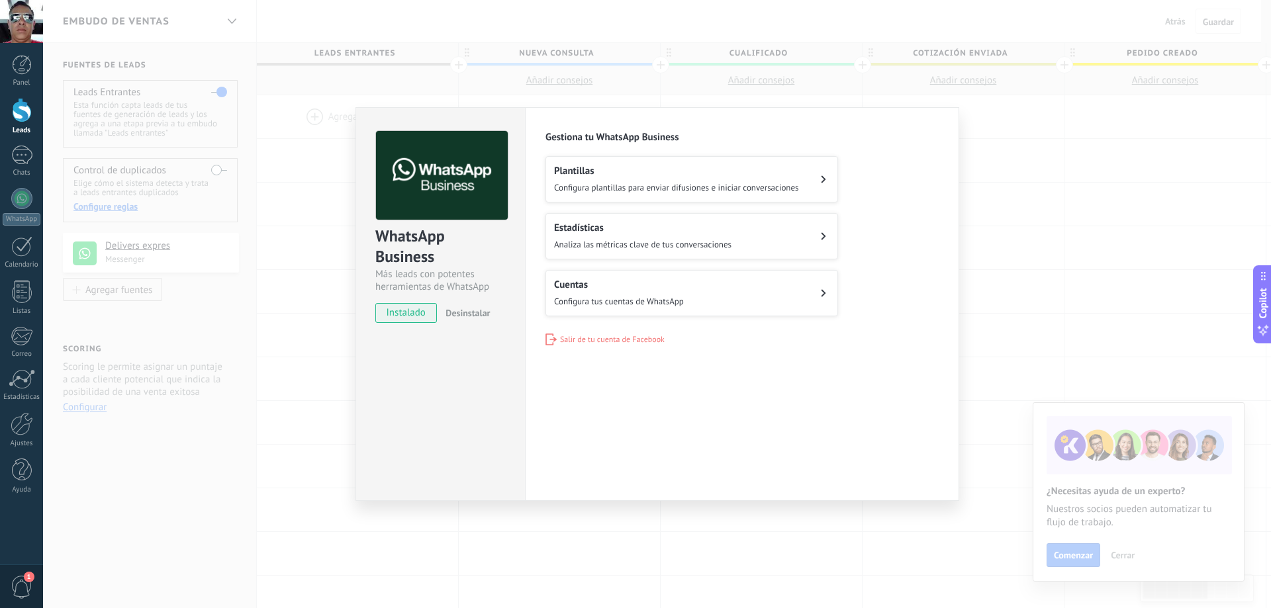
click at [768, 186] on span "Configura plantillas para enviar difusiones e iniciar conversaciones" at bounding box center [676, 187] width 245 height 11
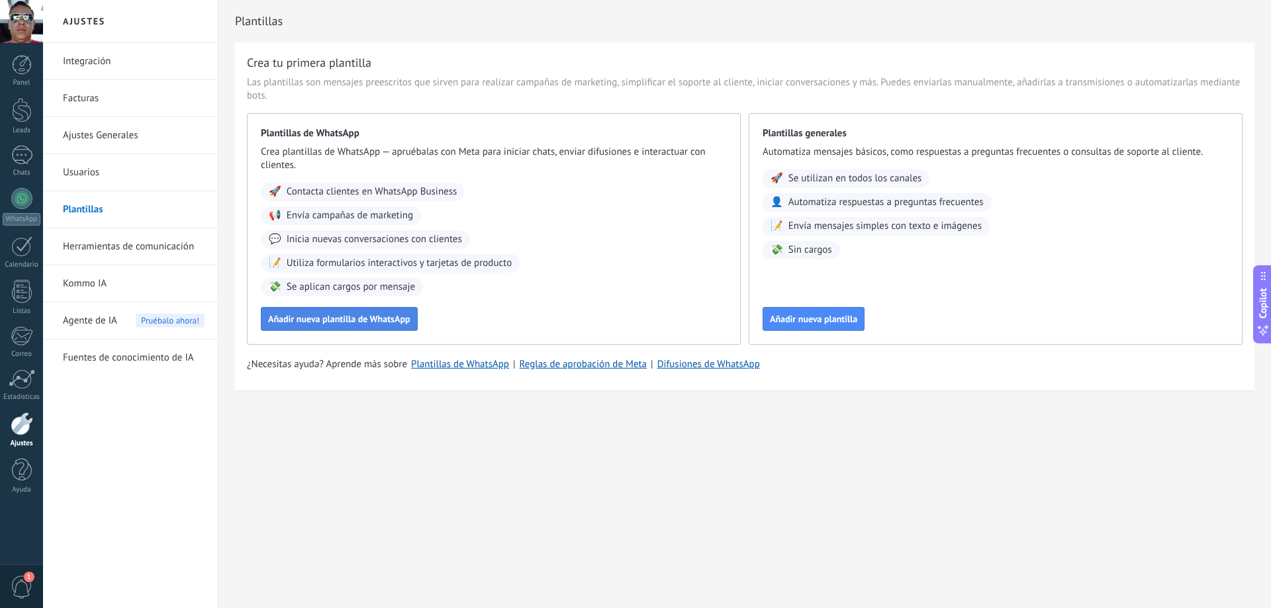
click at [377, 323] on span "Añadir nueva plantilla de WhatsApp" at bounding box center [339, 318] width 142 height 9
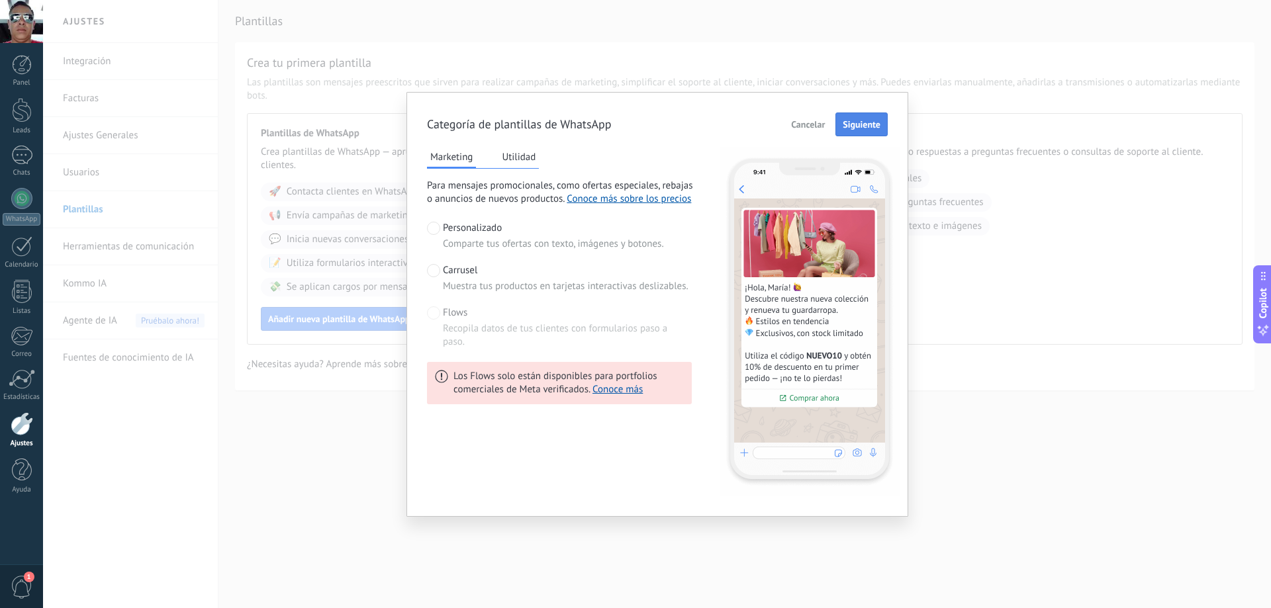
click at [864, 126] on span "Siguiente" at bounding box center [861, 124] width 38 height 9
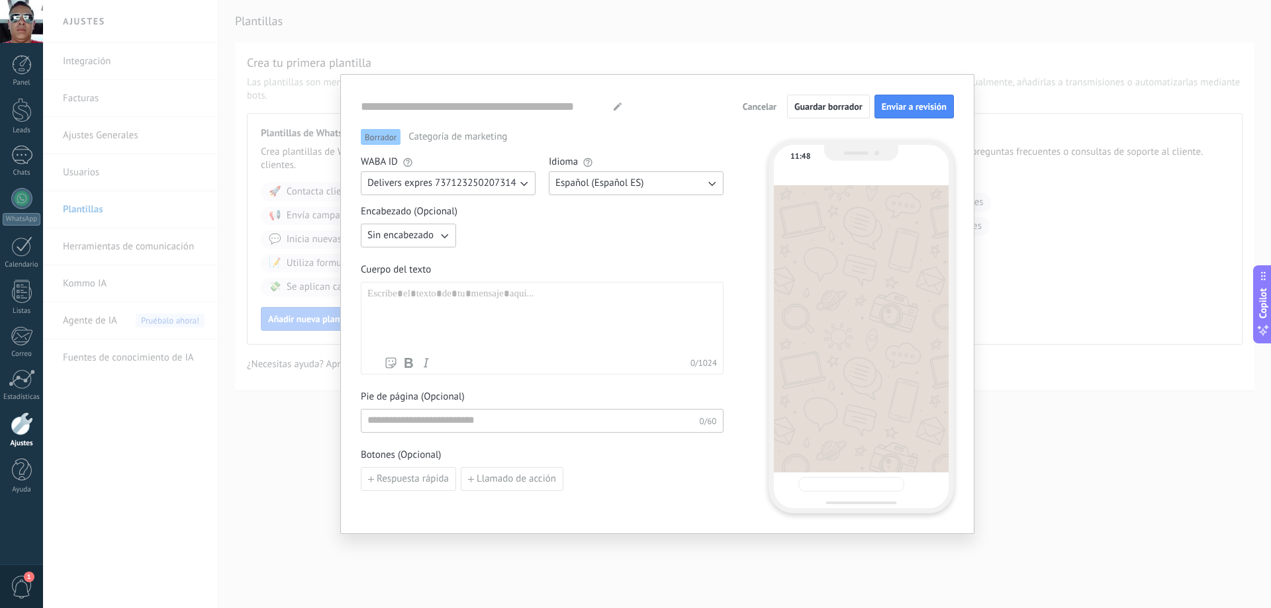
type input "**********"
click at [445, 236] on icon "button" at bounding box center [443, 235] width 13 height 13
click at [432, 279] on span "Imagen o archivo" at bounding box center [403, 280] width 73 height 13
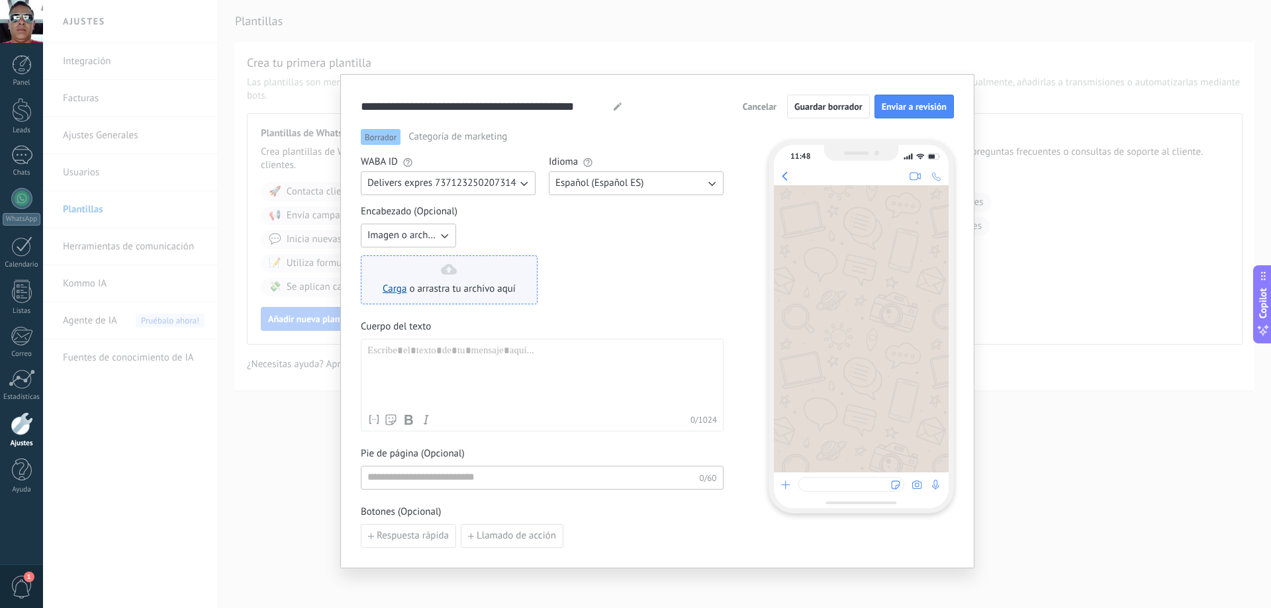
click at [446, 268] on icon at bounding box center [449, 269] width 16 height 11
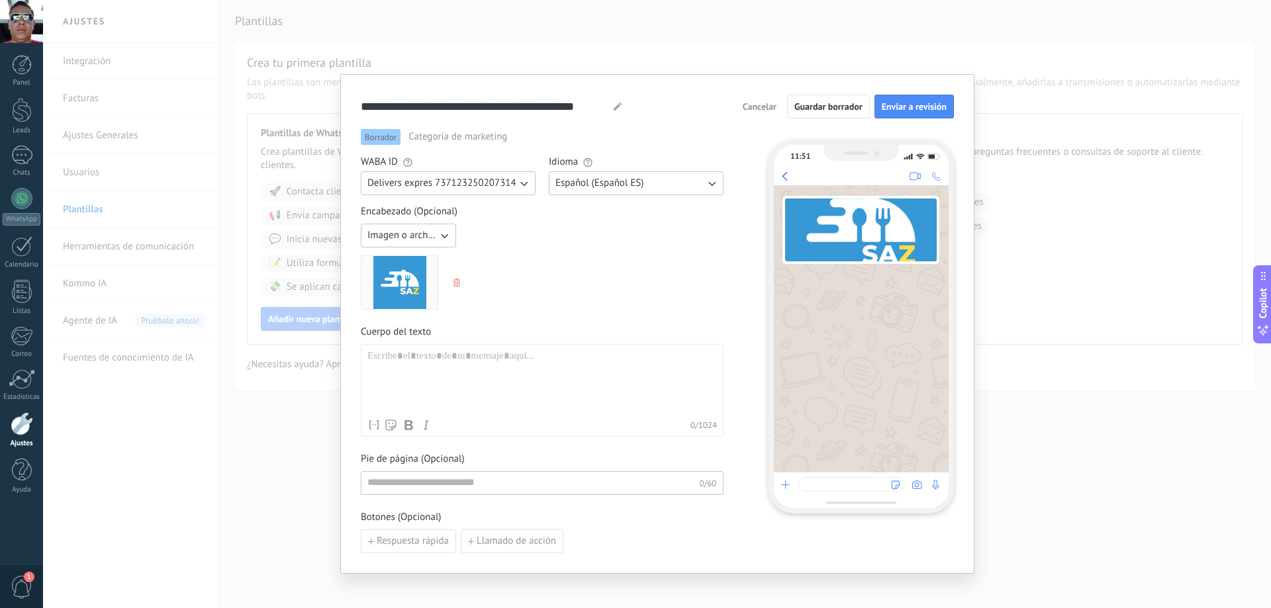
click at [422, 356] on div at bounding box center [541, 381] width 349 height 63
click at [471, 481] on input at bounding box center [530, 482] width 338 height 21
click at [512, 359] on div "**********" at bounding box center [541, 381] width 349 height 63
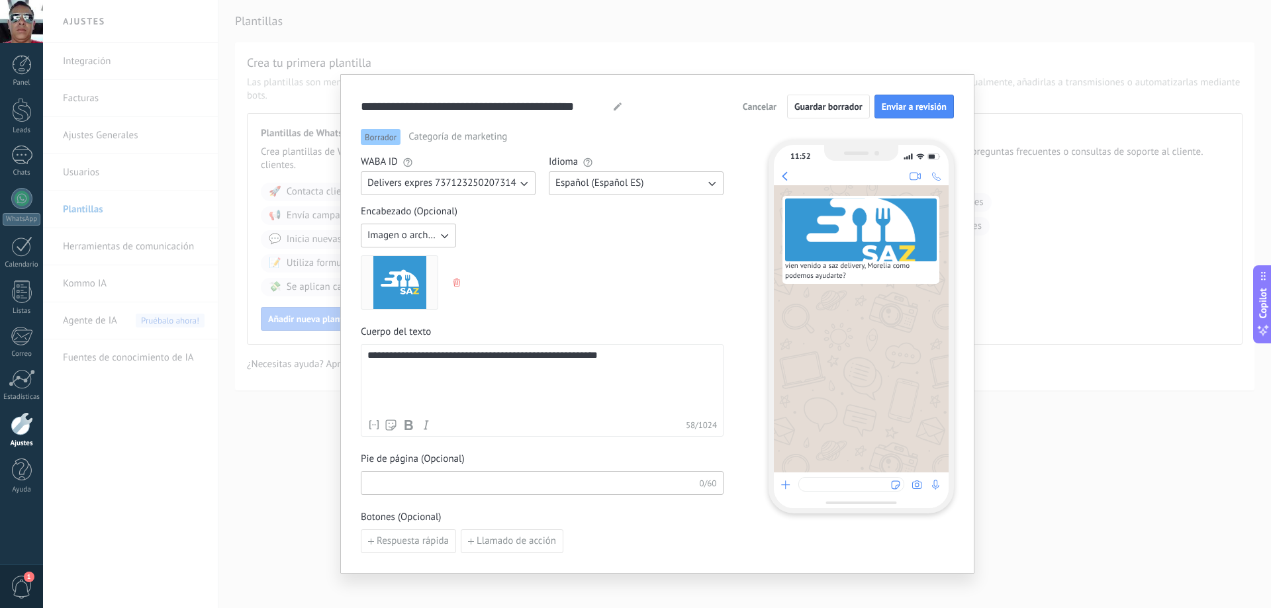
click at [416, 486] on input at bounding box center [530, 482] width 338 height 21
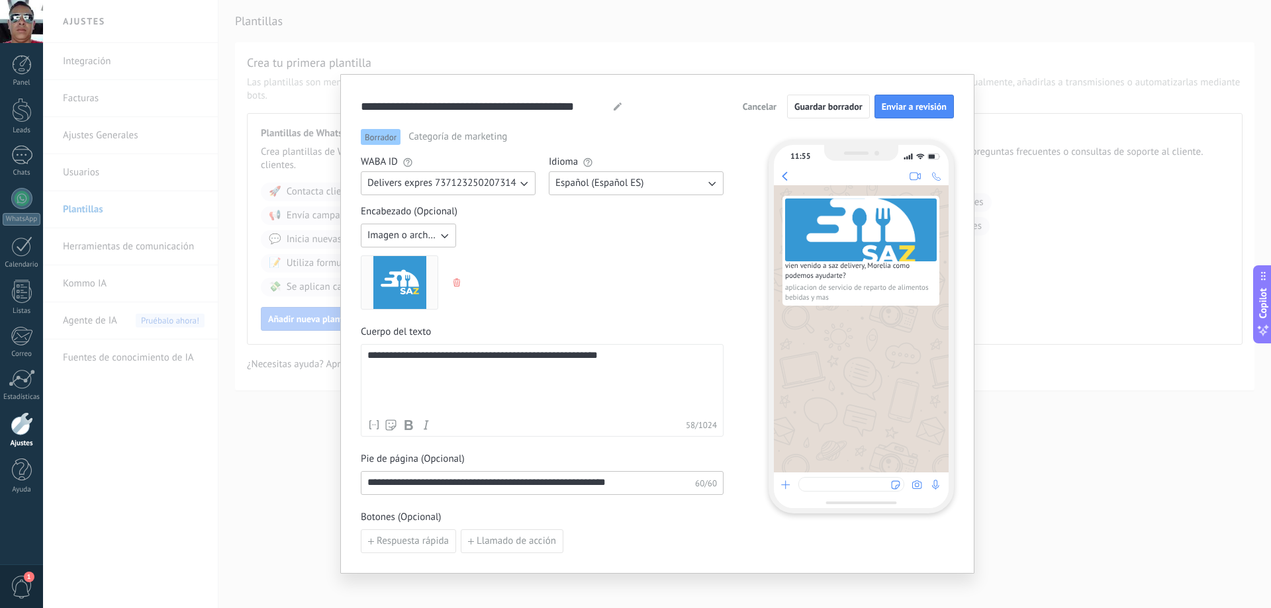
scroll to position [42, 0]
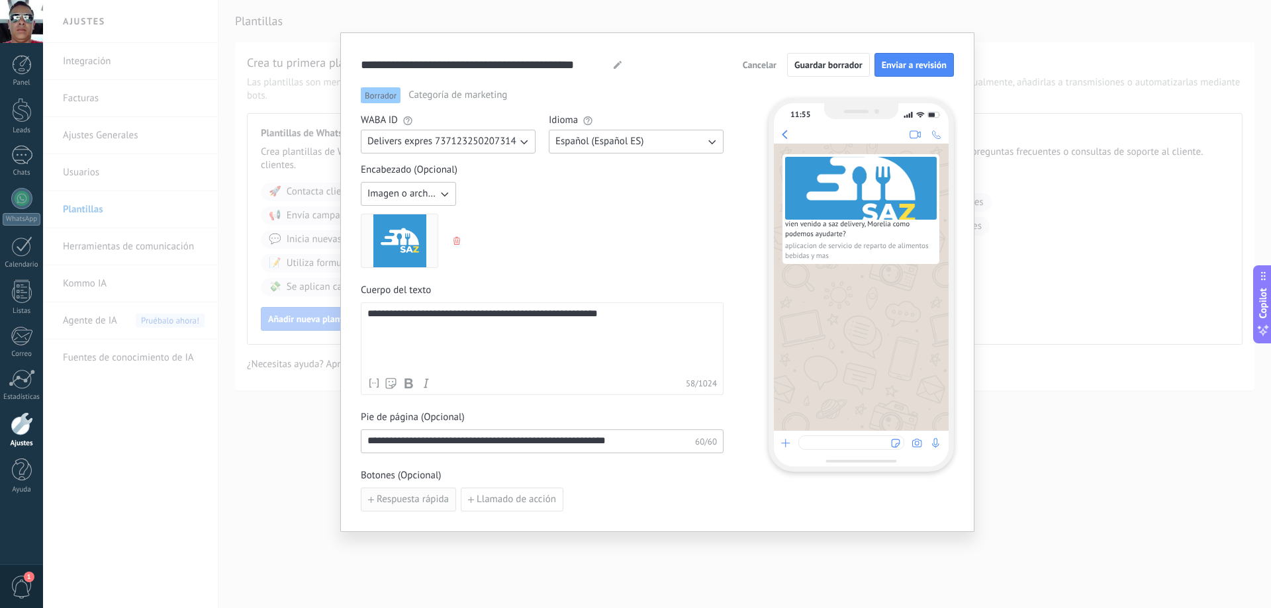
type input "**********"
click at [431, 499] on span "Respuesta rápida" at bounding box center [413, 499] width 72 height 9
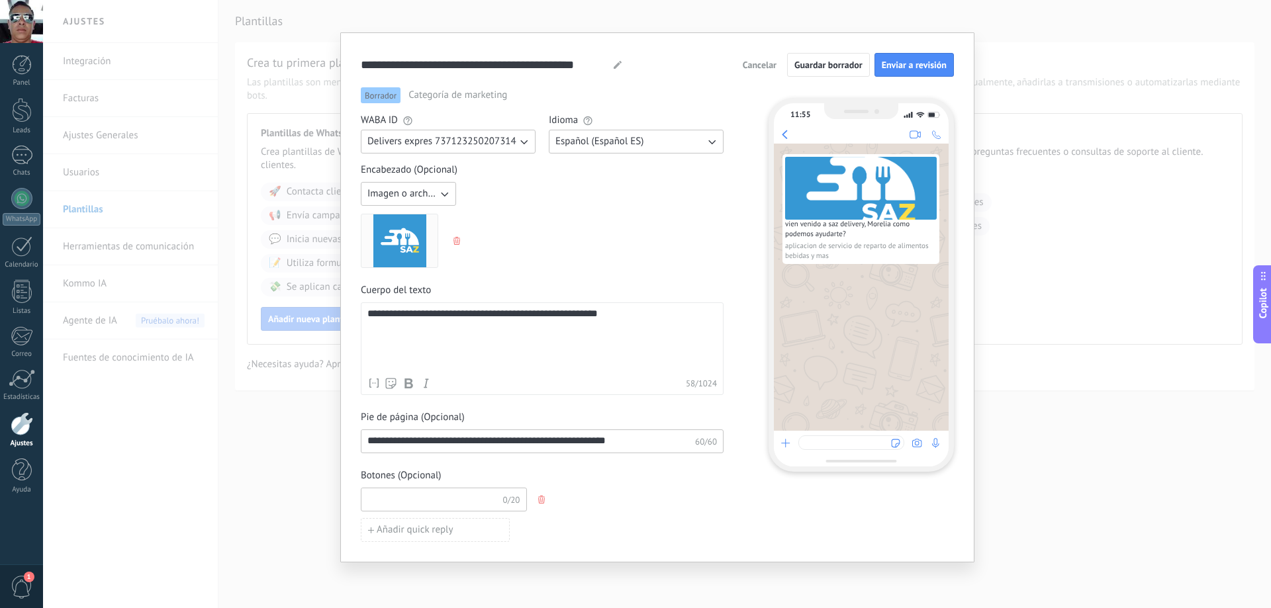
click at [408, 495] on input at bounding box center [431, 498] width 141 height 21
type input "**********"
click at [409, 532] on span "Añadir quick reply" at bounding box center [415, 529] width 77 height 9
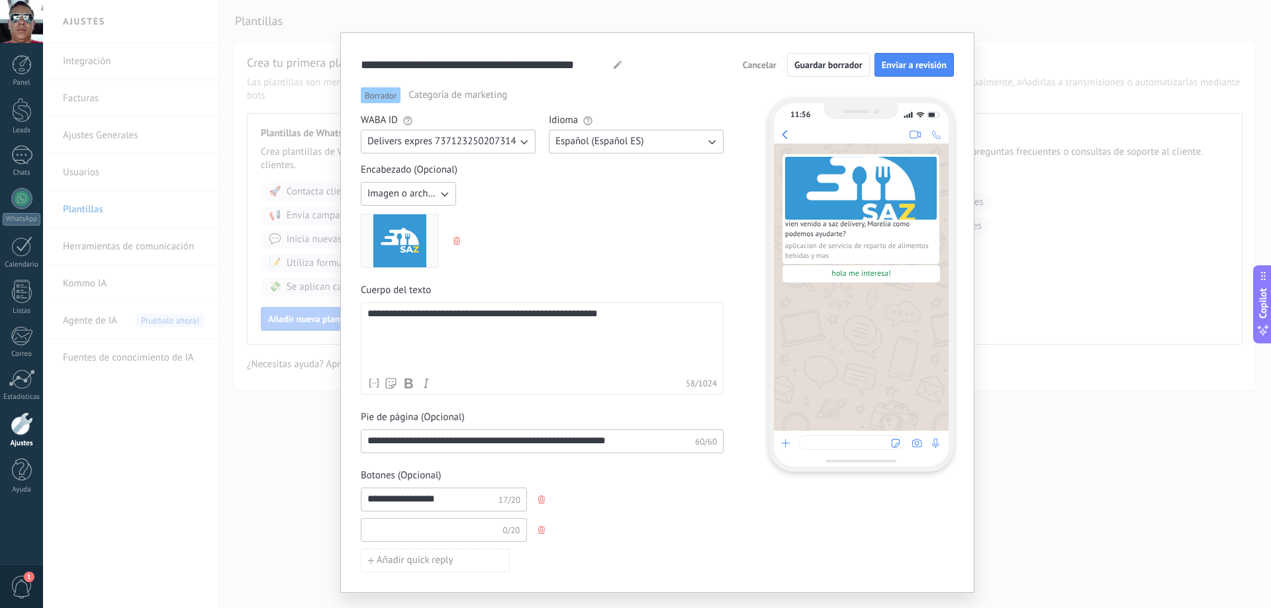
click at [409, 528] on input at bounding box center [431, 529] width 141 height 21
click at [370, 529] on input "**********" at bounding box center [431, 529] width 141 height 21
type input "**********"
click at [422, 561] on span "Añadir quick reply" at bounding box center [415, 560] width 77 height 9
click at [427, 555] on input at bounding box center [431, 559] width 141 height 21
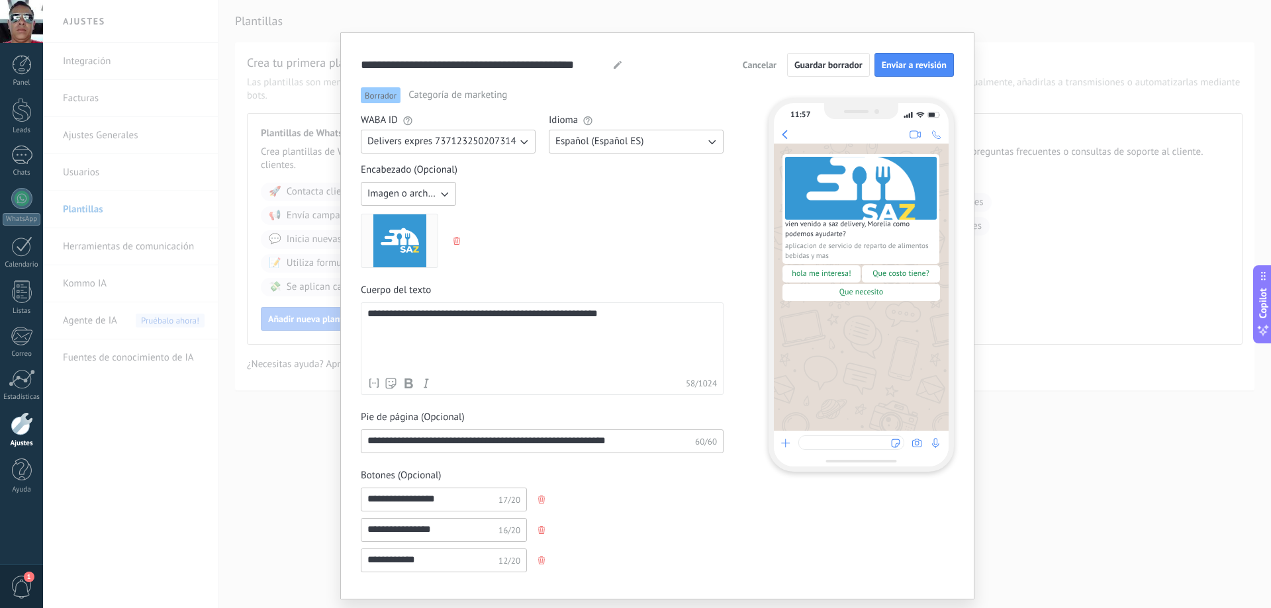
click at [410, 561] on input "**********" at bounding box center [431, 559] width 141 height 21
drag, startPoint x: 419, startPoint y: 561, endPoint x: 431, endPoint y: 574, distance: 18.3
click at [420, 562] on input "**********" at bounding box center [431, 559] width 141 height 21
type input "*"
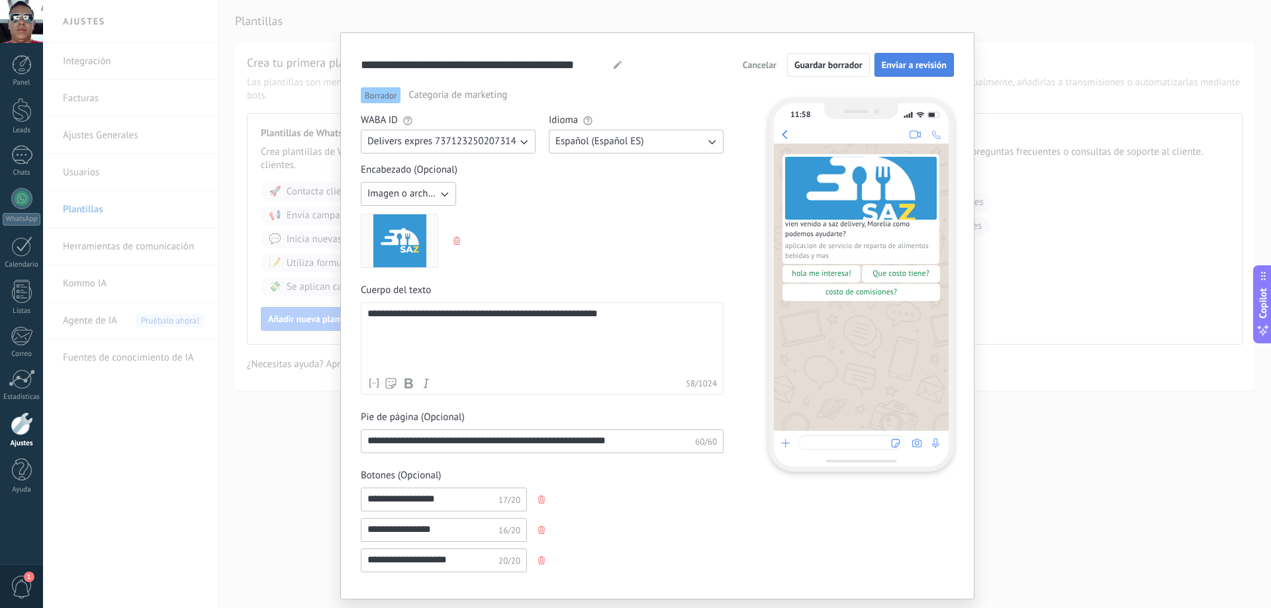
type input "**********"
click at [905, 68] on span "Enviar a revisión" at bounding box center [914, 64] width 65 height 9
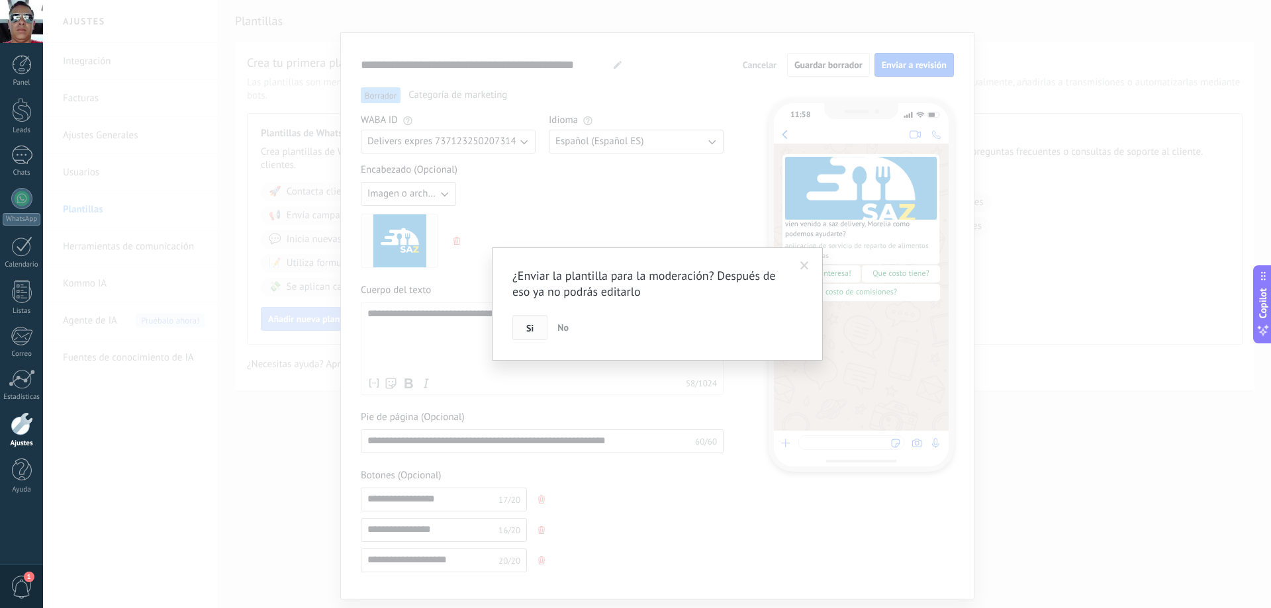
click at [533, 325] on span "Si" at bounding box center [529, 328] width 7 height 9
